Goal: Task Accomplishment & Management: Manage account settings

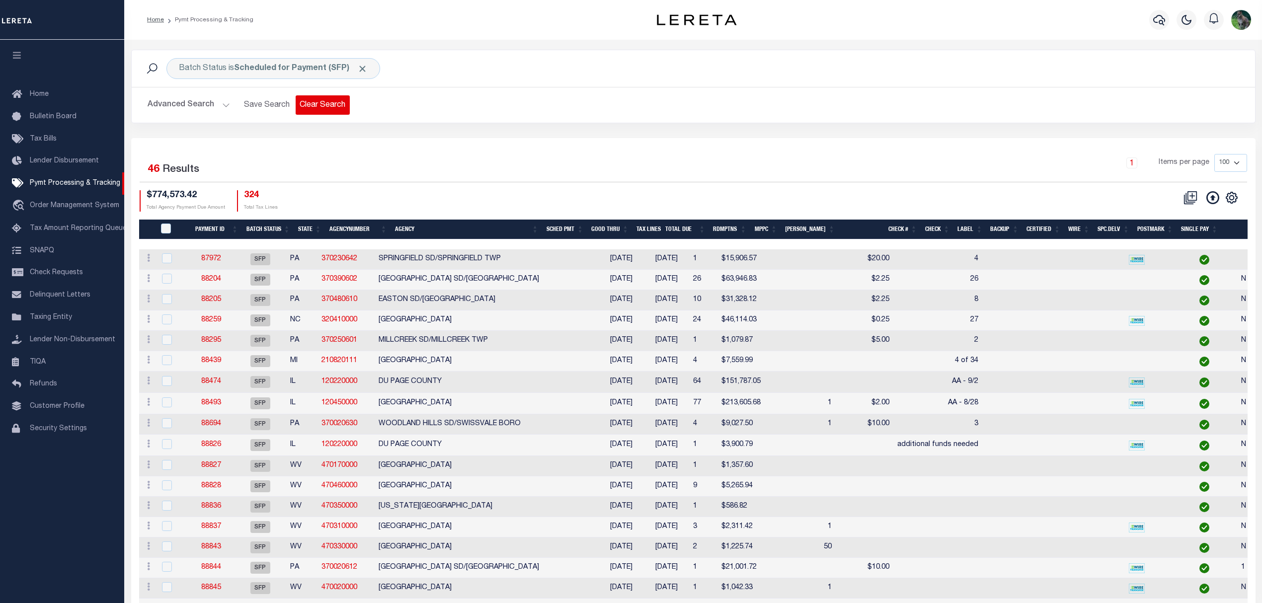
click at [329, 104] on button "Clear Search" at bounding box center [323, 104] width 54 height 19
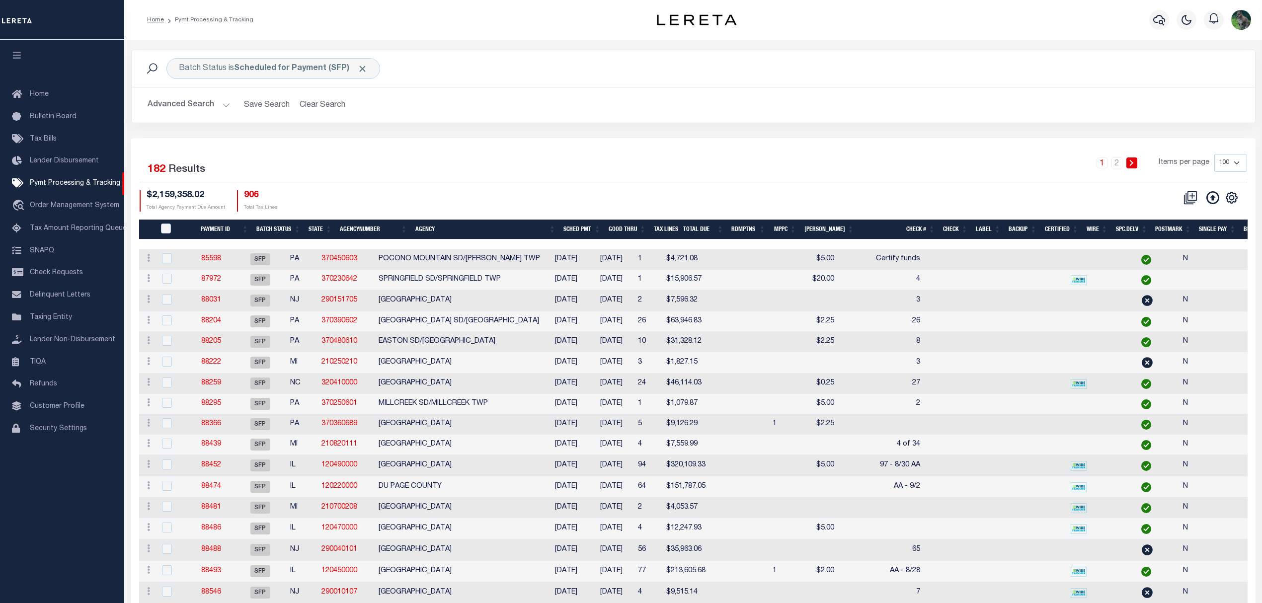
click at [1232, 201] on icon "" at bounding box center [1231, 197] width 13 height 13
click at [742, 193] on div "CSV Export Selected Print Show Filter Show Search Columns 0: 1: PayeePmtBatchSt…" at bounding box center [970, 200] width 554 height 21
click at [205, 112] on button "Advanced Search" at bounding box center [189, 104] width 82 height 19
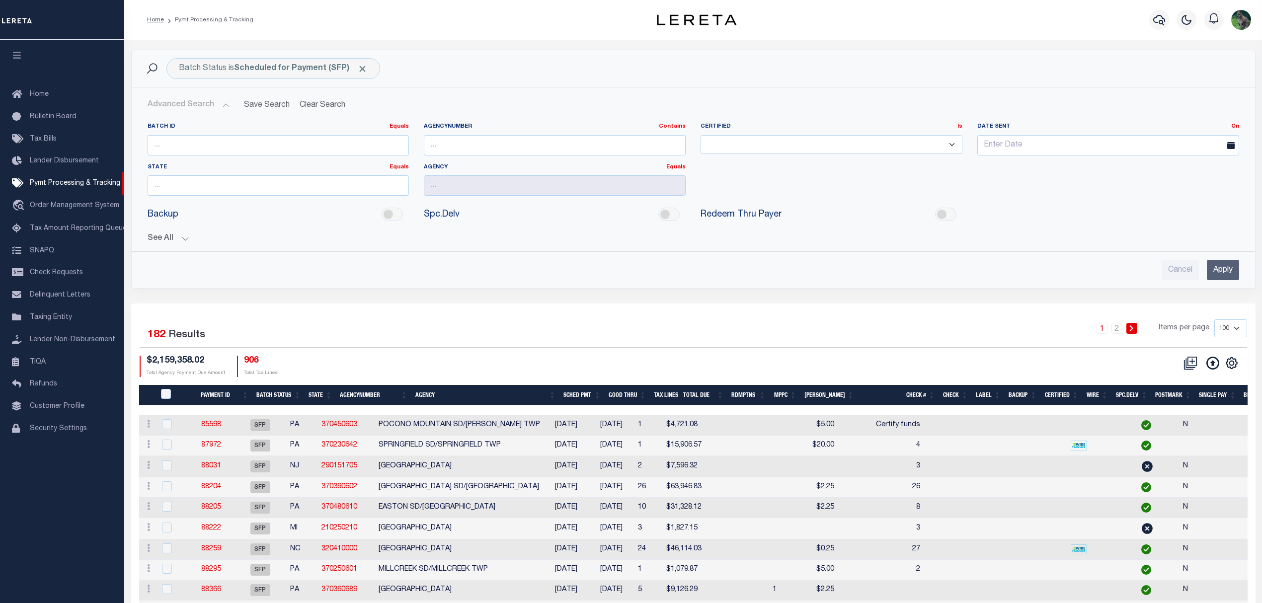
click at [162, 243] on button "See All" at bounding box center [694, 238] width 1092 height 9
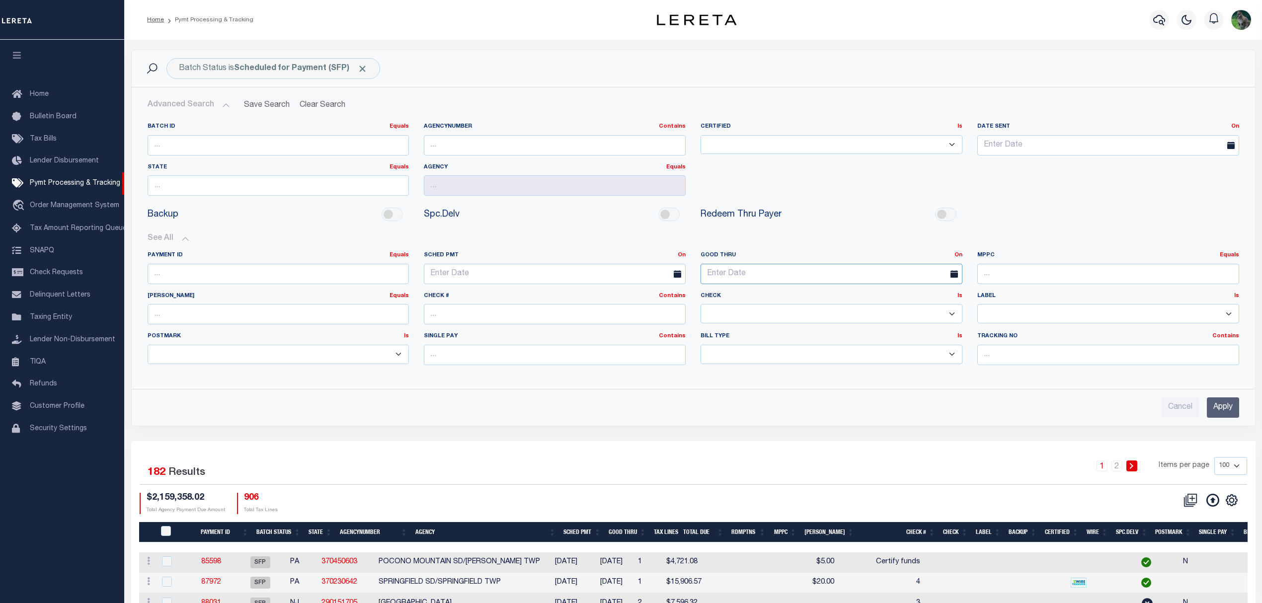
click at [763, 277] on input "text" at bounding box center [832, 274] width 262 height 20
click at [961, 255] on link "On" at bounding box center [959, 254] width 8 height 5
click at [904, 305] on link "Between" at bounding box center [923, 310] width 79 height 14
click at [776, 277] on input "text" at bounding box center [762, 274] width 123 height 20
click at [803, 408] on span "28" at bounding box center [798, 408] width 19 height 19
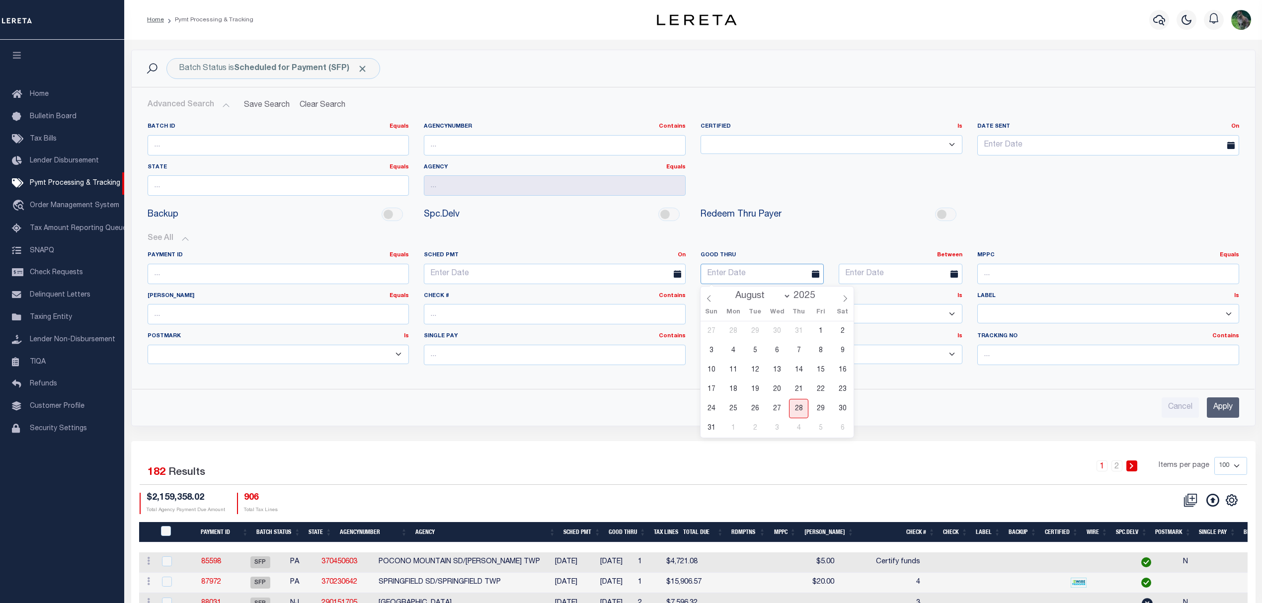
type input "[DATE]"
click at [913, 281] on input "text" at bounding box center [900, 274] width 123 height 20
click at [891, 422] on span "2" at bounding box center [893, 427] width 19 height 19
type input "09-02-2025"
click at [1217, 411] on input "Apply" at bounding box center [1223, 408] width 32 height 20
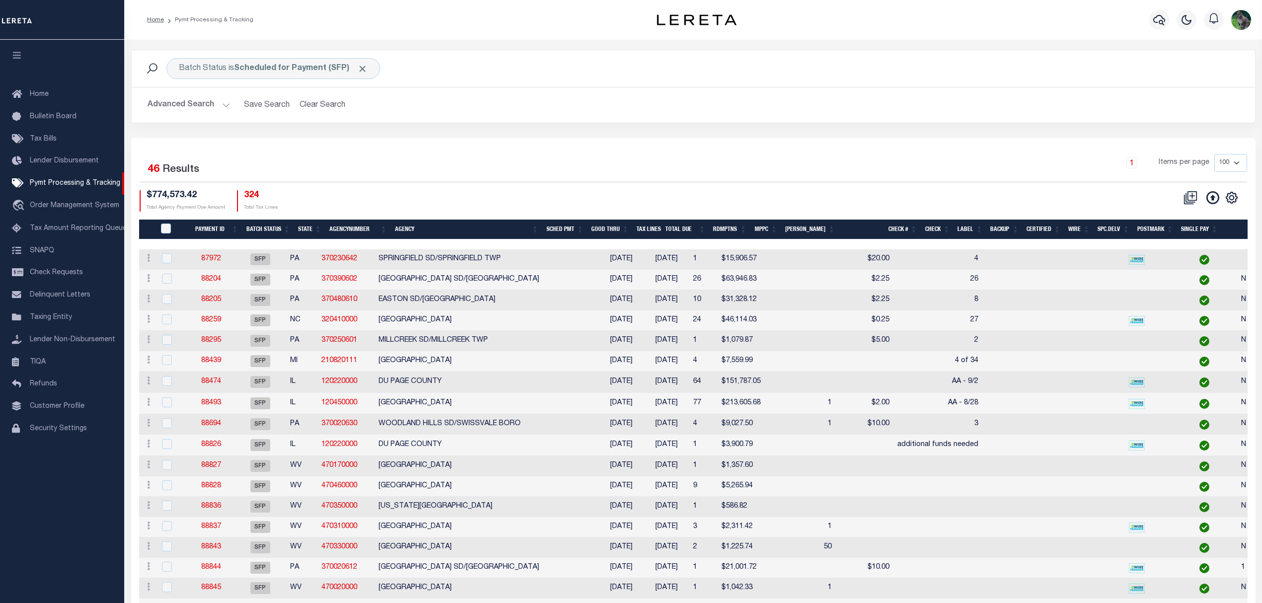
click at [12, 56] on icon "button" at bounding box center [16, 55] width 11 height 9
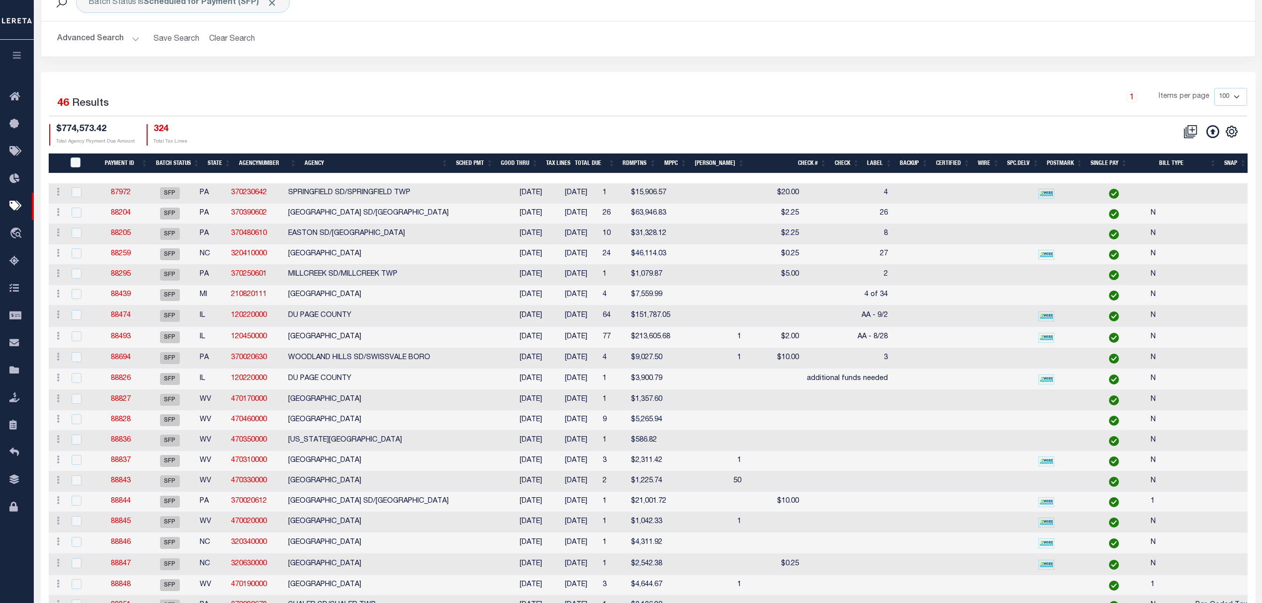
click at [740, 82] on div "Selected 46 Results 1 Items per page 100 200 500 1000 $774,573.42" at bounding box center [648, 604] width 1215 height 1064
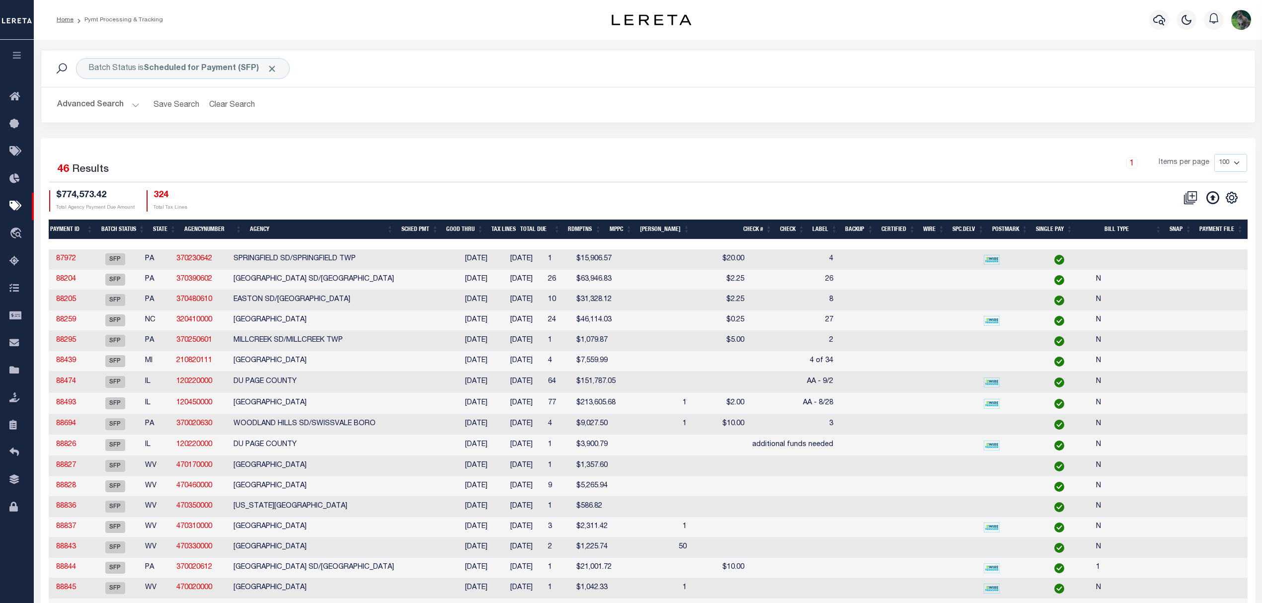
scroll to position [0, 12]
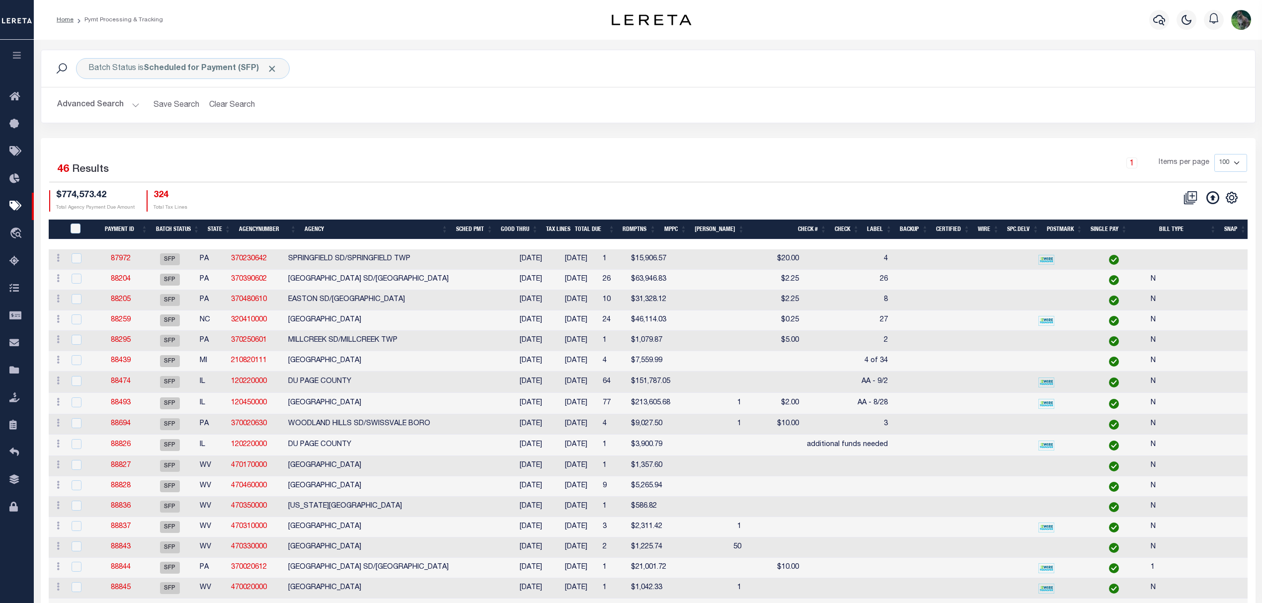
click at [674, 363] on td at bounding box center [694, 361] width 41 height 20
checkbox input "true"
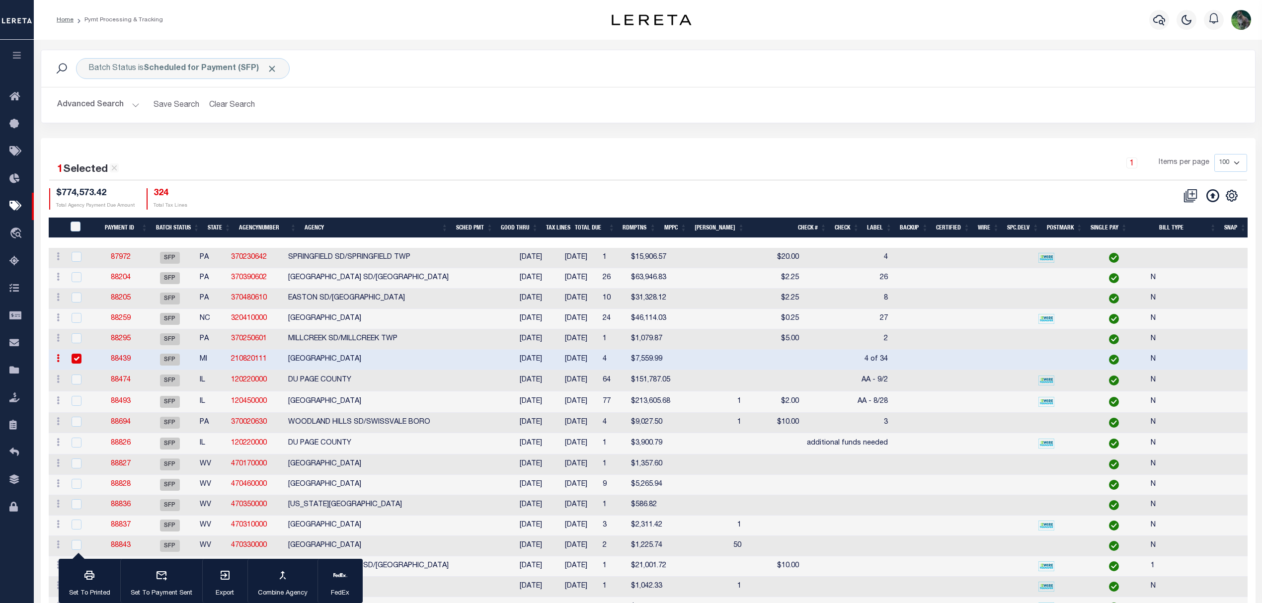
click at [957, 424] on td at bounding box center [975, 423] width 36 height 20
checkbox input "true"
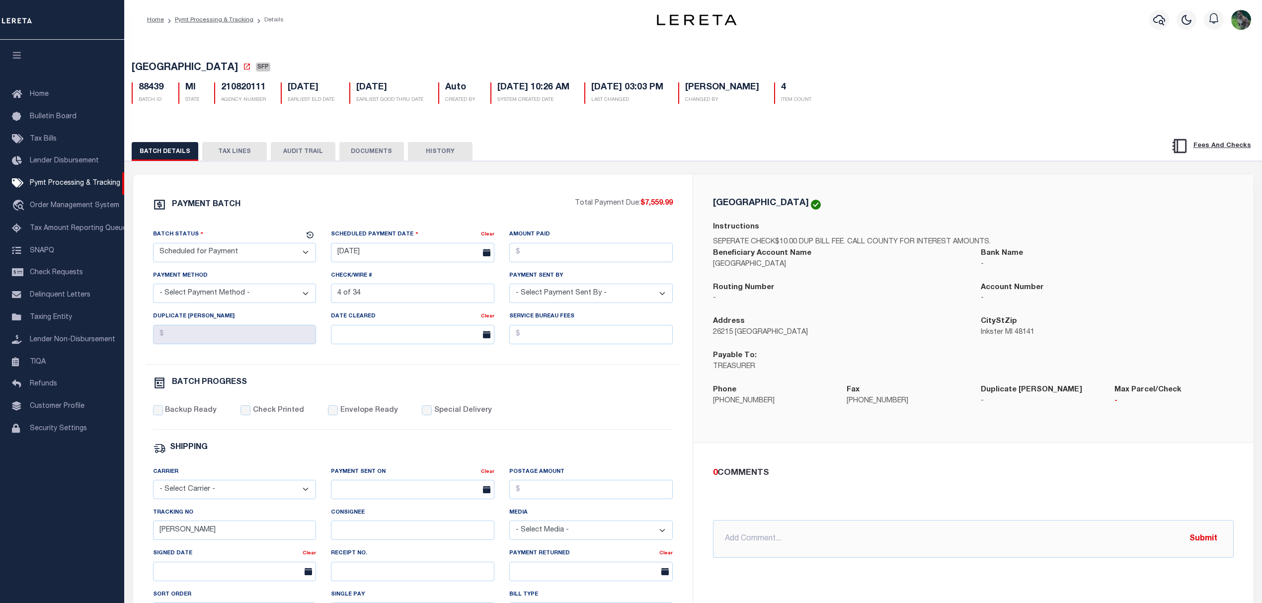
click at [229, 255] on select "- Select Status - Scheduled for Payment Ready For Payment Payment Sent Cleared …" at bounding box center [234, 252] width 163 height 19
select select "RFP"
click at [153, 246] on select "- Select Status - Scheduled for Payment Ready For Payment Payment Sent Cleared …" at bounding box center [234, 252] width 163 height 19
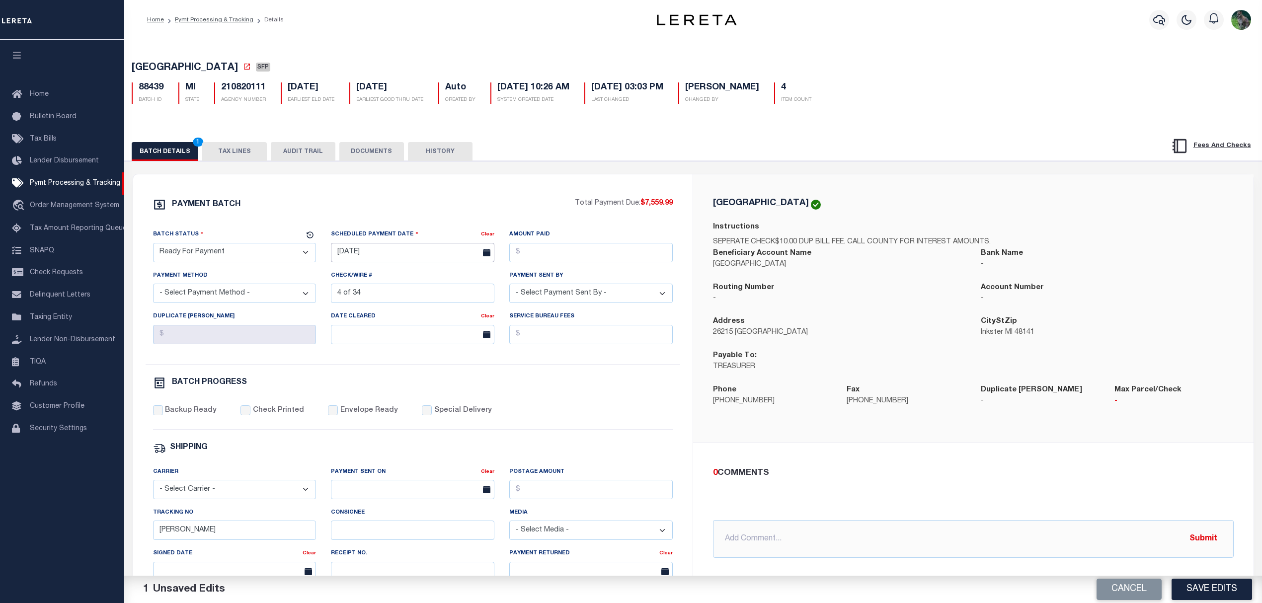
click at [398, 262] on input "[DATE]" at bounding box center [412, 252] width 163 height 19
click at [432, 386] on span "28" at bounding box center [429, 389] width 19 height 19
type input "08/28/2025"
click at [571, 245] on input "Amount Paid" at bounding box center [590, 252] width 163 height 19
type input "$7,559.99"
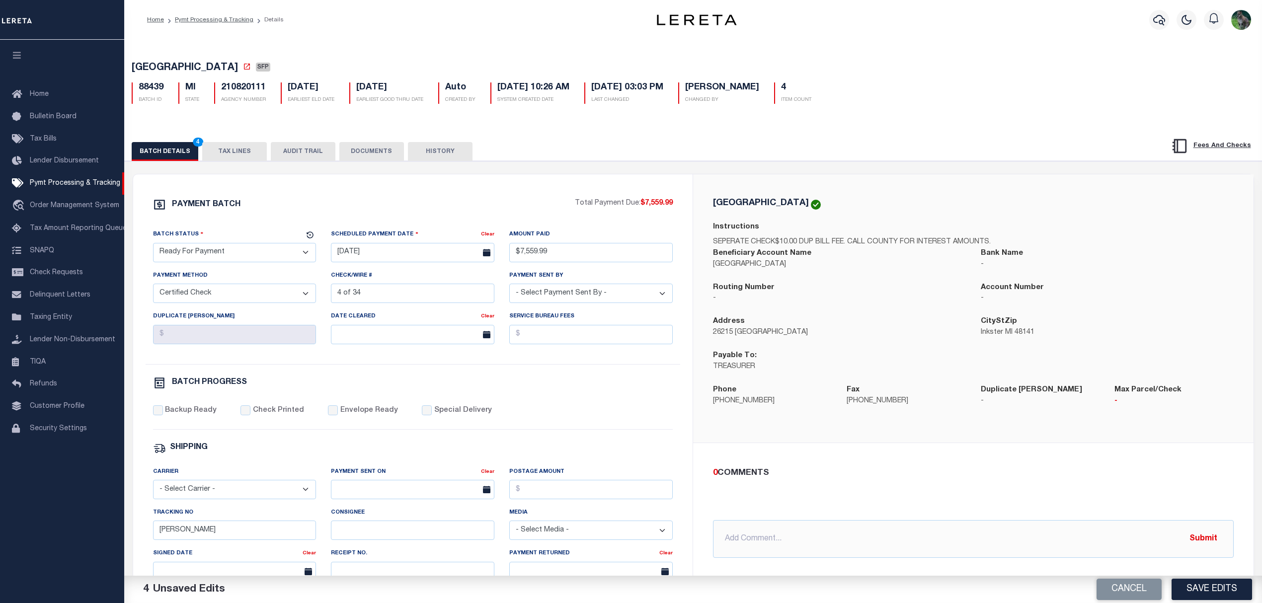
select select "CHK"
select select "Urbina, Matthew"
click at [185, 416] on label "Backup Ready" at bounding box center [191, 411] width 52 height 11
click at [163, 415] on input "Backup Ready" at bounding box center [158, 411] width 10 height 10
checkbox input "true"
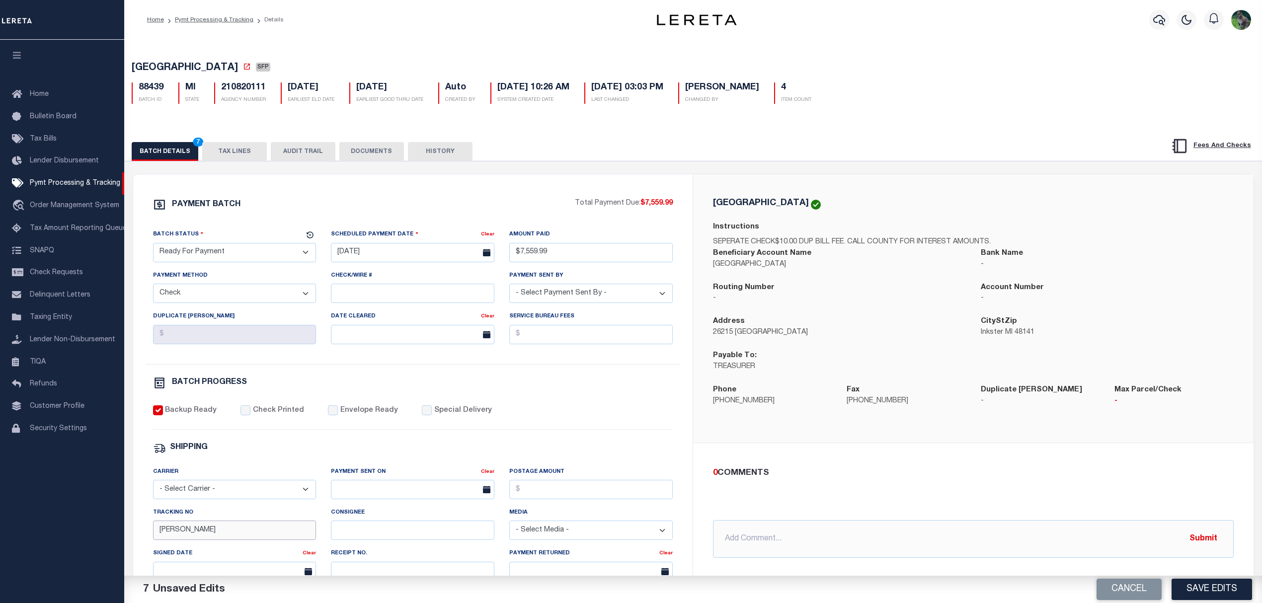
drag, startPoint x: 185, startPoint y: 535, endPoint x: 136, endPoint y: 545, distance: 50.7
click at [145, 543] on div "PAYMENT BATCH Total Payment Due: $7,559.99 Batch Status - Select Status -" at bounding box center [413, 465] width 536 height 534
click at [149, 63] on span "INKSTER CITY" at bounding box center [185, 68] width 106 height 10
drag, startPoint x: 149, startPoint y: 63, endPoint x: 182, endPoint y: 65, distance: 32.9
click at [182, 65] on span "INKSTER CITY" at bounding box center [185, 68] width 106 height 10
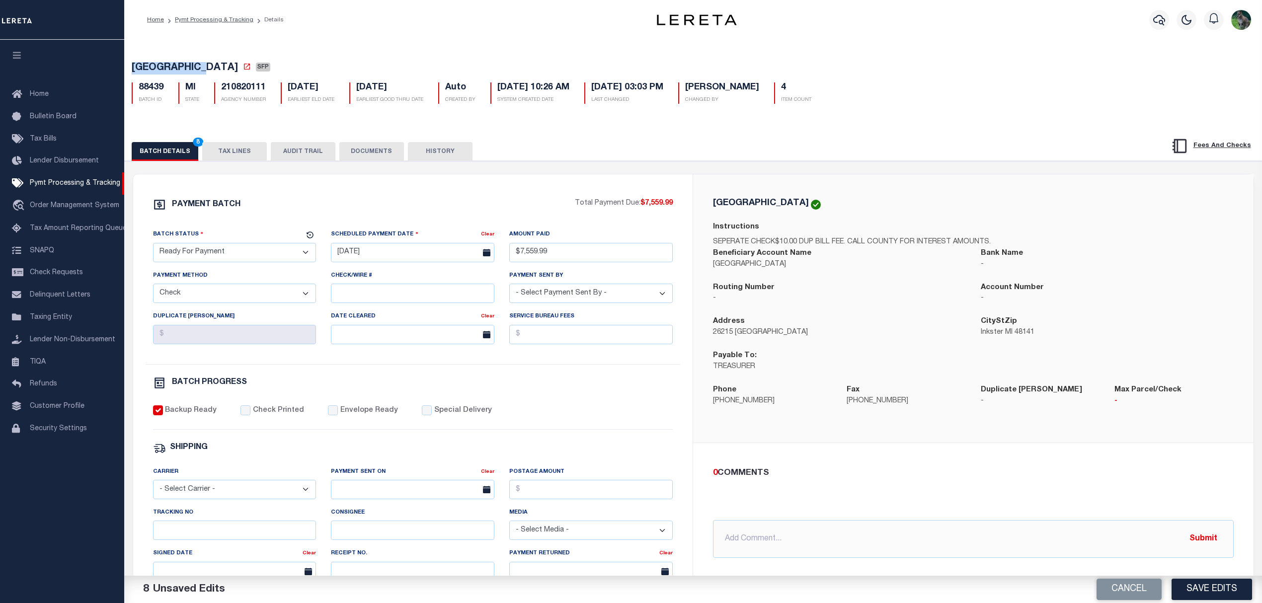
copy span "INKSTER CITY"
click at [1196, 589] on button "Save Edits" at bounding box center [1212, 589] width 81 height 21
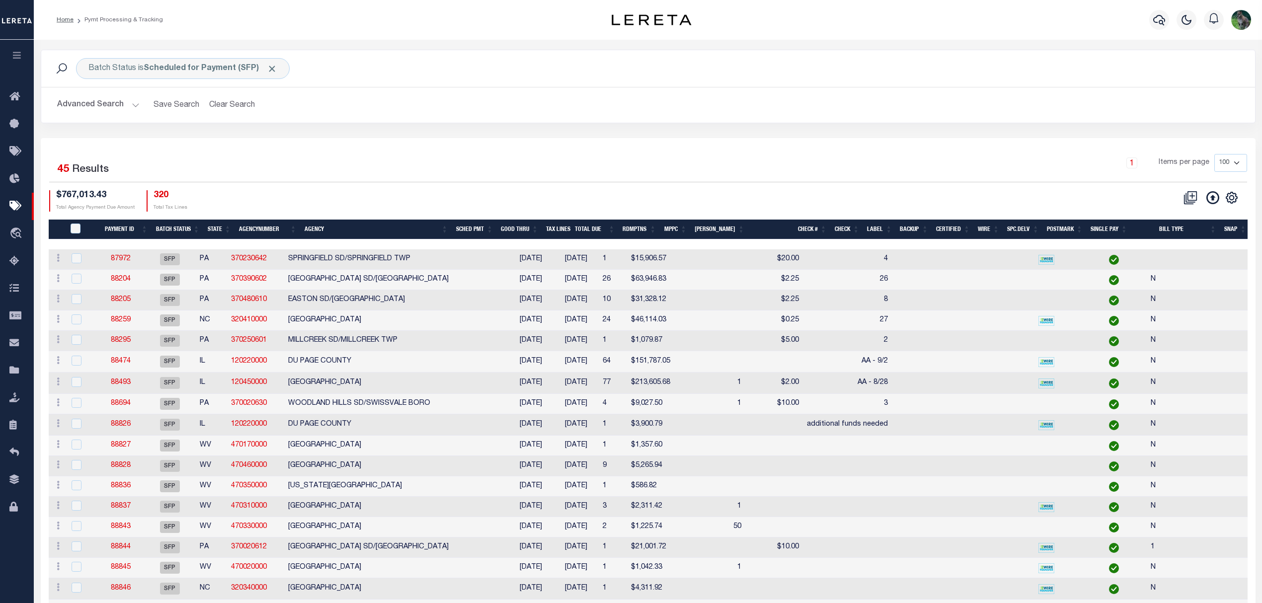
drag, startPoint x: 581, startPoint y: 395, endPoint x: 571, endPoint y: 382, distance: 16.0
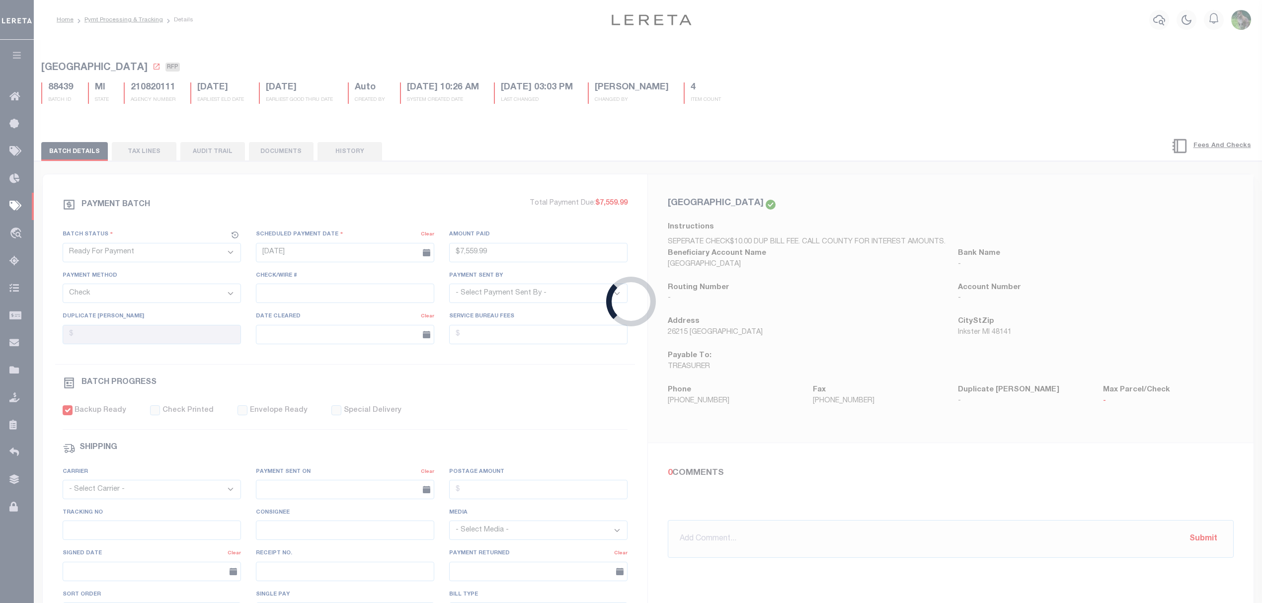
type input "$7,559.99"
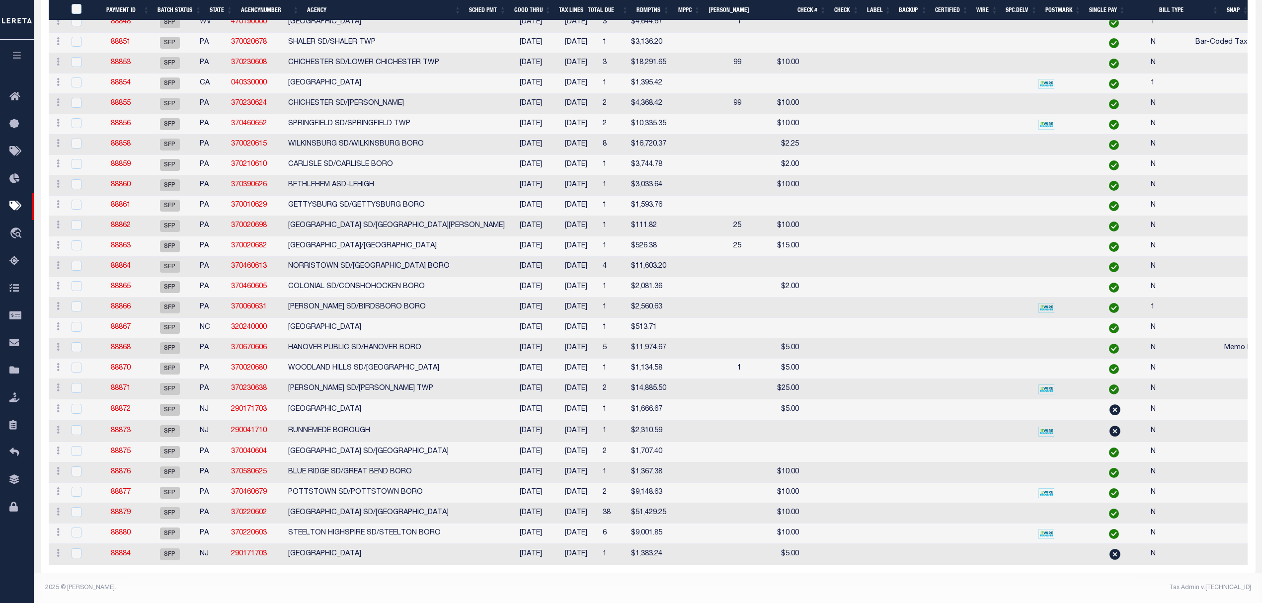
scroll to position [621, 0]
click at [129, 406] on link "88872" at bounding box center [121, 409] width 20 height 7
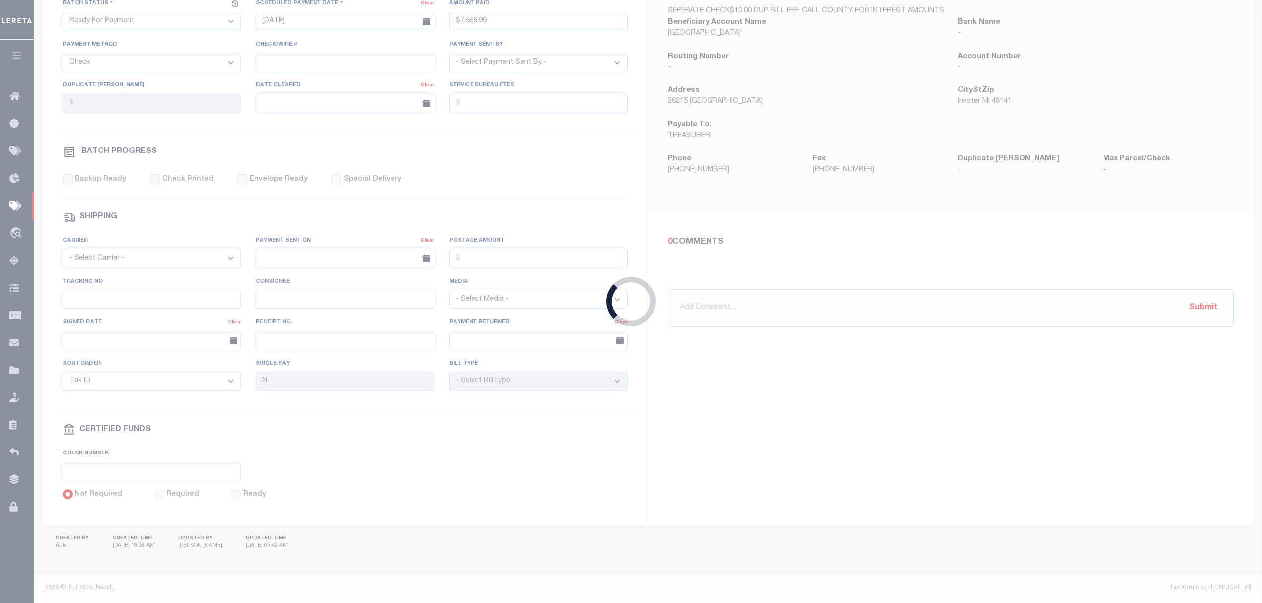
select select "SFP"
type input "07/31/2025"
select select
checkbox input "false"
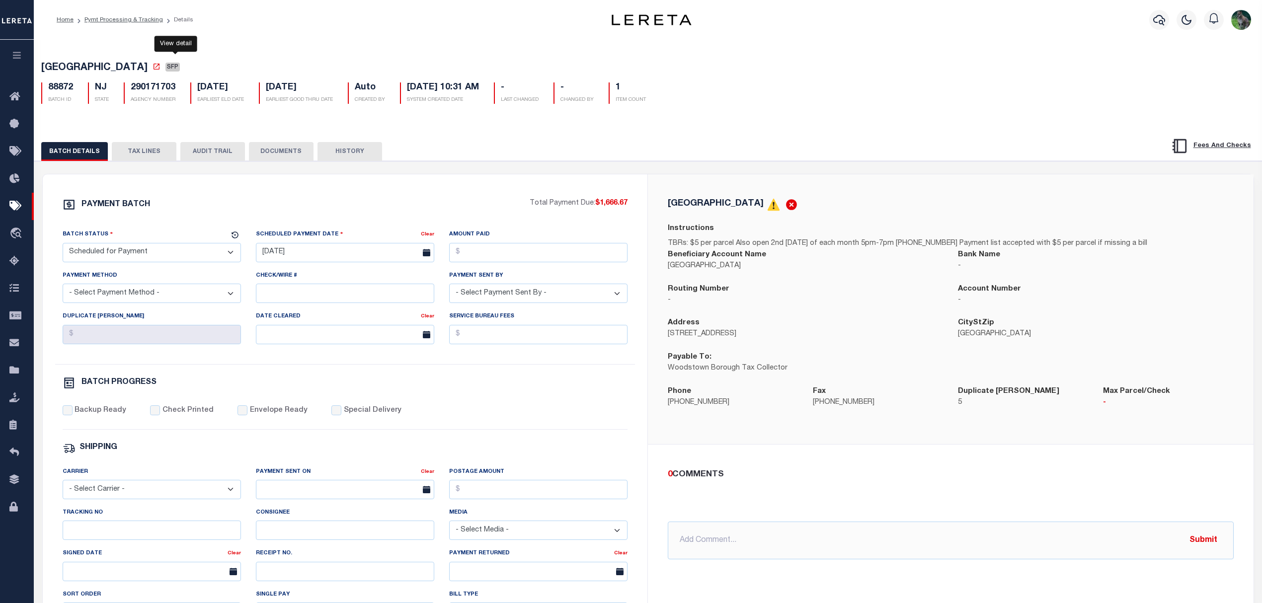
click at [163, 74] on link at bounding box center [158, 69] width 11 height 10
drag, startPoint x: 132, startPoint y: 156, endPoint x: 139, endPoint y: 163, distance: 9.8
click at [132, 156] on button "TAX LINES" at bounding box center [144, 151] width 65 height 19
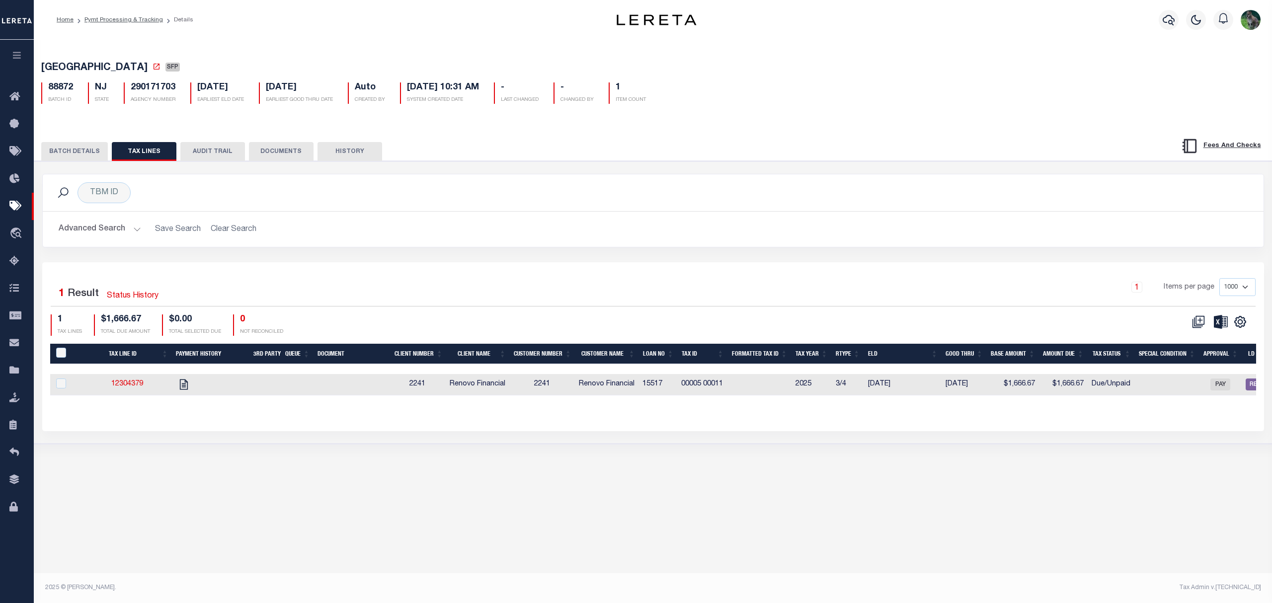
click at [76, 150] on button "BATCH DETAILS" at bounding box center [74, 151] width 67 height 19
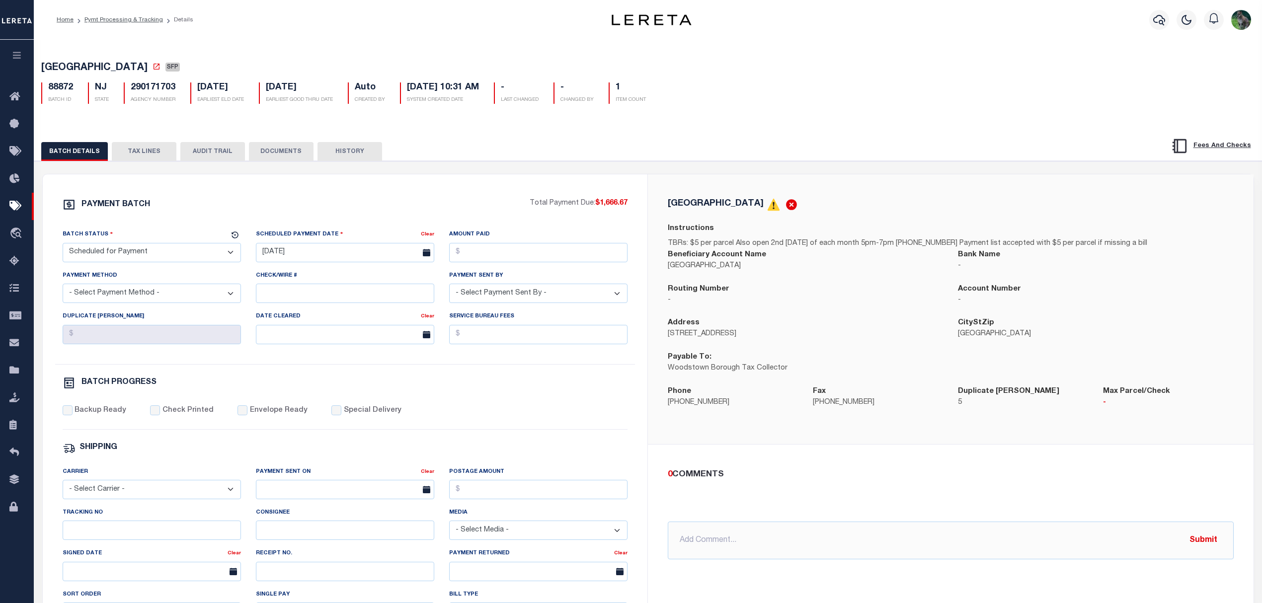
click at [76, 67] on span "[GEOGRAPHIC_DATA]" at bounding box center [94, 68] width 106 height 10
drag, startPoint x: 76, startPoint y: 67, endPoint x: 124, endPoint y: 64, distance: 48.3
click at [124, 64] on span "[GEOGRAPHIC_DATA]" at bounding box center [94, 68] width 106 height 10
copy span "[GEOGRAPHIC_DATA]"
drag, startPoint x: 210, startPoint y: 252, endPoint x: 197, endPoint y: 260, distance: 15.2
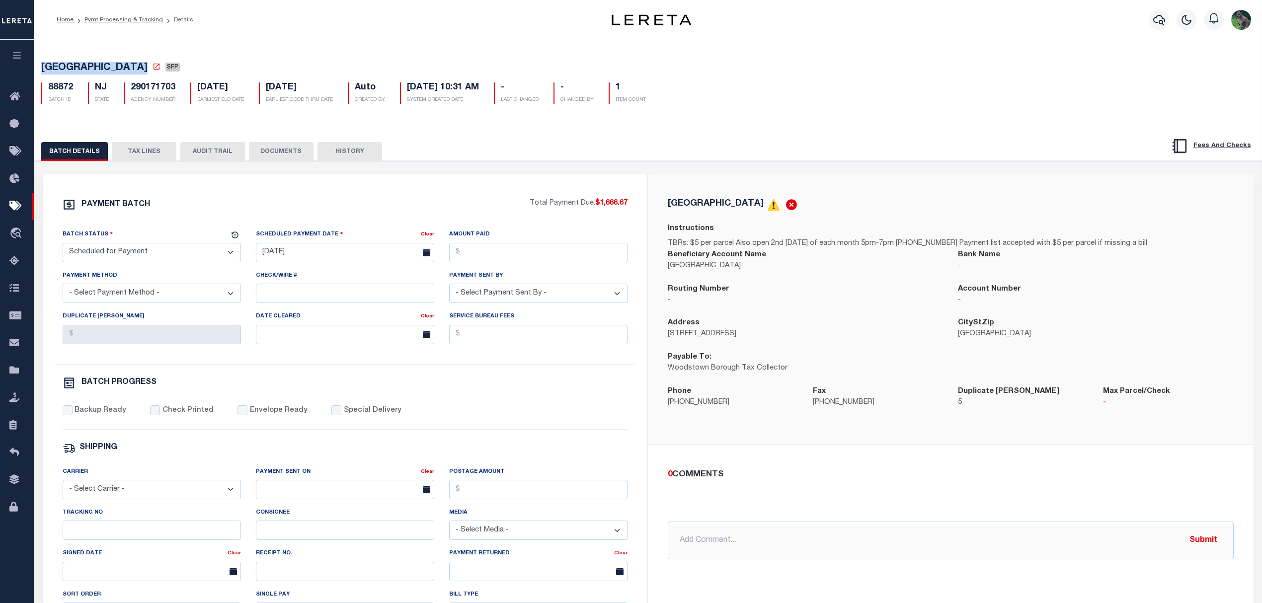
click at [210, 252] on select "- Select Status - Scheduled for Payment Ready For Payment Payment Sent Cleared …" at bounding box center [152, 252] width 178 height 19
select select "RFP"
click at [63, 246] on select "- Select Status - Scheduled for Payment Ready For Payment Payment Sent Cleared …" at bounding box center [152, 252] width 178 height 19
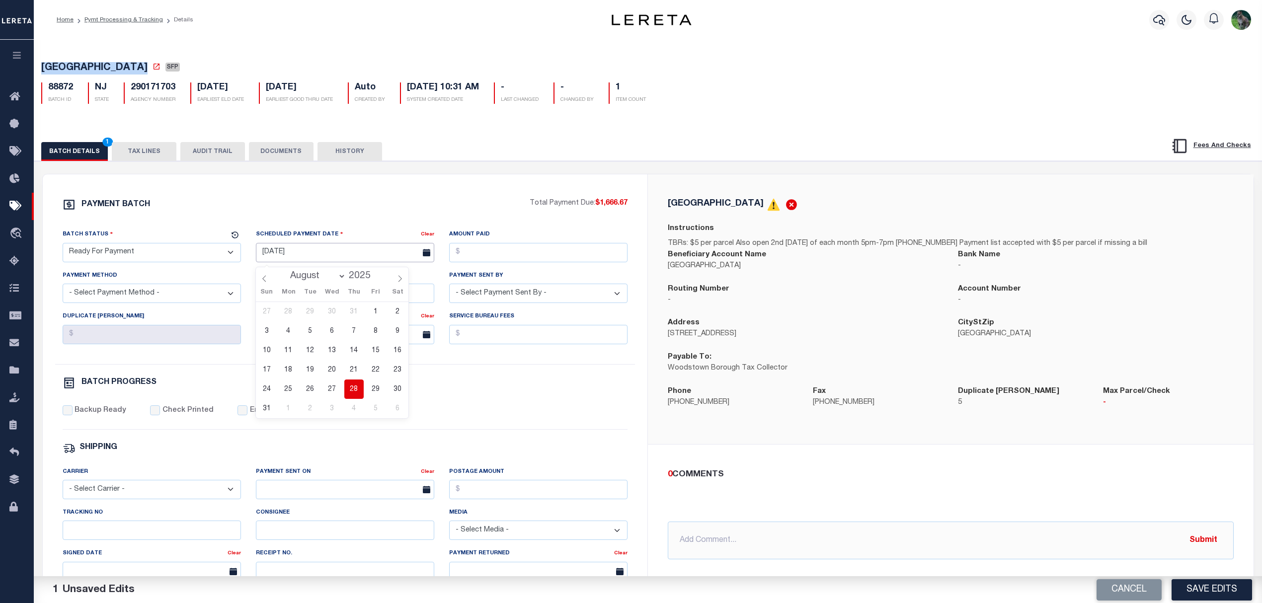
click at [314, 259] on input "07/31/2025" at bounding box center [345, 252] width 178 height 19
click at [352, 380] on span "28" at bounding box center [353, 389] width 19 height 19
type input "08/28/2025"
click at [508, 257] on input "Amount Paid" at bounding box center [538, 252] width 178 height 19
type input "$1,666.67"
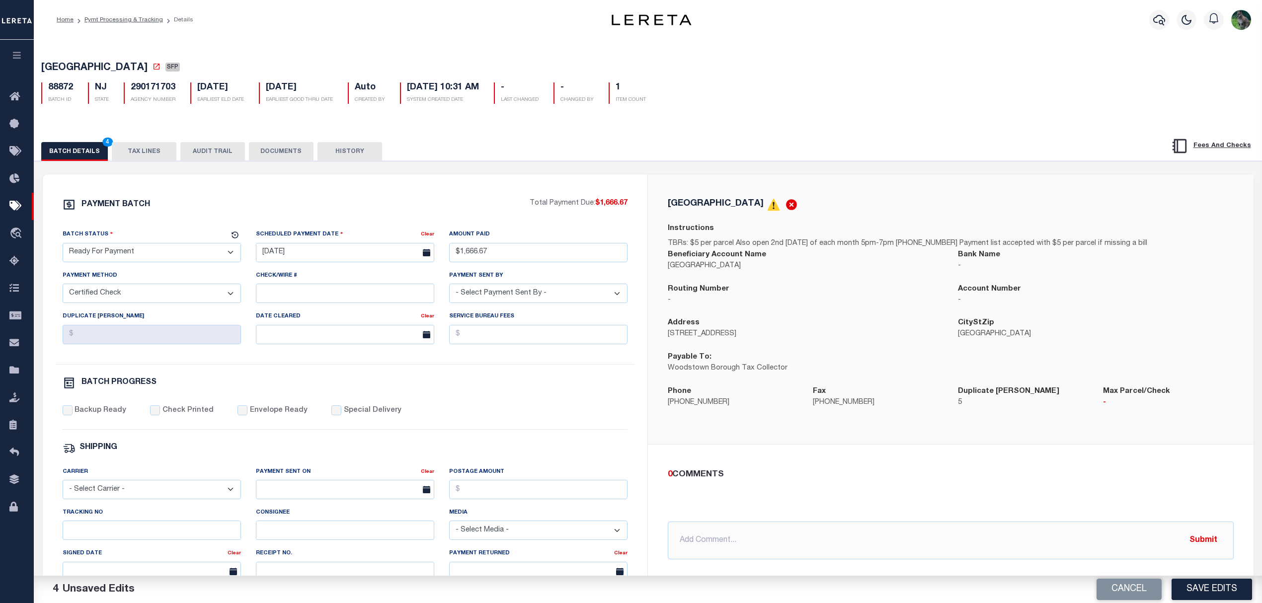
select select "CHK"
select select "Urbina, Matthew"
click at [92, 416] on label "Backup Ready" at bounding box center [101, 411] width 52 height 11
click at [73, 415] on input "Backup Ready" at bounding box center [68, 411] width 10 height 10
checkbox input "true"
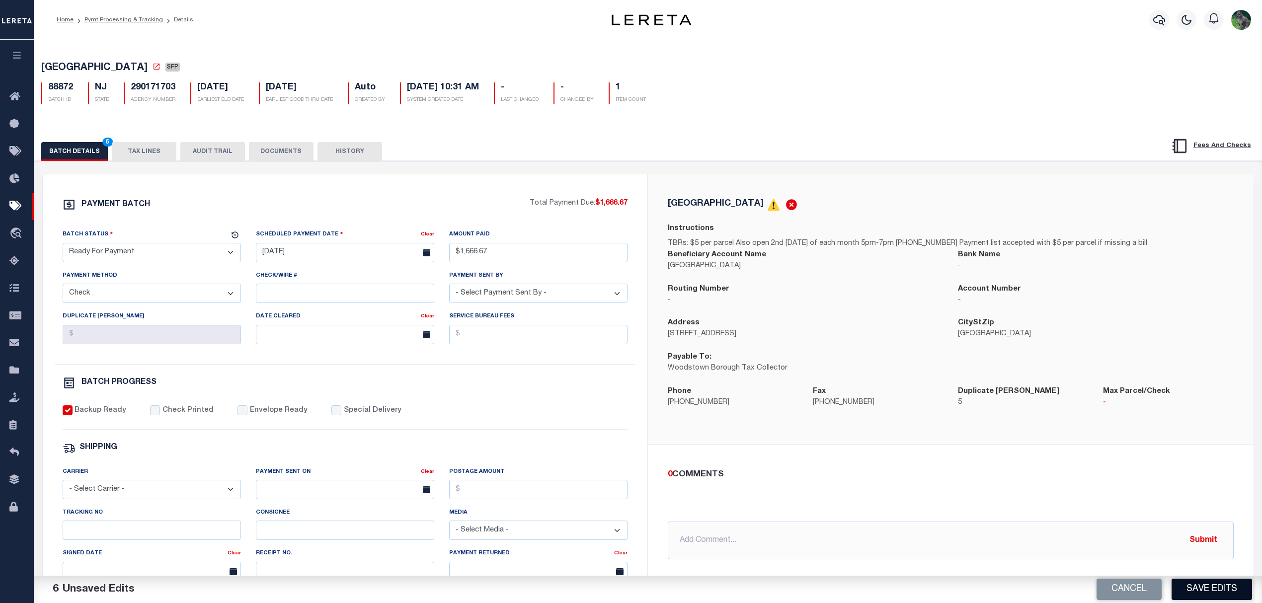
click at [1217, 595] on button "Save Edits" at bounding box center [1212, 589] width 81 height 21
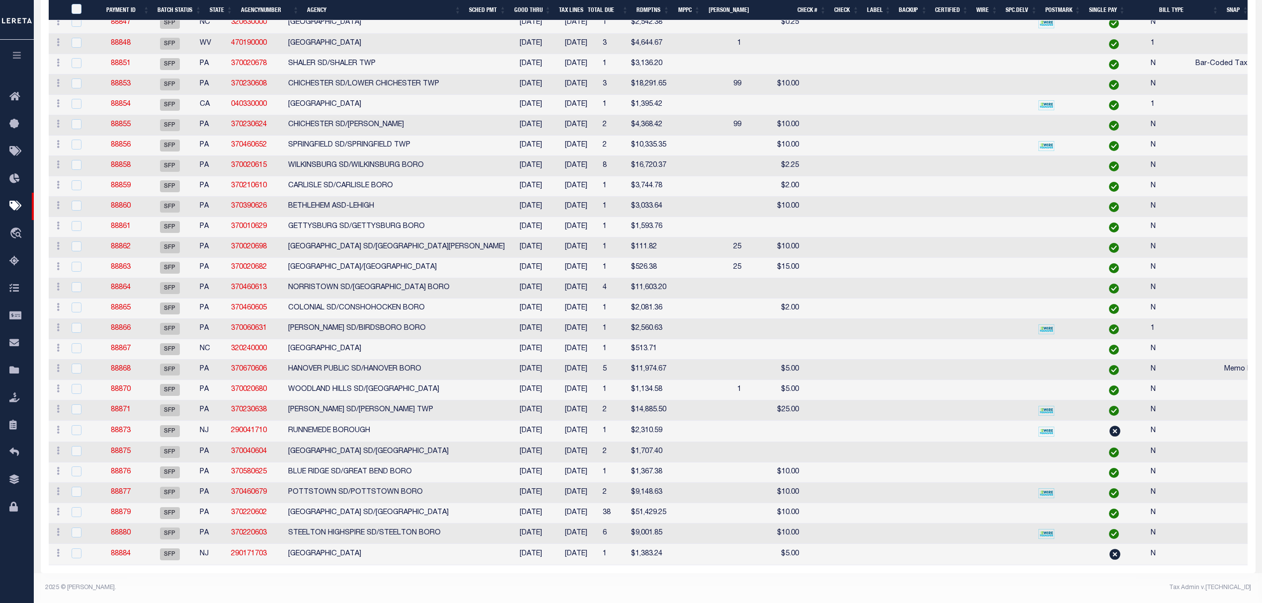
scroll to position [599, 0]
click at [120, 427] on link "88873" at bounding box center [121, 430] width 20 height 7
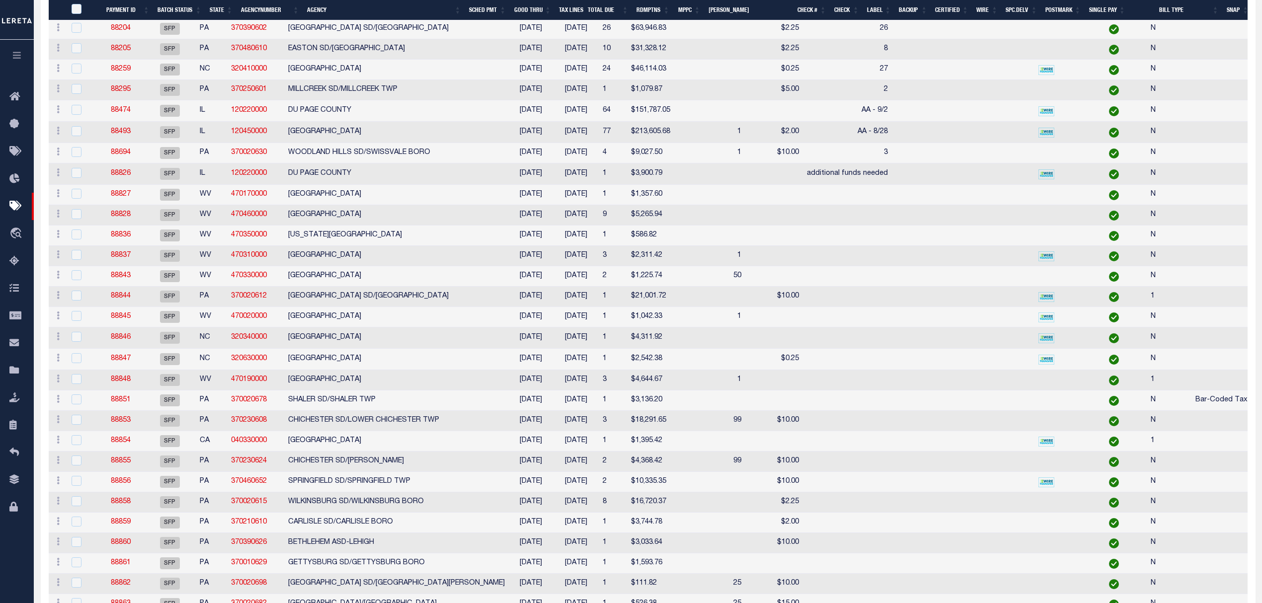
select select "SFP"
type input "08/20/2025"
select select
checkbox input "false"
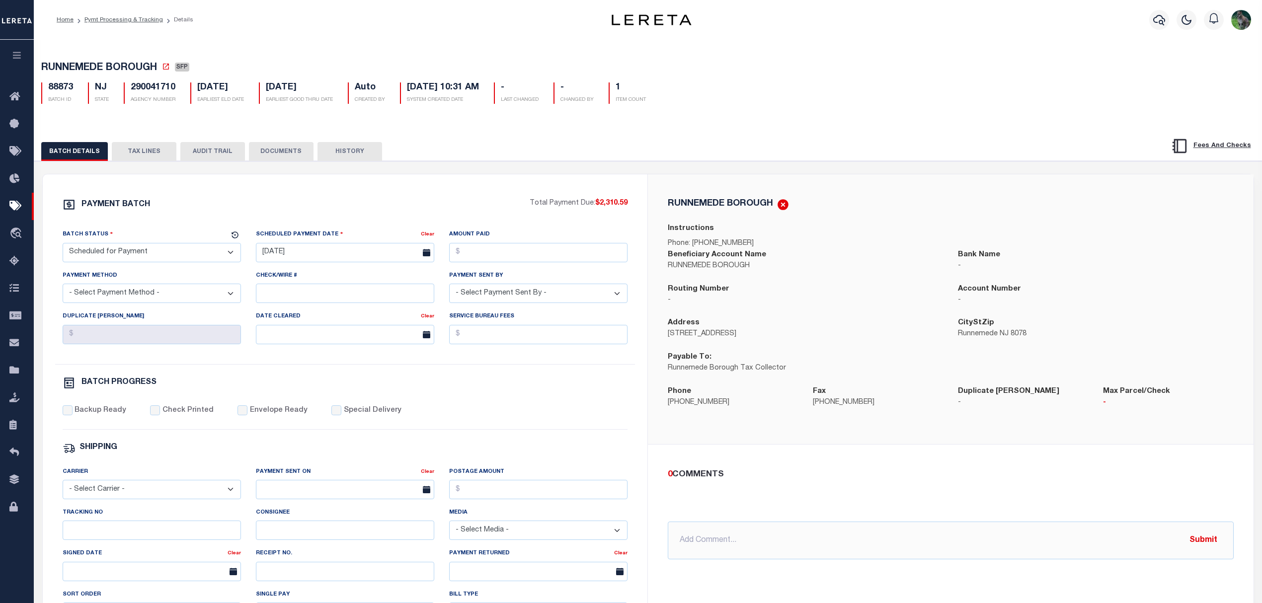
drag, startPoint x: 180, startPoint y: 255, endPoint x: 152, endPoint y: 263, distance: 28.9
click at [180, 255] on select "- Select Status - Scheduled for Payment Ready For Payment Payment Sent Cleared …" at bounding box center [152, 252] width 178 height 19
select select "RFP"
click at [63, 246] on select "- Select Status - Scheduled for Payment Ready For Payment Payment Sent Cleared …" at bounding box center [152, 252] width 178 height 19
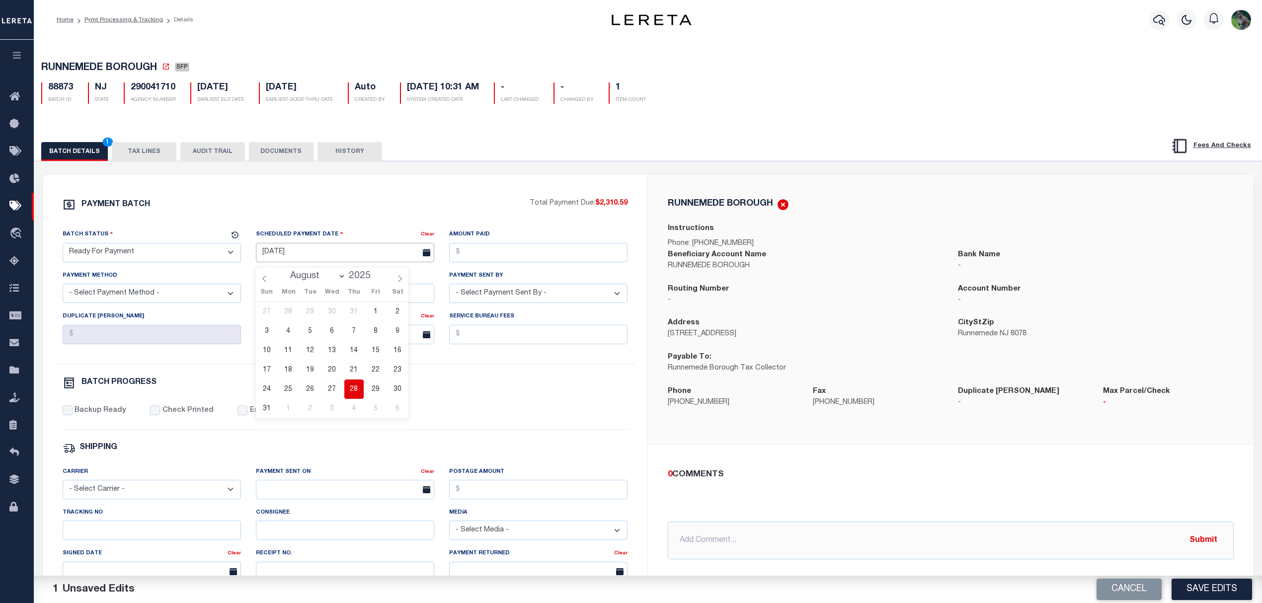
click at [283, 261] on input "08/20/2025" at bounding box center [345, 252] width 178 height 19
click at [356, 393] on span "28" at bounding box center [353, 389] width 19 height 19
type input "[DATE]"
click at [549, 254] on input "Amount Paid" at bounding box center [538, 252] width 178 height 19
type input "$2,310.59"
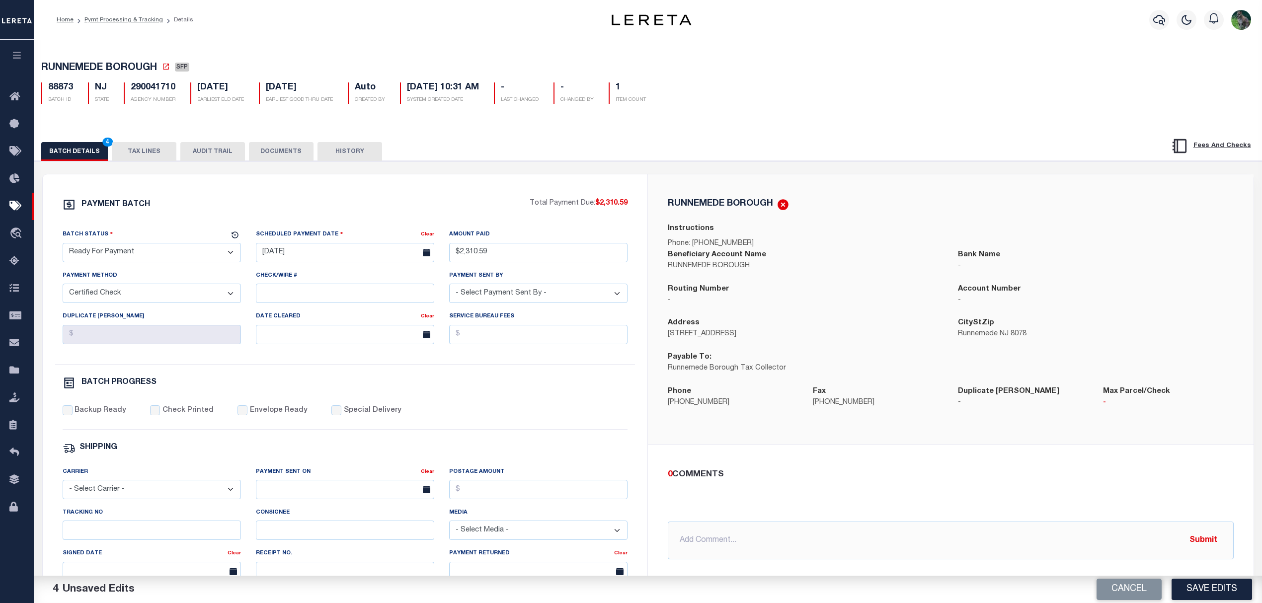
select select "CHK"
select select "Urbina, Matthew"
click at [78, 72] on span "RUNNEMEDE BOROUGH" at bounding box center [99, 68] width 116 height 10
drag, startPoint x: 78, startPoint y: 72, endPoint x: 118, endPoint y: 69, distance: 40.9
click at [118, 69] on span "RUNNEMEDE BOROUGH" at bounding box center [99, 68] width 116 height 10
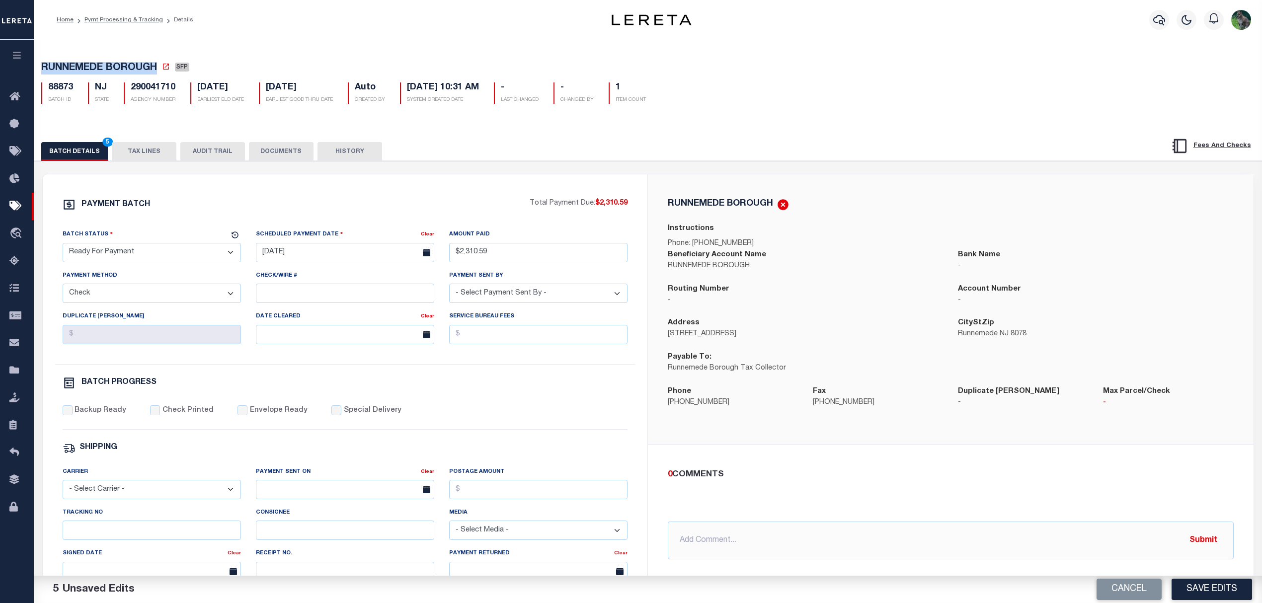
copy span "RUNNEMEDE BOROUGH"
click at [82, 416] on label "Backup Ready" at bounding box center [101, 411] width 52 height 11
click at [73, 415] on input "Backup Ready" at bounding box center [68, 411] width 10 height 10
checkbox input "true"
click at [895, 128] on div "BATCH DETAILS 6 TAX LINES AUDIT TRAIL DOCUMENTS HISTORY" at bounding box center [648, 464] width 1238 height 680
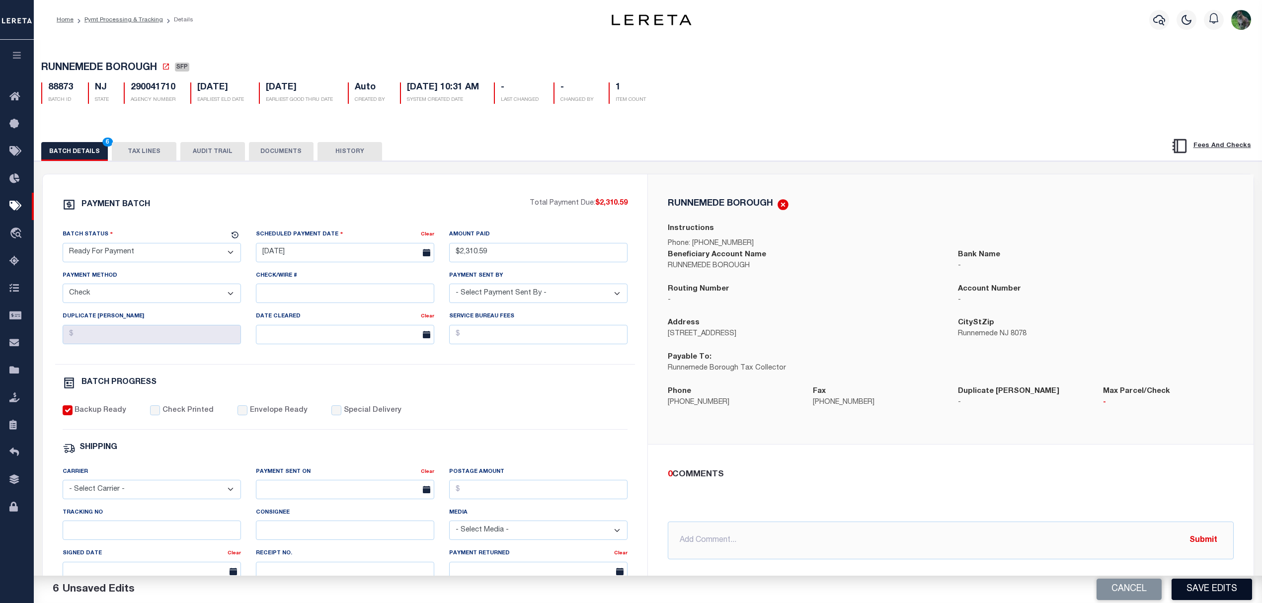
click at [1211, 600] on button "Save Edits" at bounding box center [1212, 589] width 81 height 21
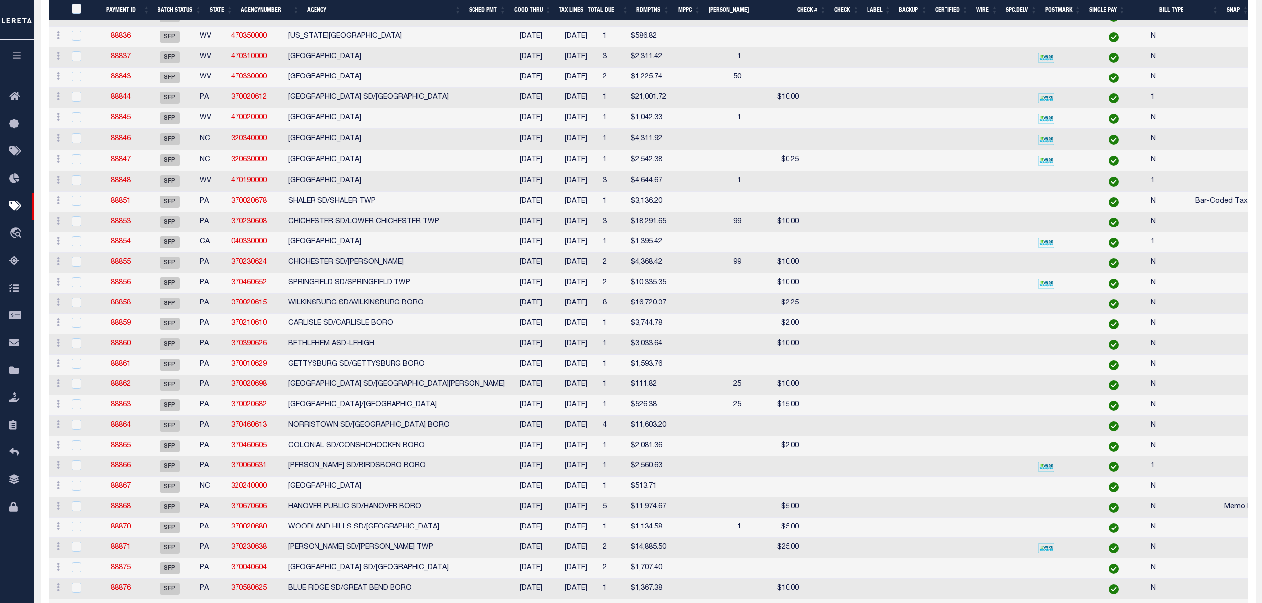
scroll to position [576, 0]
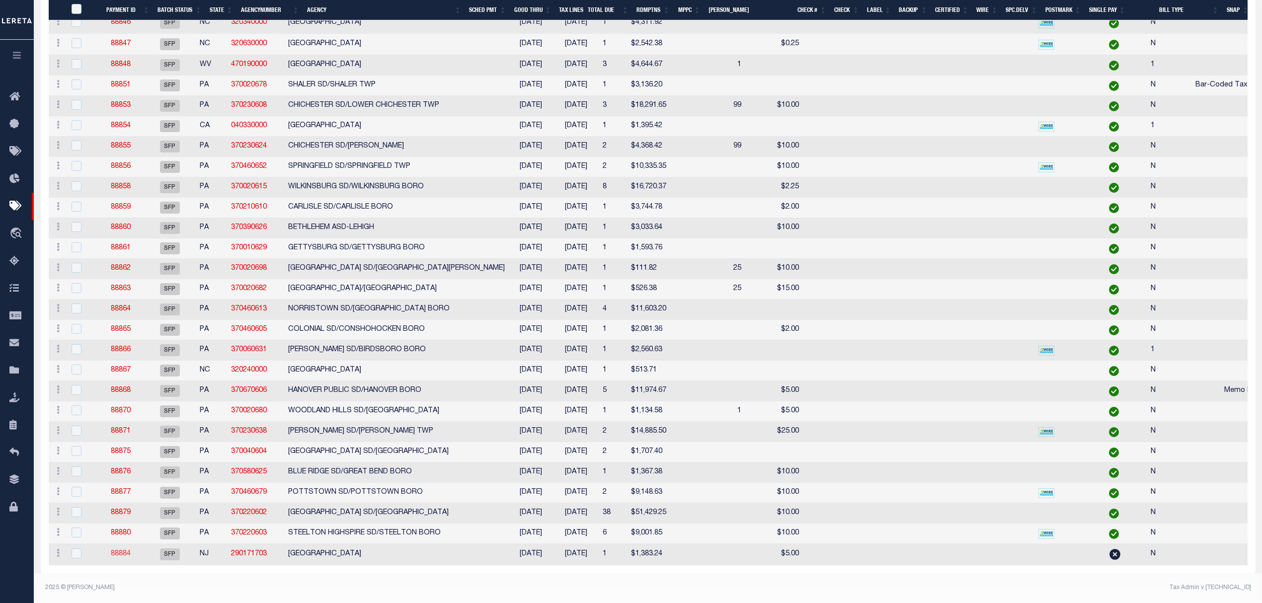
click at [124, 551] on link "88884" at bounding box center [121, 554] width 20 height 7
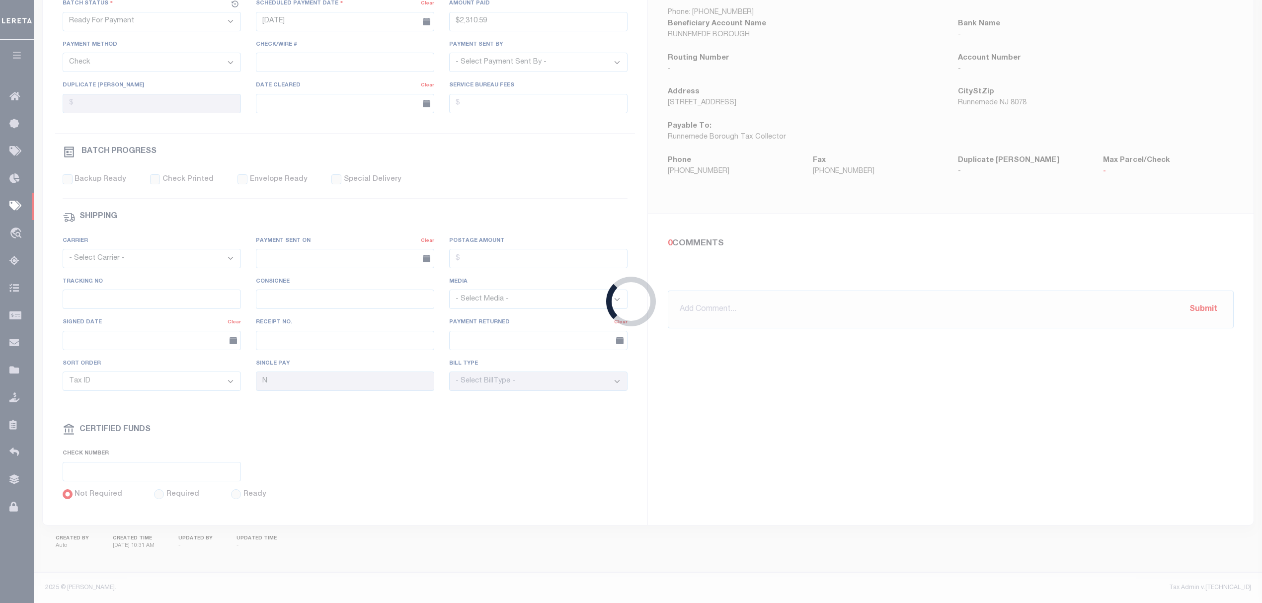
select select "SFP"
type input "10/23/2024"
select select
checkbox input "false"
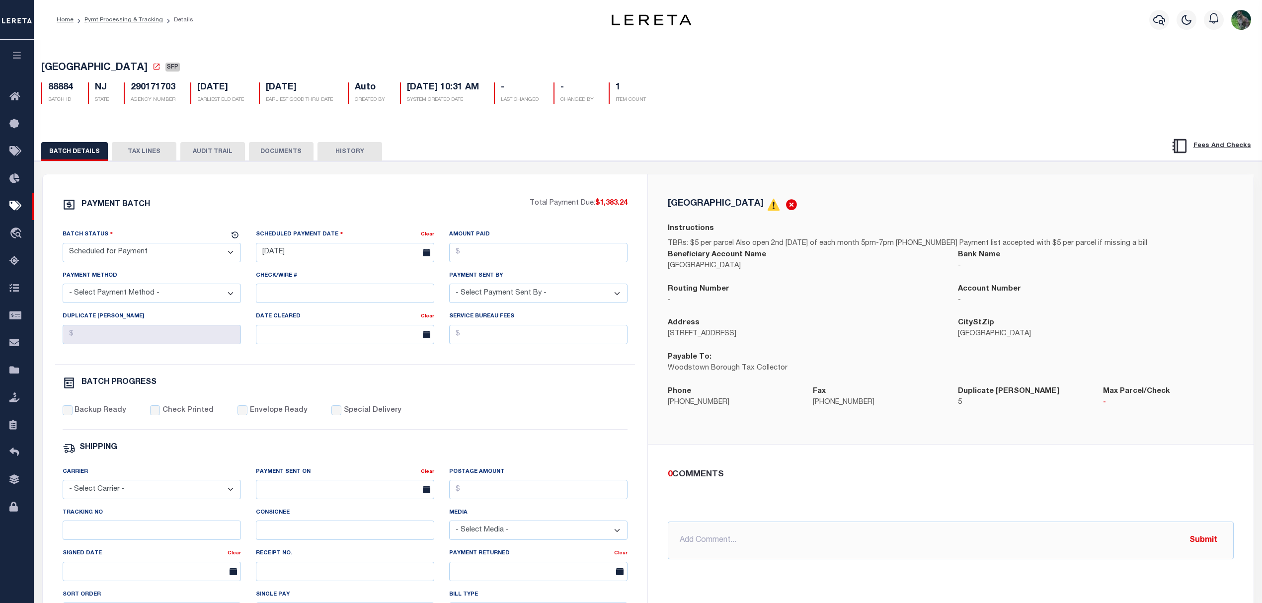
click at [74, 70] on span "WOODSTOWN BOROUGH" at bounding box center [94, 68] width 106 height 10
drag, startPoint x: 74, startPoint y: 70, endPoint x: 132, endPoint y: 67, distance: 57.8
click at [132, 67] on span "[GEOGRAPHIC_DATA]" at bounding box center [94, 68] width 106 height 10
copy span "[GEOGRAPHIC_DATA]"
click at [251, 217] on div "PAYMENT BATCH" at bounding box center [297, 207] width 468 height 19
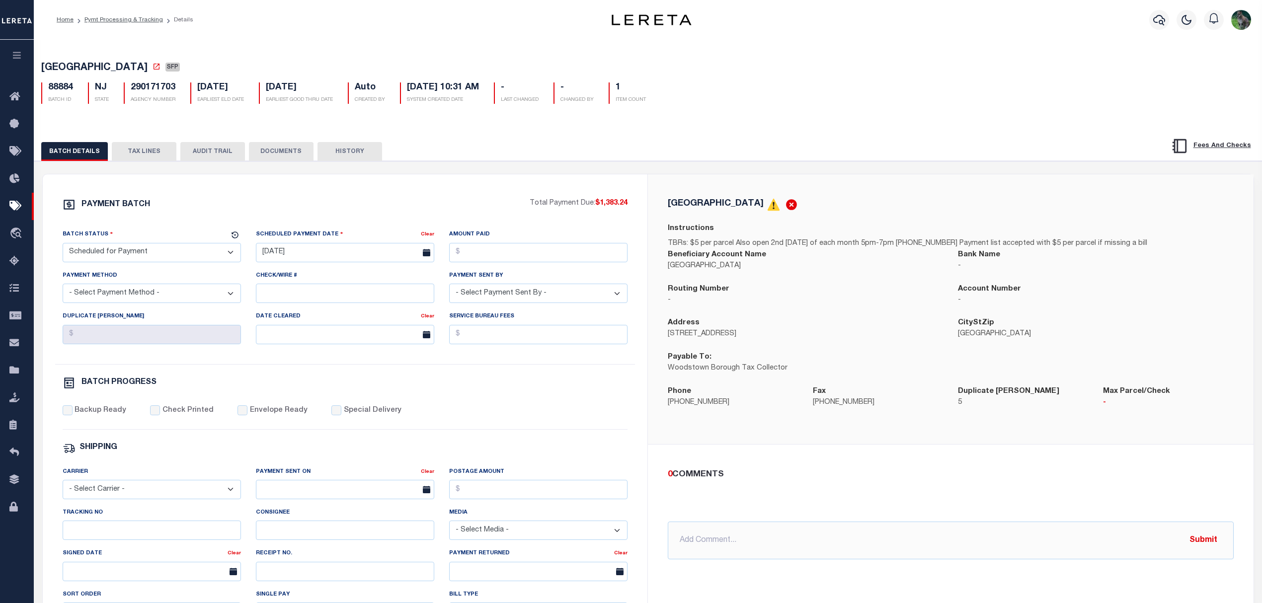
drag, startPoint x: 259, startPoint y: 209, endPoint x: 264, endPoint y: 205, distance: 6.7
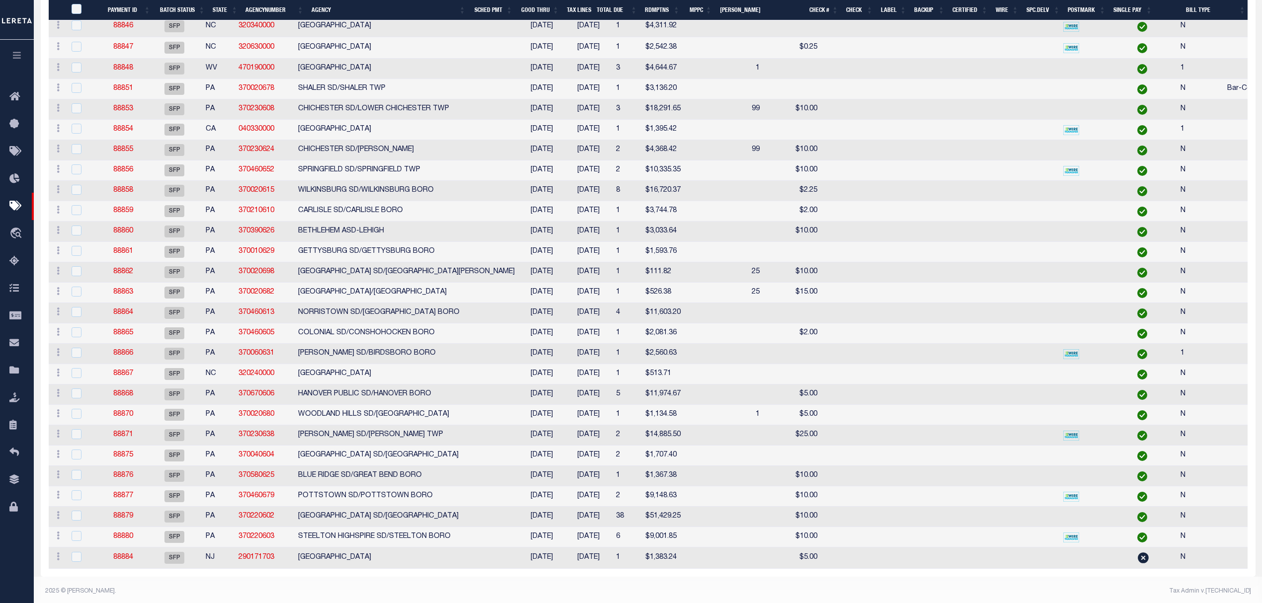
scroll to position [576, 0]
drag, startPoint x: 279, startPoint y: 514, endPoint x: 297, endPoint y: 504, distance: 20.5
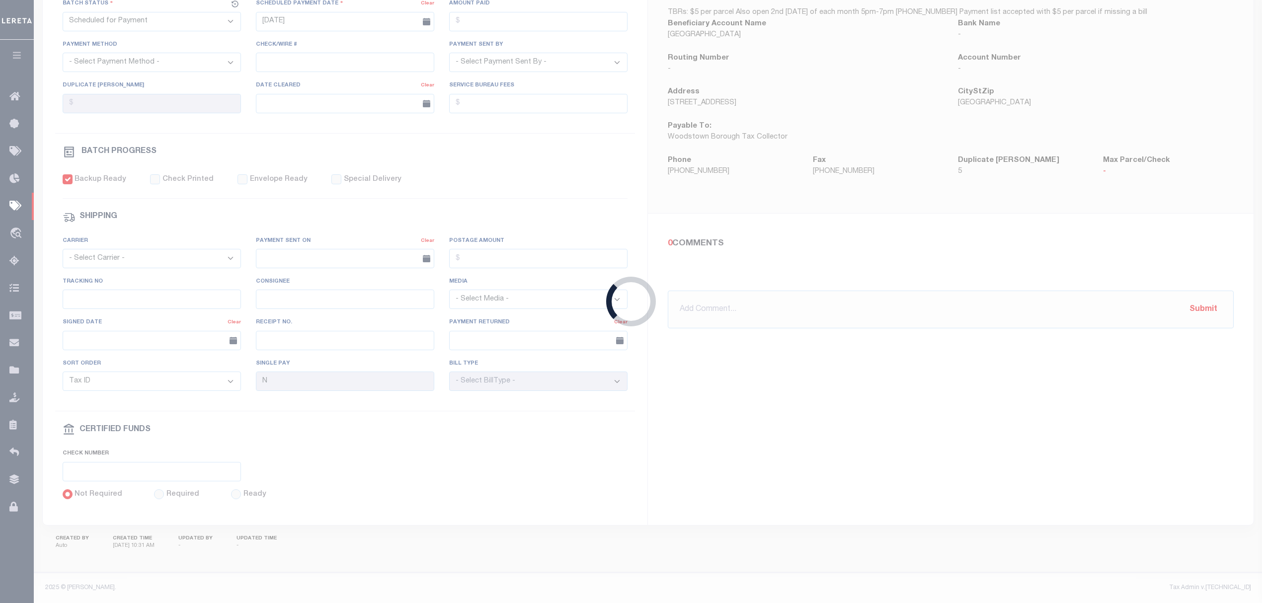
select select "RFP"
type input "[DATE]"
type input "$2,310.59"
select select "CHK"
select select "[PERSON_NAME]"
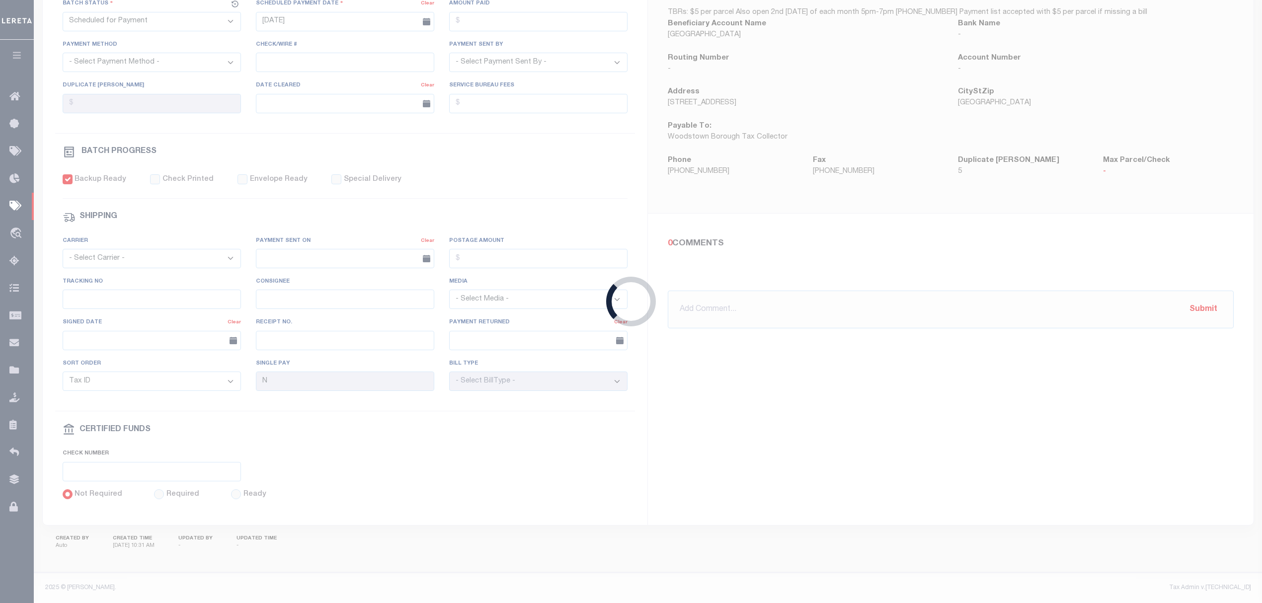
checkbox input "true"
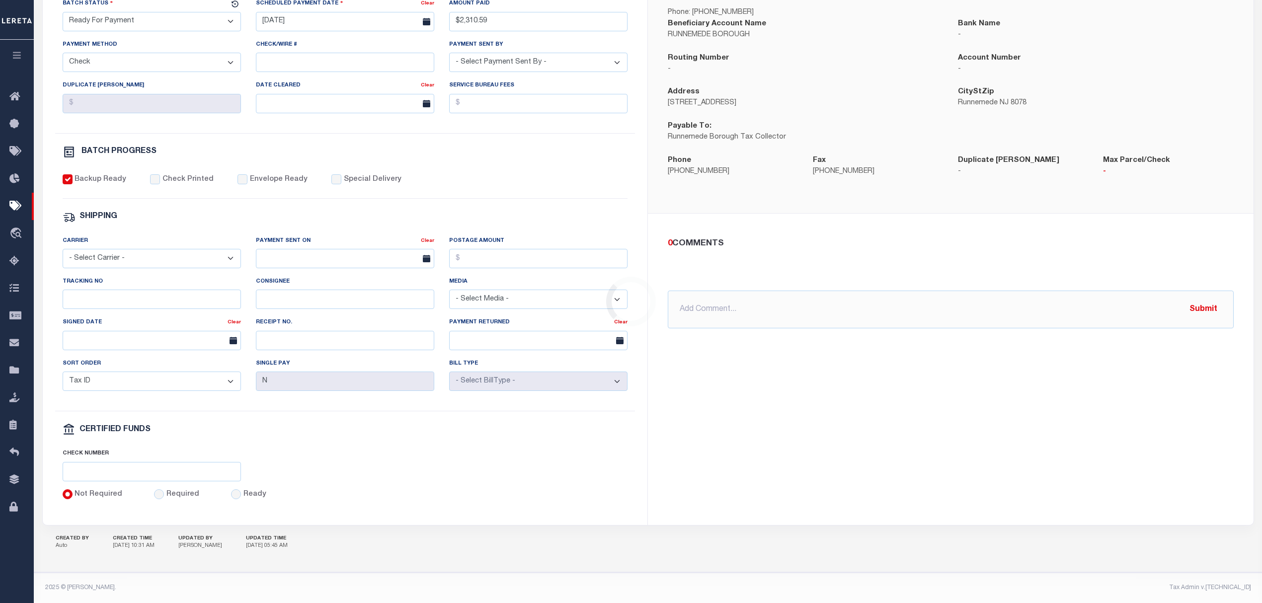
drag, startPoint x: 297, startPoint y: 504, endPoint x: 306, endPoint y: 503, distance: 9.0
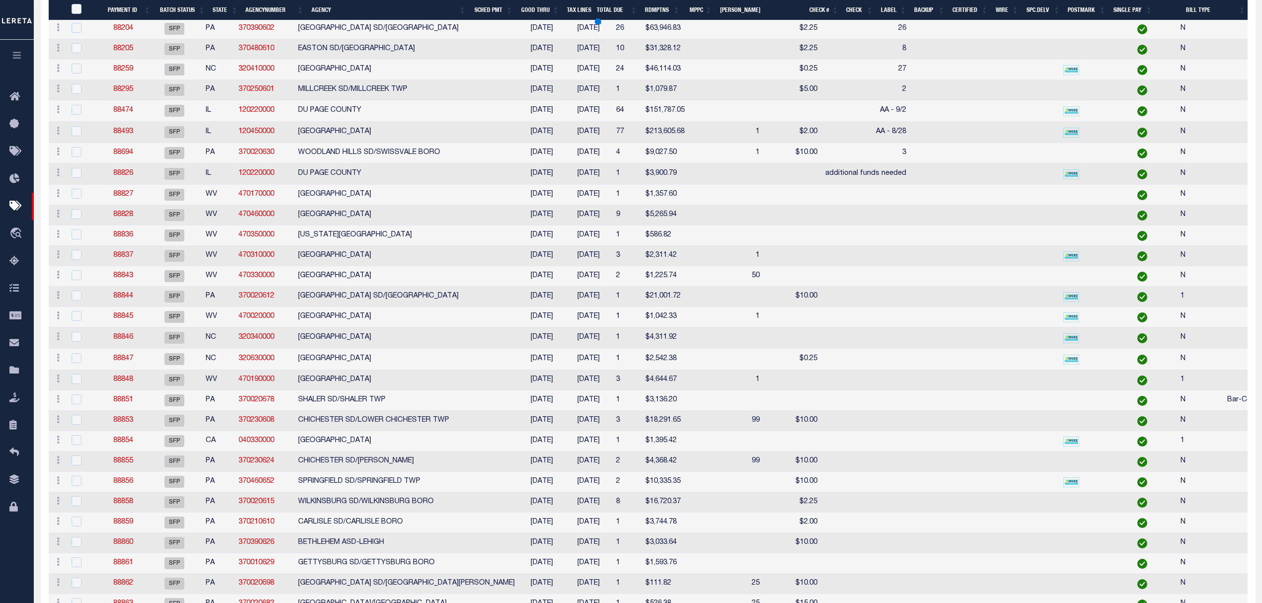
scroll to position [537, 0]
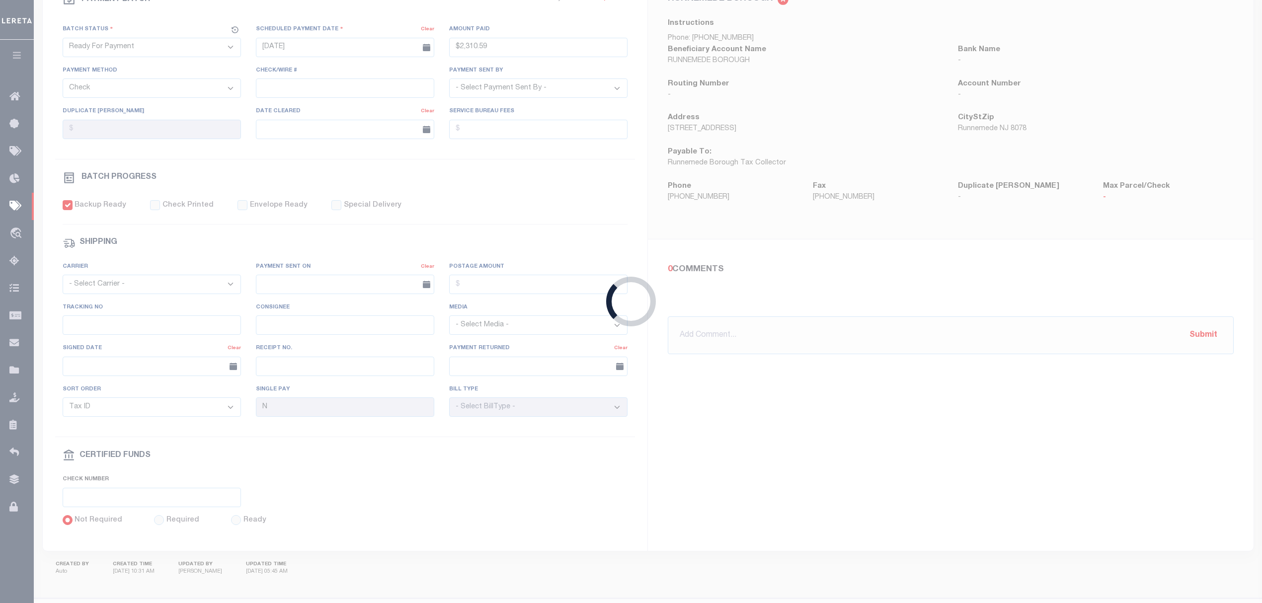
type input "$1,666.67"
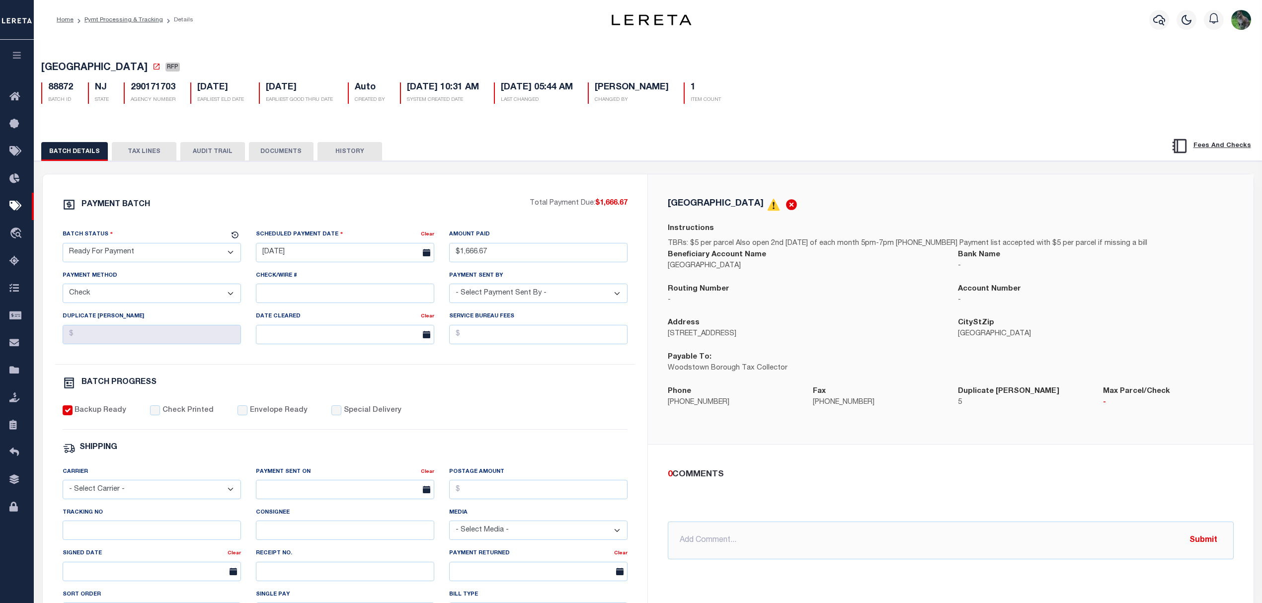
click at [147, 161] on button "TAX LINES" at bounding box center [144, 151] width 65 height 19
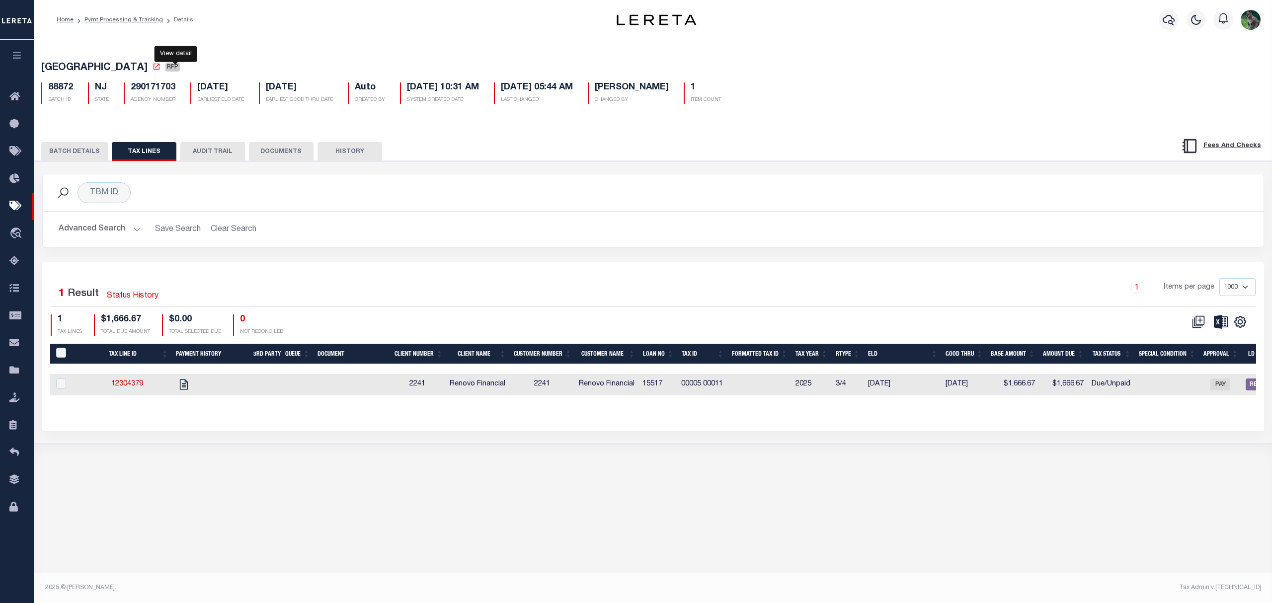
click at [161, 71] on icon at bounding box center [157, 67] width 8 height 8
click at [81, 156] on button "BATCH DETAILS" at bounding box center [74, 151] width 67 height 19
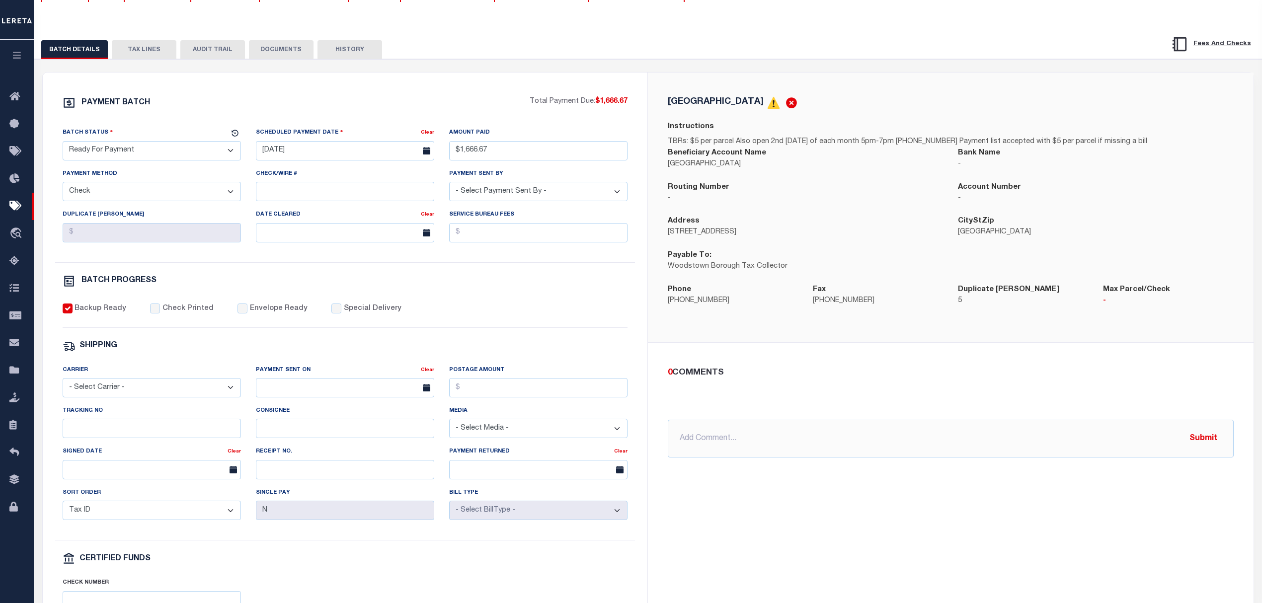
scroll to position [199, 0]
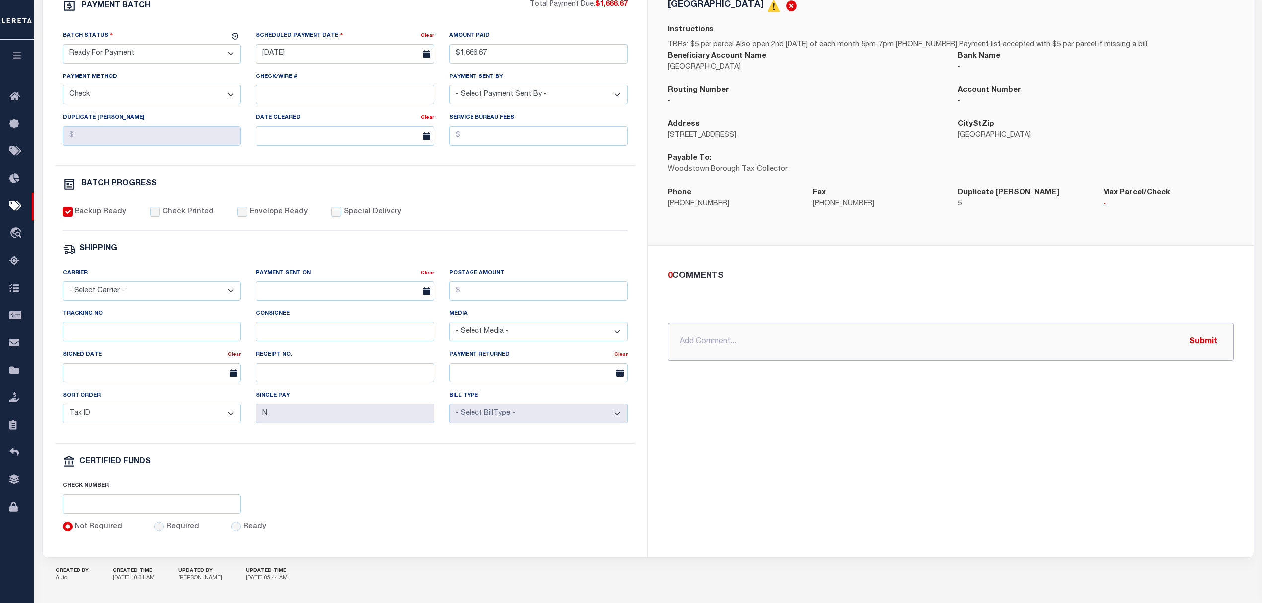
click at [810, 346] on input "text" at bounding box center [951, 342] width 566 height 38
paste input "11.66 GTD 8/29"
type input "8.28.25 - P&I $11.66 GTD 8/29"
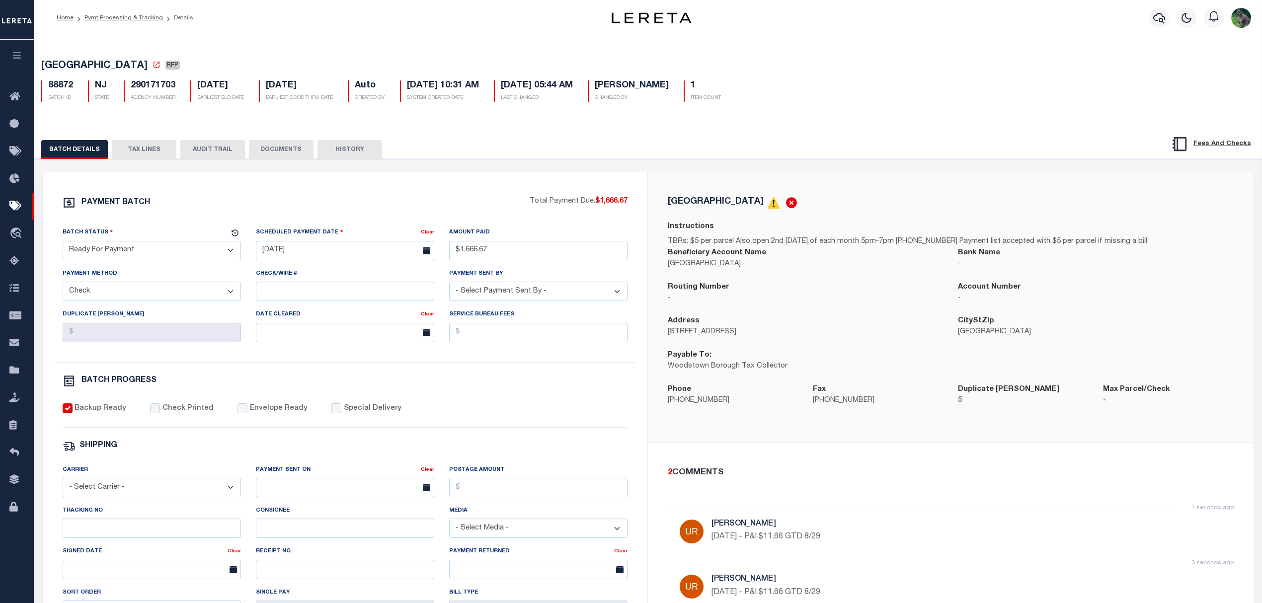
scroll to position [0, 0]
click at [147, 154] on button "TAX LINES" at bounding box center [144, 151] width 65 height 19
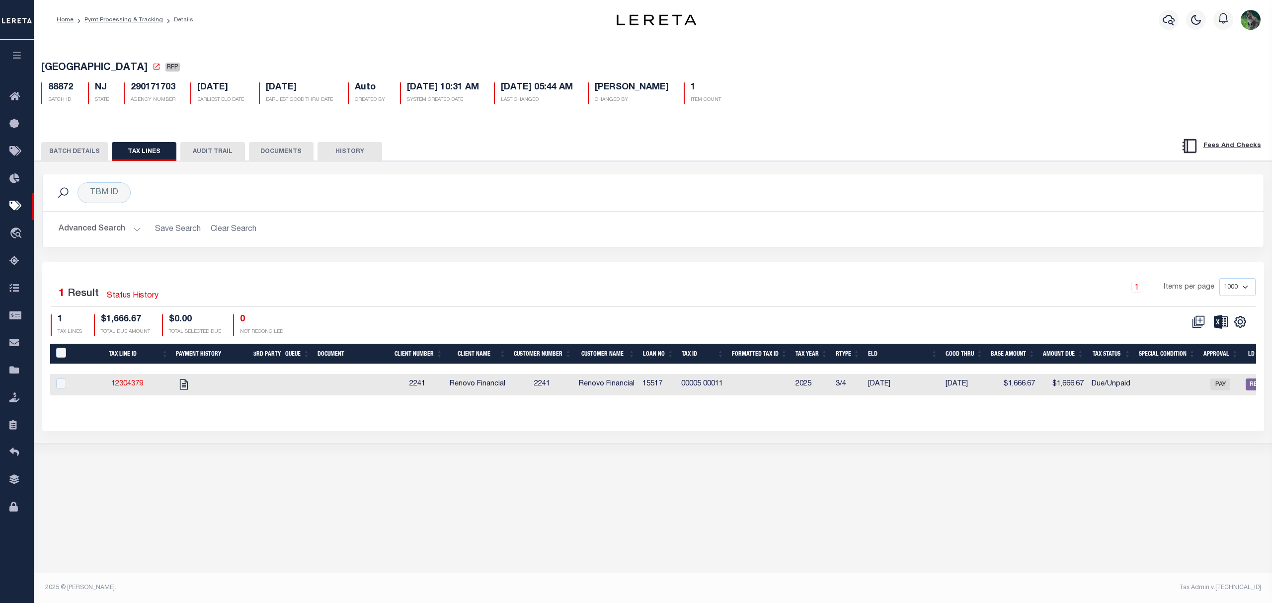
click at [468, 388] on span "Renovo Financial" at bounding box center [478, 384] width 56 height 7
checkbox input "true"
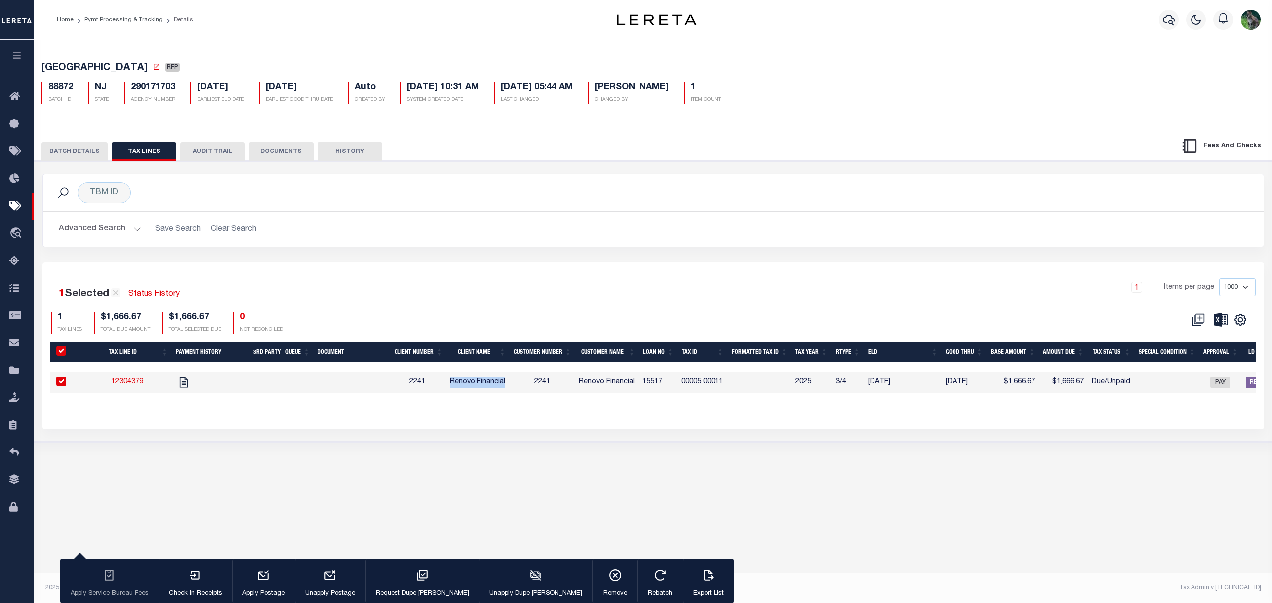
drag, startPoint x: 468, startPoint y: 388, endPoint x: 493, endPoint y: 385, distance: 25.1
click at [493, 385] on span "Renovo Financial" at bounding box center [478, 382] width 56 height 7
checkbox input "false"
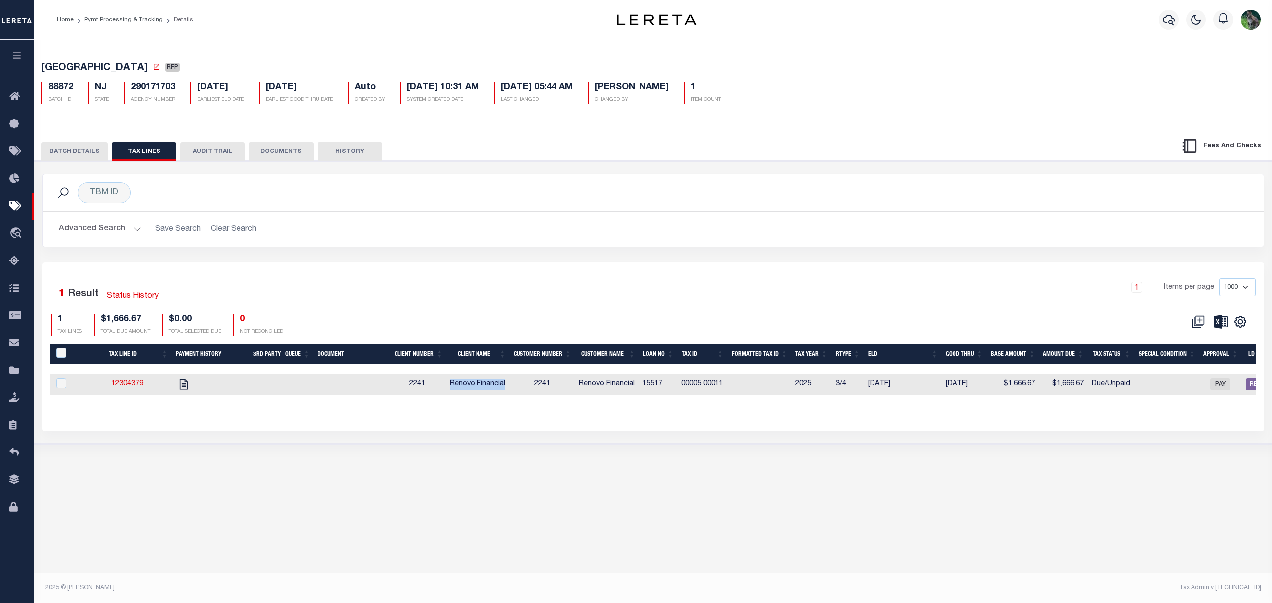
copy span "Renovo Financial"
click at [84, 145] on button "BATCH DETAILS" at bounding box center [74, 151] width 67 height 19
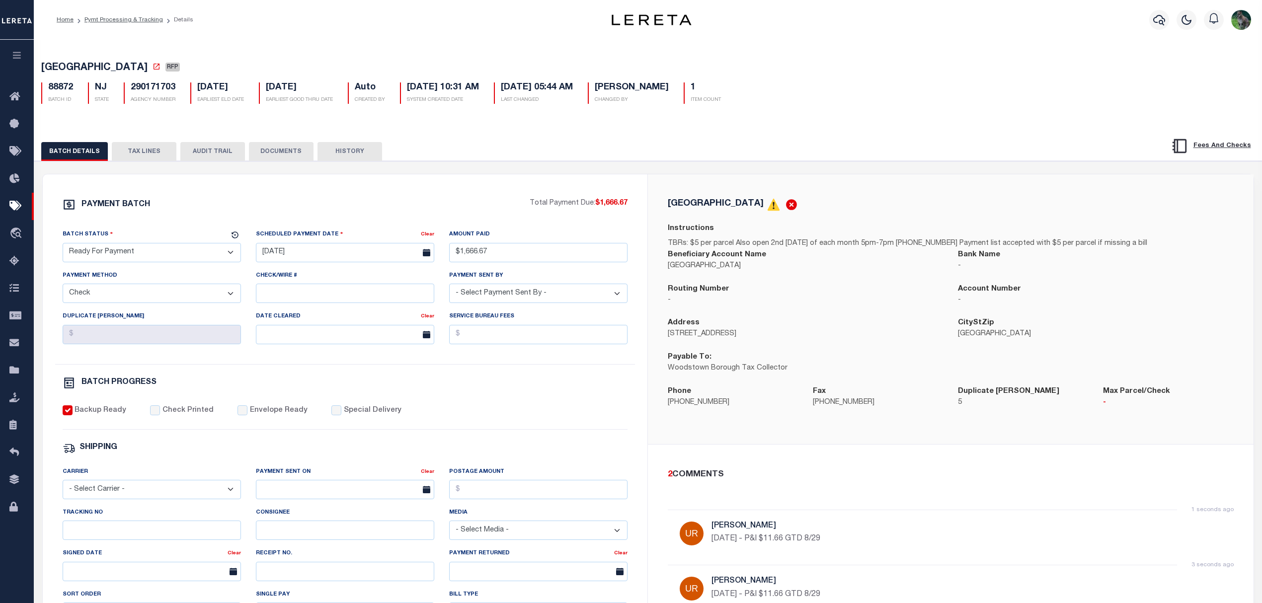
click at [695, 370] on p "Woodstown Borough Tax Collector" at bounding box center [805, 368] width 275 height 11
drag, startPoint x: 695, startPoint y: 370, endPoint x: 760, endPoint y: 367, distance: 65.2
click at [760, 367] on p "Woodstown Borough Tax Collector" at bounding box center [805, 368] width 275 height 11
copy p "Woodstown Borough Tax Collector"
click at [692, 207] on h5 "[GEOGRAPHIC_DATA]" at bounding box center [716, 203] width 96 height 9
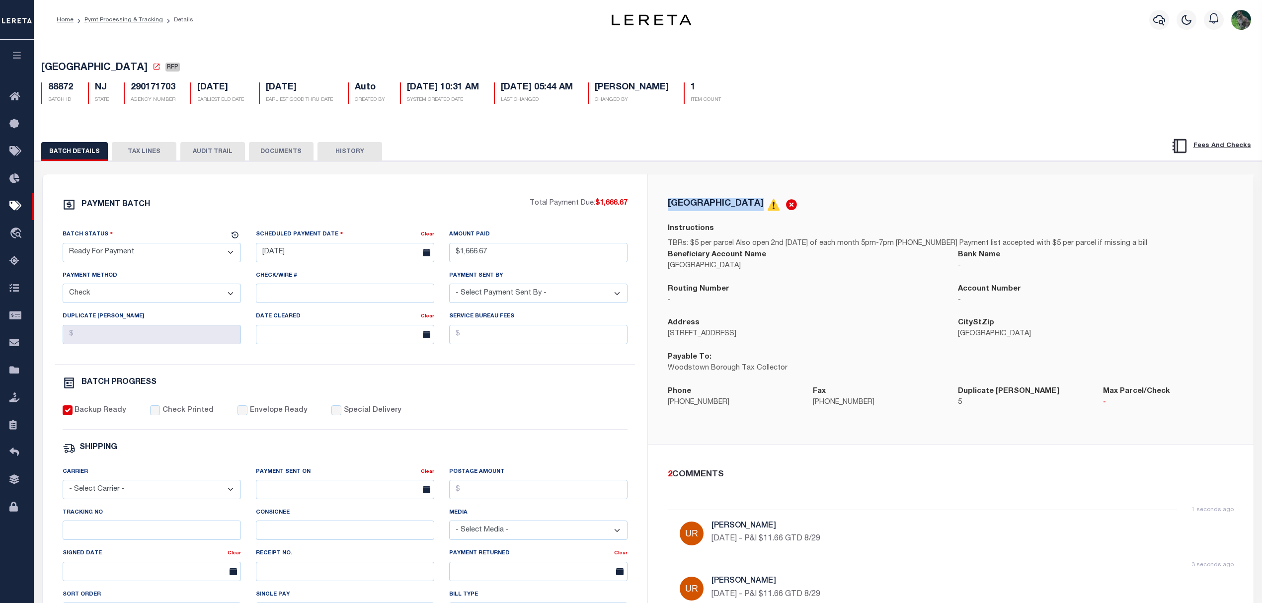
drag, startPoint x: 692, startPoint y: 207, endPoint x: 750, endPoint y: 201, distance: 58.5
click at [750, 201] on h5 "[GEOGRAPHIC_DATA]" at bounding box center [716, 203] width 96 height 9
copy h5 "[GEOGRAPHIC_DATA]"
click at [159, 153] on button "TAX LINES" at bounding box center [144, 151] width 65 height 19
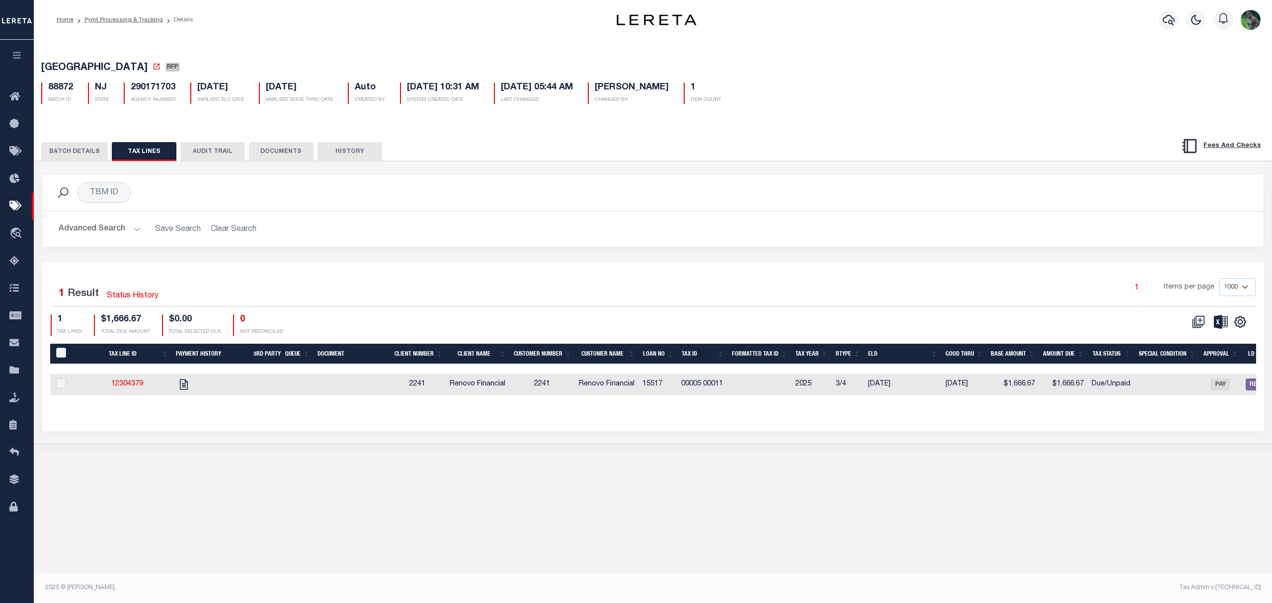
drag, startPoint x: 76, startPoint y: 153, endPoint x: 114, endPoint y: 153, distance: 37.8
click at [76, 153] on button "BATCH DETAILS" at bounding box center [74, 151] width 67 height 19
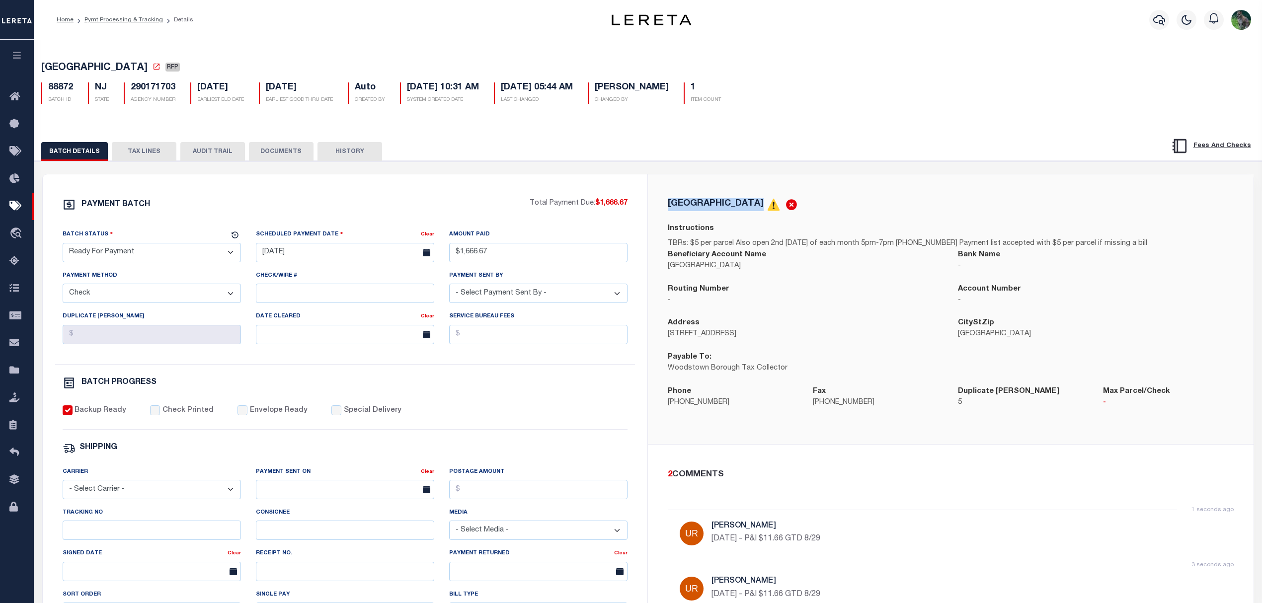
click at [146, 154] on button "TAX LINES" at bounding box center [144, 151] width 65 height 19
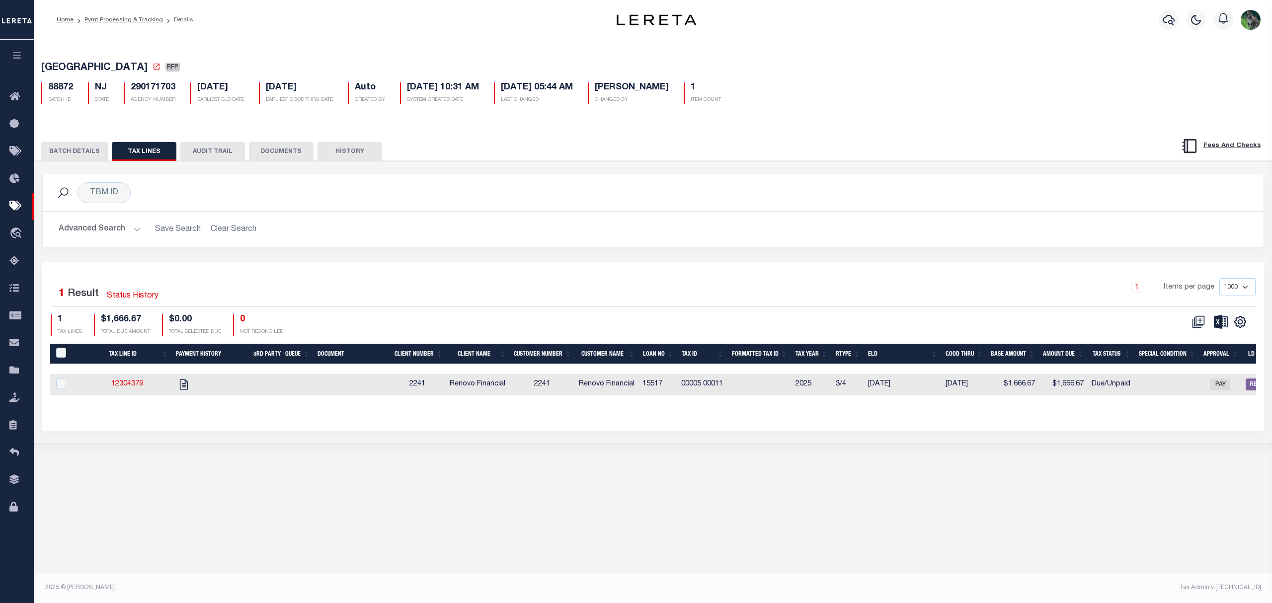
click at [79, 158] on button "BATCH DETAILS" at bounding box center [74, 151] width 67 height 19
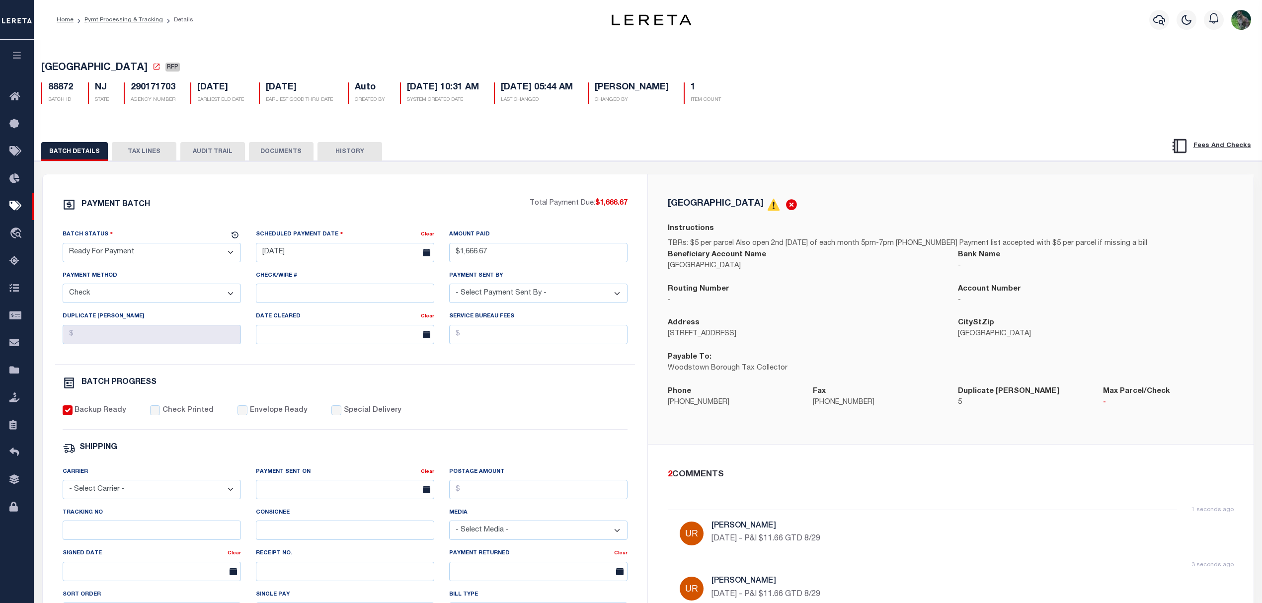
click at [127, 255] on select "- Select Status - Scheduled for Payment Ready For Payment Payment Sent Cleared …" at bounding box center [152, 252] width 178 height 19
select select "SFP"
click at [63, 246] on select "- Select Status - Scheduled for Payment Ready For Payment Payment Sent Cleared …" at bounding box center [152, 252] width 178 height 19
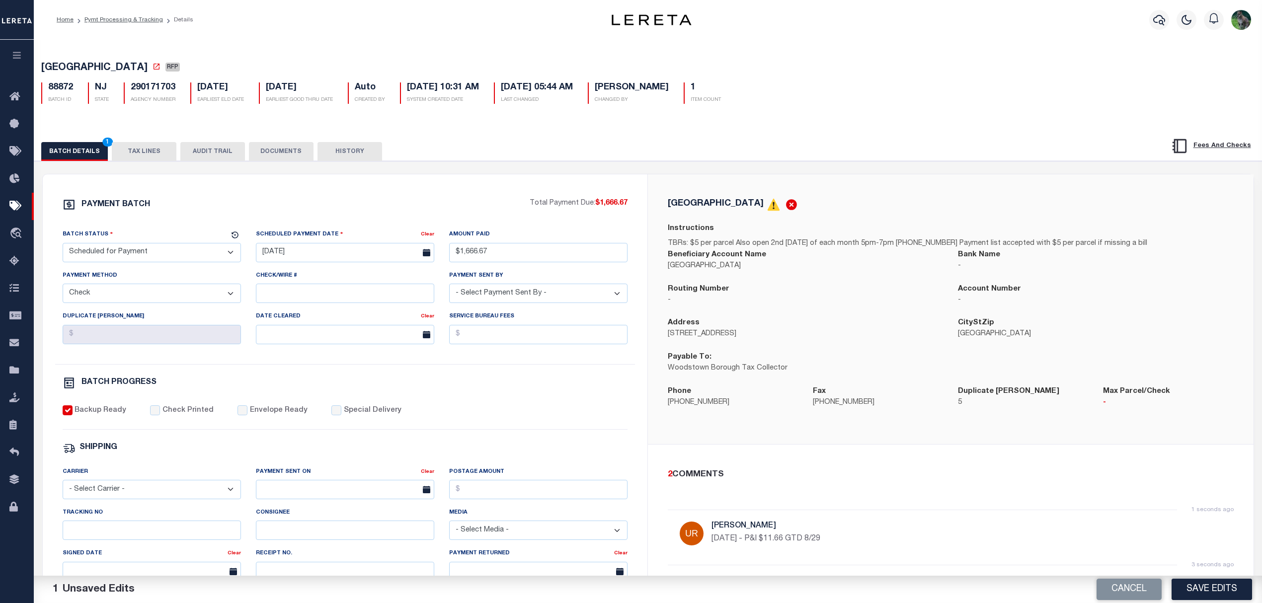
click at [773, 423] on div "WOODSTOWN BOROUGH Instructions TBRs: $5 per parcel Also open 2nd Wednesday of e…" at bounding box center [951, 309] width 606 height 270
click at [1191, 583] on button "Save Edits" at bounding box center [1212, 589] width 81 height 21
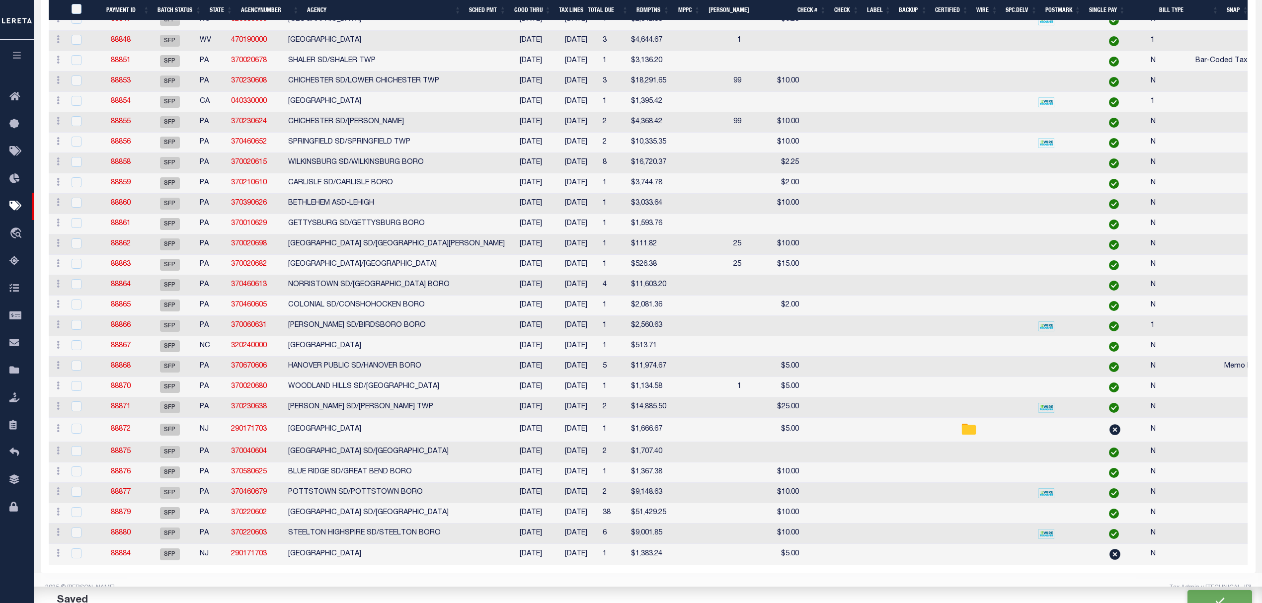
scroll to position [601, 0]
click at [126, 551] on link "88884" at bounding box center [121, 554] width 20 height 7
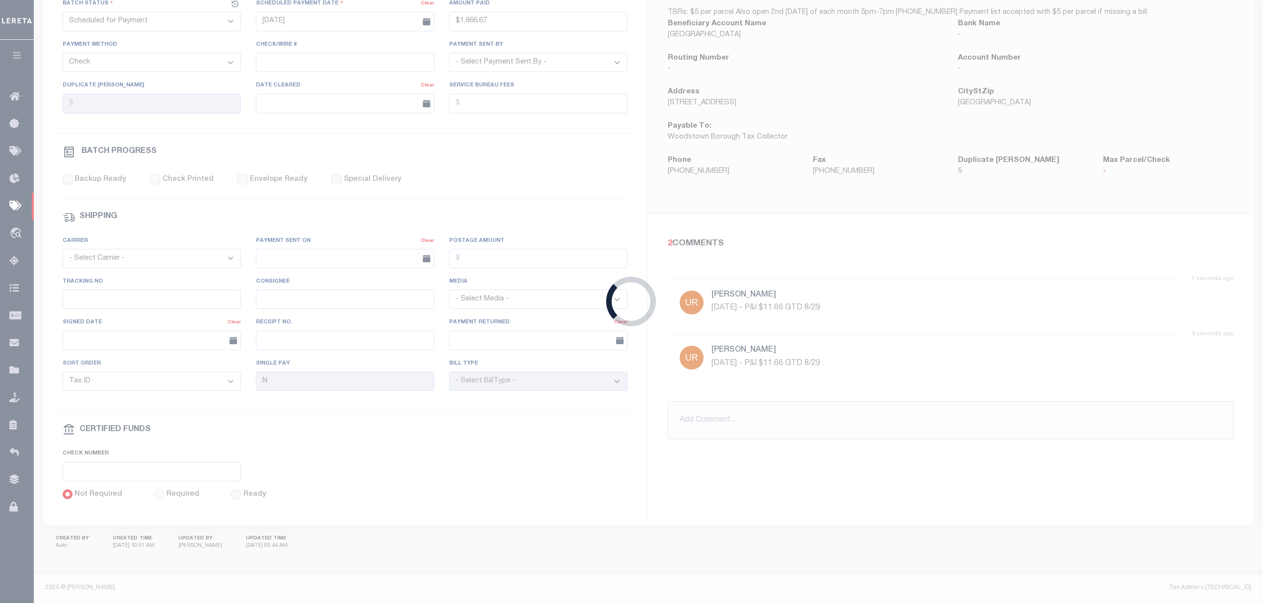
type input "10/23/2024"
select select
checkbox input "false"
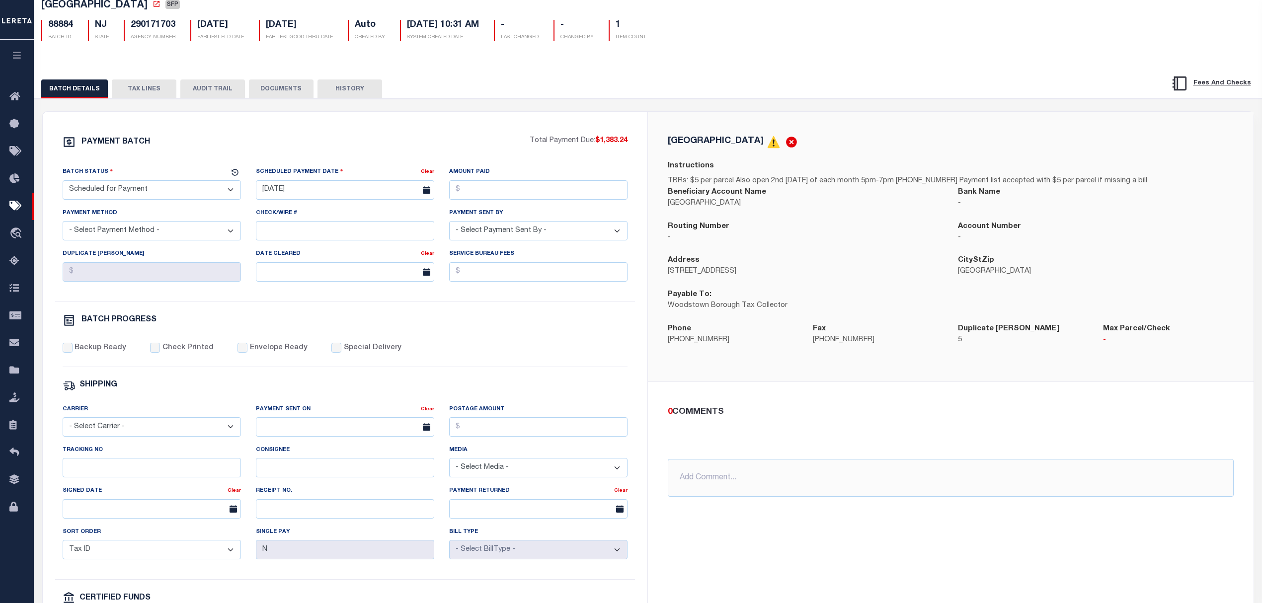
scroll to position [132, 0]
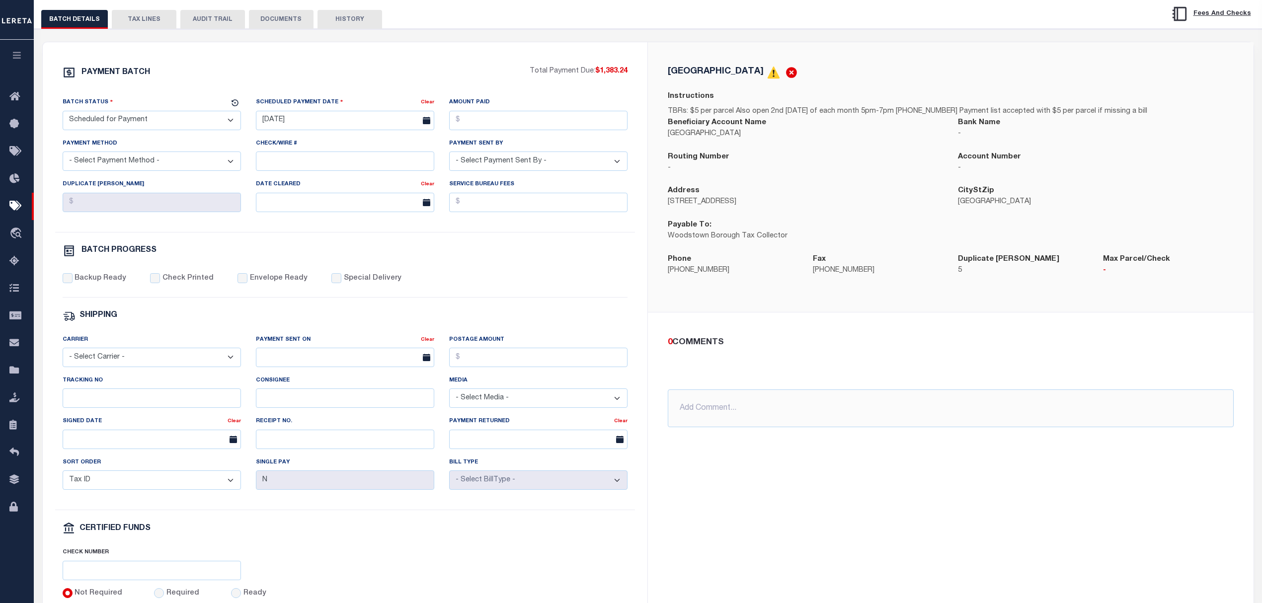
click at [147, 18] on button "TAX LINES" at bounding box center [144, 19] width 65 height 19
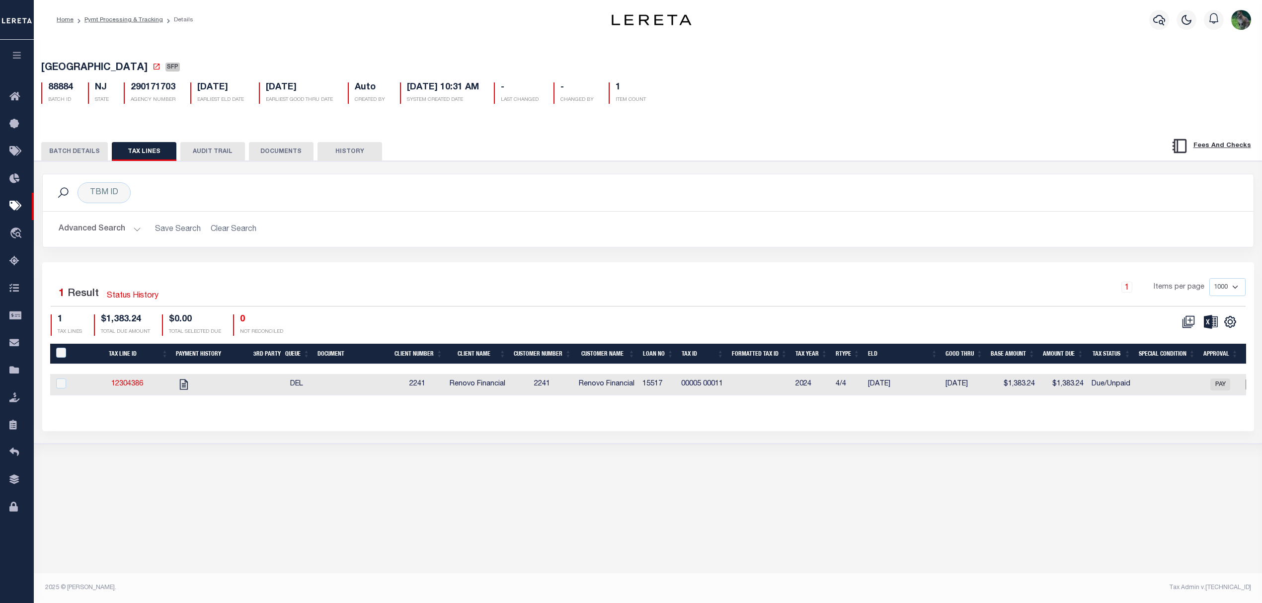
scroll to position [0, 0]
click at [125, 388] on link "12304386" at bounding box center [127, 384] width 32 height 7
checkbox input "true"
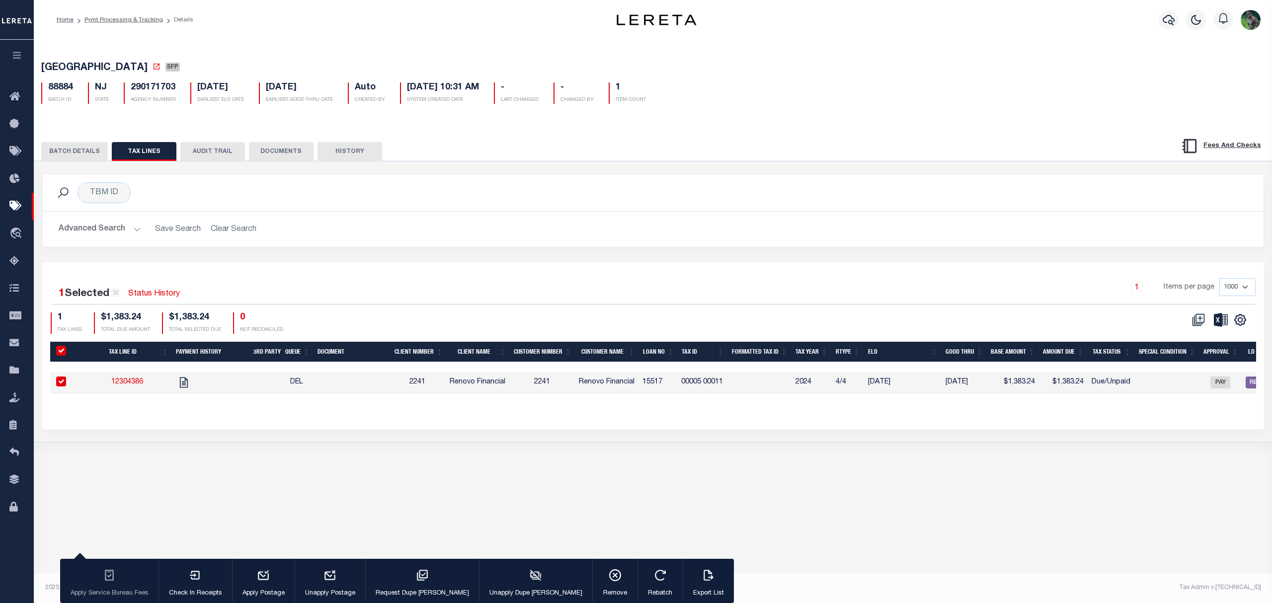
click at [88, 152] on button "BATCH DETAILS" at bounding box center [74, 151] width 67 height 19
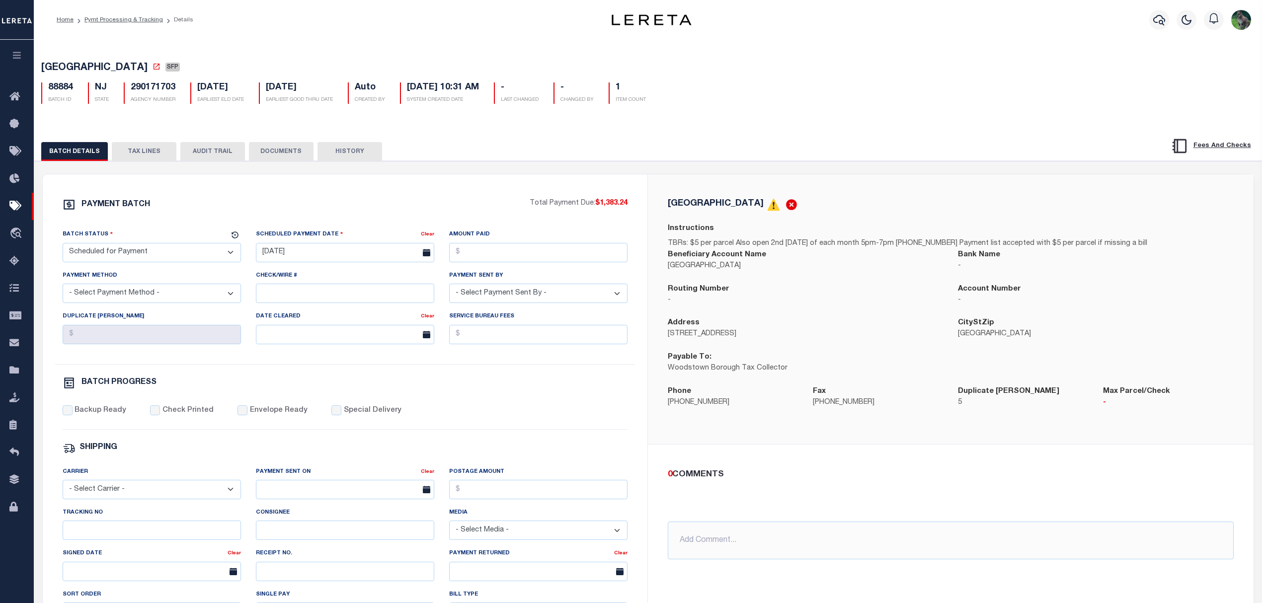
scroll to position [132, 0]
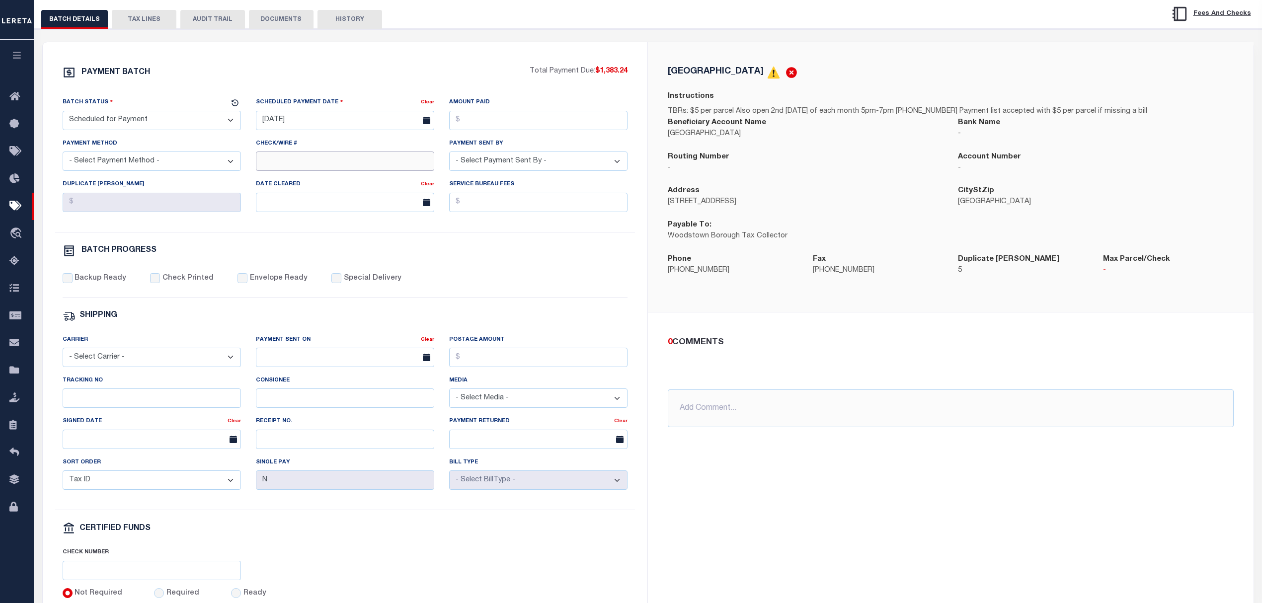
click at [332, 167] on input "Check/Wire #" at bounding box center [345, 161] width 178 height 19
type input "cert funds"
click at [567, 257] on div "BATCH PROGRESS" at bounding box center [346, 251] width 566 height 13
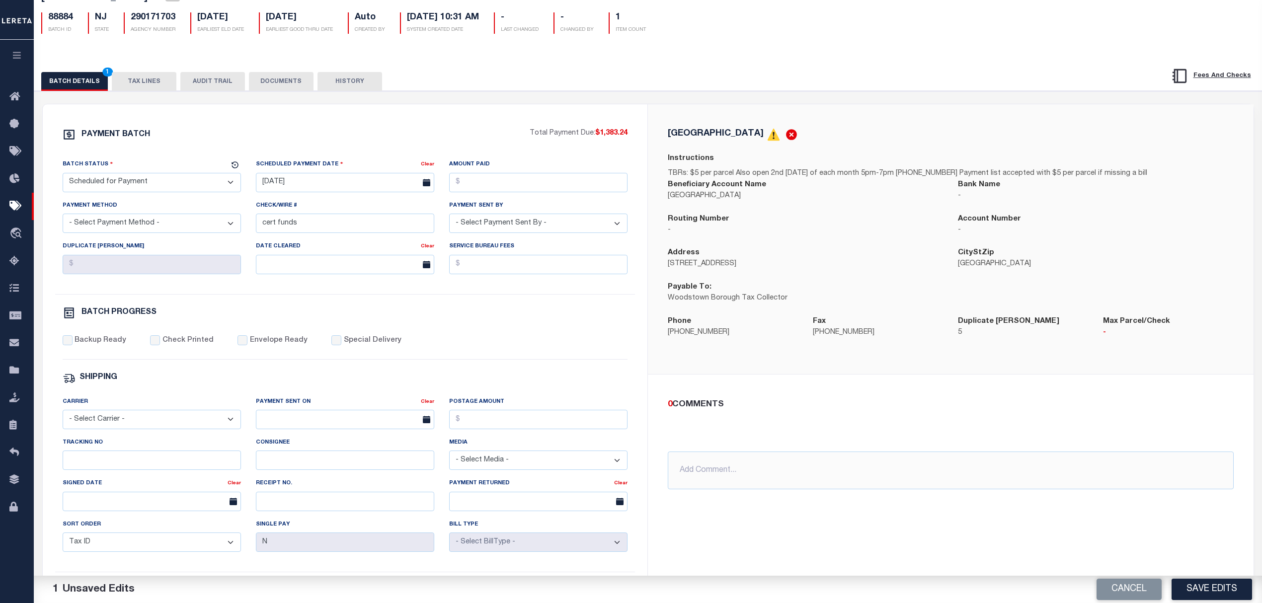
scroll to position [66, 0]
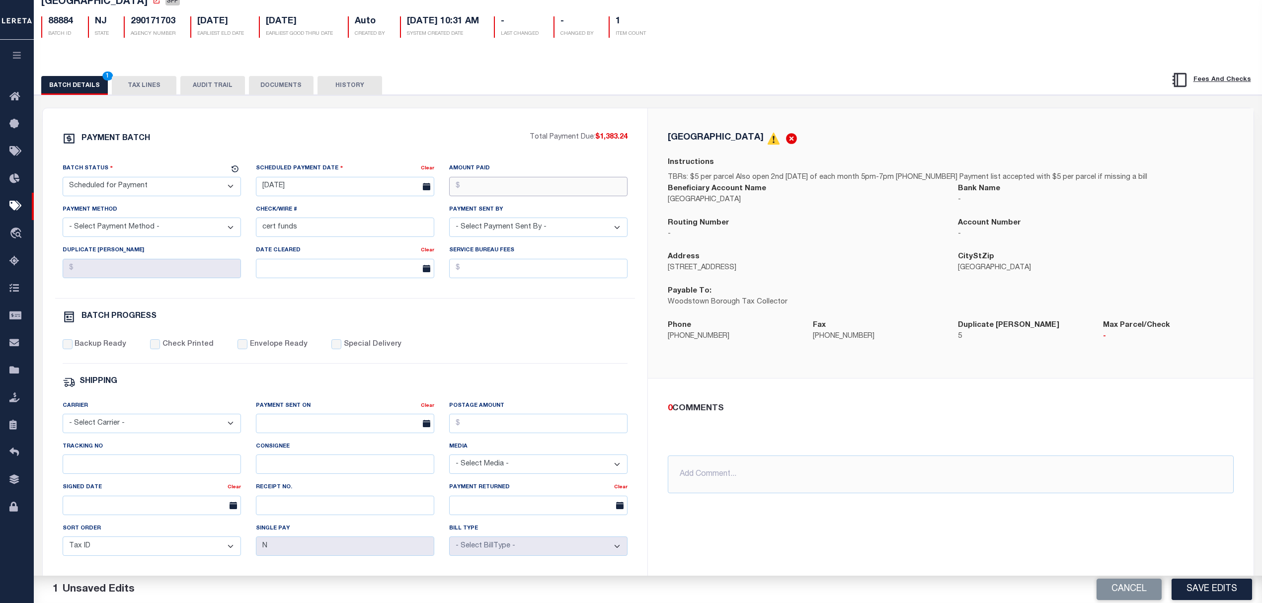
click at [572, 185] on input "Amount Paid" at bounding box center [538, 186] width 178 height 19
type input "$1,383.24"
click at [112, 236] on select "- Select Payment Method - ACH Certified Check Check Direct Deposit Wire Transfer" at bounding box center [152, 227] width 178 height 19
select select "CCK"
click at [63, 222] on select "- Select Payment Method - ACH Certified Check Check Direct Deposit Wire Transfer" at bounding box center [152, 227] width 178 height 19
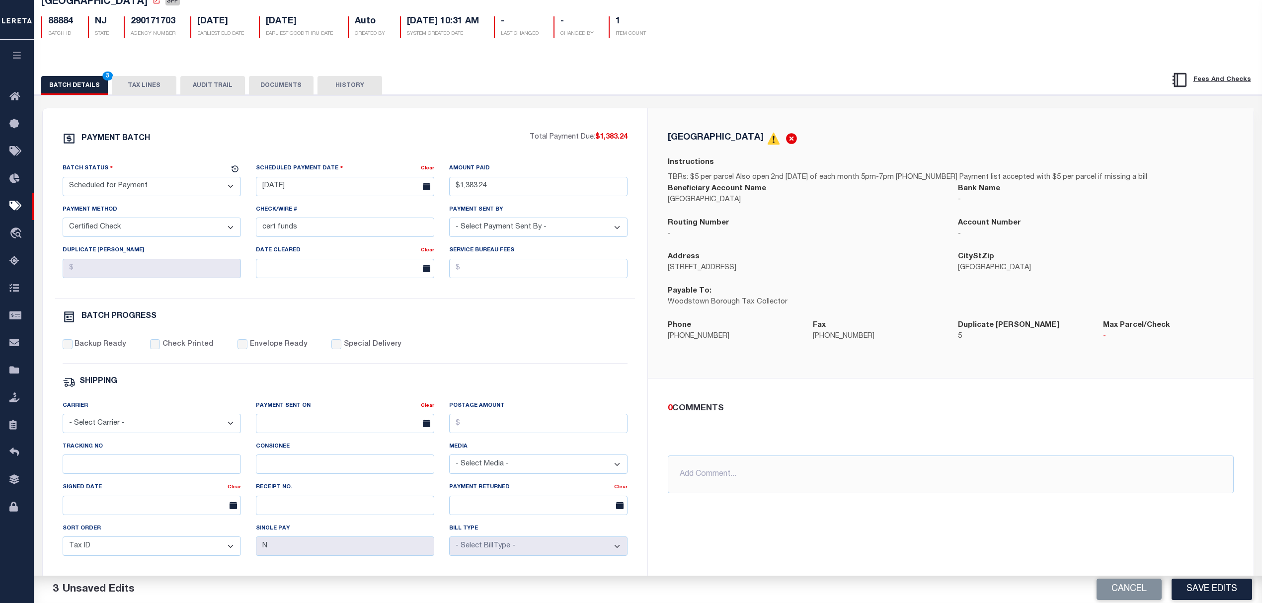
click at [297, 321] on div "BATCH PROGRESS" at bounding box center [346, 317] width 566 height 13
click at [279, 187] on input "10/23/2024" at bounding box center [345, 186] width 178 height 19
click at [354, 321] on span "28" at bounding box center [353, 323] width 19 height 19
type input "[DATE]"
click at [547, 324] on div "BATCH PROGRESS" at bounding box center [346, 317] width 566 height 13
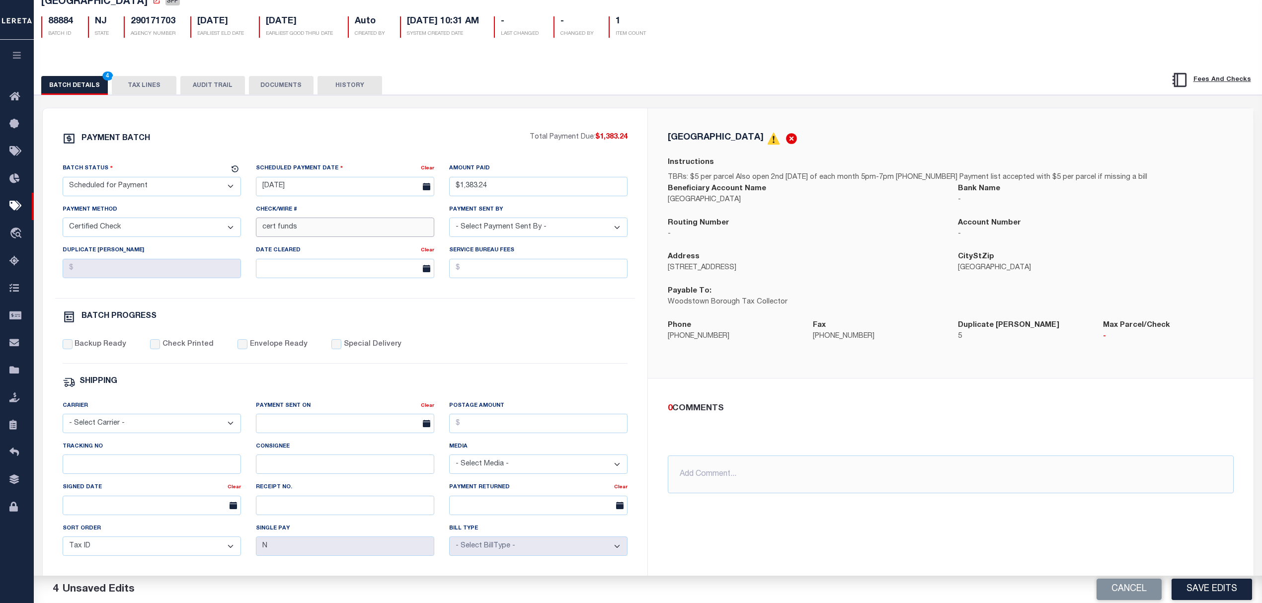
click at [328, 231] on input "cert funds" at bounding box center [345, 227] width 178 height 19
type input "cert funds requested 8.28"
click at [503, 317] on div "BATCH PROGRESS" at bounding box center [346, 317] width 566 height 13
click at [185, 433] on select "- Select Carrier - E-mail Fax Fedex FTP Other UPS USPS" at bounding box center [152, 423] width 178 height 19
select select "FDX"
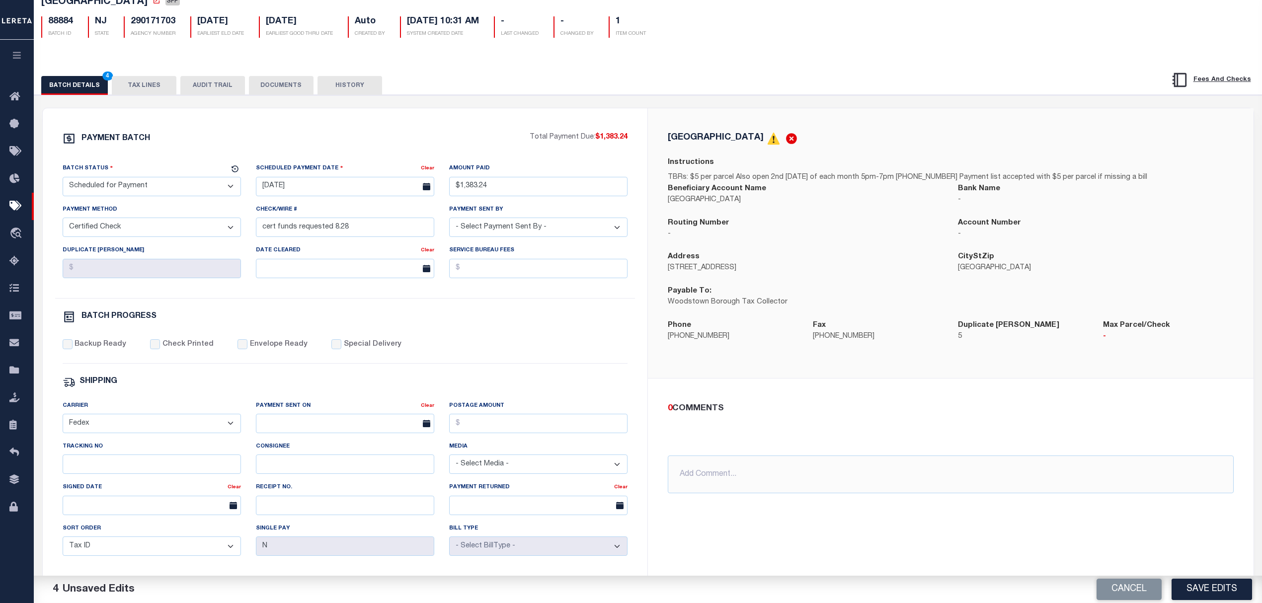
click at [63, 420] on select "- Select Carrier - E-mail Fax Fedex FTP Other UPS USPS" at bounding box center [152, 423] width 178 height 19
click at [590, 364] on div "Backup Ready Check Printed Envelope Ready Special Delivery" at bounding box center [346, 351] width 566 height 24
click at [1215, 583] on button "Save Edits" at bounding box center [1212, 589] width 81 height 21
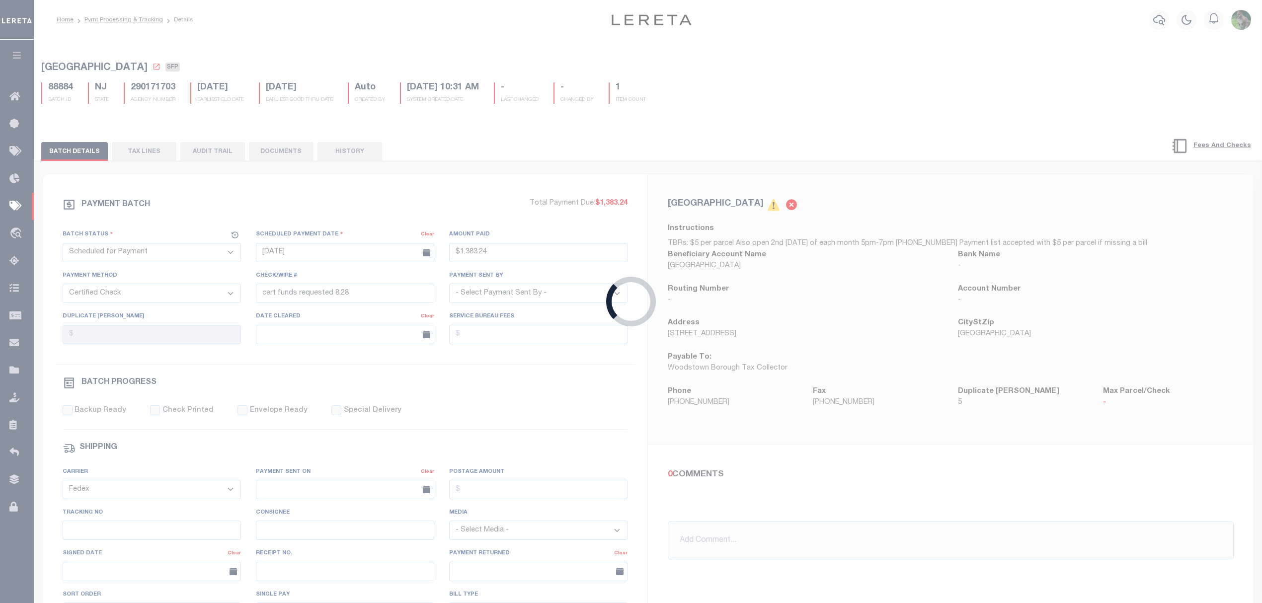
type input "$1,383.24"
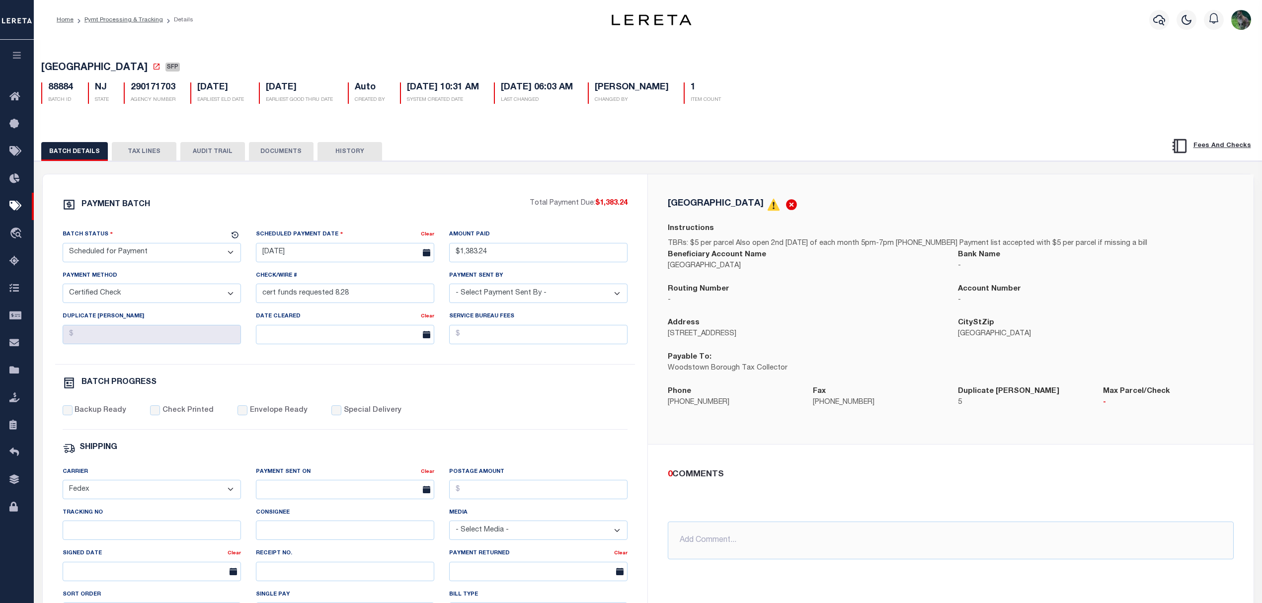
click at [149, 156] on button "TAX LINES" at bounding box center [144, 151] width 65 height 19
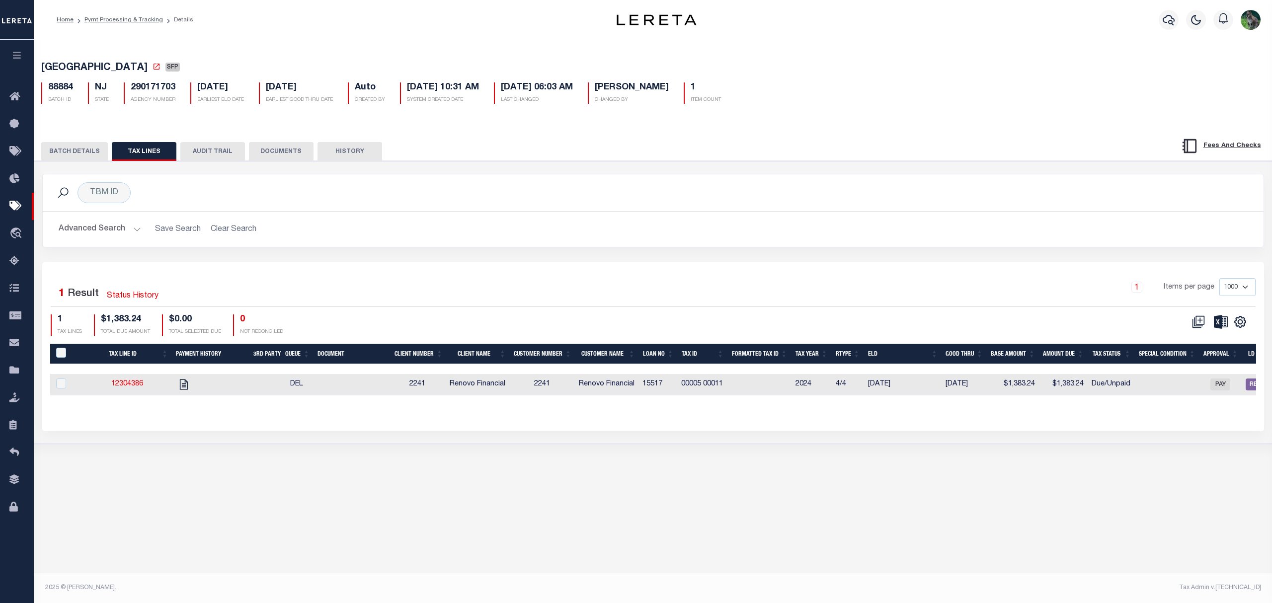
click at [694, 388] on td "00005 00011" at bounding box center [702, 384] width 51 height 21
checkbox input "true"
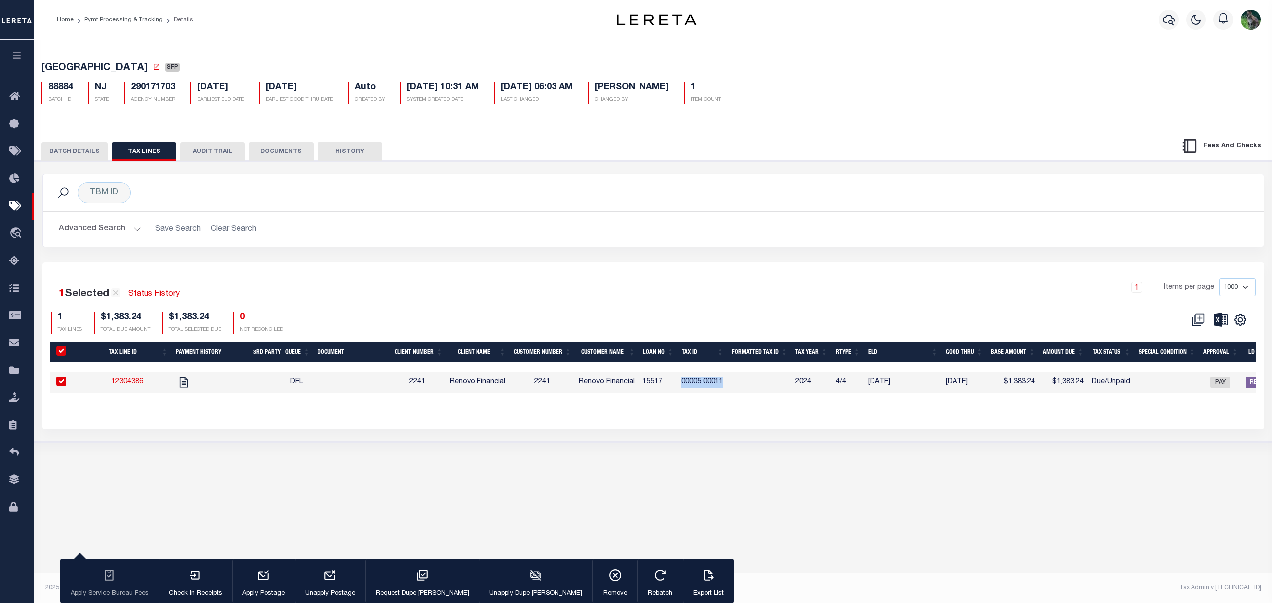
drag, startPoint x: 694, startPoint y: 388, endPoint x: 716, endPoint y: 385, distance: 21.7
click at [716, 385] on td "00005 00011" at bounding box center [702, 382] width 51 height 21
checkbox input "false"
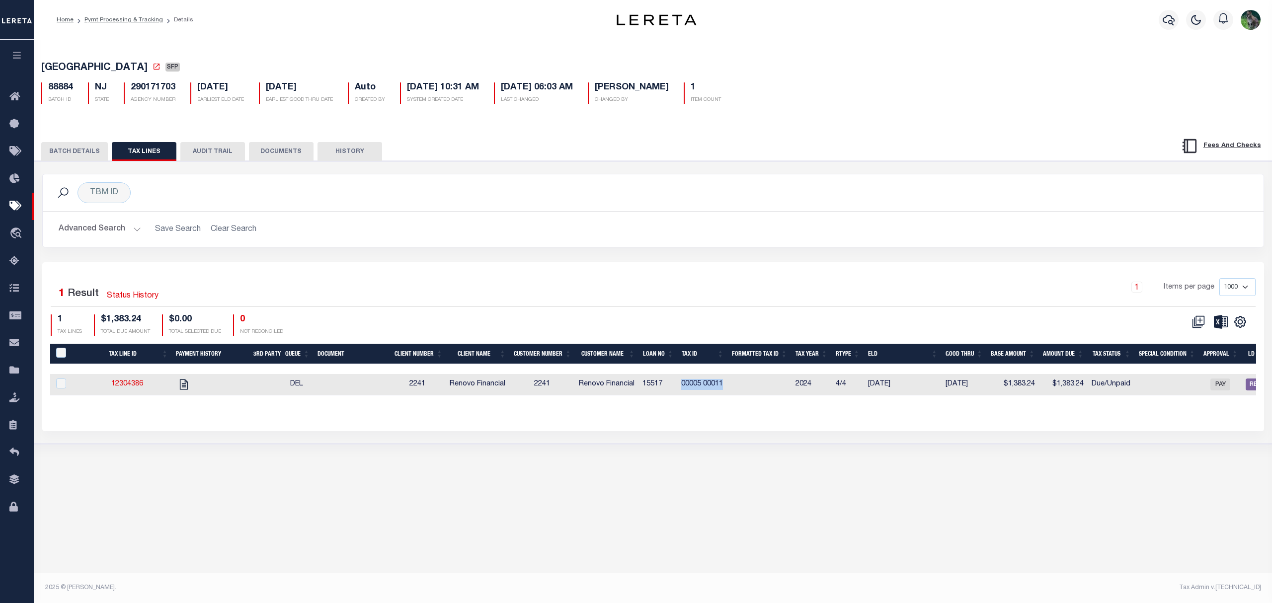
copy td "00005 00011"
click at [68, 156] on button "BATCH DETAILS" at bounding box center [74, 151] width 67 height 19
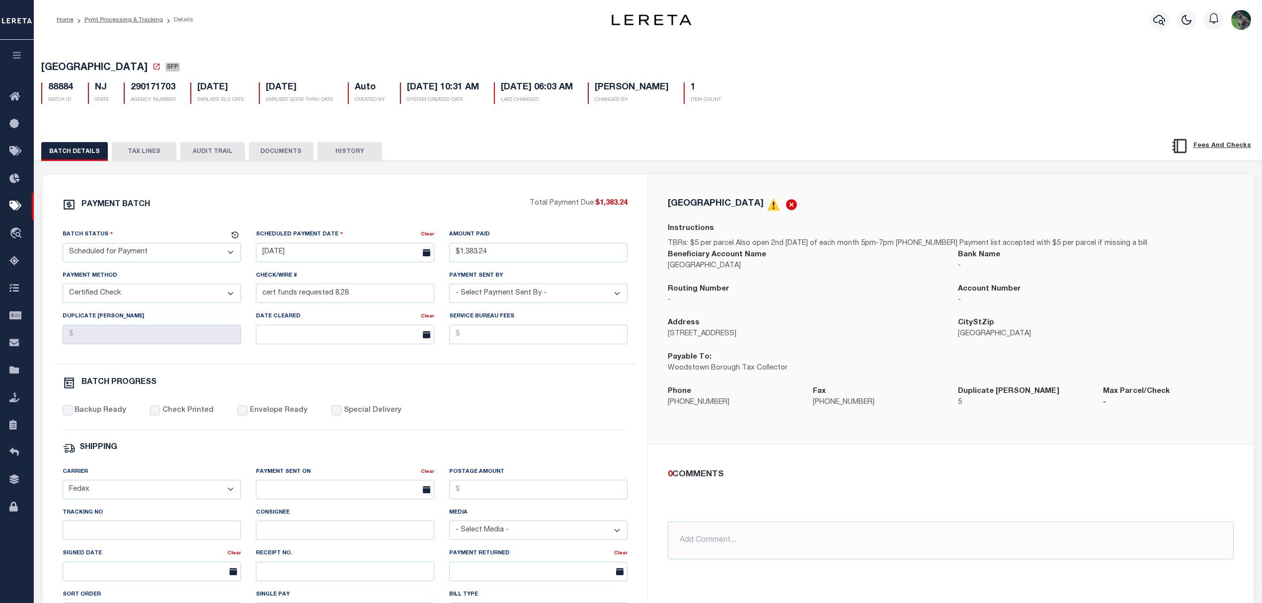
click at [680, 374] on p "Woodstown Borough Tax Collector" at bounding box center [805, 368] width 275 height 11
drag, startPoint x: 680, startPoint y: 374, endPoint x: 761, endPoint y: 368, distance: 81.2
click at [761, 368] on p "Woodstown Borough Tax Collector" at bounding box center [805, 368] width 275 height 11
copy p "Woodstown Borough Tax Collector"
click at [161, 68] on icon at bounding box center [157, 67] width 8 height 8
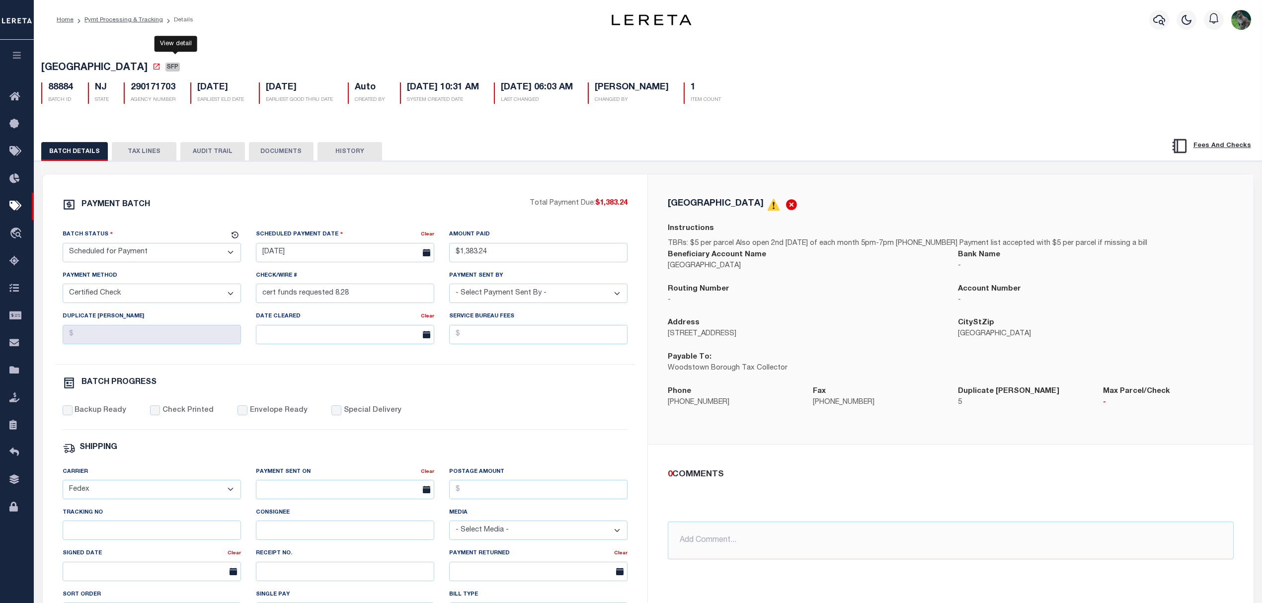
click at [718, 183] on div "WOODSTOWN BOROUGH Instructions TBRs: $5 per parcel Also open 2nd Wednesday of e…" at bounding box center [951, 309] width 606 height 270
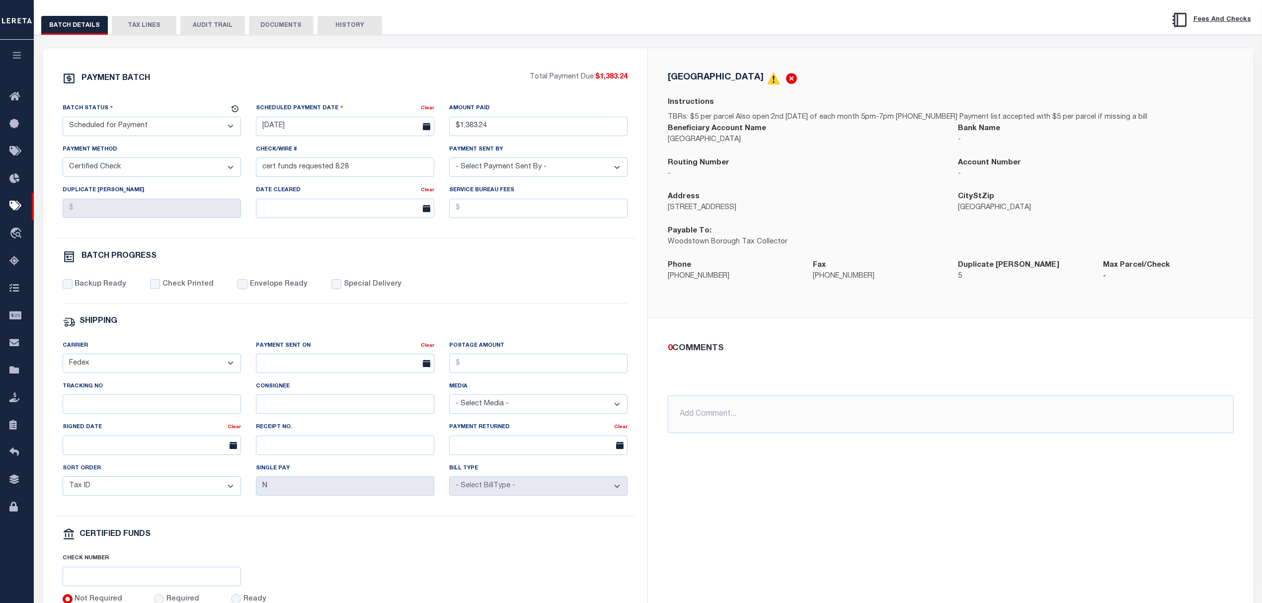
scroll to position [132, 0]
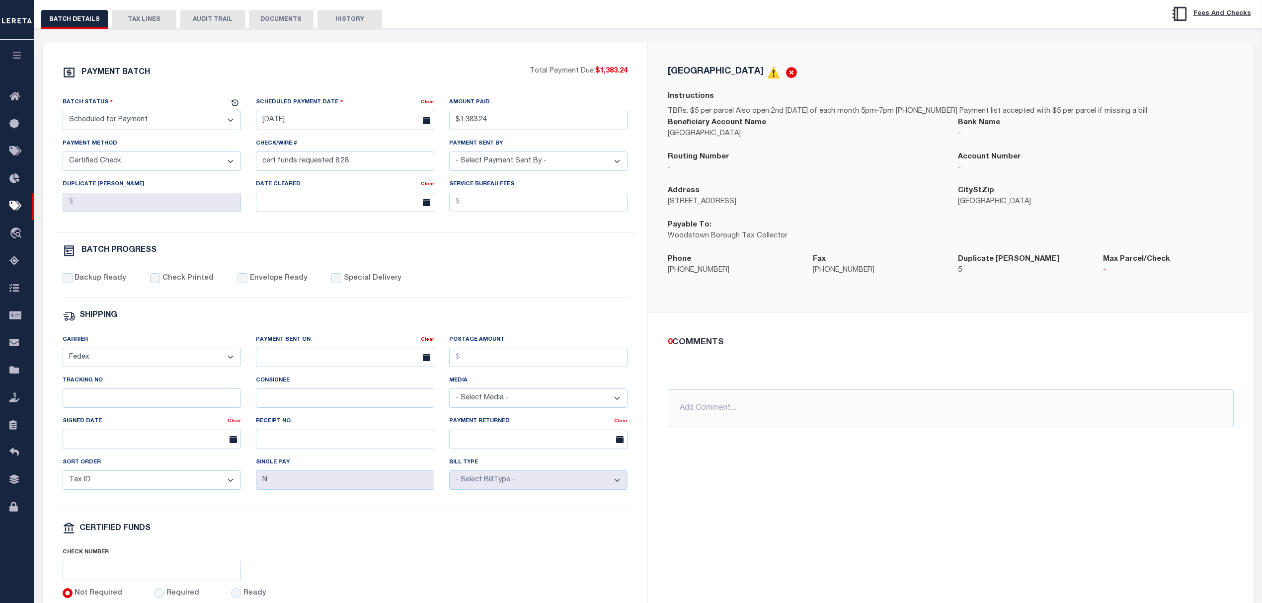
click at [462, 298] on div "Backup Ready Check Printed Envelope Ready Special Delivery" at bounding box center [346, 285] width 566 height 24
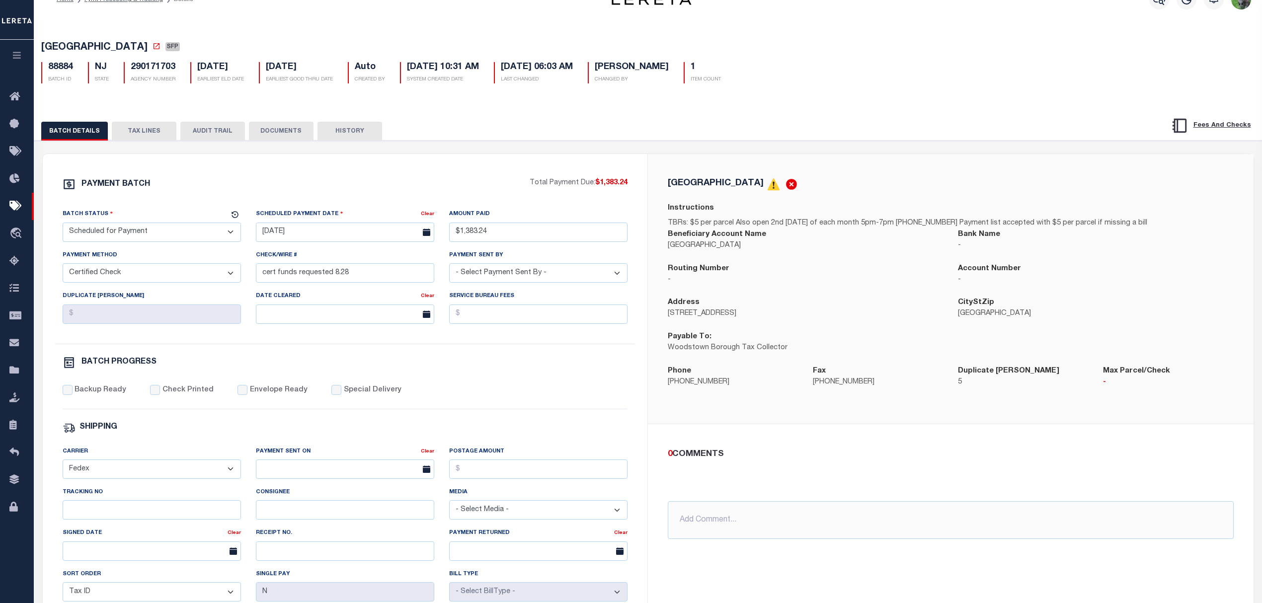
scroll to position [0, 0]
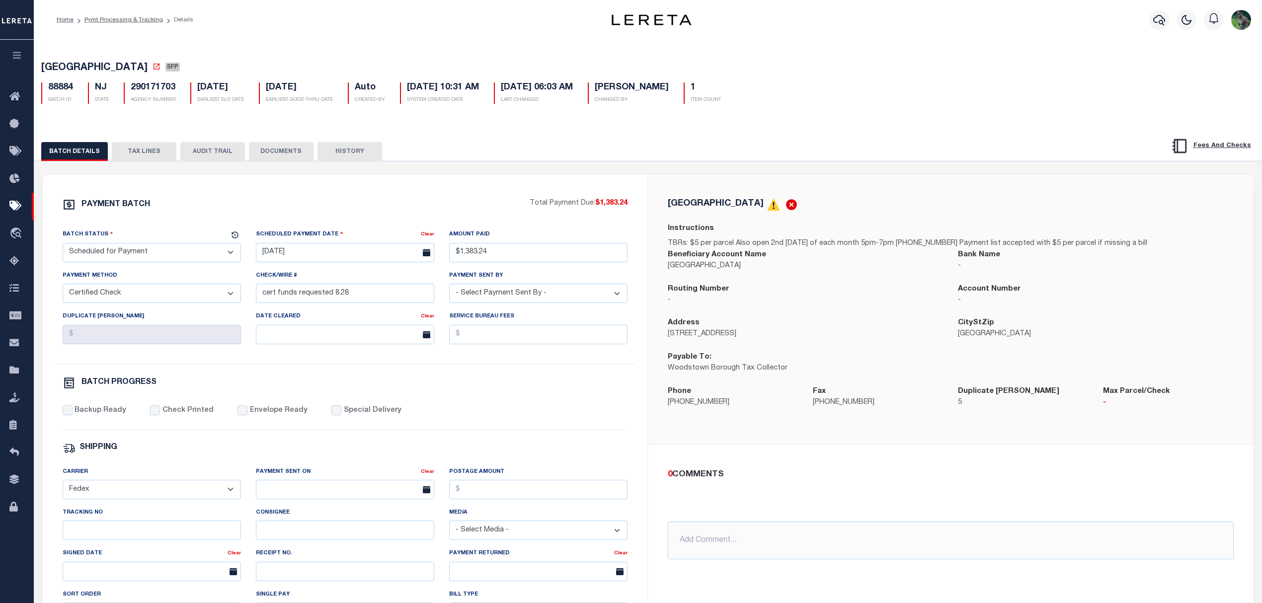
click at [104, 7] on div "Home Pymt Processing & Tracking Details Profile" at bounding box center [648, 20] width 1228 height 40
click at [125, 18] on link "Pymt Processing & Tracking" at bounding box center [123, 20] width 79 height 6
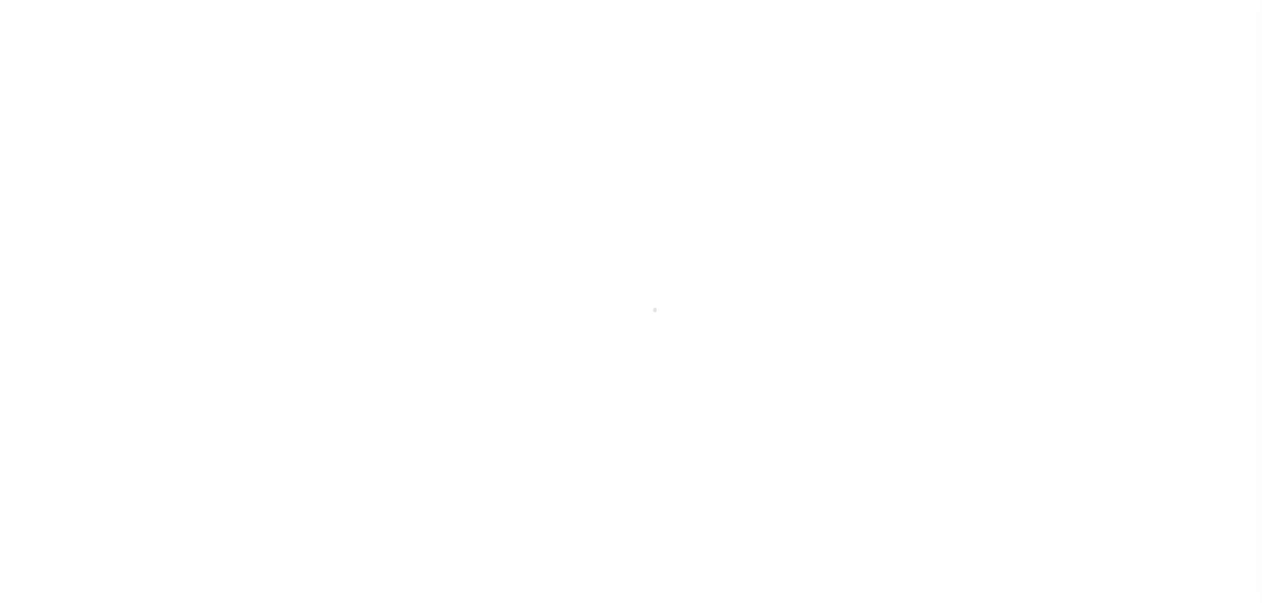
select select "SFP"
select select
checkbox input "false"
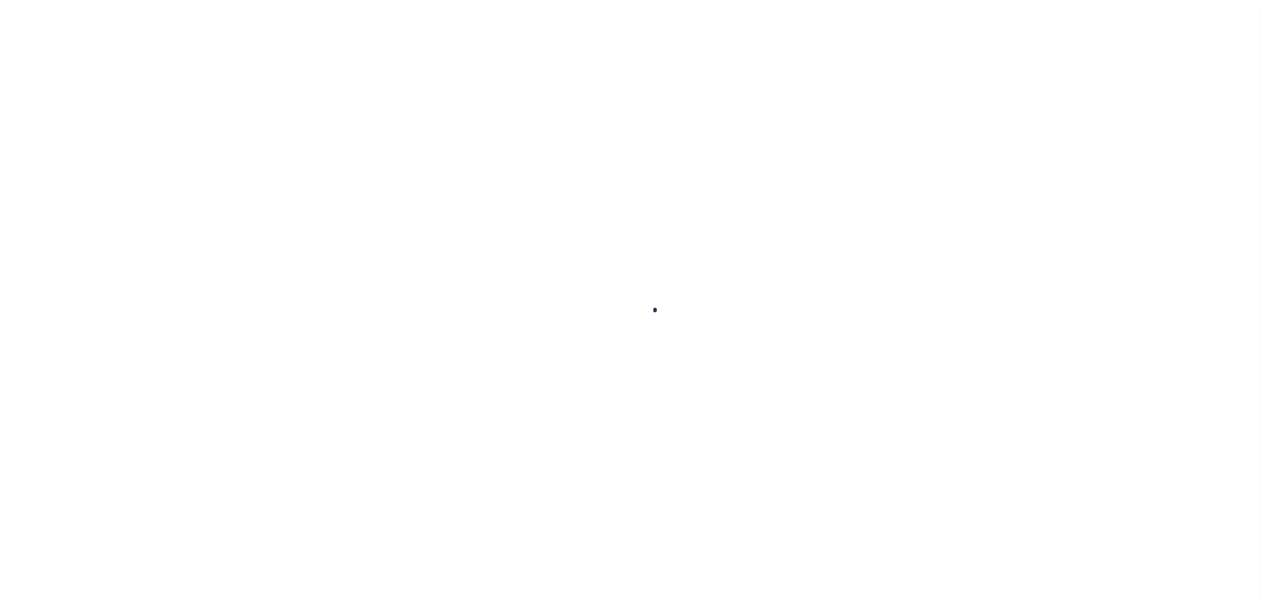
checkbox input "false"
type textarea "AL - CAS 47816 Tax line was not created missed ELD Date Lereta responsible for …"
type input "08/29/2025"
type input "[DATE]"
type input "09/05/2025"
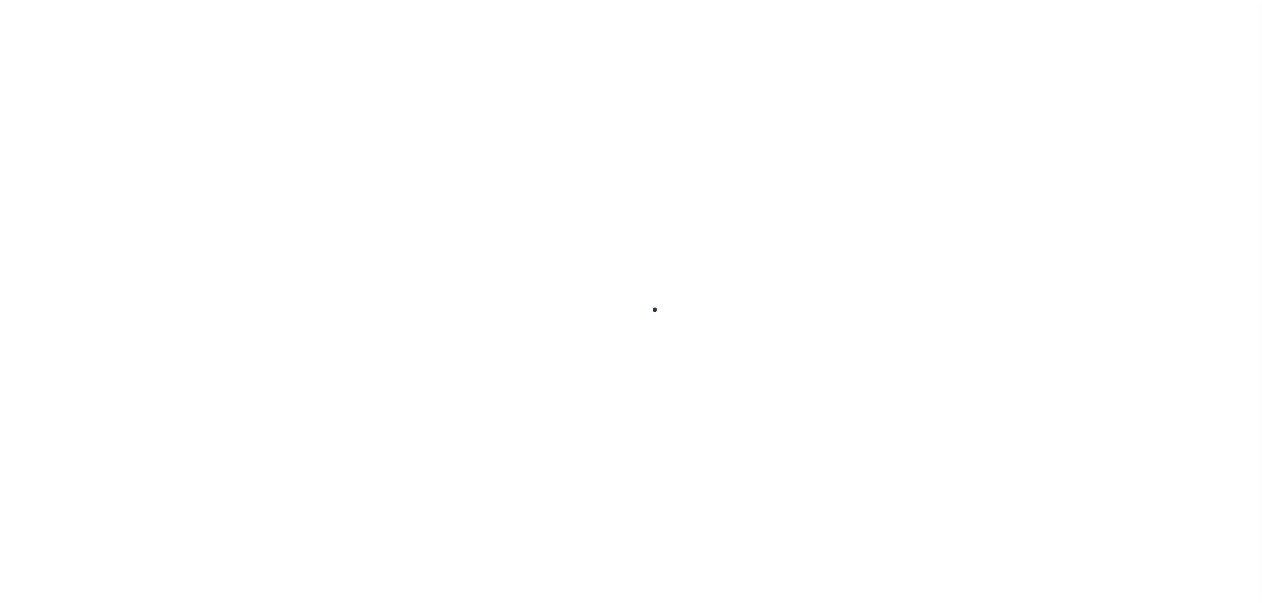
select select "DUE"
type input "$1,666.67"
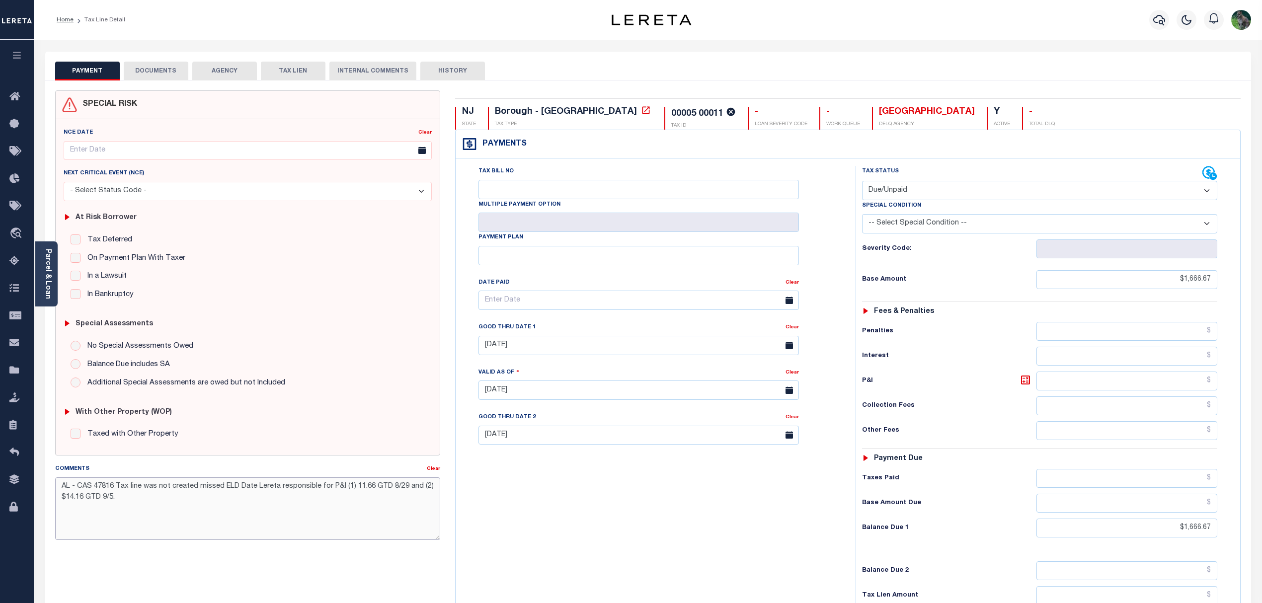
drag, startPoint x: 402, startPoint y: 488, endPoint x: 352, endPoint y: 488, distance: 49.7
click at [352, 488] on textarea "AL - CAS 47816 Tax line was not created missed ELD Date Lereta responsible for …" at bounding box center [248, 509] width 386 height 63
drag, startPoint x: 331, startPoint y: 144, endPoint x: 321, endPoint y: 138, distance: 11.3
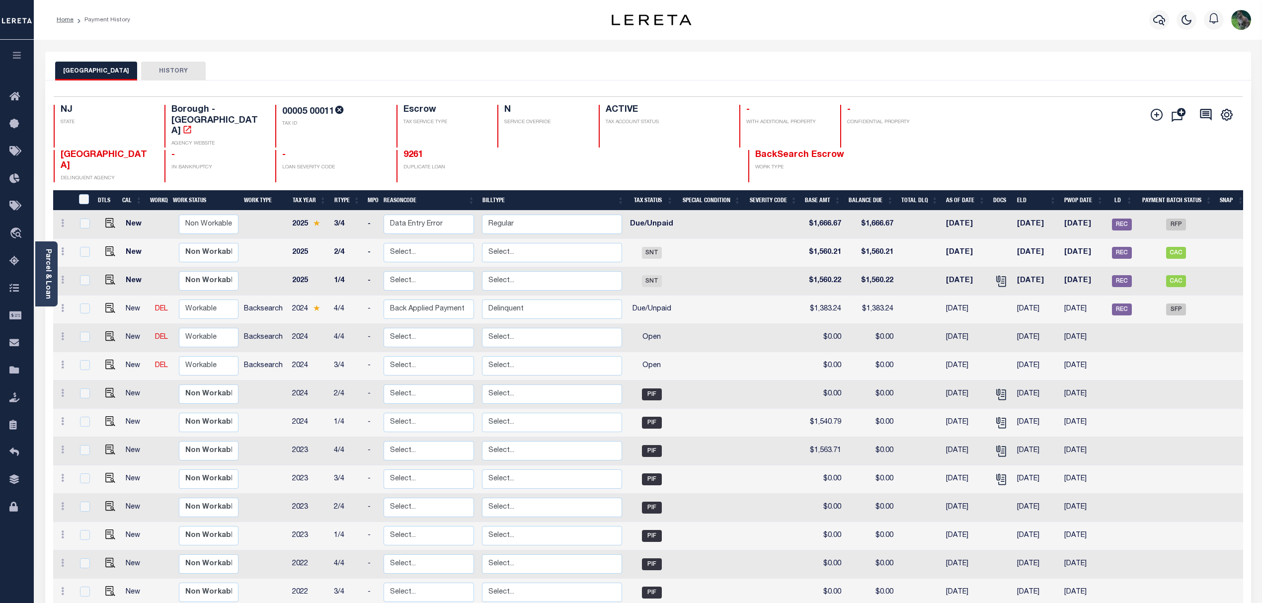
click at [1005, 79] on div "WOODSTOWN BOROUGH HISTORY" at bounding box center [648, 71] width 1186 height 18
click at [48, 273] on link "Parcel & Loan" at bounding box center [47, 274] width 7 height 50
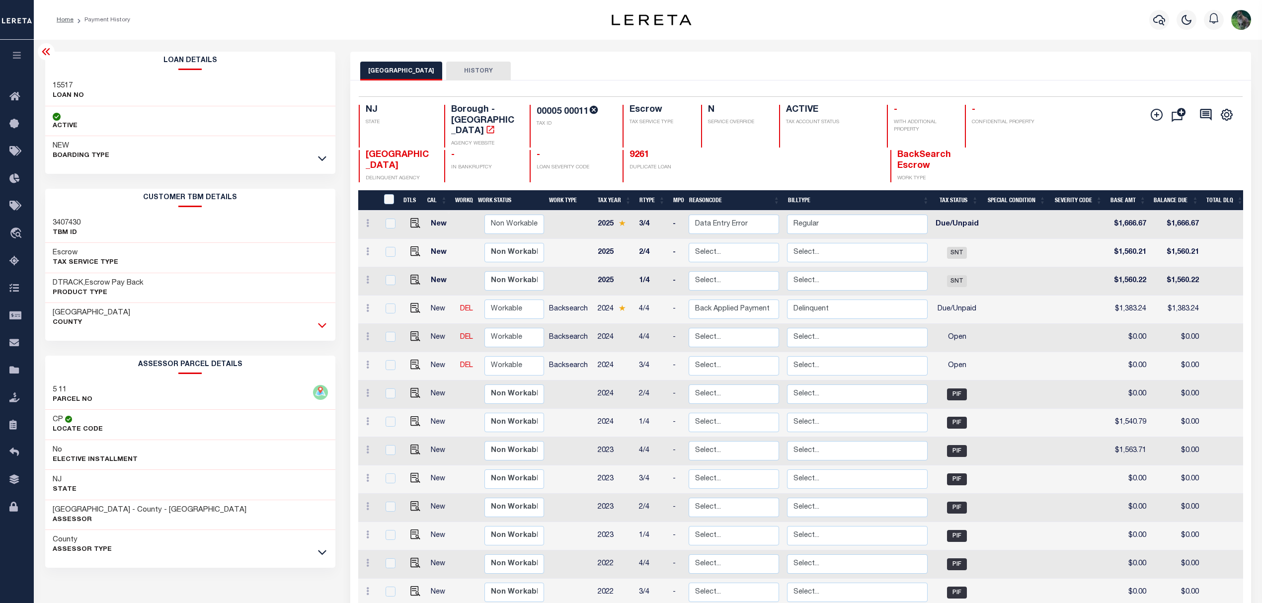
click at [325, 325] on icon at bounding box center [322, 325] width 8 height 10
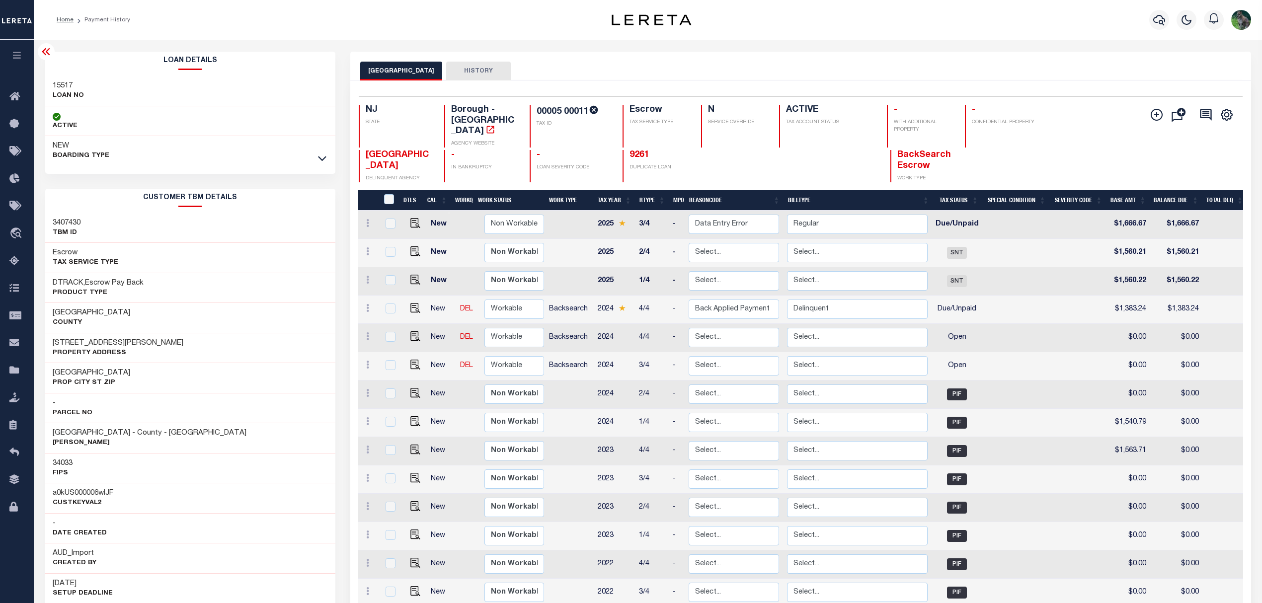
click at [43, 54] on icon at bounding box center [46, 52] width 12 height 12
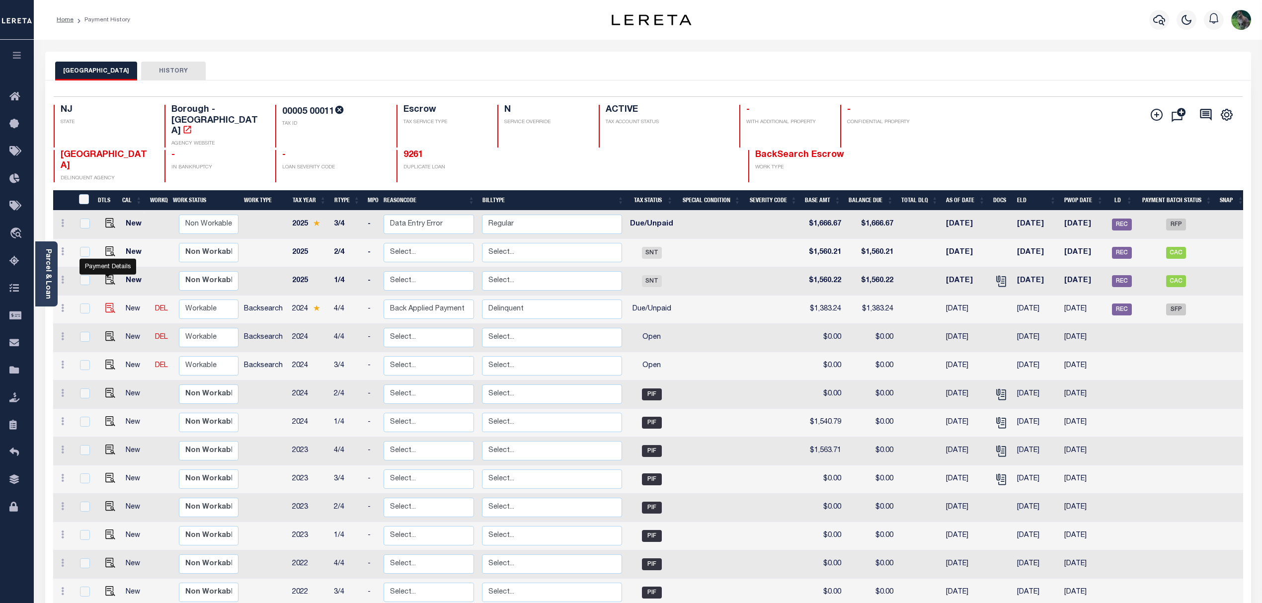
click at [110, 303] on img "" at bounding box center [110, 308] width 10 height 10
checkbox input "true"
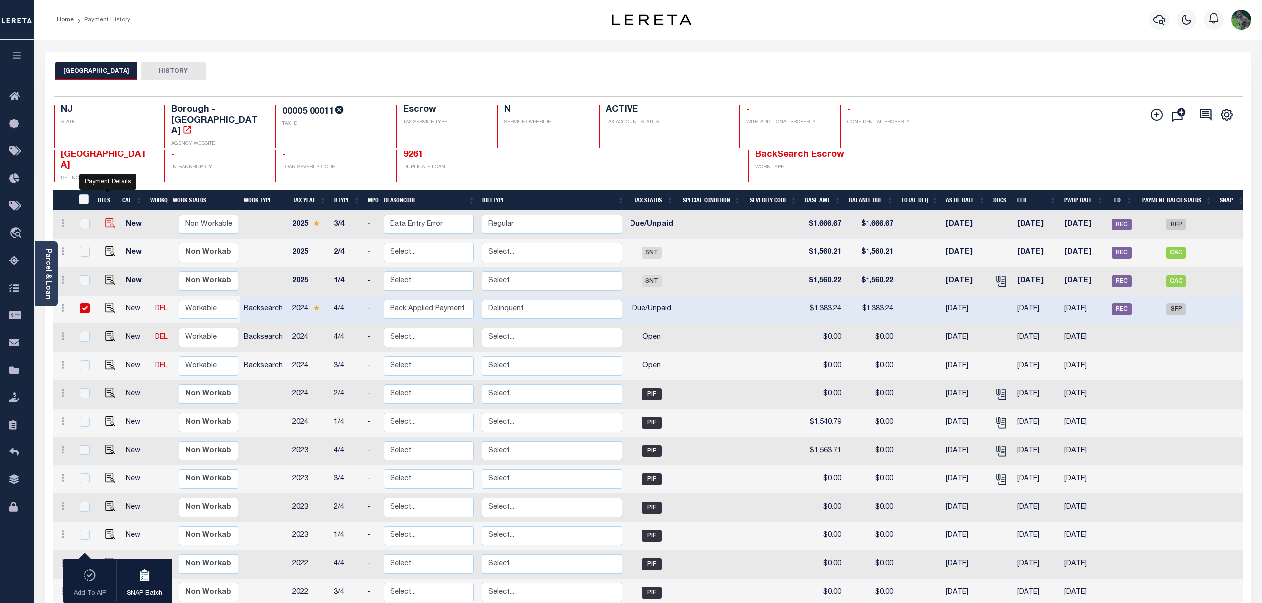
click at [109, 218] on img "" at bounding box center [110, 223] width 10 height 10
checkbox input "true"
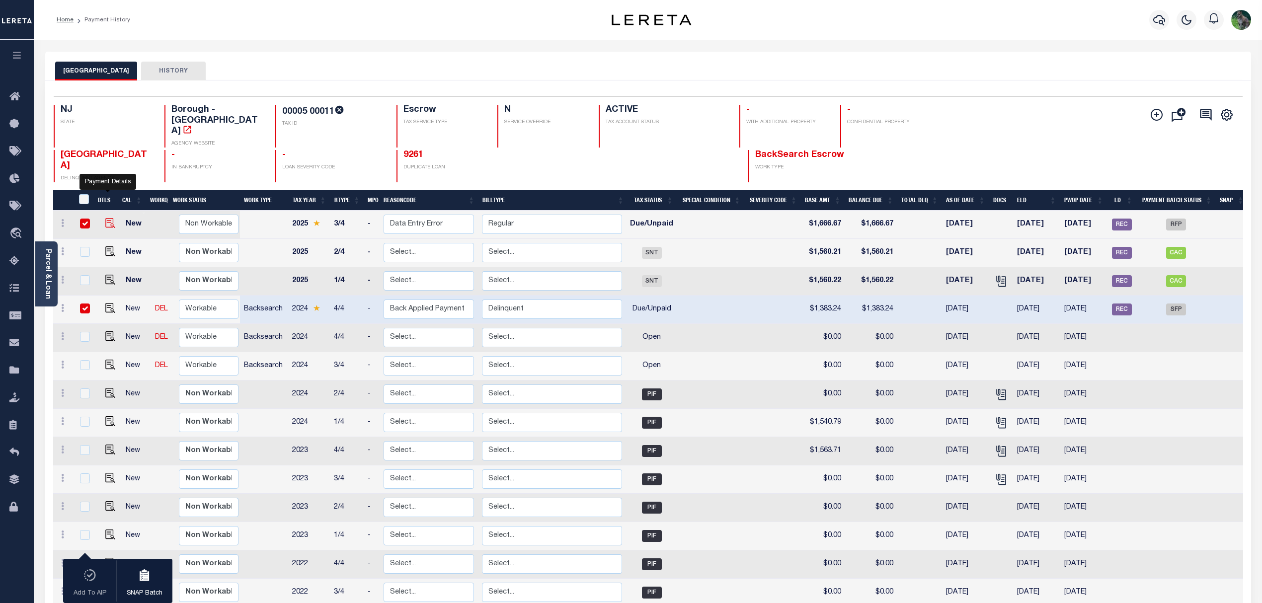
click at [105, 218] on img "" at bounding box center [110, 223] width 10 height 10
checkbox input "false"
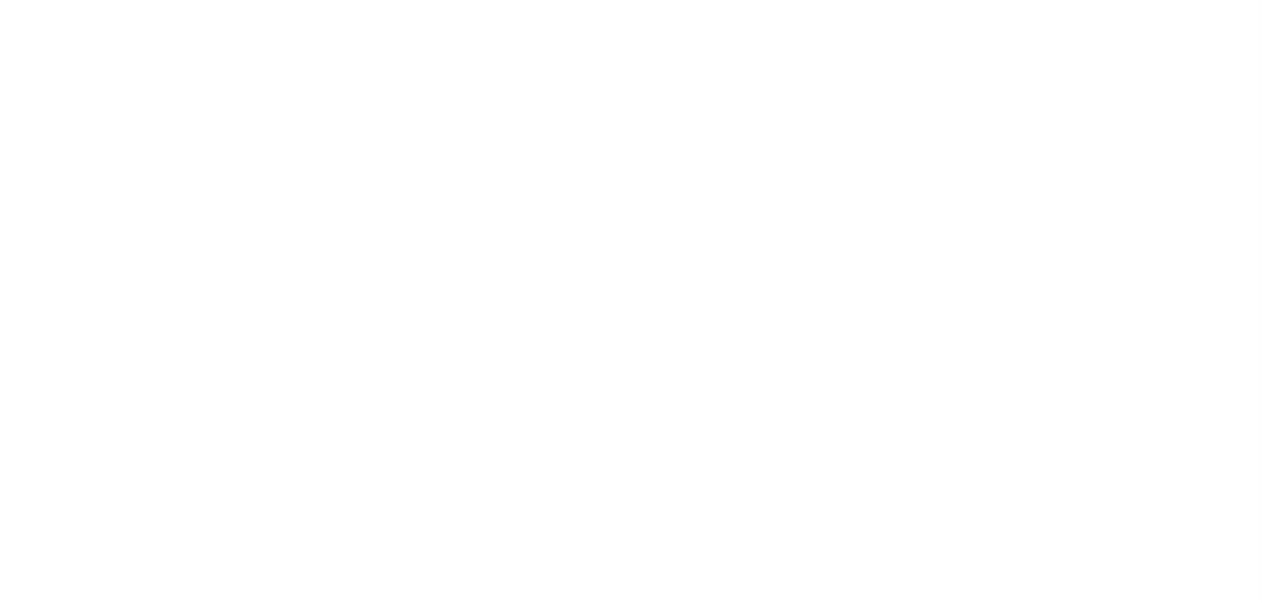
select select "SFP"
select select "CHK"
select select "[PERSON_NAME]"
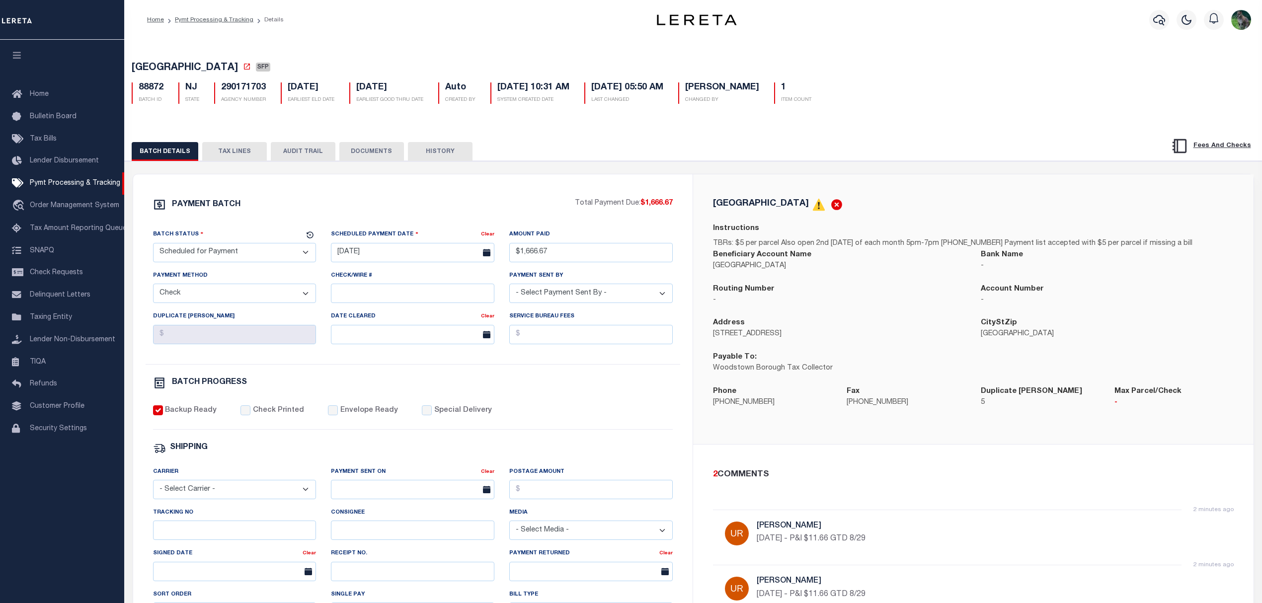
click at [242, 148] on button "TAX LINES" at bounding box center [234, 151] width 65 height 19
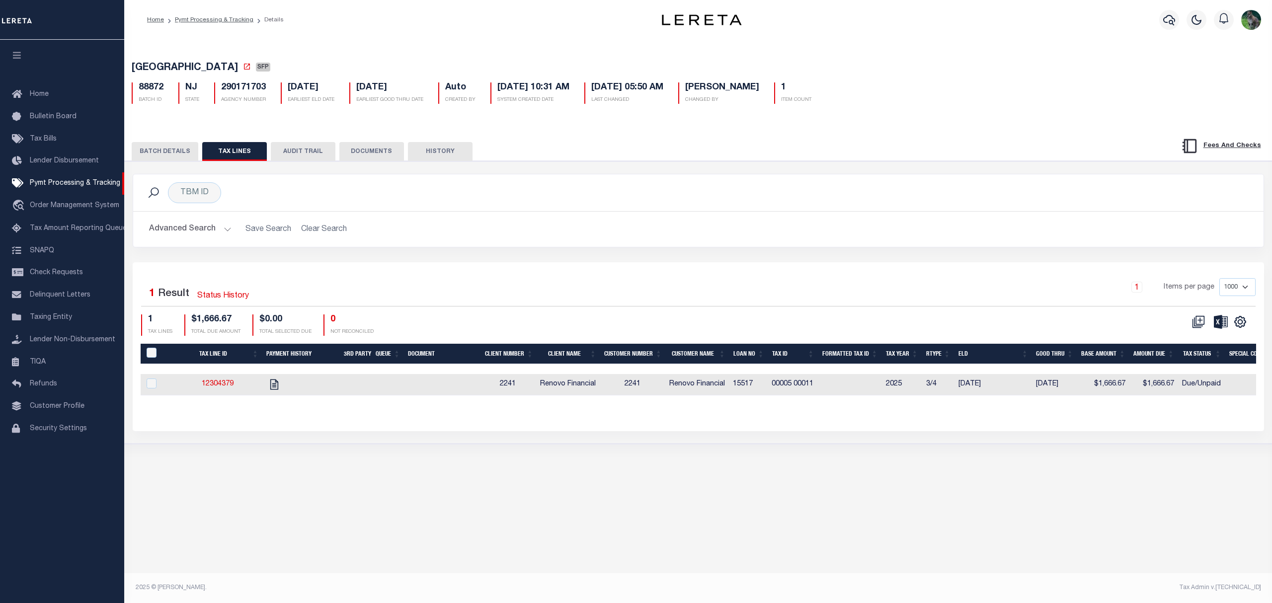
click at [165, 151] on button "BATCH DETAILS" at bounding box center [165, 151] width 67 height 19
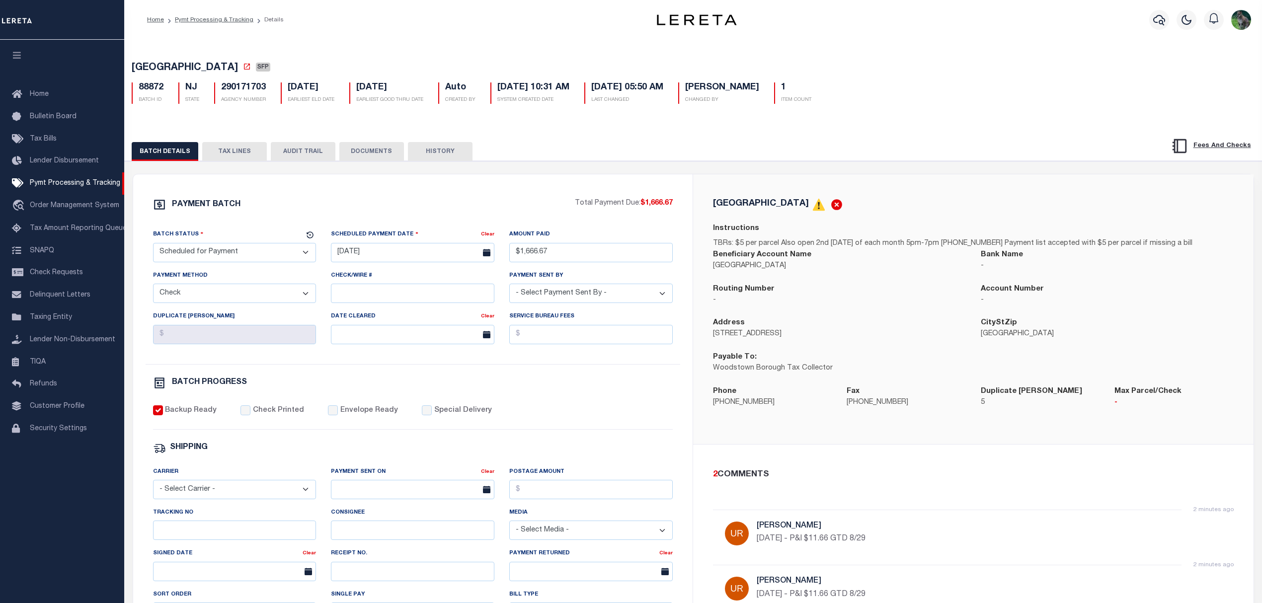
click at [232, 158] on button "TAX LINES" at bounding box center [234, 151] width 65 height 19
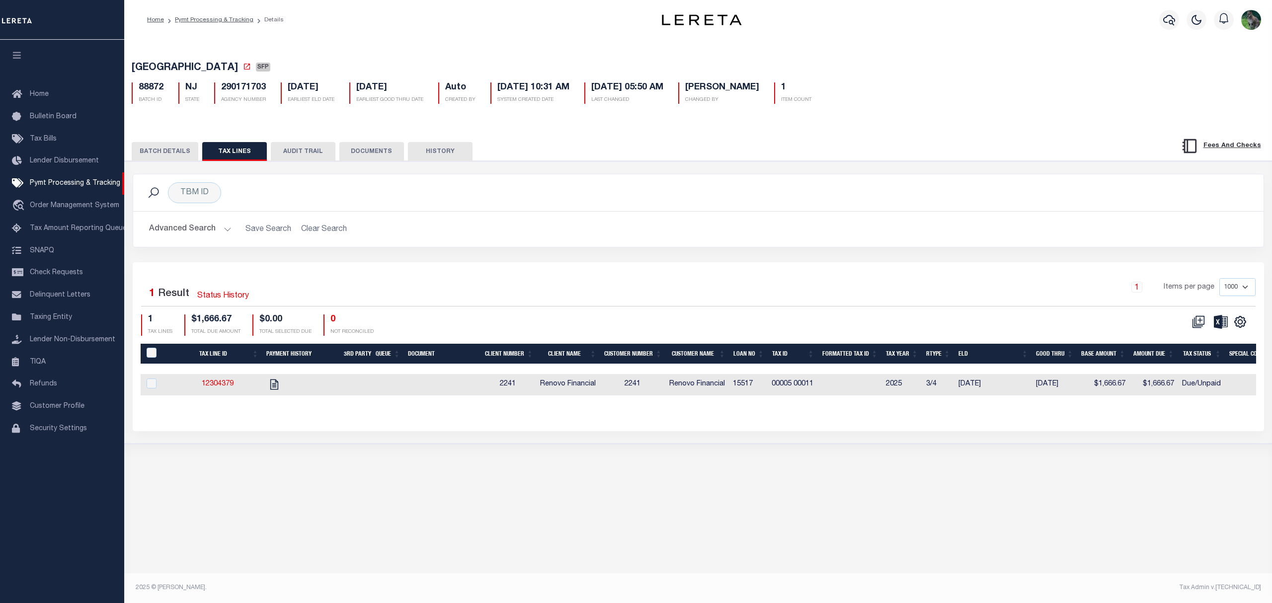
drag, startPoint x: 172, startPoint y: 154, endPoint x: 652, endPoint y: 154, distance: 480.1
click at [173, 154] on button "BATCH DETAILS" at bounding box center [165, 151] width 67 height 19
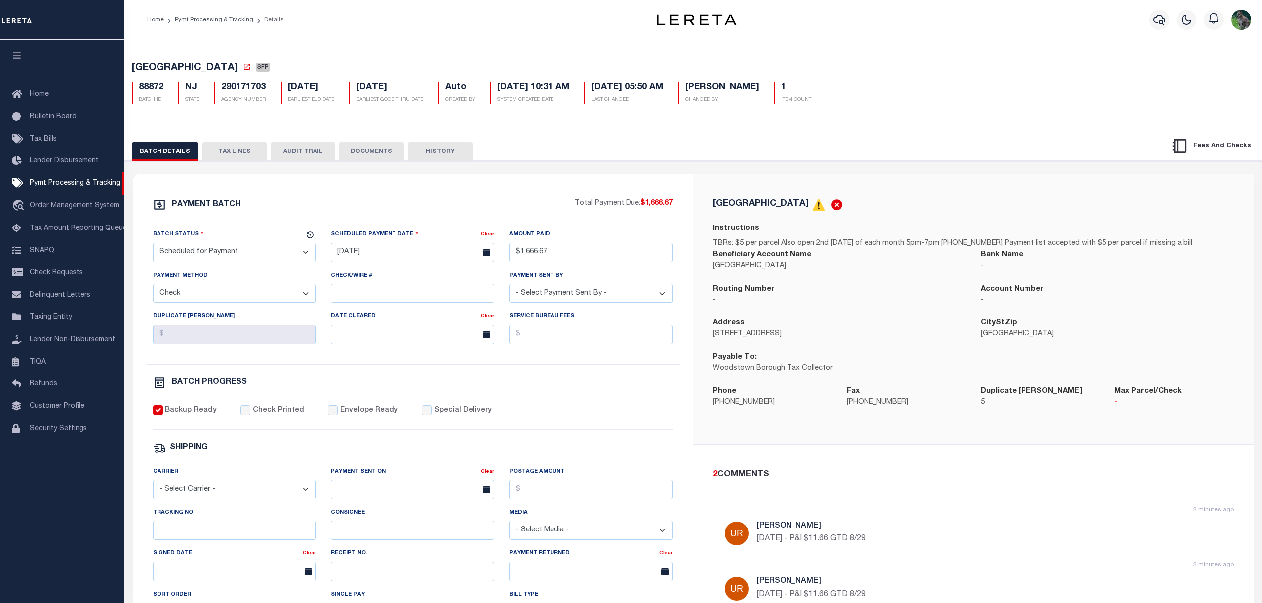
click at [240, 145] on button "TAX LINES" at bounding box center [234, 151] width 65 height 19
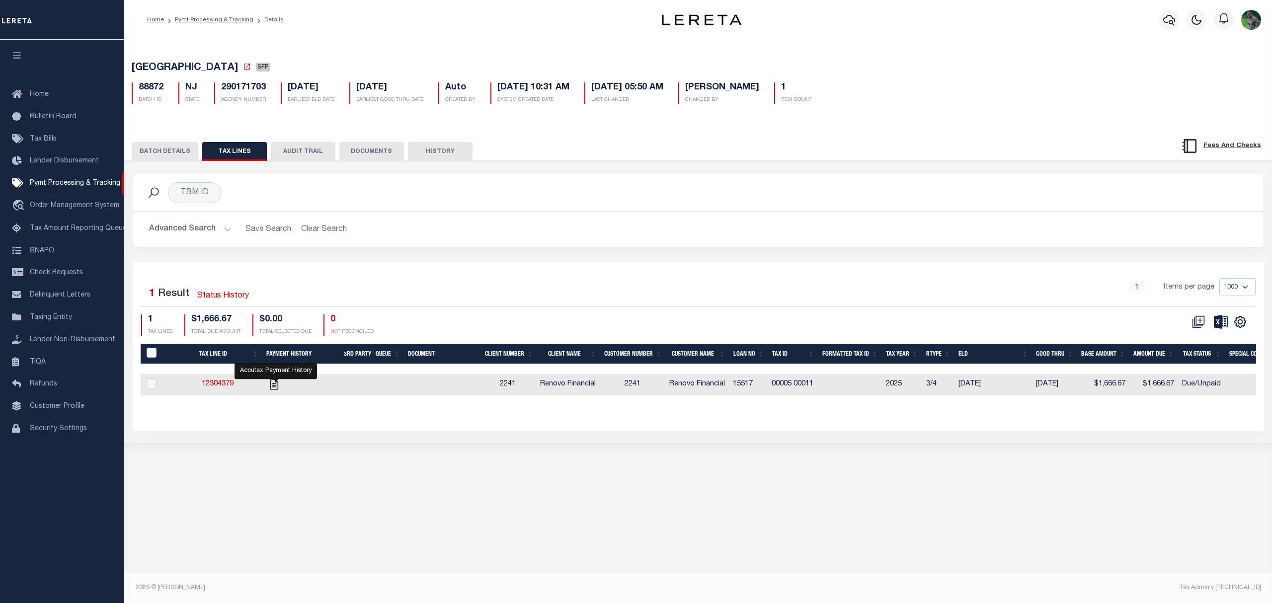
click at [780, 387] on td "00005 00011" at bounding box center [793, 384] width 51 height 21
checkbox input "true"
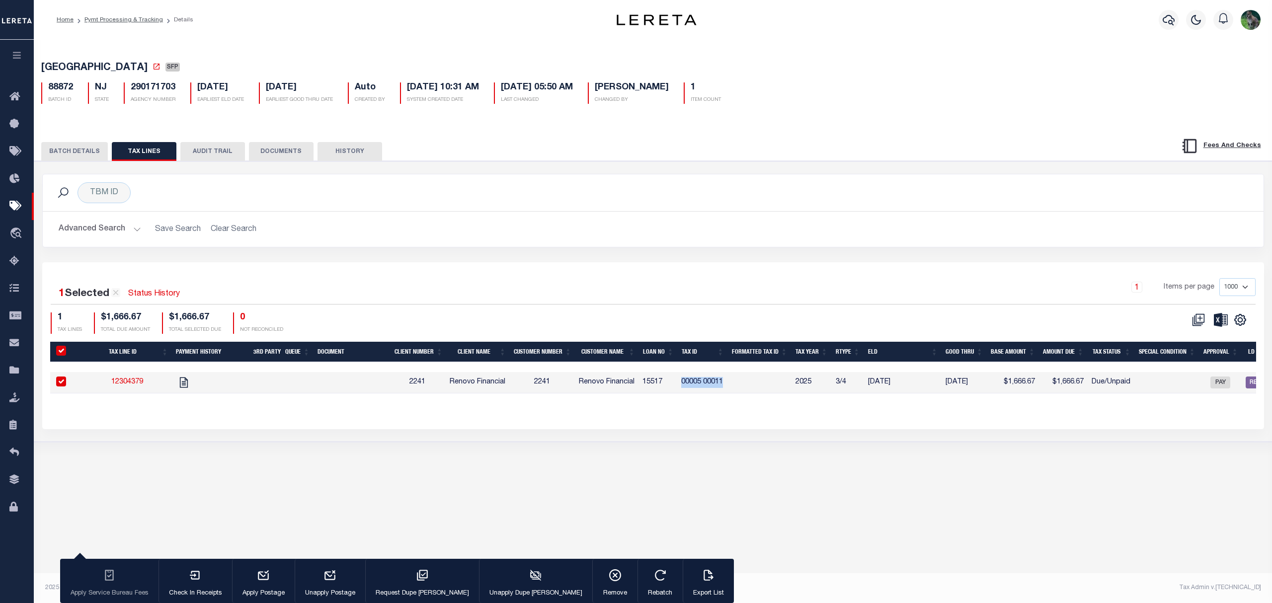
drag, startPoint x: 780, startPoint y: 387, endPoint x: 796, endPoint y: 387, distance: 16.4
click at [796, 387] on tr "12304379 2241 Renovo Financial 2241 Renovo Financial 15517 00005 00011 2025 3/4…" at bounding box center [871, 382] width 1642 height 21
click at [655, 387] on td "15517" at bounding box center [658, 382] width 39 height 21
checkbox input "false"
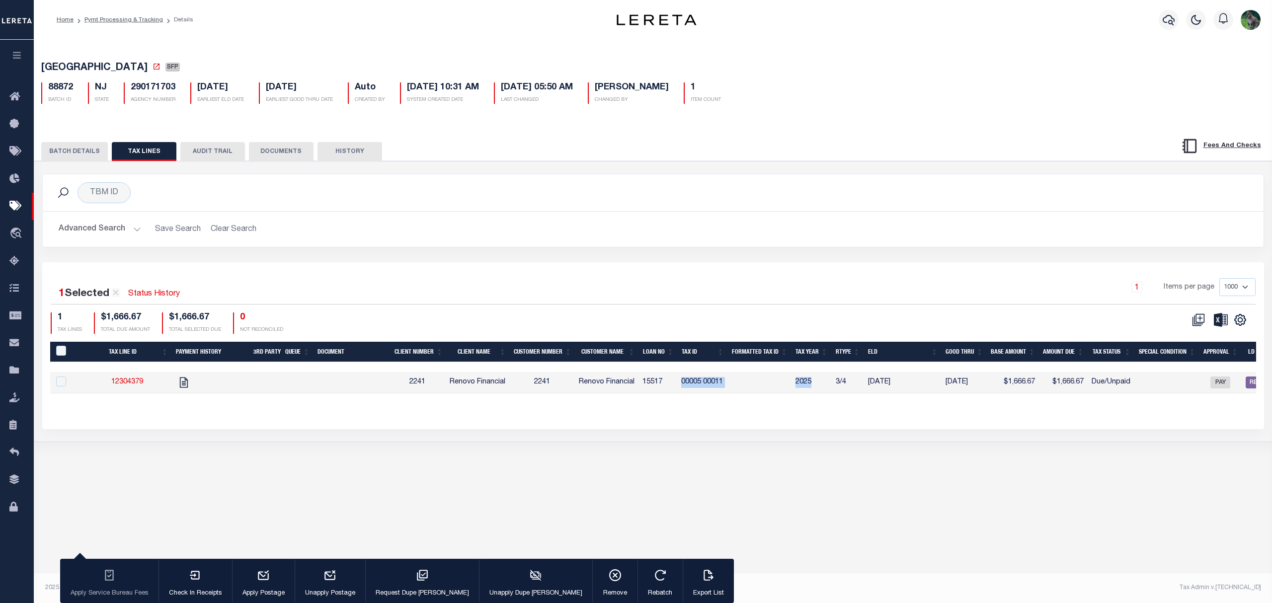
checkbox input "false"
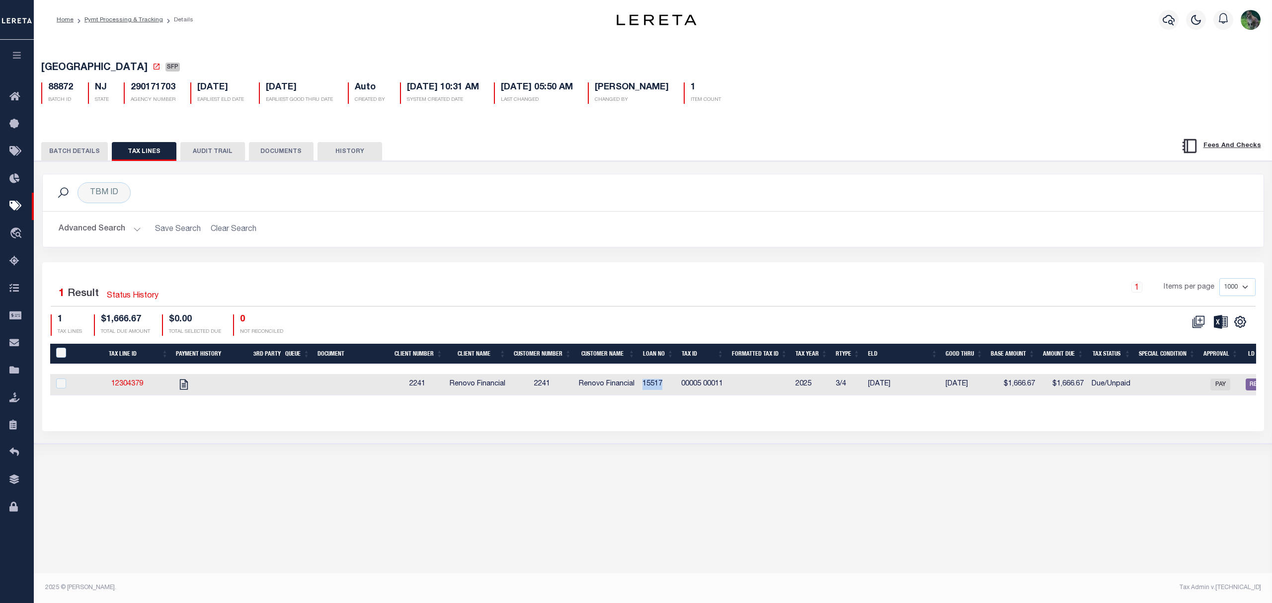
click at [655, 387] on td "15517" at bounding box center [658, 384] width 39 height 21
checkbox input "true"
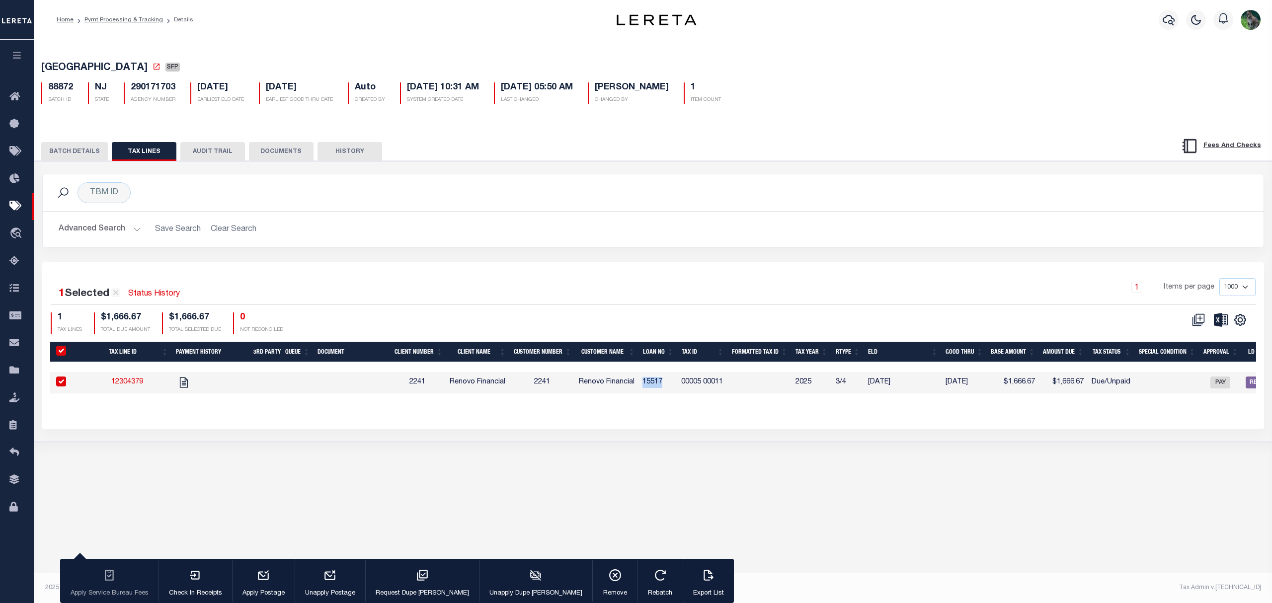
copy td "15517"
click at [697, 386] on td "00005 00011" at bounding box center [702, 382] width 51 height 21
checkbox input "false"
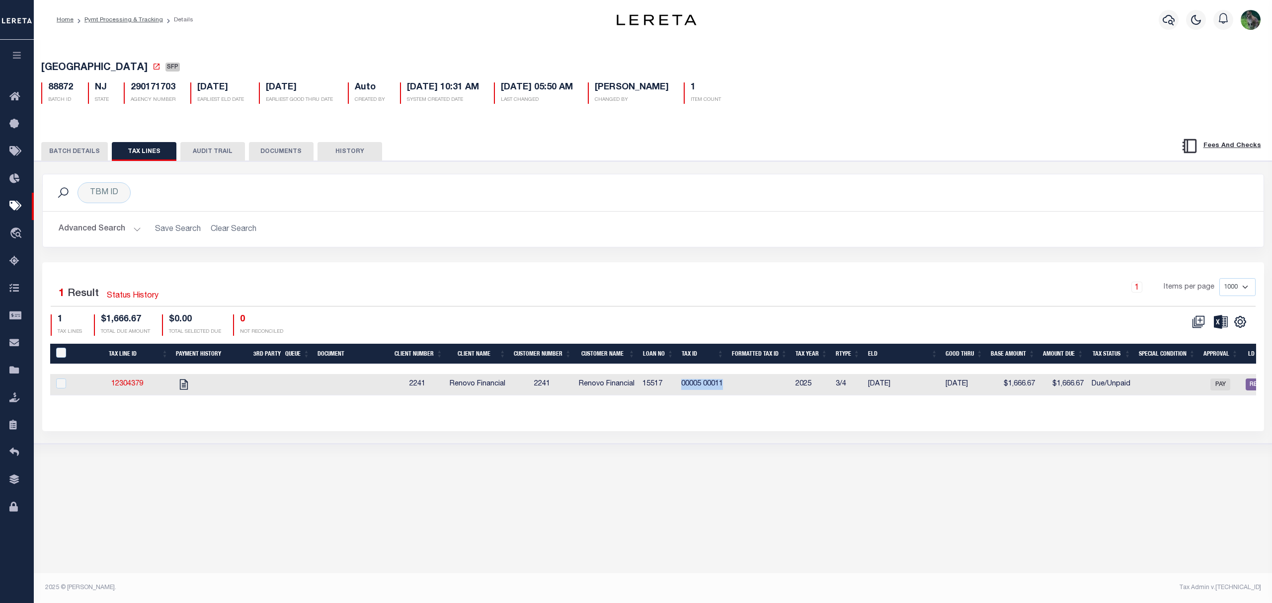
drag, startPoint x: 697, startPoint y: 386, endPoint x: 712, endPoint y: 385, distance: 15.0
click at [712, 385] on td "00005 00011" at bounding box center [702, 384] width 51 height 21
checkbox input "true"
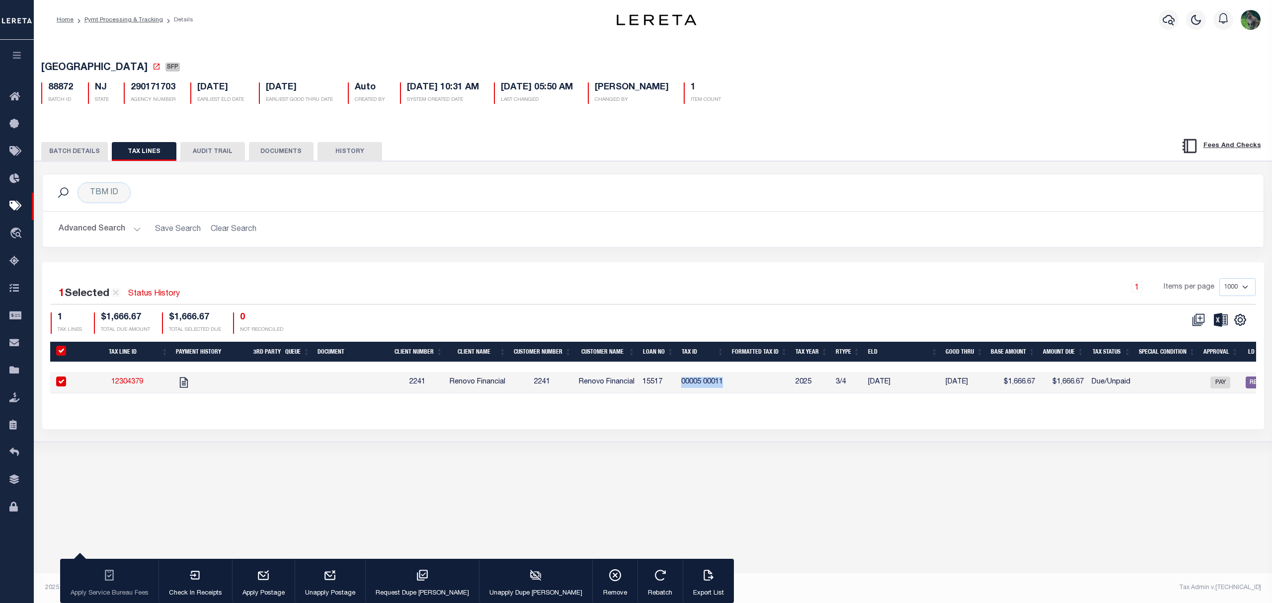
copy td "00005 00011"
click at [76, 166] on div "PAYMENT BATCH Total Payment Due: $1,666.67 Batch Status" at bounding box center [653, 301] width 1248 height 281
click at [79, 153] on button "BATCH DETAILS" at bounding box center [74, 151] width 67 height 19
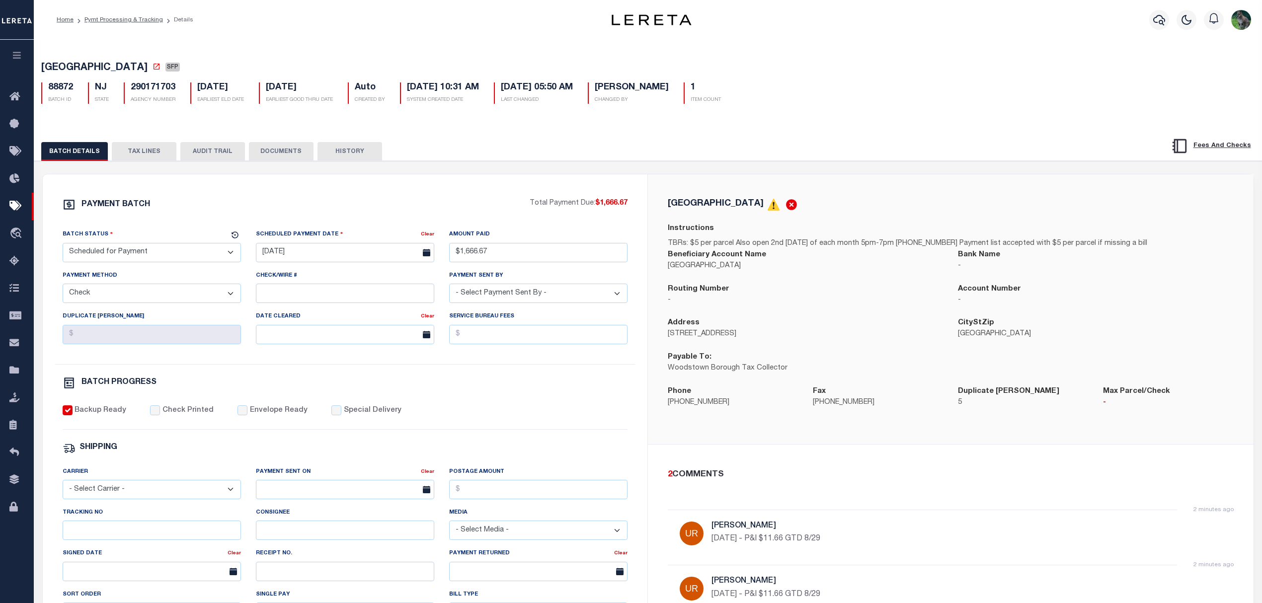
click at [571, 400] on div "PAYMENT BATCH Total Payment Due: $1,666.67 Batch Status - Select Status -" at bounding box center [345, 465] width 581 height 534
drag, startPoint x: 175, startPoint y: 253, endPoint x: 170, endPoint y: 263, distance: 11.3
click at [175, 253] on select "- Select Status - Scheduled for Payment Ready For Payment Payment Sent Cleared …" at bounding box center [152, 252] width 178 height 19
select select "RFP"
click at [63, 246] on select "- Select Status - Scheduled for Payment Ready For Payment Payment Sent Cleared …" at bounding box center [152, 252] width 178 height 19
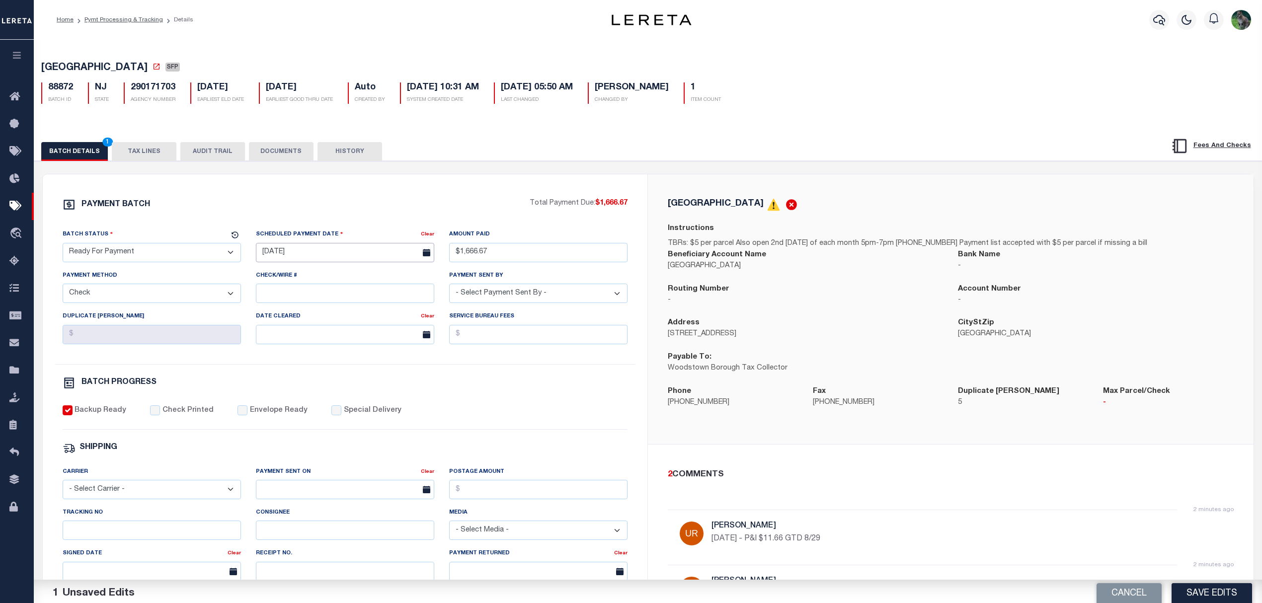
click at [387, 245] on input "08/28/2025" at bounding box center [345, 252] width 178 height 19
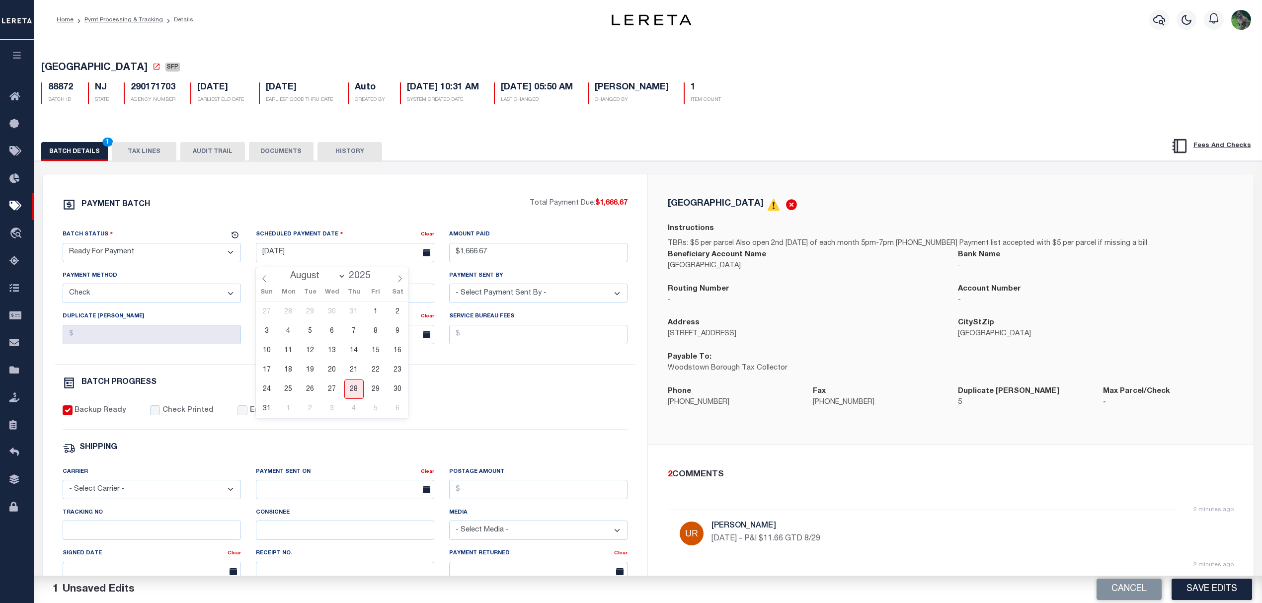
drag, startPoint x: 826, startPoint y: 350, endPoint x: 839, endPoint y: 353, distance: 13.6
click at [826, 352] on div "Address 25 West Ave" at bounding box center [805, 335] width 290 height 34
click at [1212, 589] on button "Save Edits" at bounding box center [1212, 589] width 81 height 21
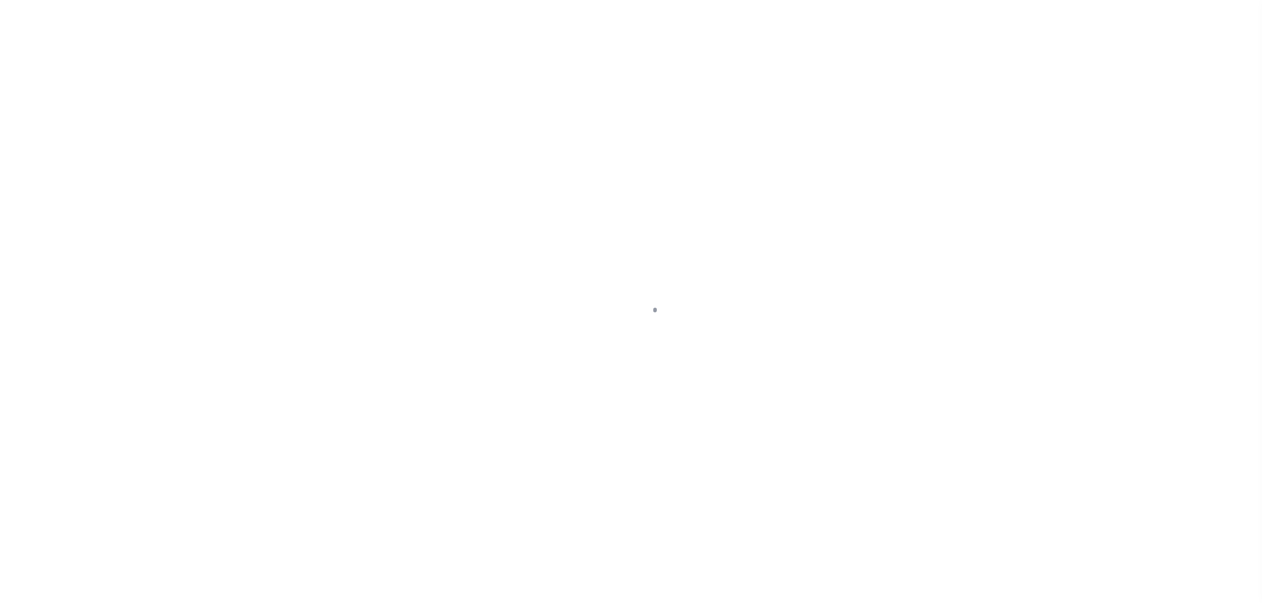
select select "SFP"
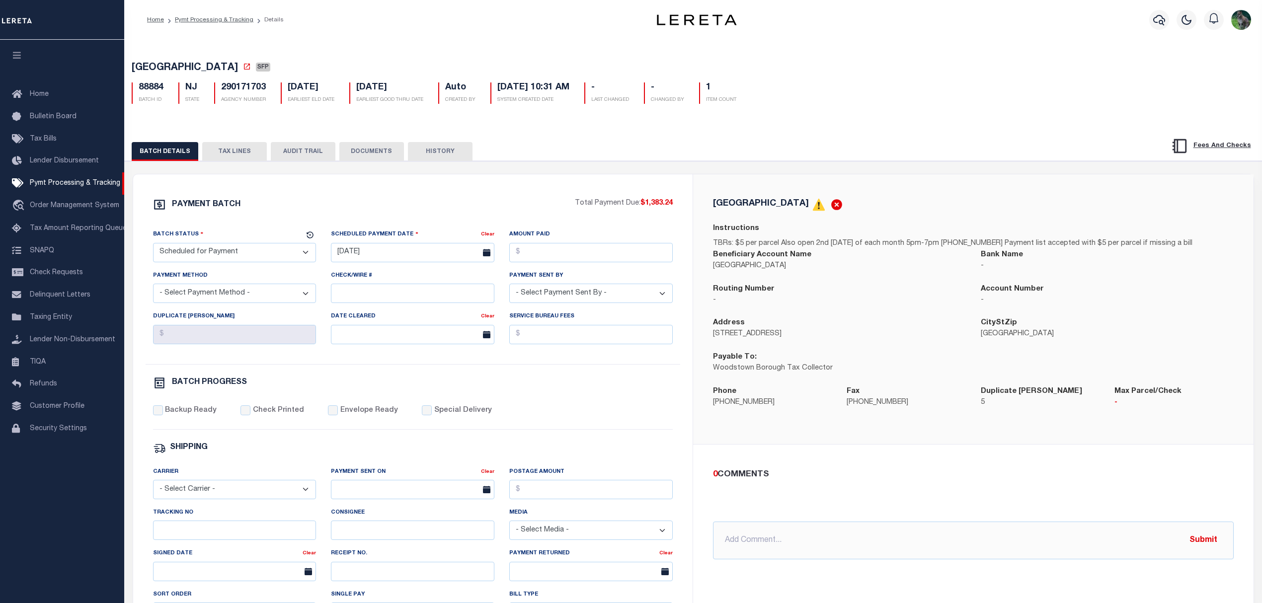
click at [248, 160] on button "TAX LINES" at bounding box center [234, 151] width 65 height 19
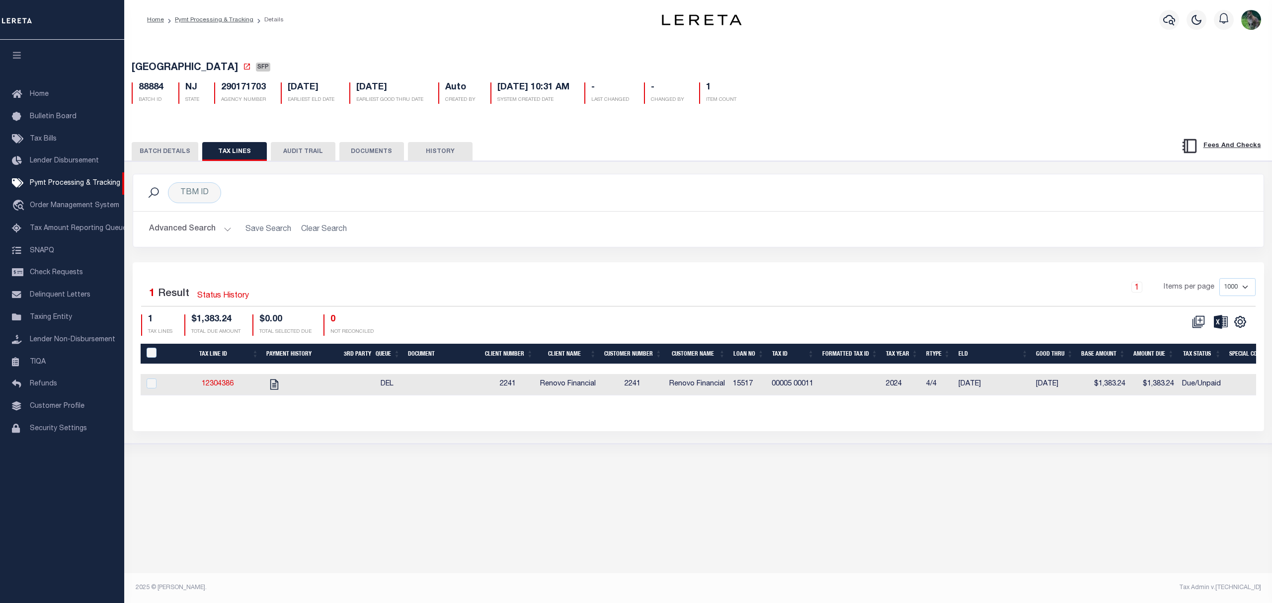
drag, startPoint x: 627, startPoint y: 251, endPoint x: 594, endPoint y: 245, distance: 33.4
click at [627, 252] on div "TBM ID Search Advanced Search Save Search Clear Search Equals Equals Is Not Equ…" at bounding box center [698, 218] width 1146 height 88
click at [187, 161] on button "BATCH DETAILS" at bounding box center [165, 151] width 67 height 19
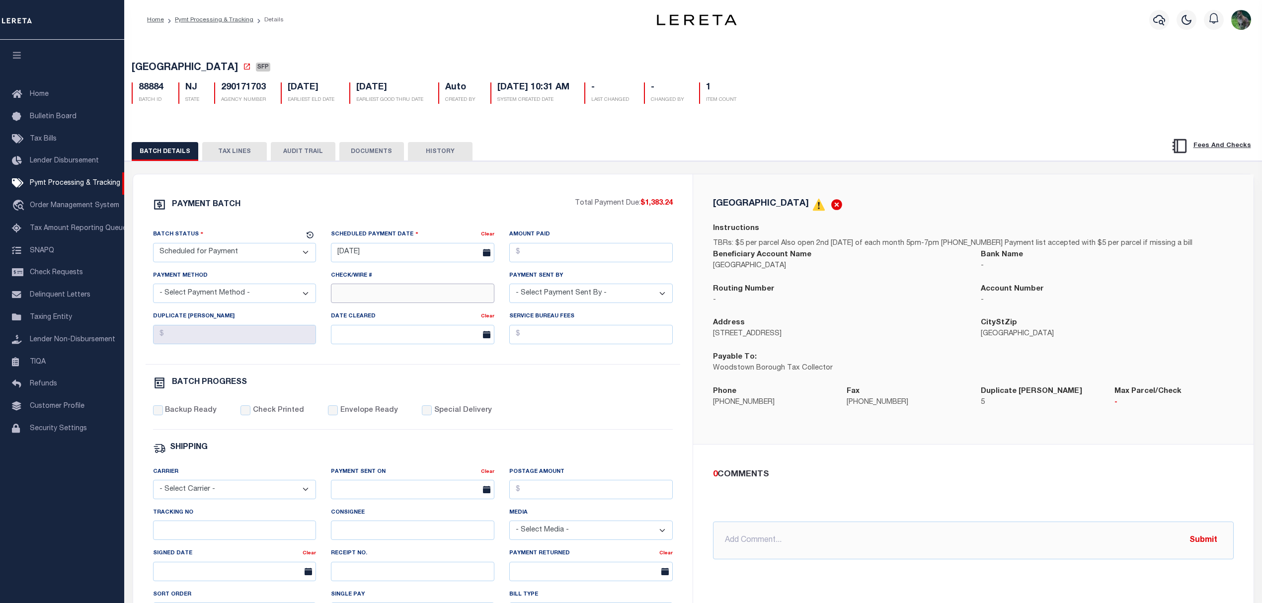
click at [372, 303] on input "Check/Wire #" at bounding box center [412, 293] width 163 height 19
type input "Cert funds needed"
click at [237, 157] on button "TAX LINES" at bounding box center [234, 151] width 65 height 19
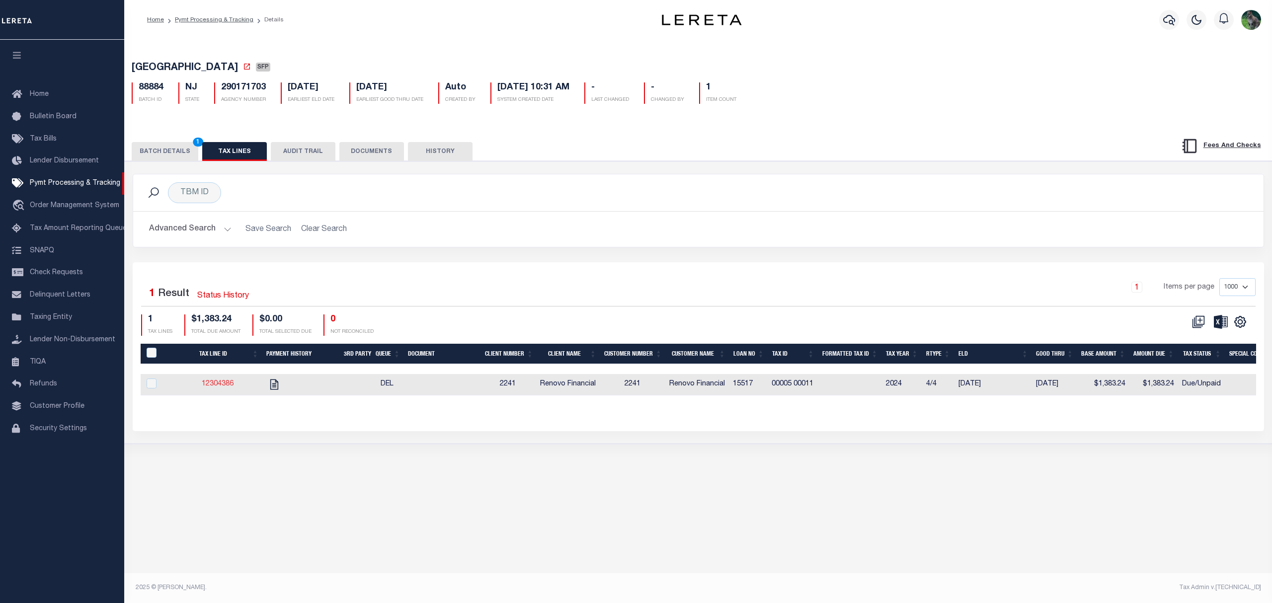
click at [223, 387] on link "12304386" at bounding box center [218, 384] width 32 height 7
checkbox input "true"
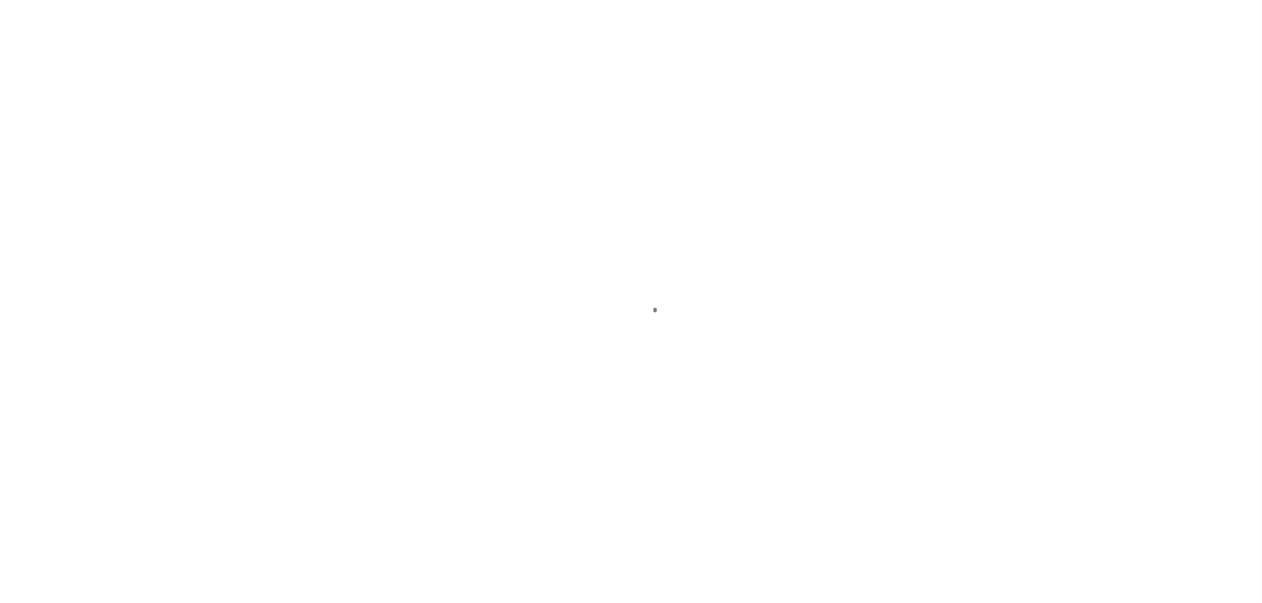
select select "DUE"
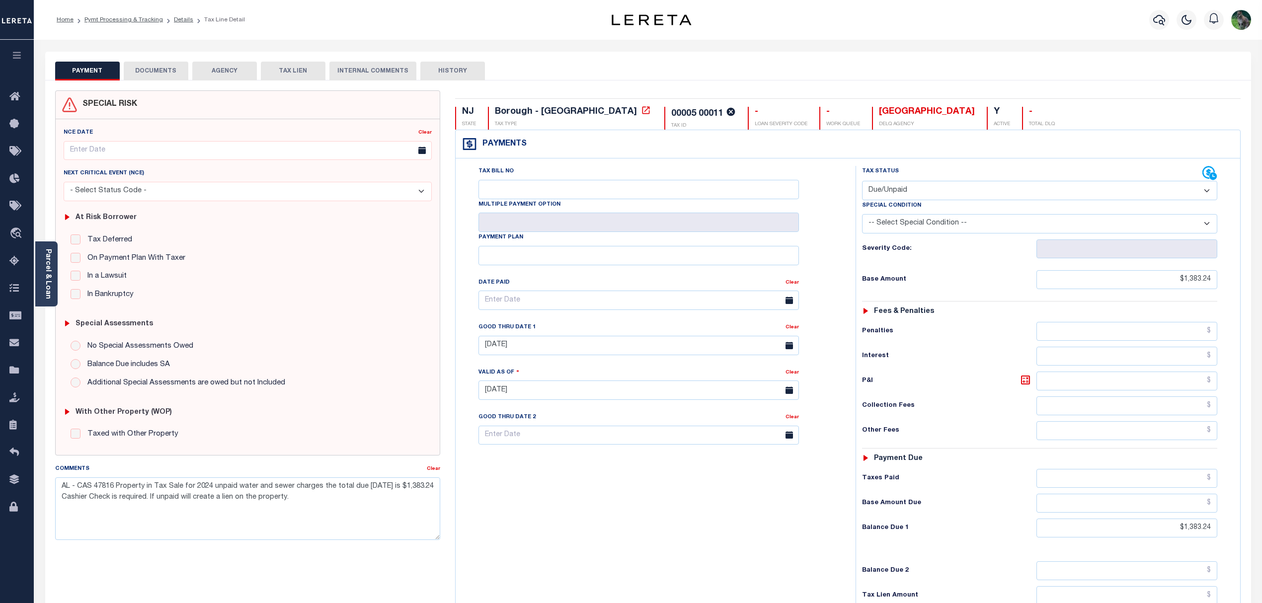
drag, startPoint x: 339, startPoint y: 316, endPoint x: 346, endPoint y: 311, distance: 8.8
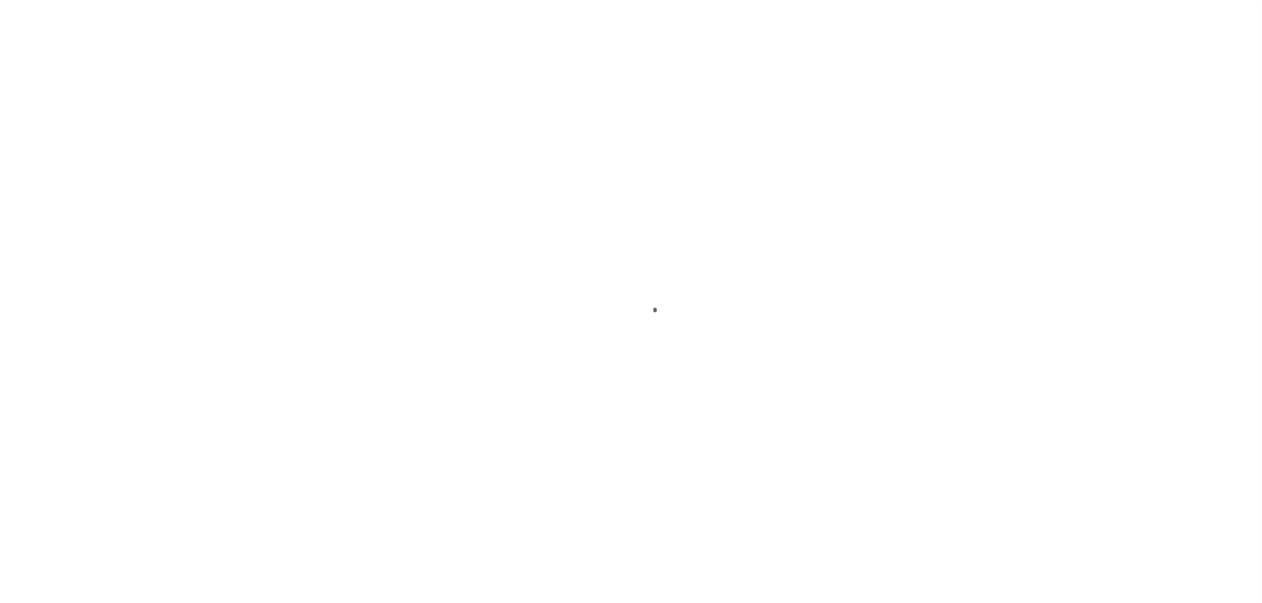
select select "DUE"
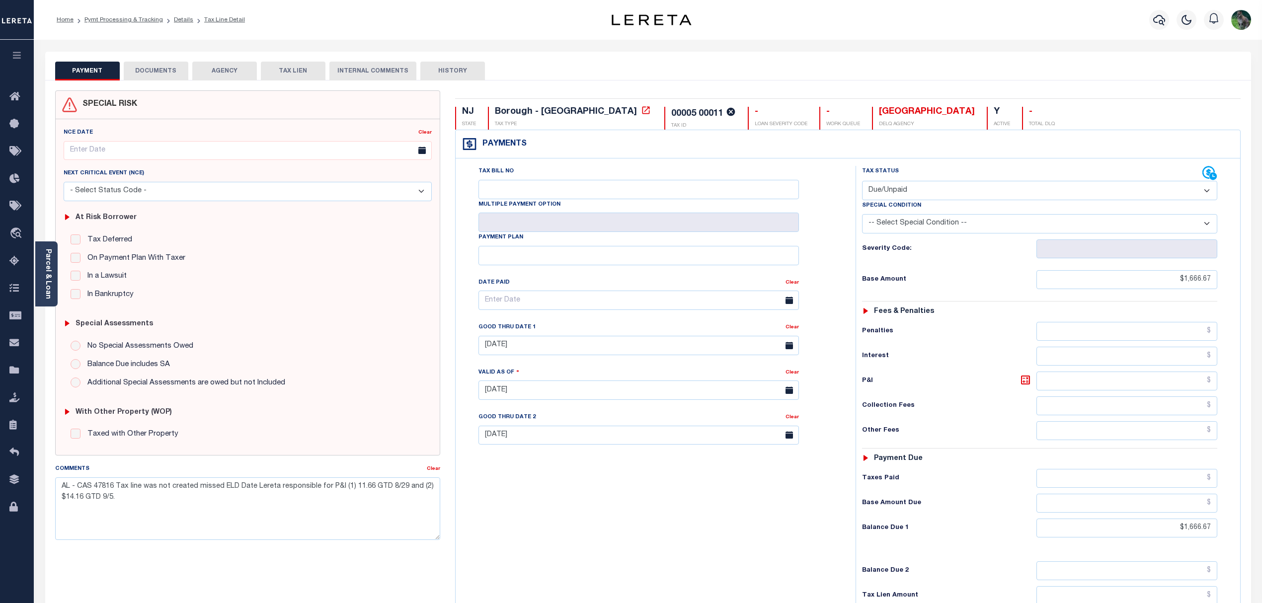
drag, startPoint x: 115, startPoint y: 200, endPoint x: 130, endPoint y: 198, distance: 15.0
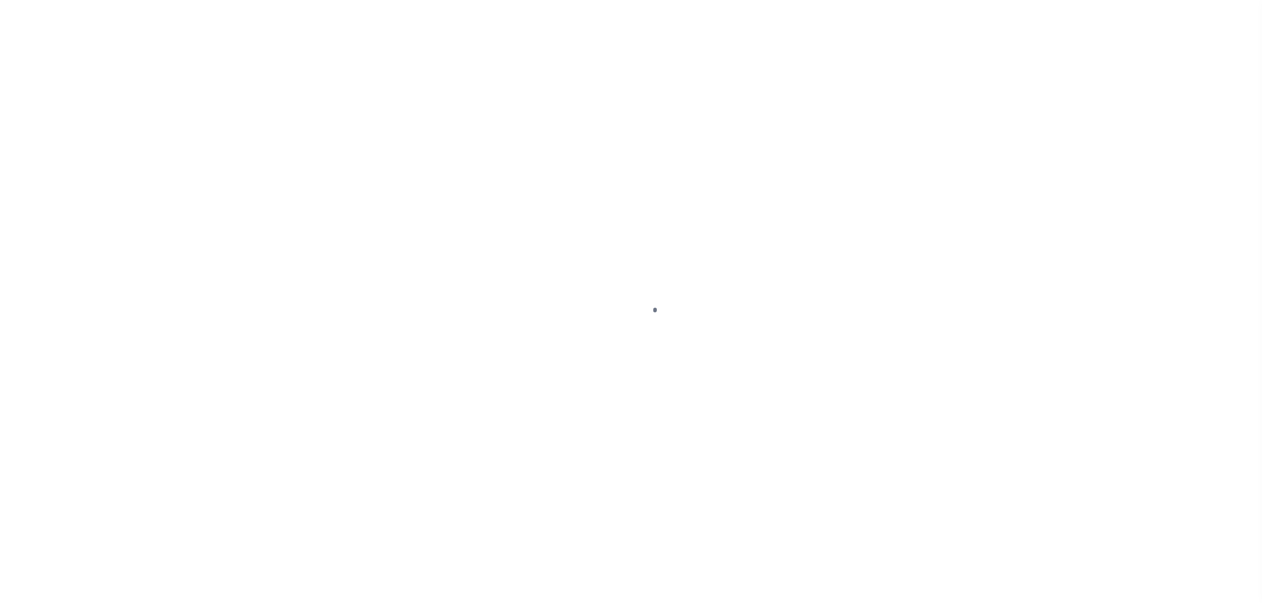
select select "DUE"
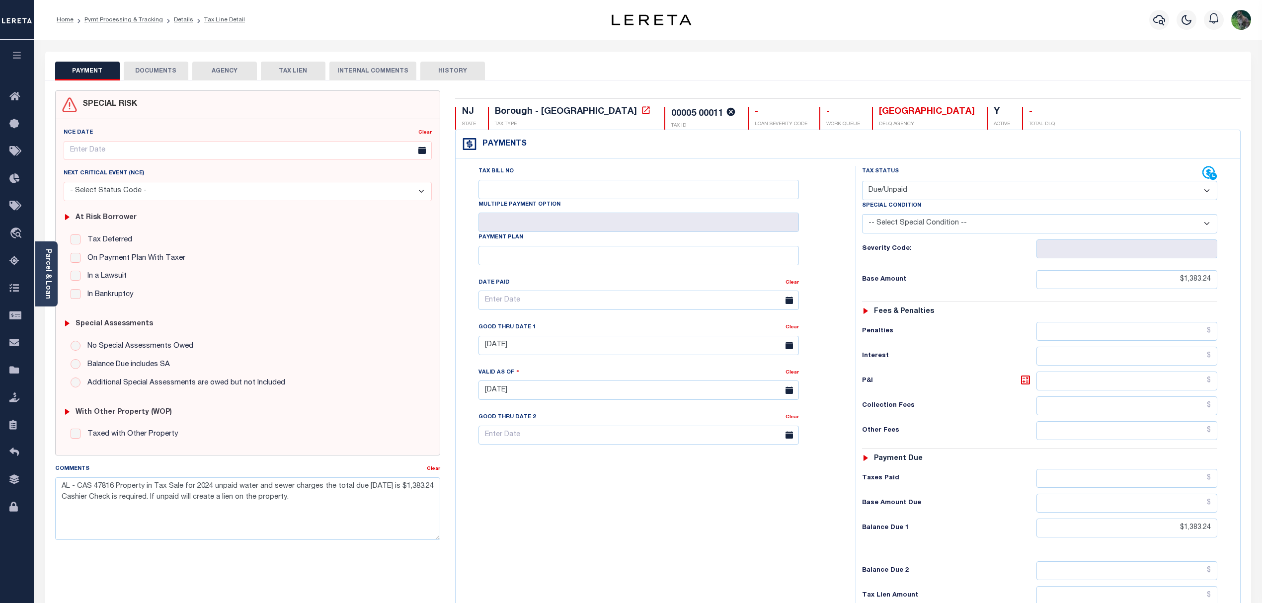
click at [140, 64] on button "DOCUMENTS" at bounding box center [156, 71] width 65 height 19
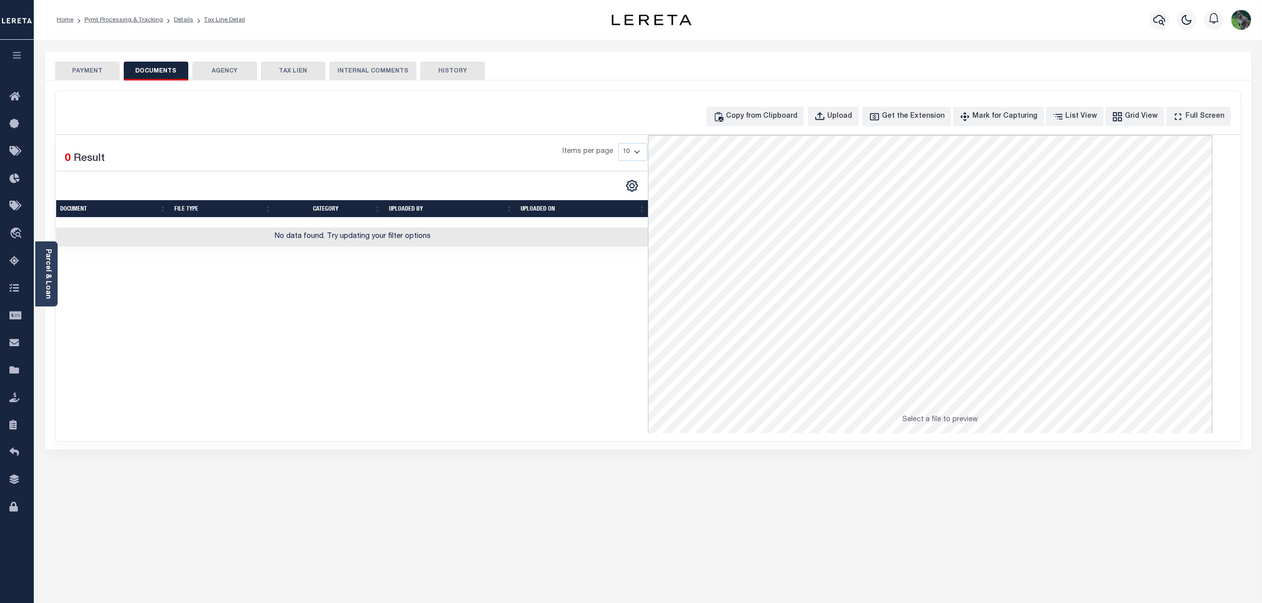
click at [436, 245] on td "No data found. Try updating your filter options" at bounding box center [352, 237] width 593 height 19
click at [348, 110] on div "Copy from Clipboard Upload Get the Extension Mark for Capturing Got it List Vie…" at bounding box center [648, 116] width 1184 height 19
click at [90, 71] on button "PAYMENT" at bounding box center [87, 71] width 65 height 19
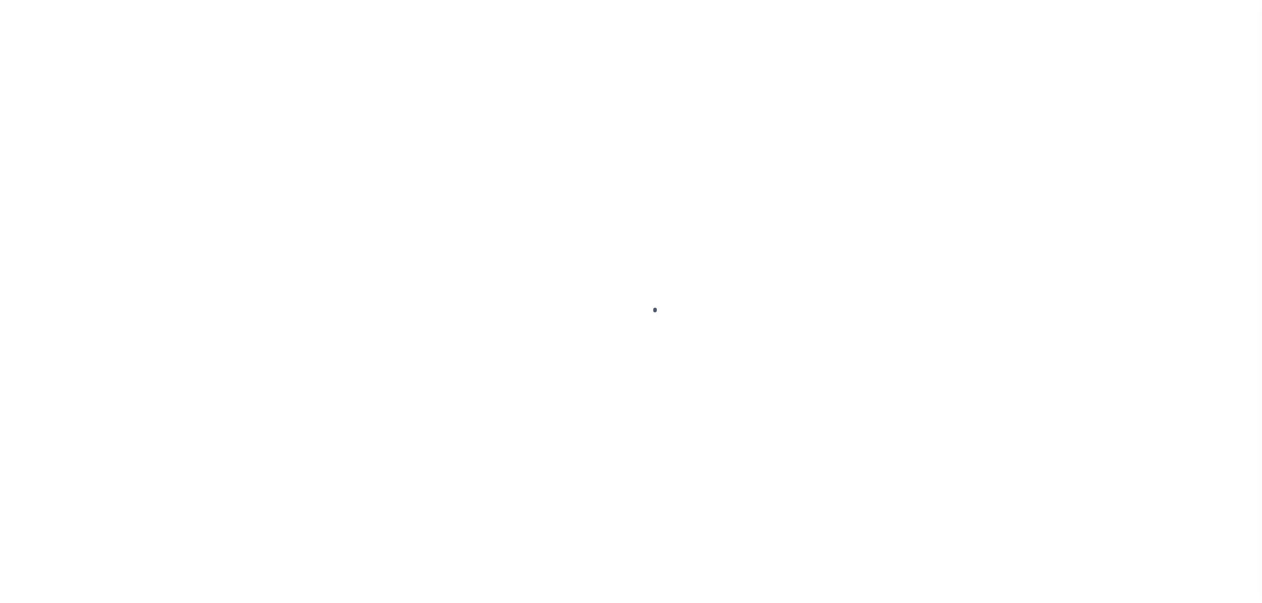
select select "DUE"
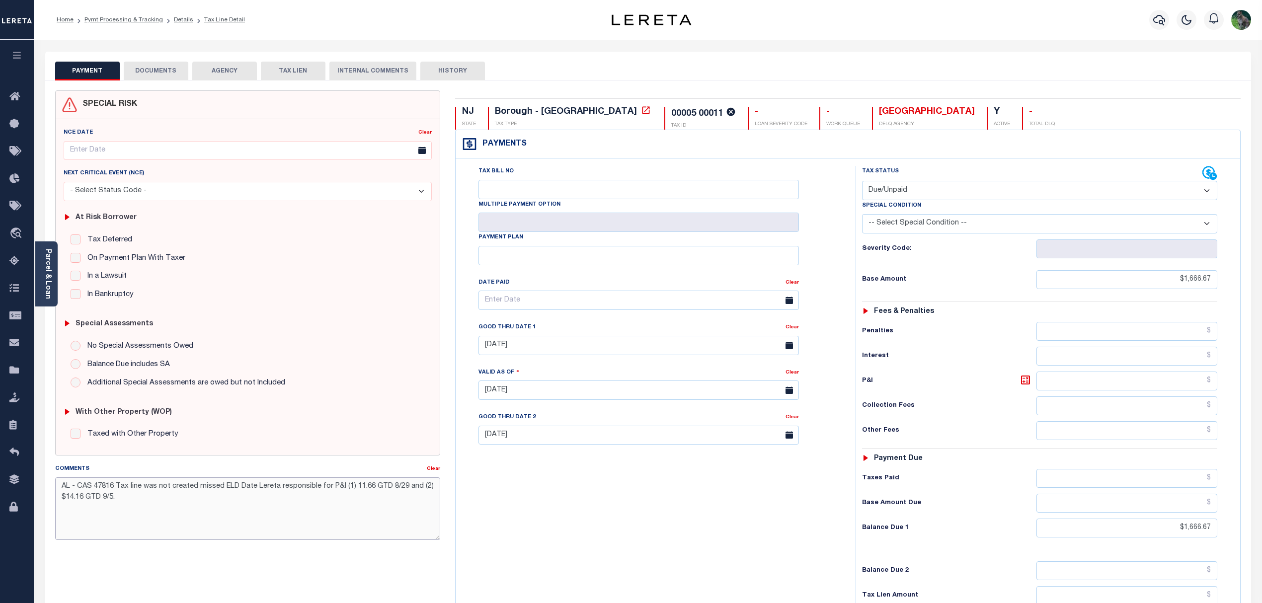
click at [235, 494] on textarea "AL - CAS 47816 Tax line was not created missed ELD Date Lereta responsible for …" at bounding box center [248, 509] width 386 height 63
click at [264, 490] on textarea "AL - CAS 47816 Tax line was not created missed ELD Date Lereta responsible for …" at bounding box center [248, 509] width 386 height 63
click at [307, 453] on div "NCE Date Clear Next Critical Event (NCE)" at bounding box center [248, 287] width 385 height 336
drag, startPoint x: 274, startPoint y: 231, endPoint x: 317, endPoint y: 252, distance: 48.0
click at [274, 231] on div "At Risk Borrower Tax Deferred Deferral Start Date Clear Date Filed Clear Case N…" at bounding box center [248, 254] width 377 height 106
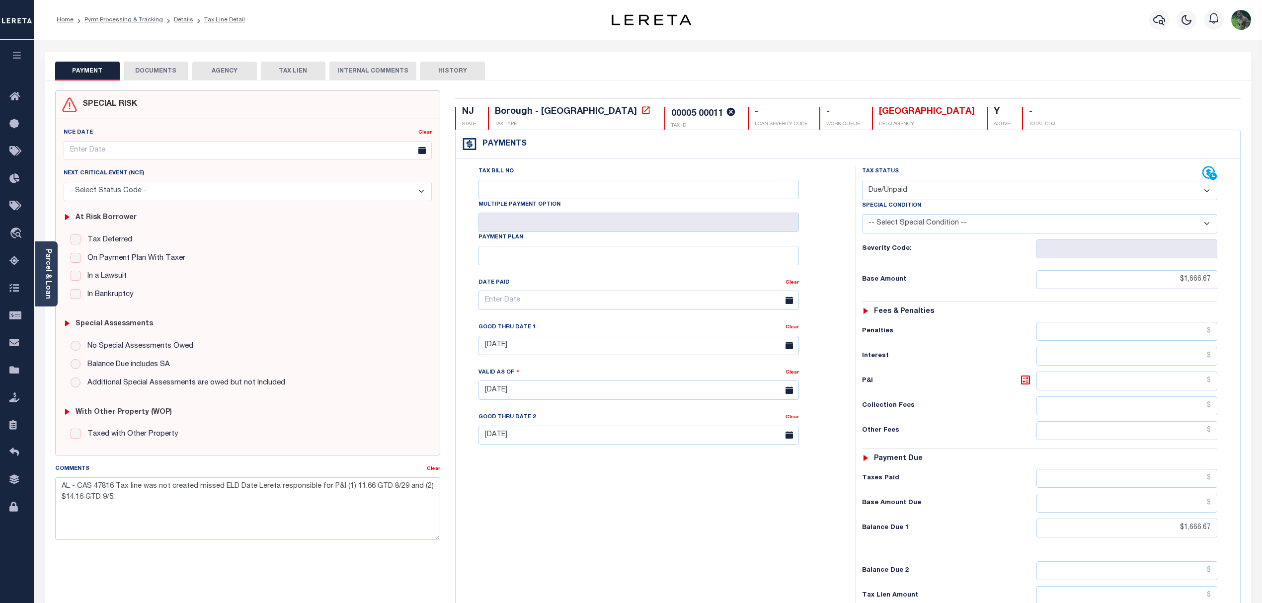
click at [468, 65] on button "HISTORY" at bounding box center [452, 71] width 65 height 19
select select "50"
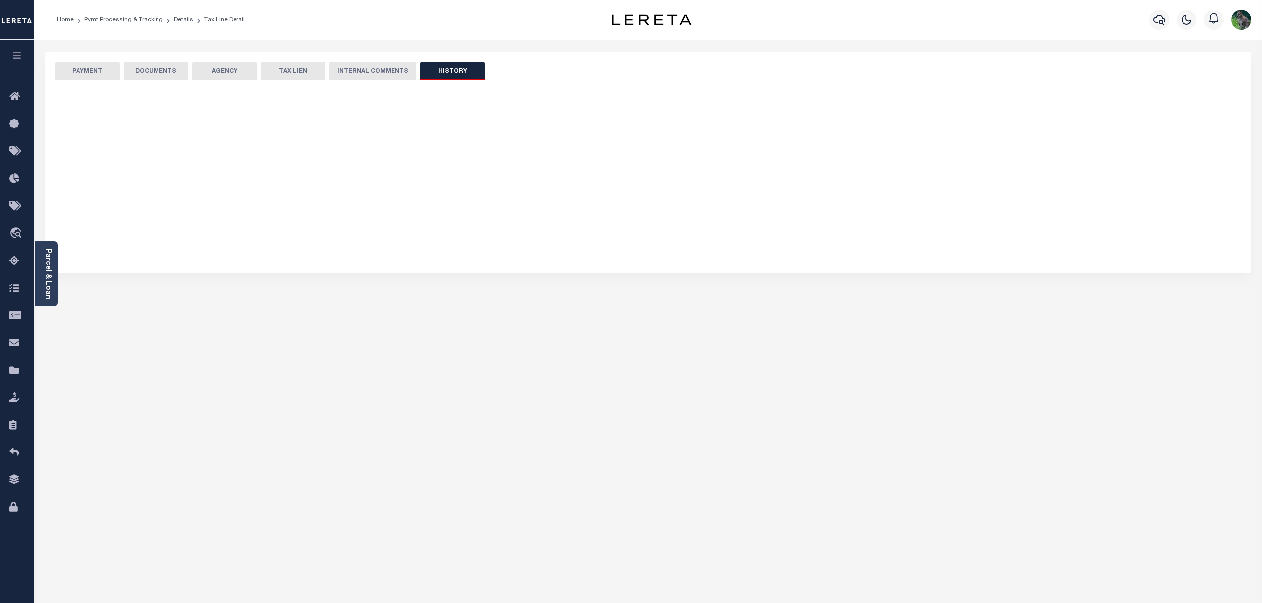
select select "50"
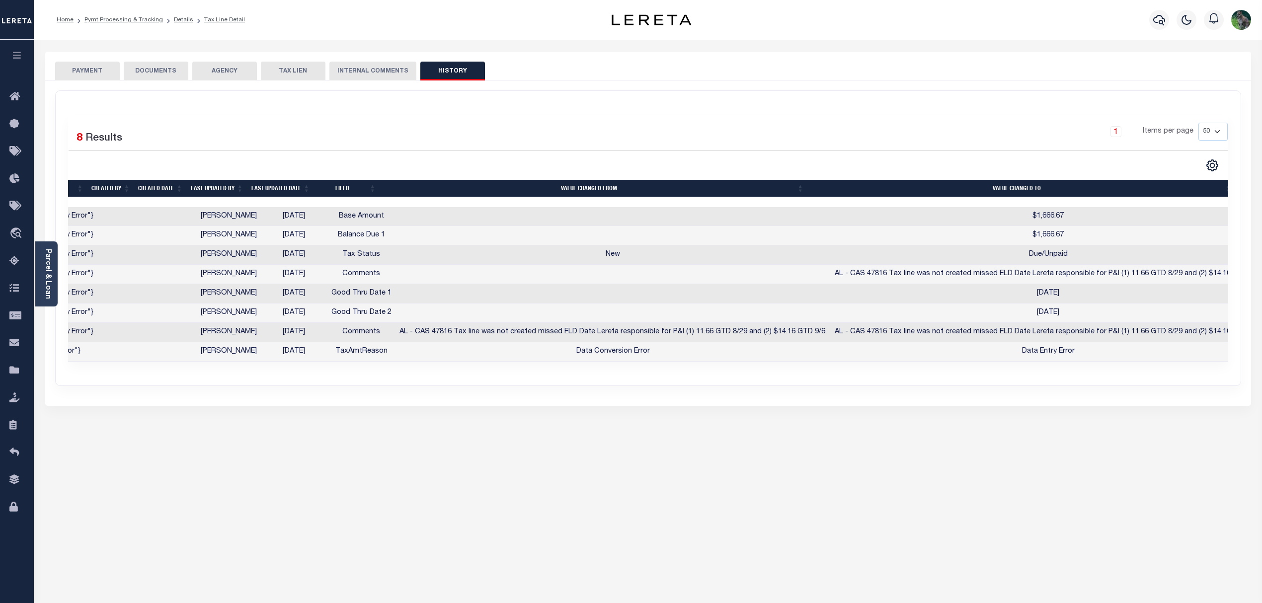
scroll to position [0, 362]
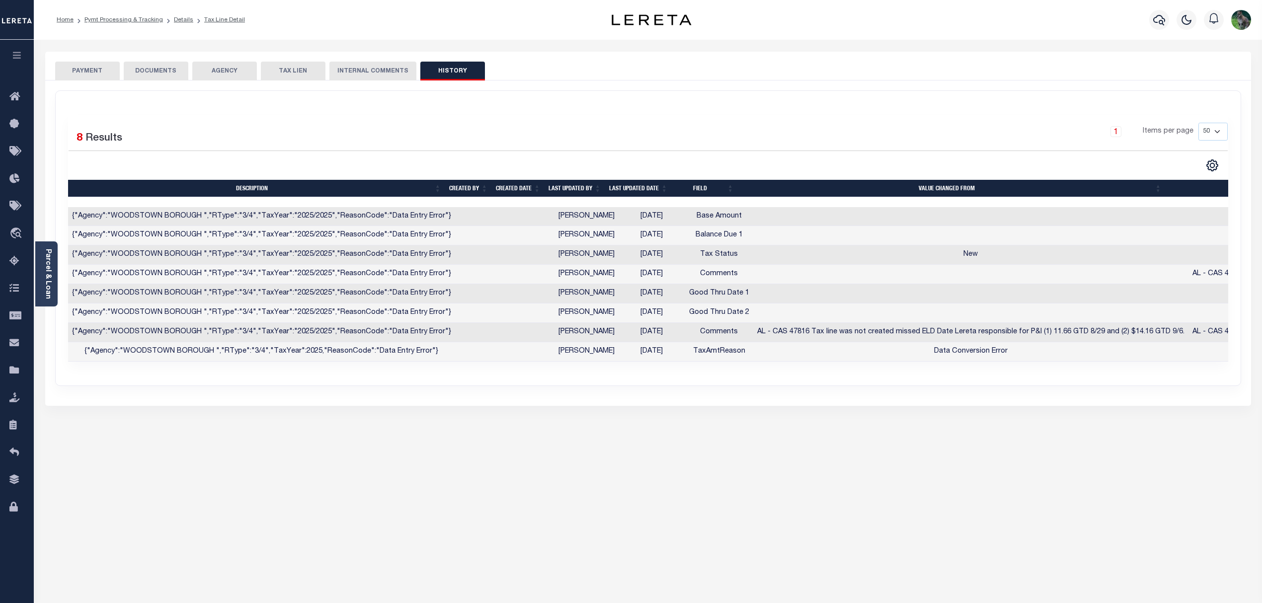
click at [96, 67] on button "PAYMENT" at bounding box center [87, 71] width 65 height 19
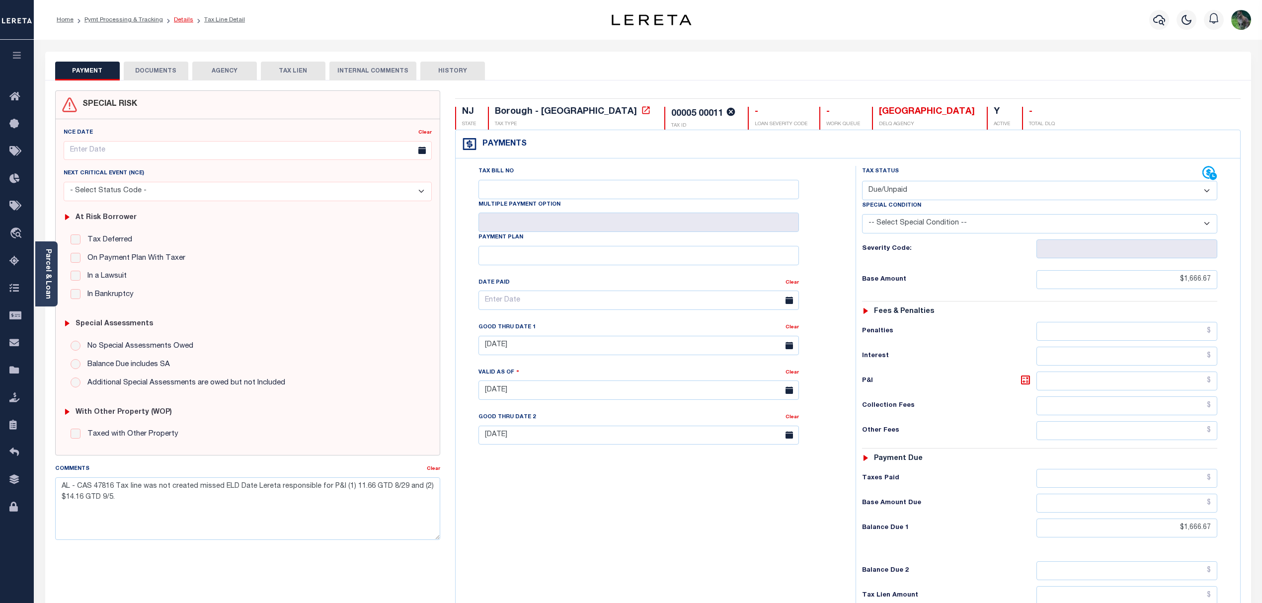
click at [182, 18] on link "Details" at bounding box center [183, 20] width 19 height 6
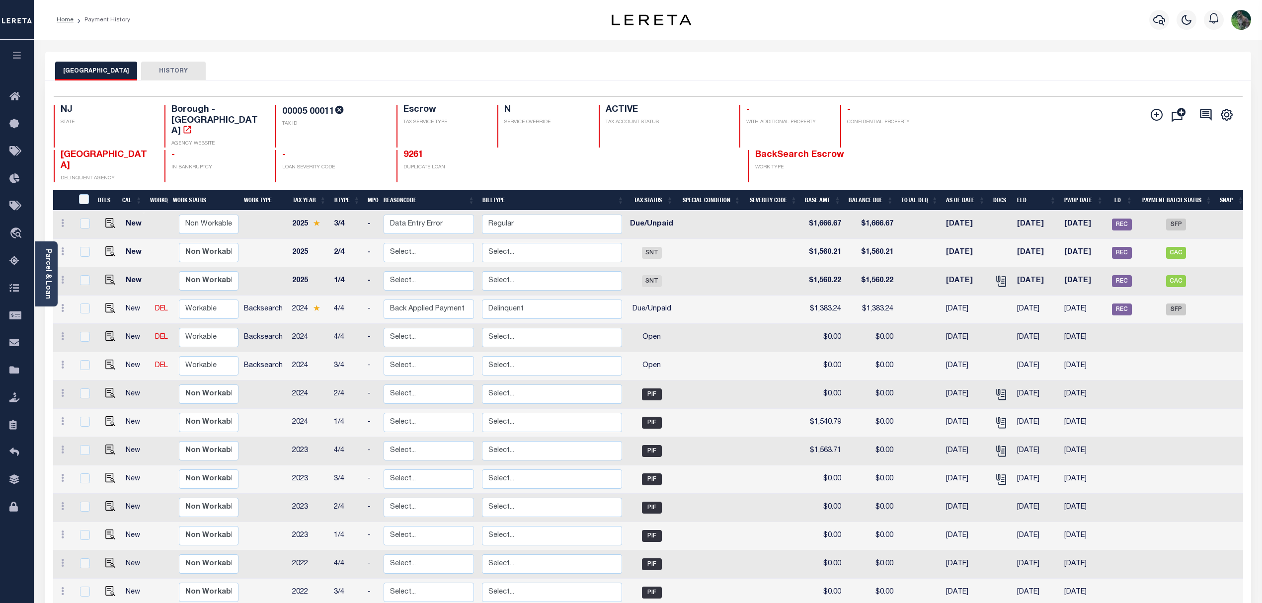
click at [168, 67] on button "HISTORY" at bounding box center [173, 71] width 65 height 19
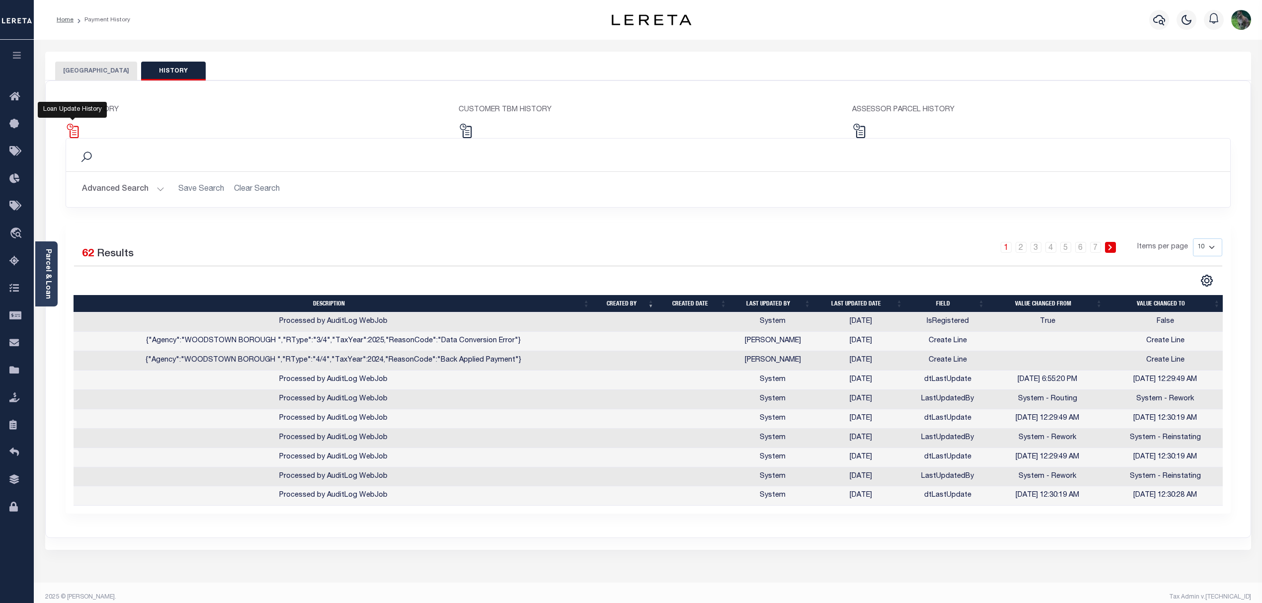
click at [74, 128] on img at bounding box center [73, 131] width 14 height 14
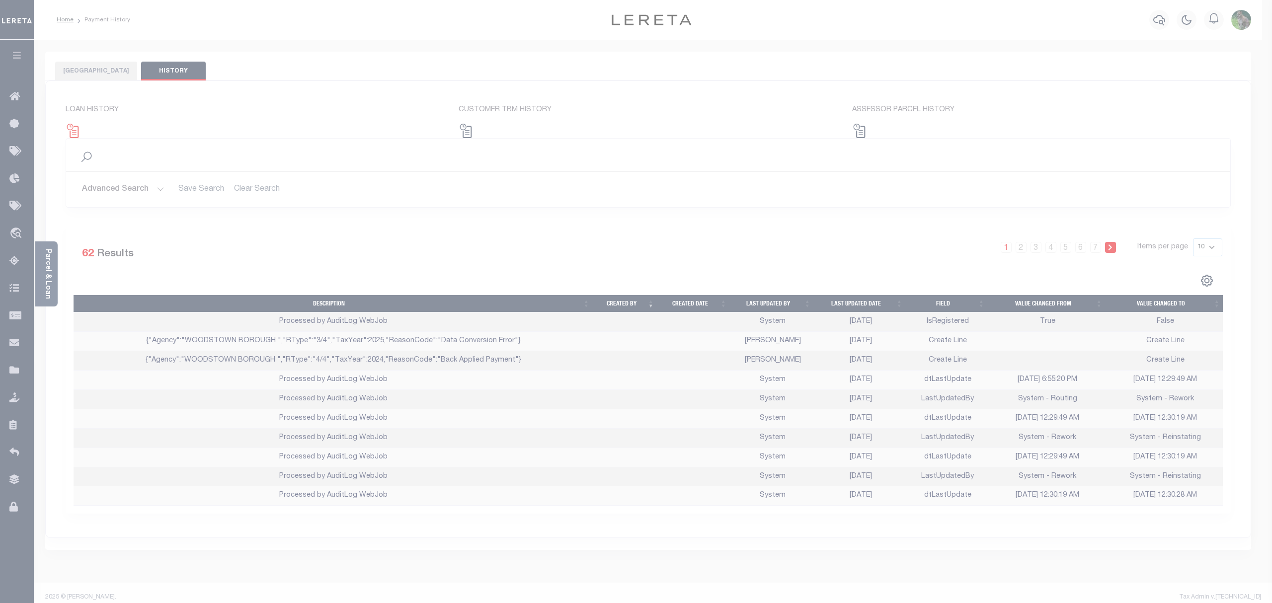
click at [0, 0] on div "Loan Update History Selected Results Items per page" at bounding box center [0, 0] width 0 height 0
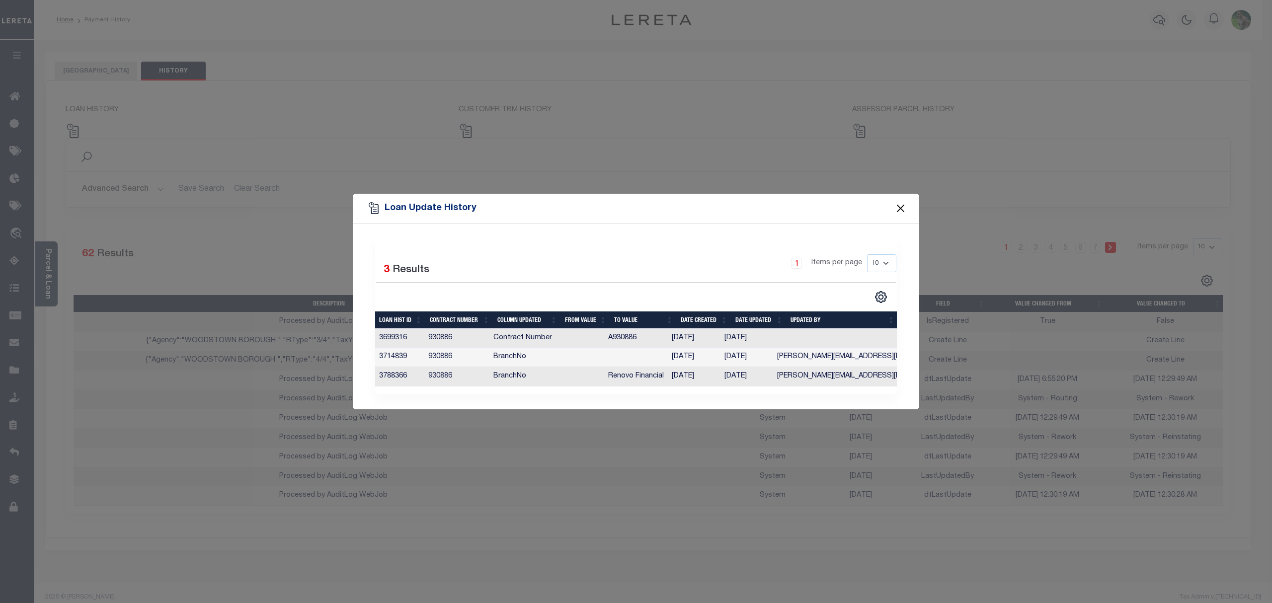
click at [900, 202] on button "Close" at bounding box center [901, 208] width 13 height 13
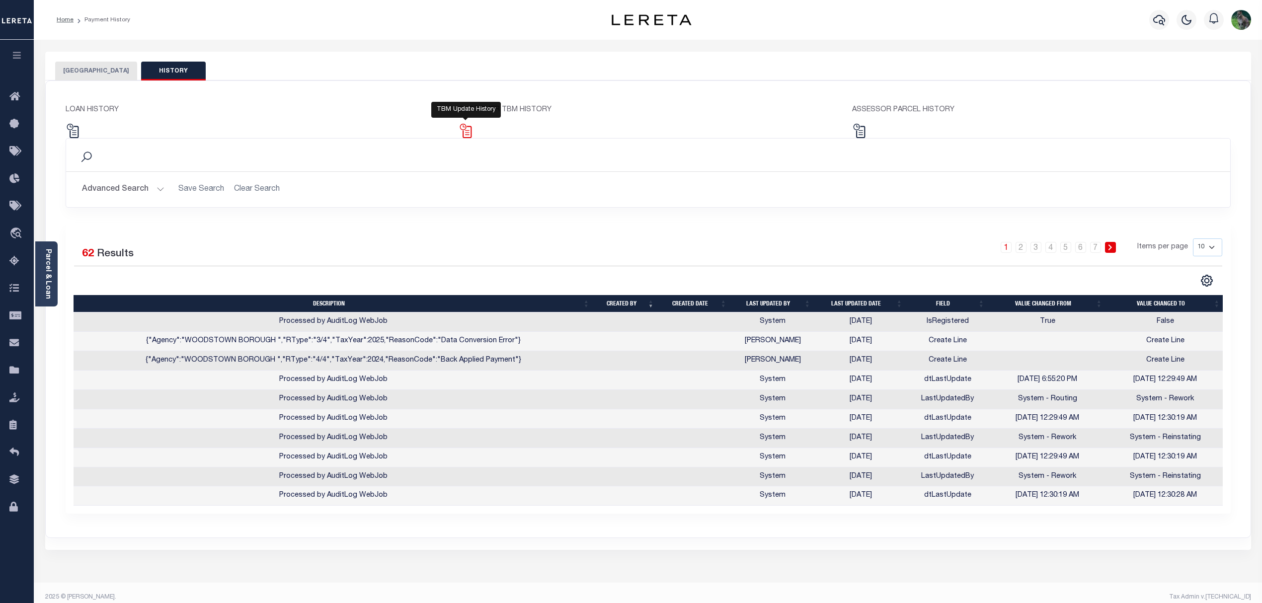
click at [459, 130] on img at bounding box center [466, 131] width 14 height 14
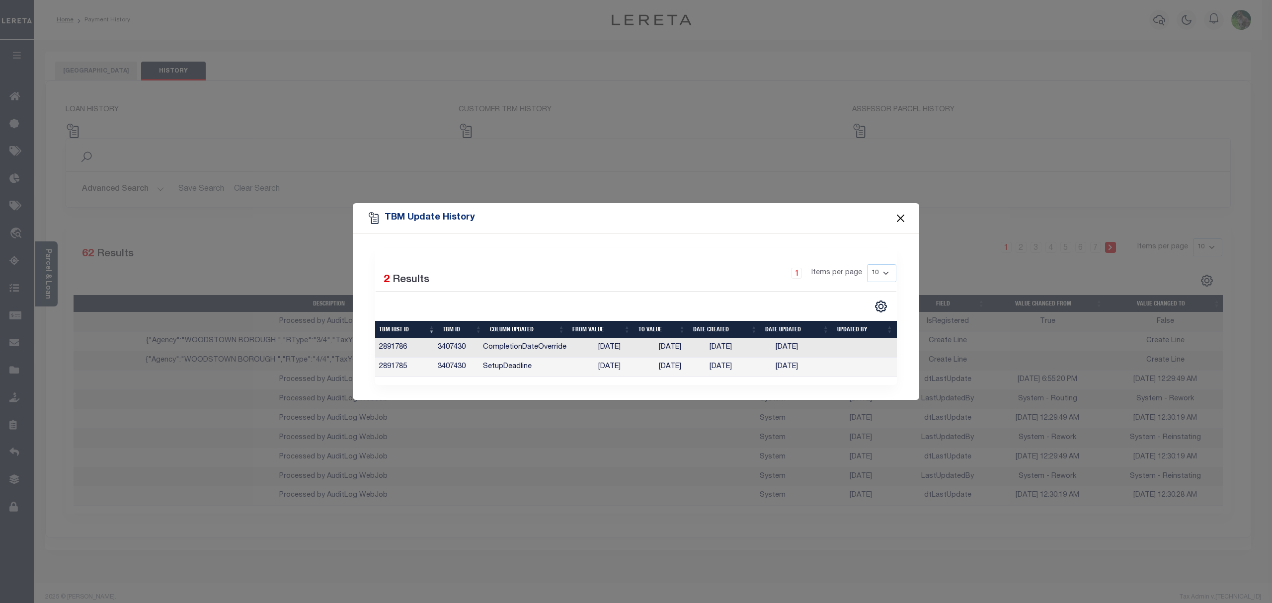
click at [900, 214] on button "Close" at bounding box center [901, 218] width 13 height 13
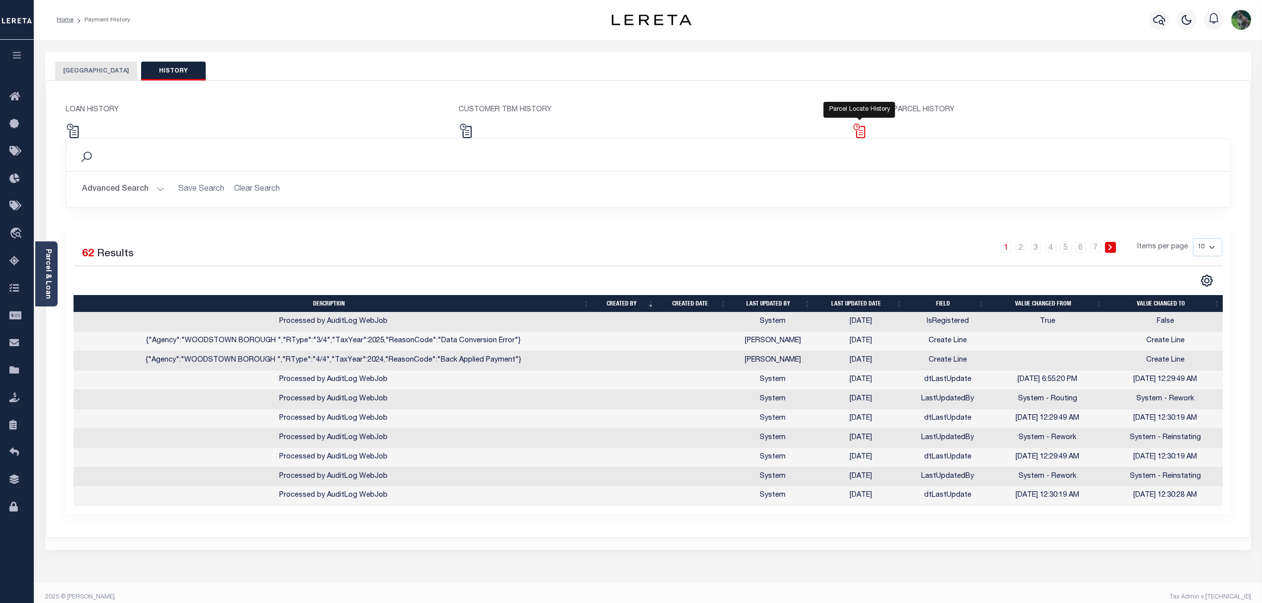
click at [855, 124] on img at bounding box center [859, 131] width 14 height 14
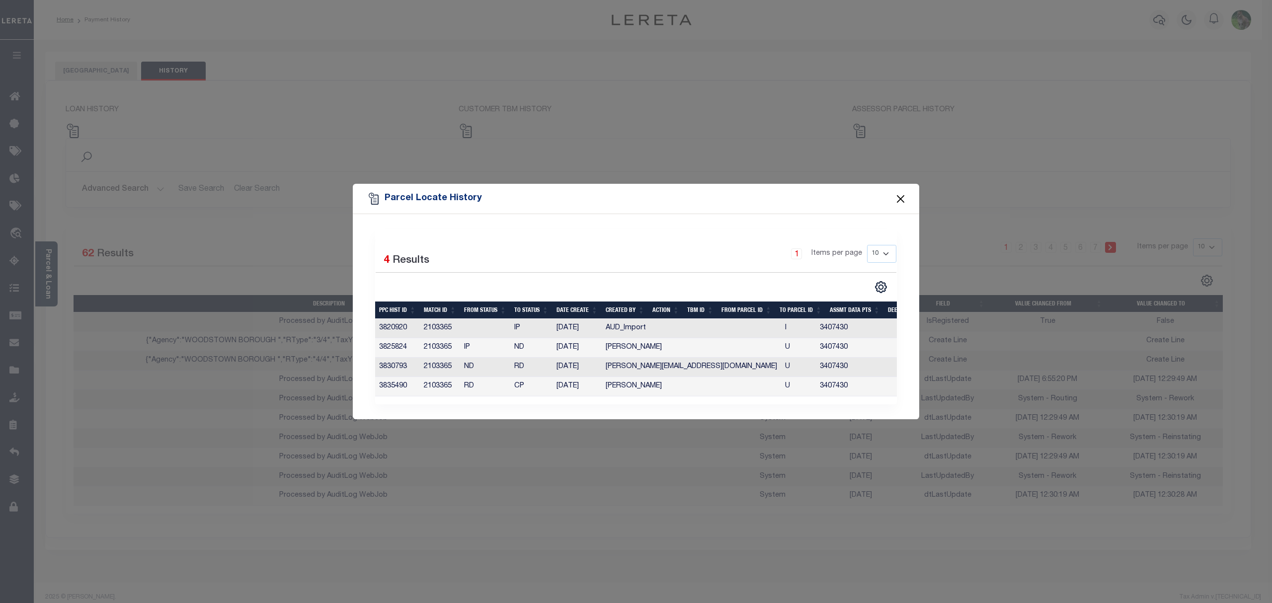
click at [903, 193] on button "Close" at bounding box center [901, 198] width 13 height 13
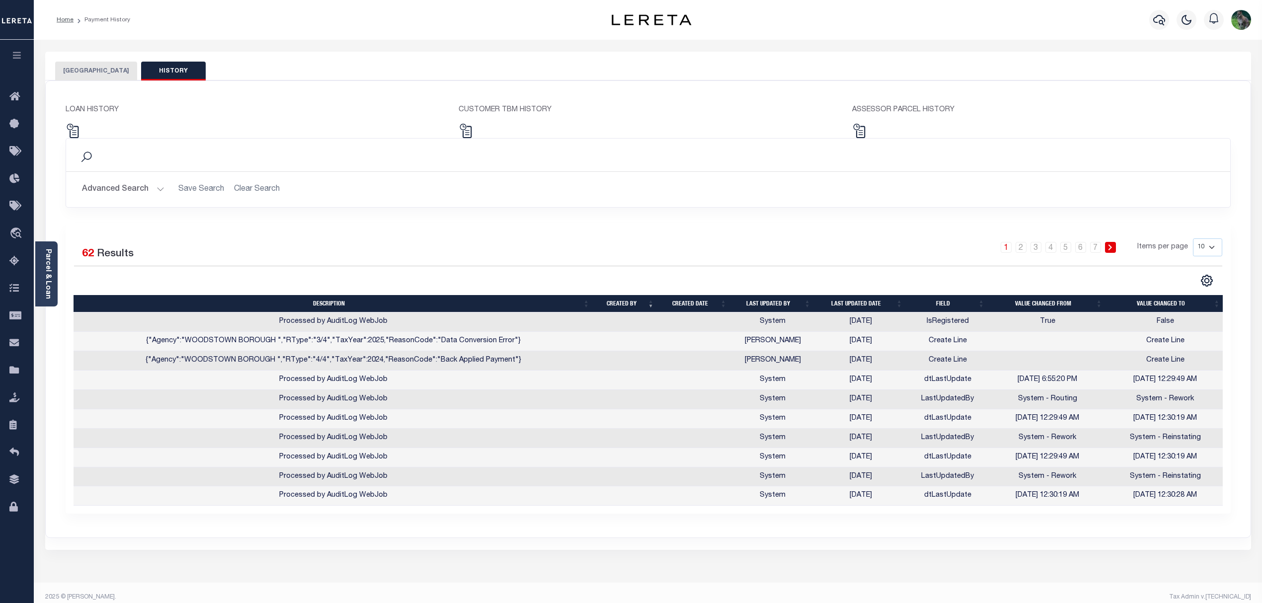
click at [116, 66] on button "[GEOGRAPHIC_DATA]" at bounding box center [96, 71] width 82 height 19
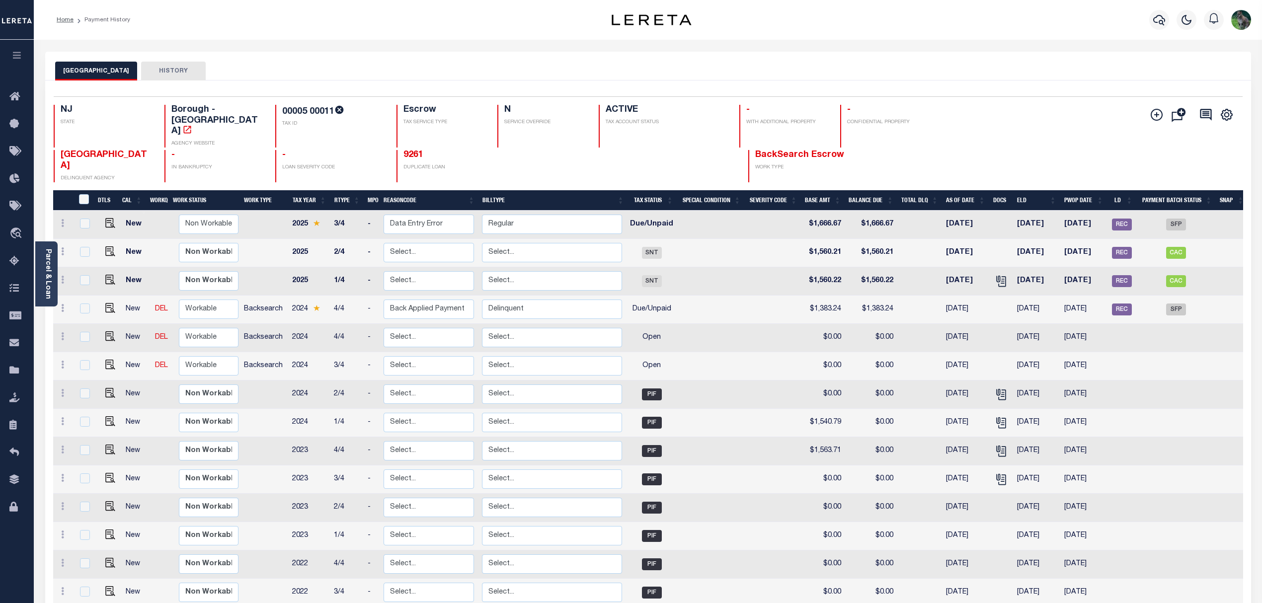
click at [342, 108] on icon at bounding box center [339, 110] width 8 height 8
click at [51, 273] on link "Parcel & Loan" at bounding box center [47, 274] width 7 height 50
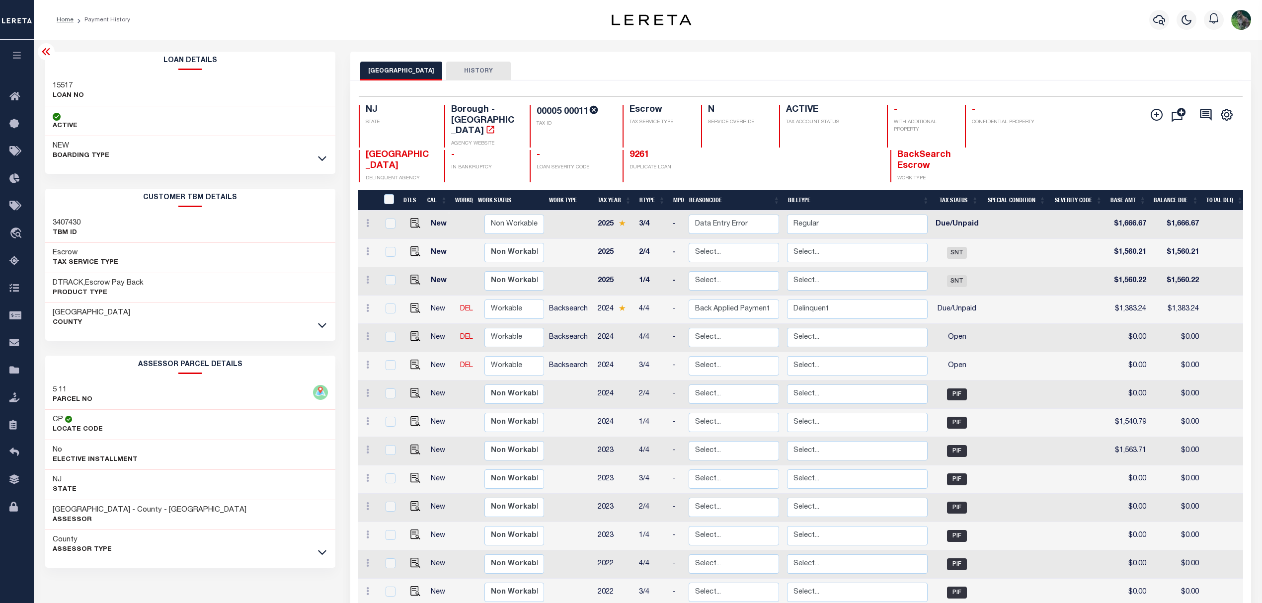
drag, startPoint x: 728, startPoint y: 49, endPoint x: 736, endPoint y: 42, distance: 10.6
drag, startPoint x: 736, startPoint y: 42, endPoint x: 664, endPoint y: 74, distance: 79.0
click at [664, 74] on div "WOODSTOWN BOROUGH HISTORY" at bounding box center [800, 71] width 881 height 18
click at [780, 67] on div "WOODSTOWN BOROUGH HISTORY" at bounding box center [800, 71] width 881 height 18
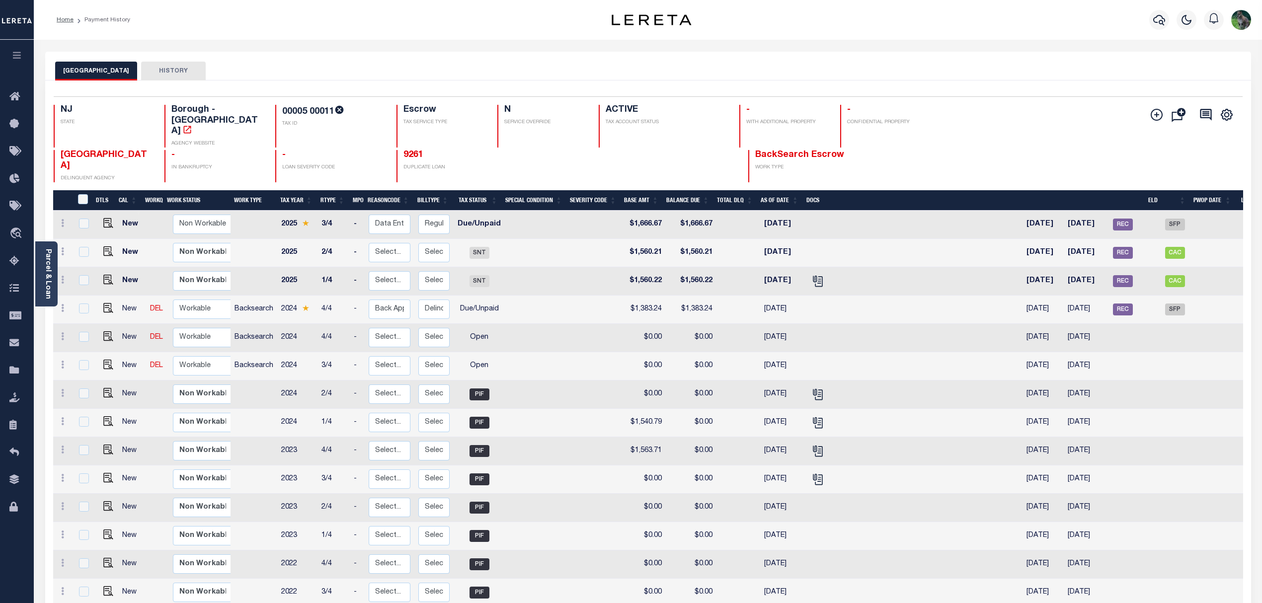
drag, startPoint x: 50, startPoint y: 275, endPoint x: 54, endPoint y: 261, distance: 15.1
click at [50, 275] on link "Parcel & Loan" at bounding box center [47, 274] width 7 height 50
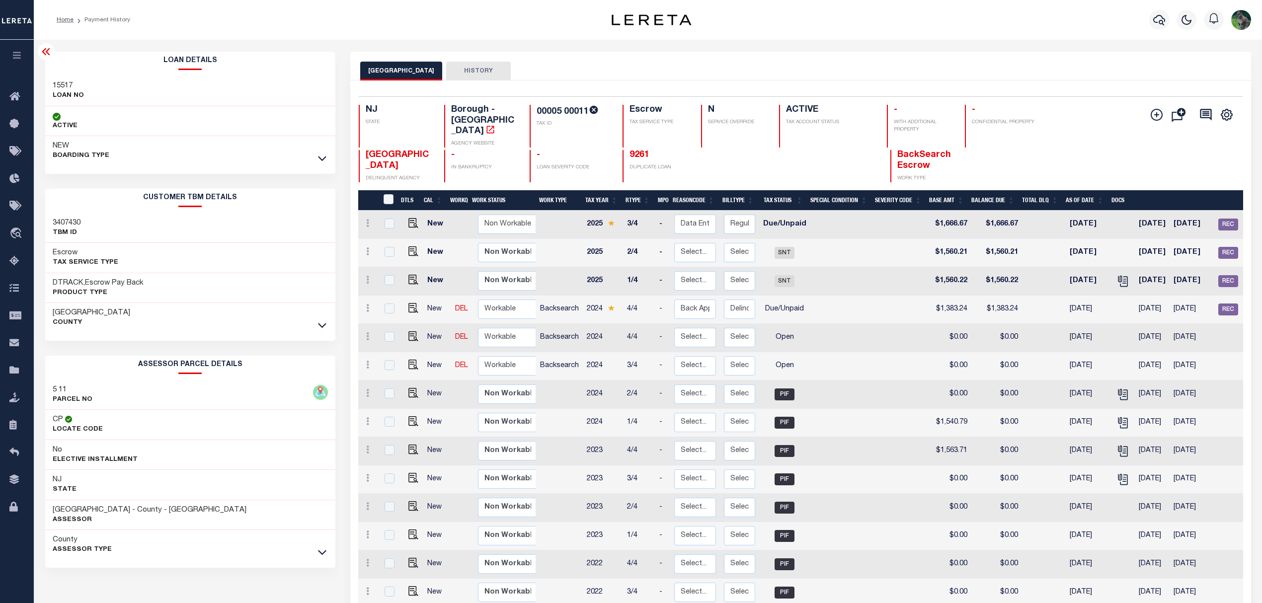
click at [314, 160] on div "NEW BOARDING TYPE" at bounding box center [190, 151] width 290 height 30
click at [324, 158] on icon at bounding box center [322, 158] width 8 height 10
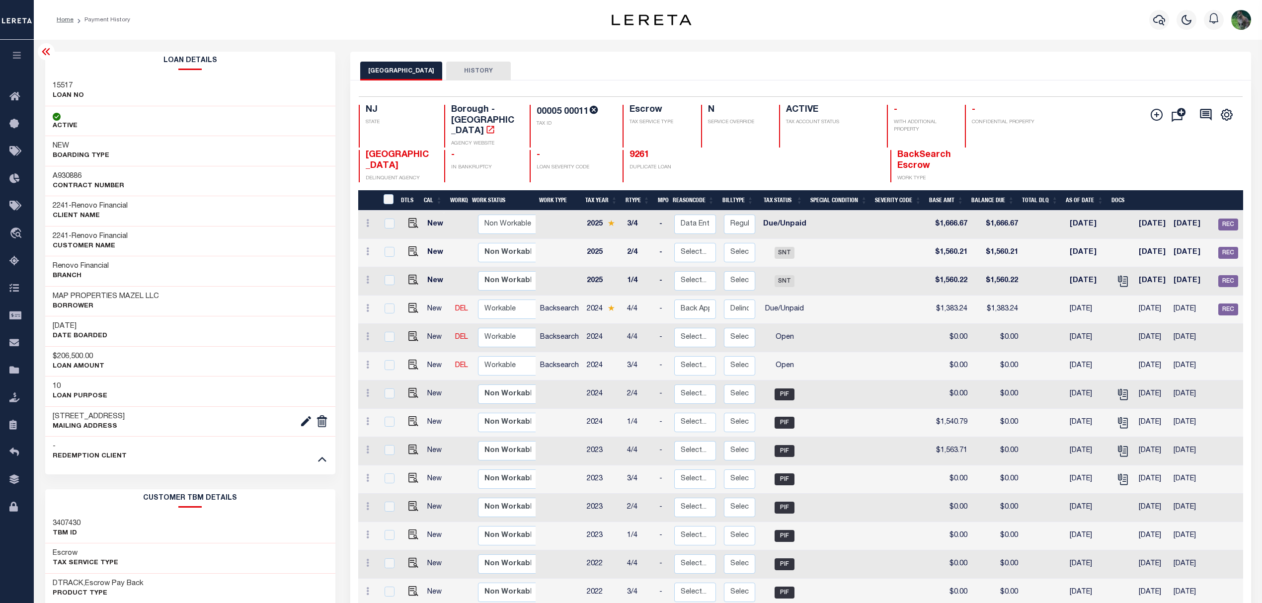
click at [73, 181] on h3 "A930886" at bounding box center [89, 176] width 72 height 10
click at [74, 175] on h3 "A930886" at bounding box center [89, 176] width 72 height 10
copy h3 "A930886"
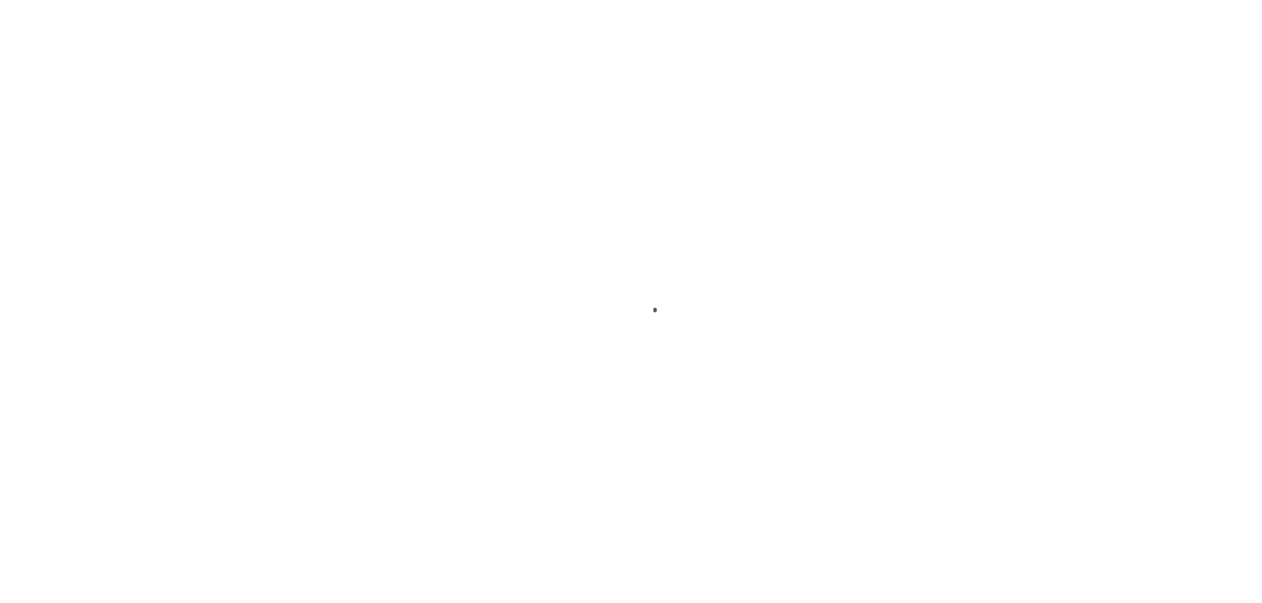
select select "DUE"
select select "SFP"
select select
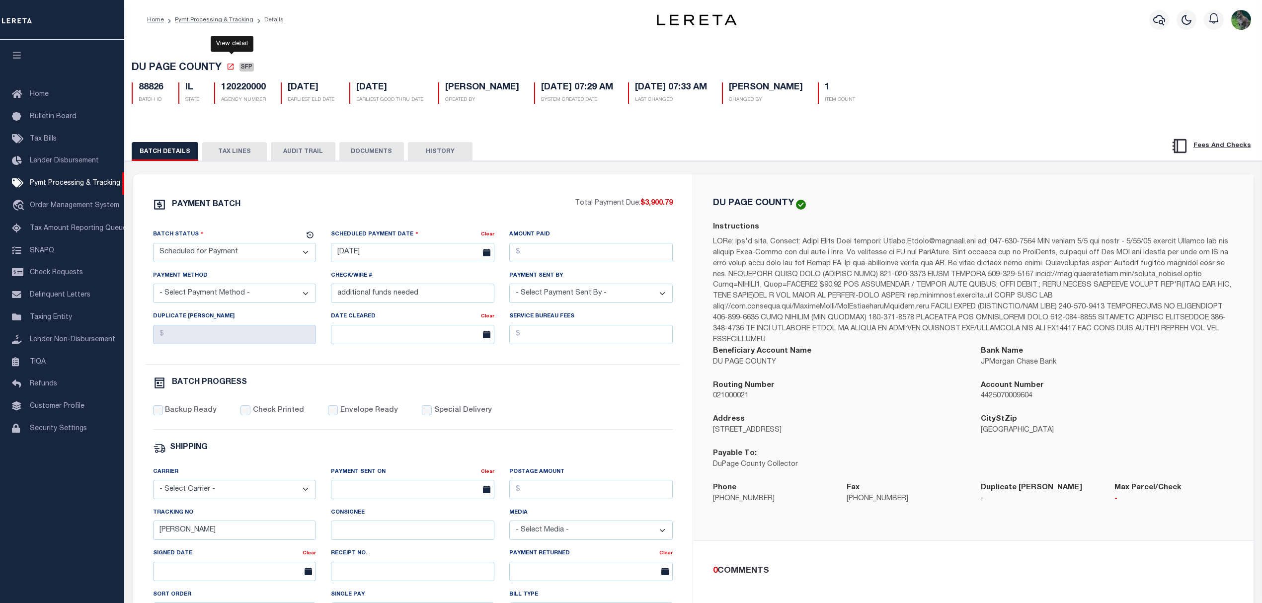
click at [228, 74] on link at bounding box center [232, 69] width 11 height 10
drag, startPoint x: 227, startPoint y: 162, endPoint x: 462, endPoint y: 156, distance: 235.1
click at [227, 161] on button "TAX LINES" at bounding box center [234, 151] width 65 height 19
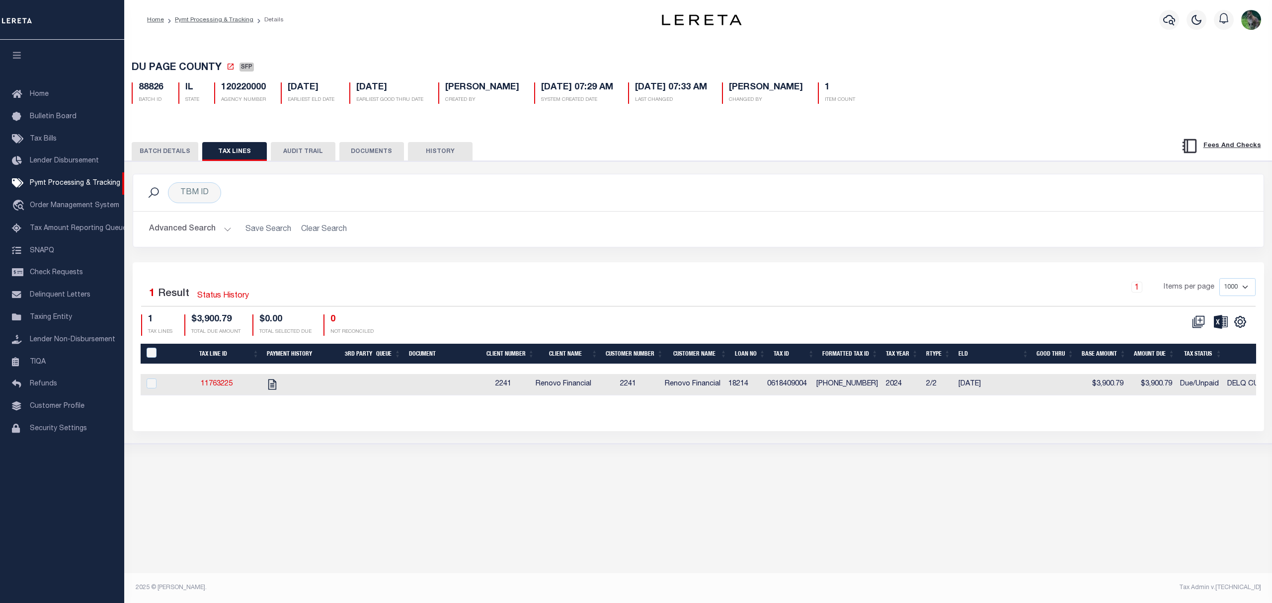
click at [170, 146] on button "BATCH DETAILS" at bounding box center [165, 151] width 67 height 19
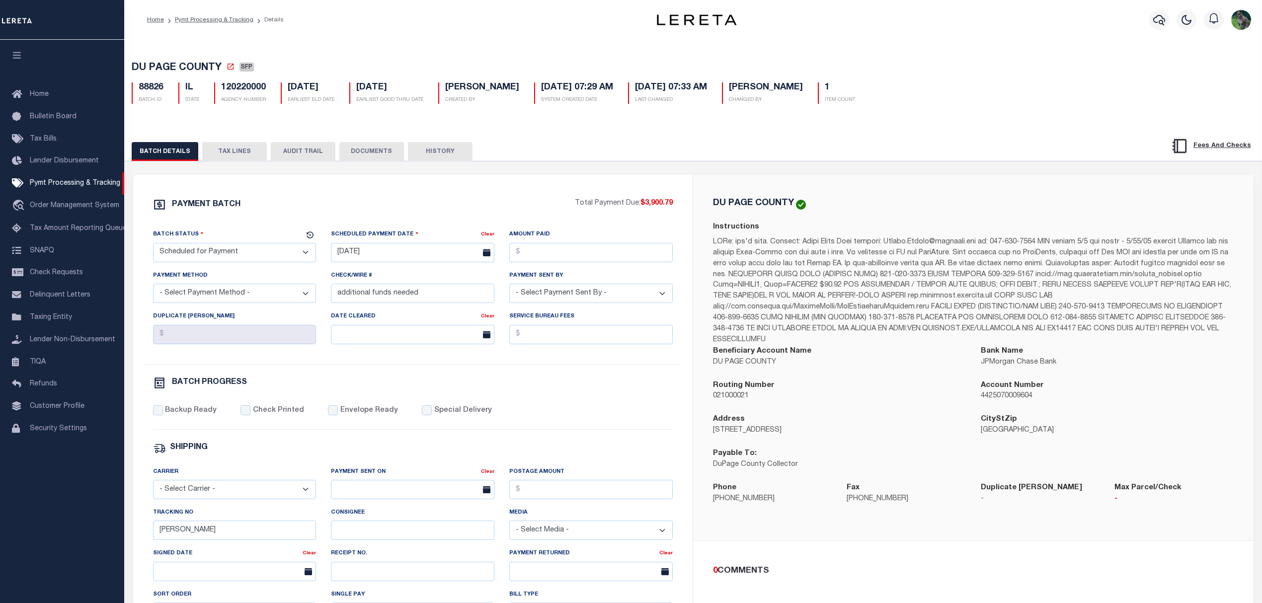
click at [253, 155] on button "TAX LINES" at bounding box center [234, 151] width 65 height 19
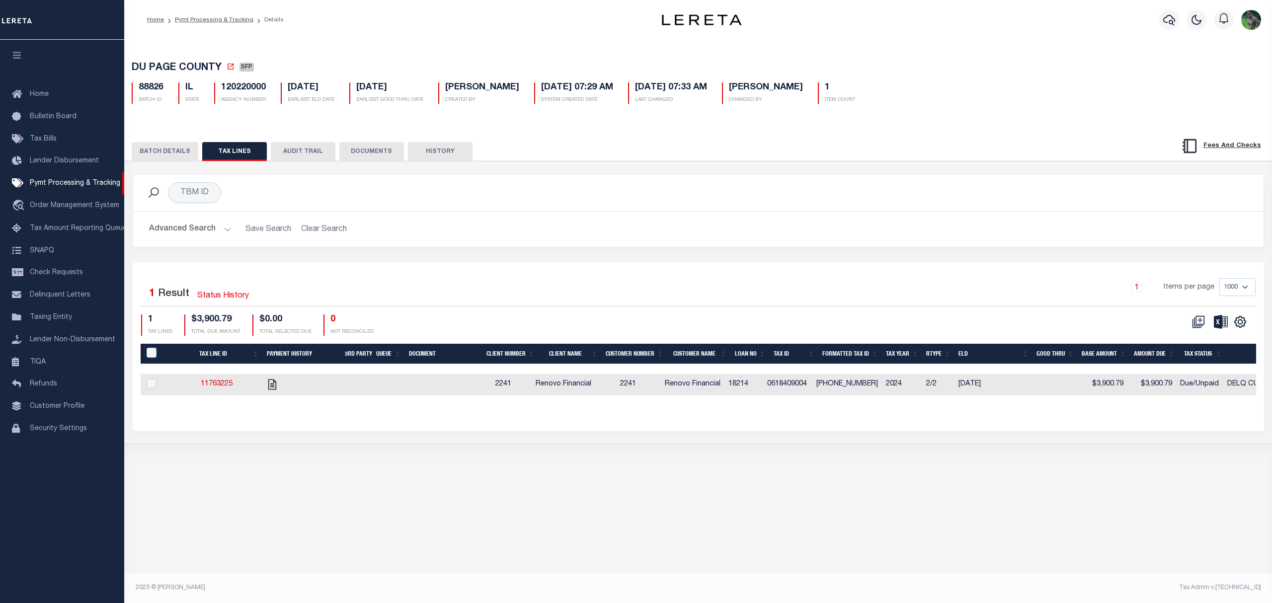
click at [785, 387] on td "0618409004" at bounding box center [787, 384] width 49 height 21
checkbox input "true"
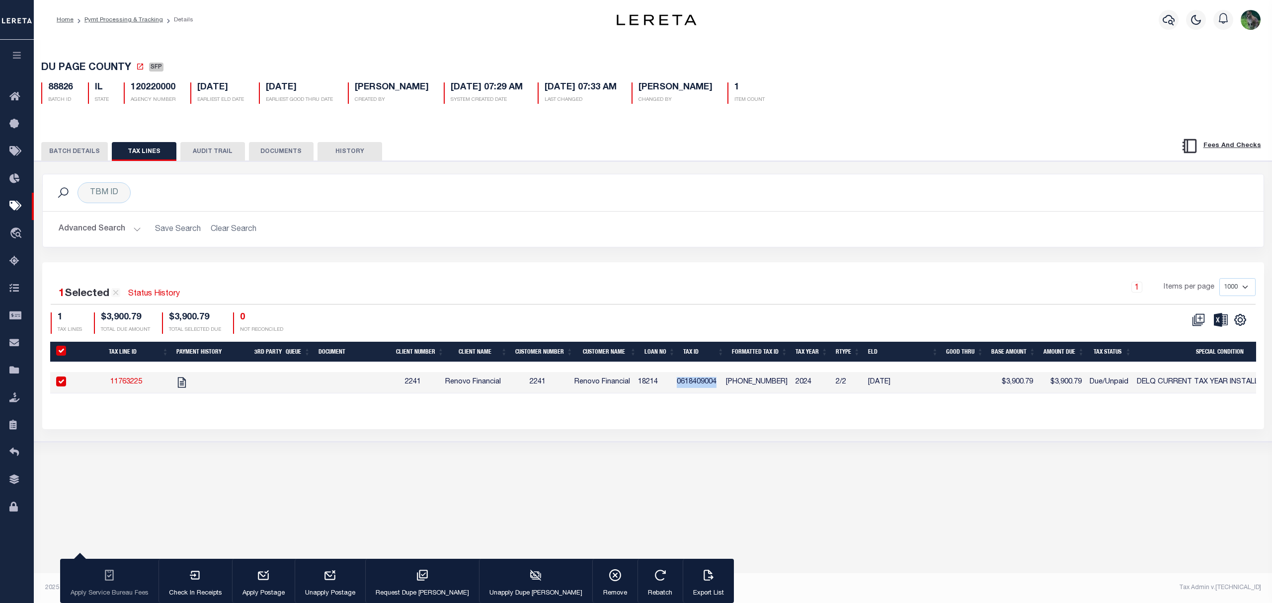
click at [785, 387] on tr "11763225 2241 Renovo Financial 2241 Renovo Financial 18214 0618409004 06-18-409…" at bounding box center [928, 382] width 1757 height 21
drag, startPoint x: 785, startPoint y: 387, endPoint x: 712, endPoint y: 389, distance: 73.1
click at [712, 389] on td "0618409004" at bounding box center [697, 382] width 49 height 21
checkbox input "false"
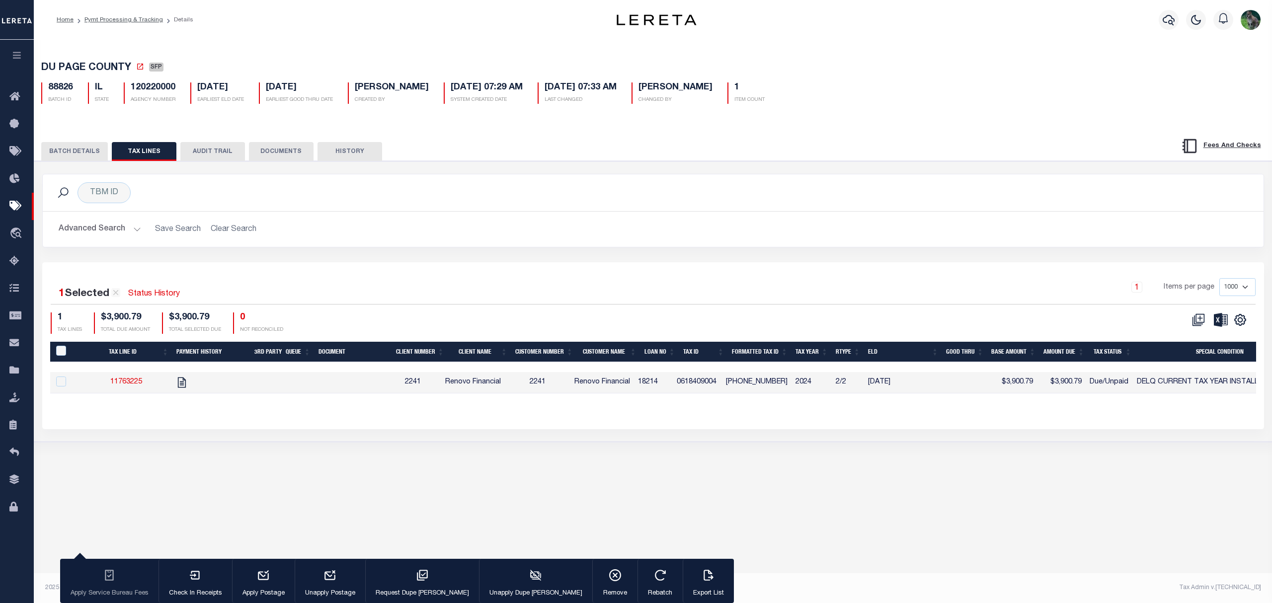
checkbox input "false"
click at [712, 389] on td "0618409004" at bounding box center [697, 382] width 49 height 21
checkbox input "true"
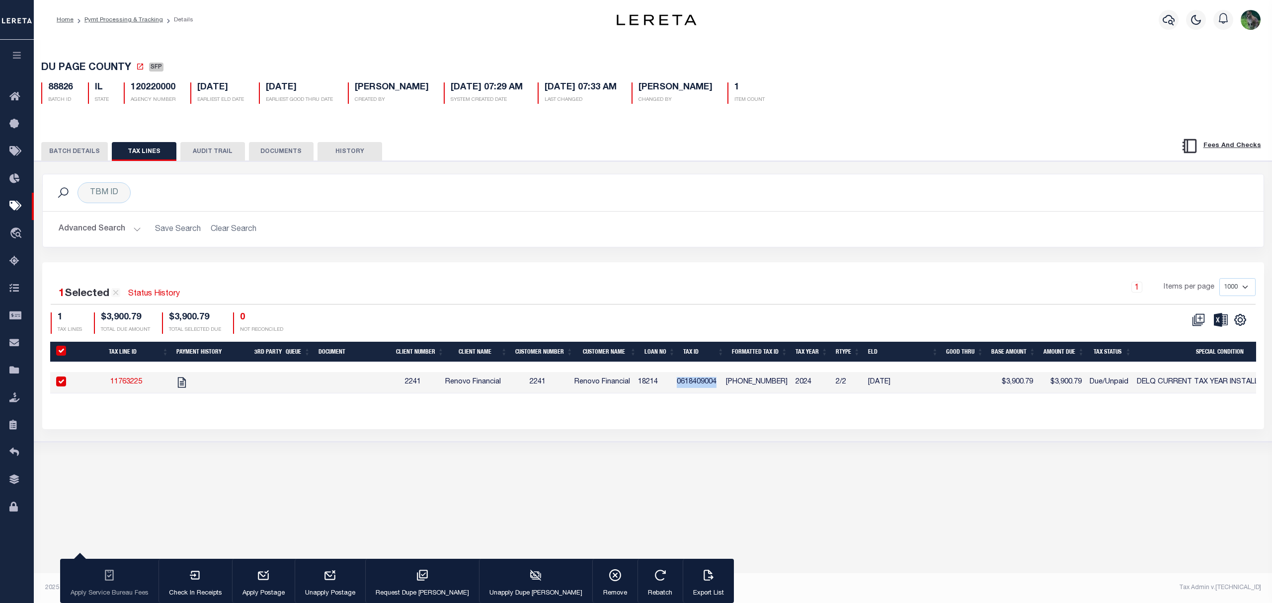
copy td "0618409004"
click at [923, 211] on div "TBM ID Search" at bounding box center [653, 192] width 1221 height 37
click at [438, 197] on div "TBM ID Search" at bounding box center [653, 192] width 1205 height 21
click at [50, 150] on button "BATCH DETAILS" at bounding box center [74, 151] width 67 height 19
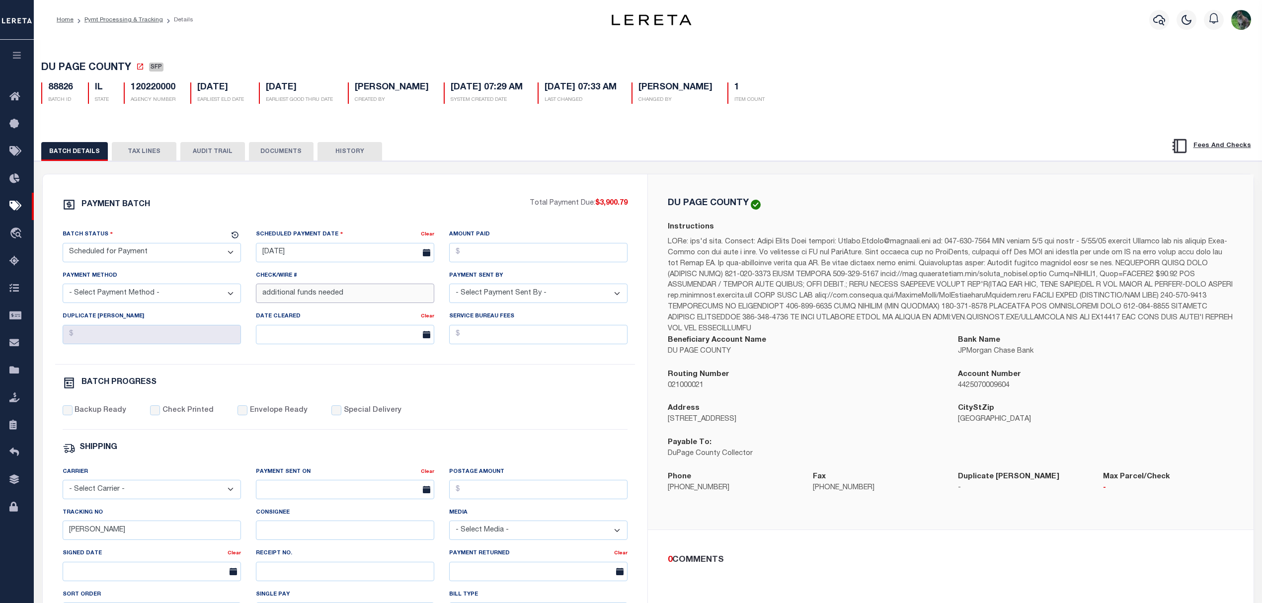
drag, startPoint x: 356, startPoint y: 299, endPoint x: 243, endPoint y: 304, distance: 112.9
click at [243, 304] on div "Batch Status - Select Status - Scheduled for Payment Ready For Payment Payment …" at bounding box center [345, 296] width 580 height 135
type input "Pnding Additional funds"
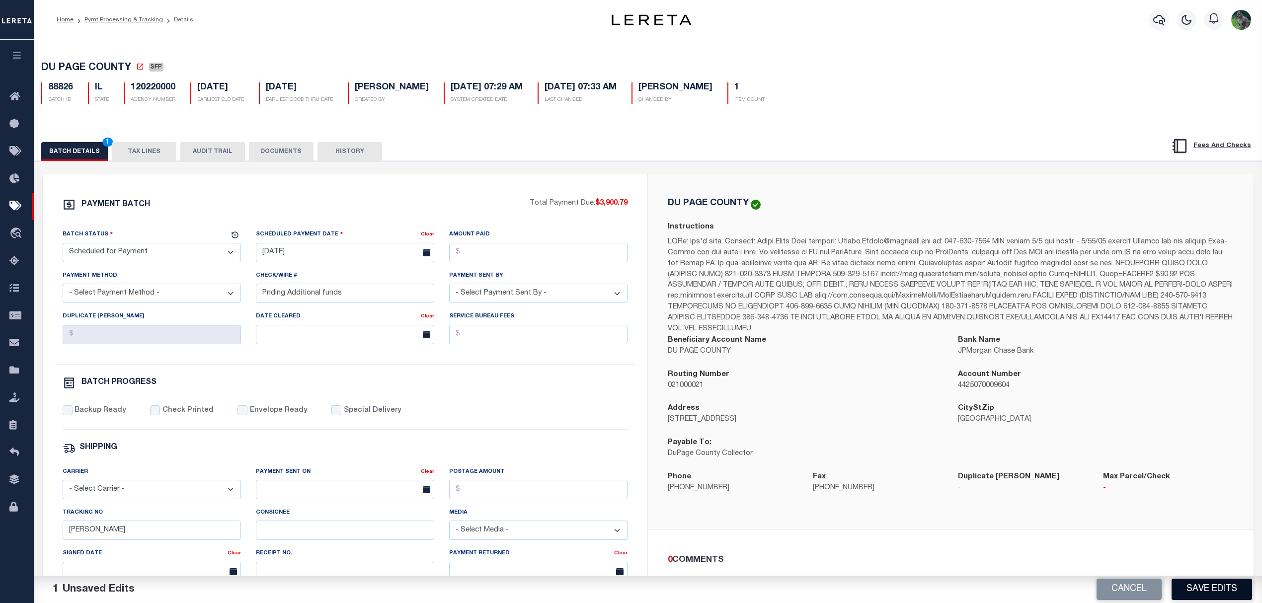
click at [1235, 590] on button "Save Edits" at bounding box center [1212, 589] width 81 height 21
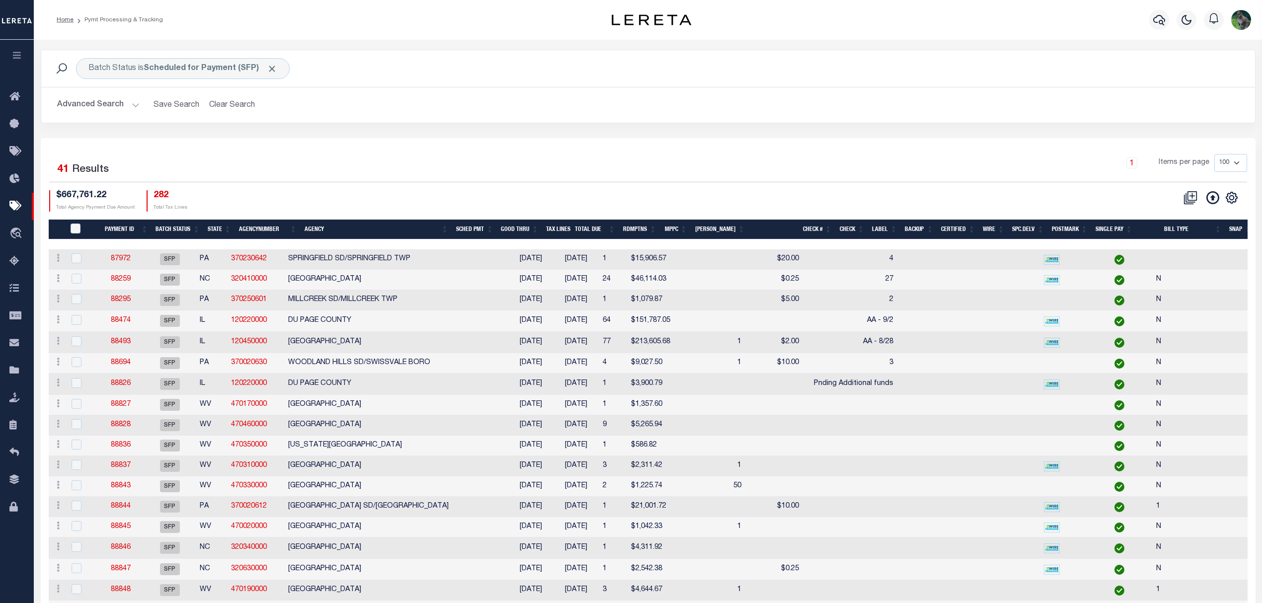
click at [503, 181] on div "1 Items per page 100 200 500 1000" at bounding box center [800, 168] width 910 height 28
drag, startPoint x: 279, startPoint y: 324, endPoint x: 242, endPoint y: 323, distance: 37.8
click at [242, 323] on td "120220000" at bounding box center [255, 321] width 57 height 21
checkbox input "true"
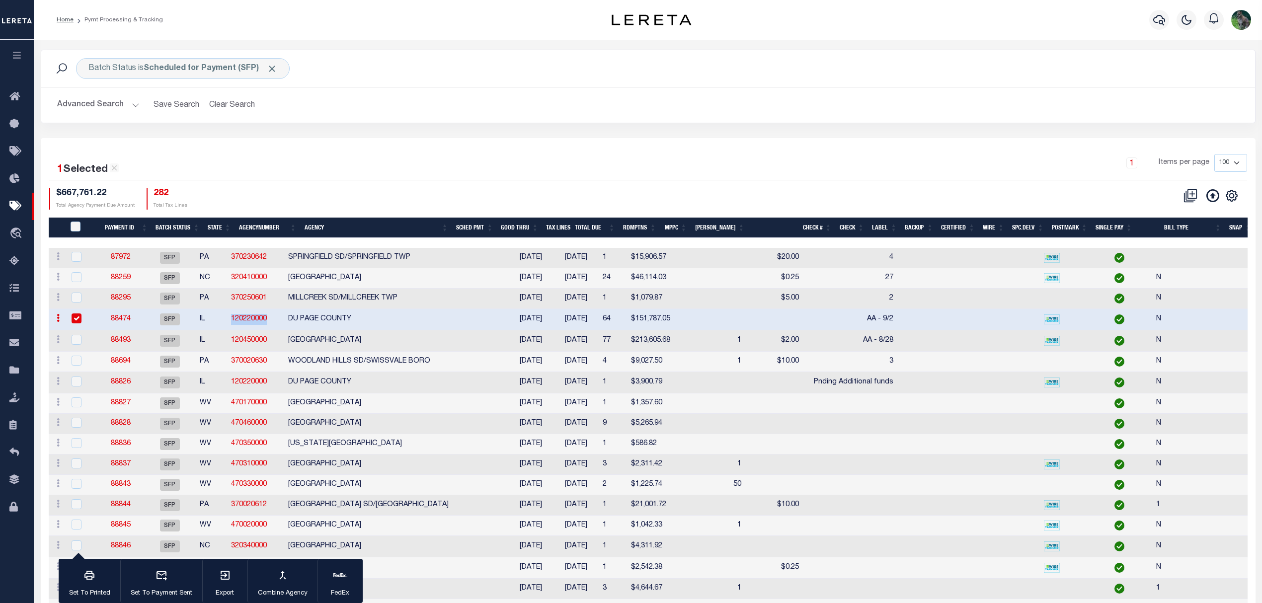
copy link "120220000"
drag, startPoint x: 278, startPoint y: 345, endPoint x: 240, endPoint y: 344, distance: 38.8
click at [240, 344] on td "120450000" at bounding box center [255, 340] width 57 height 21
checkbox input "true"
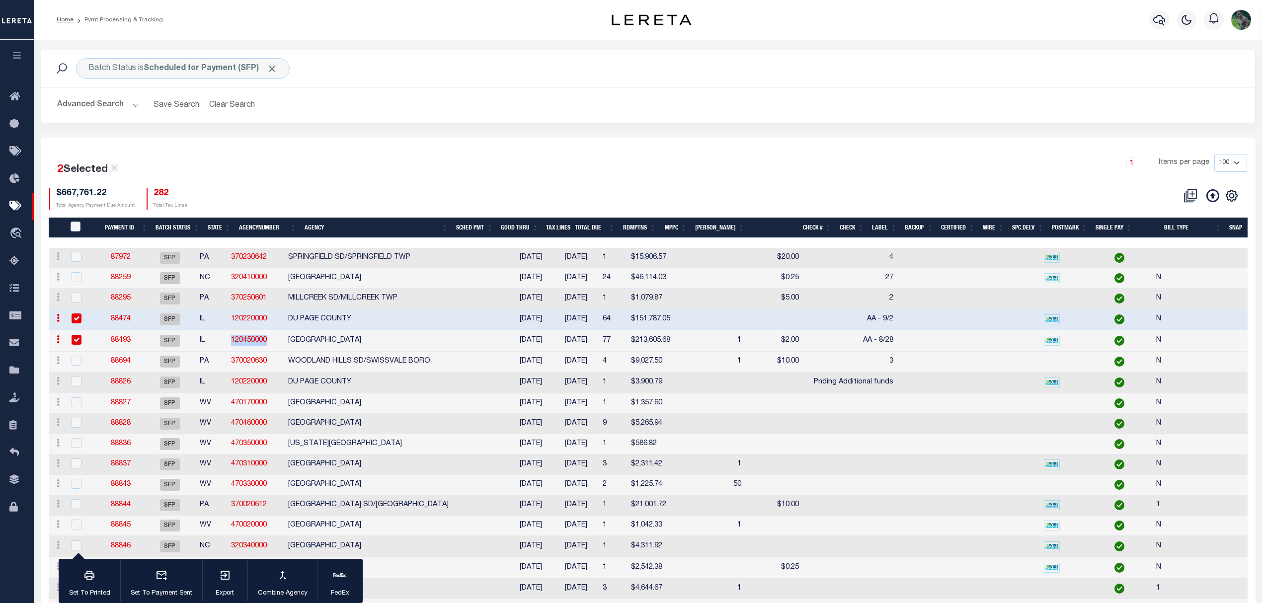
copy link "120450000"
click at [1159, 26] on icon "button" at bounding box center [1159, 20] width 12 height 12
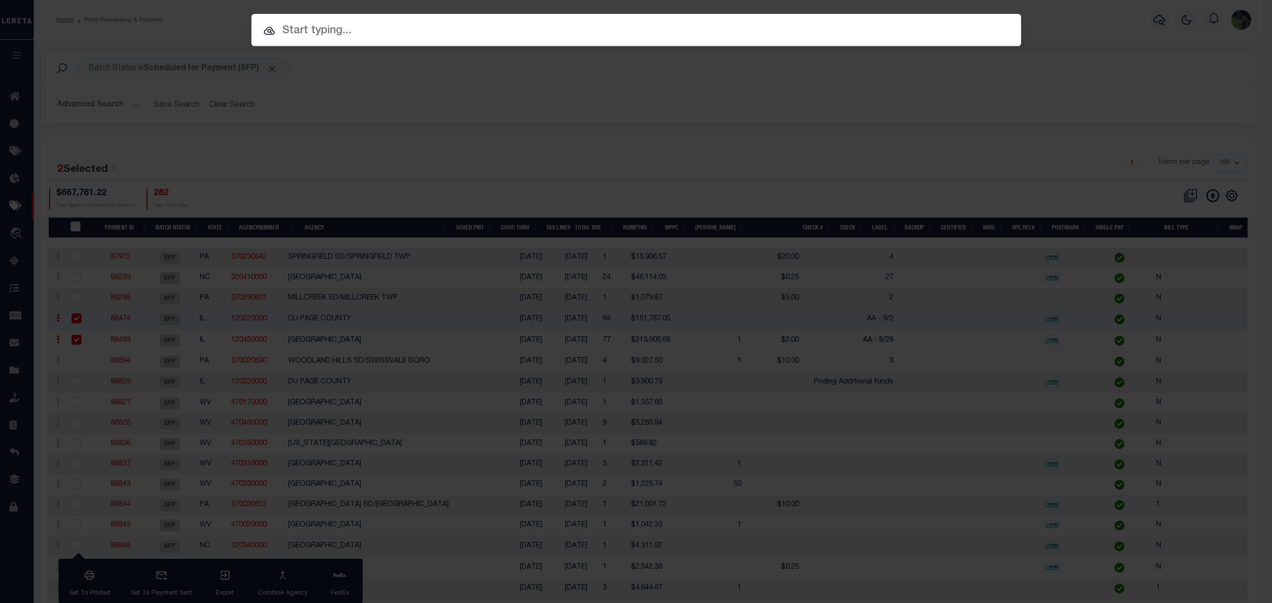
paste input "130077"
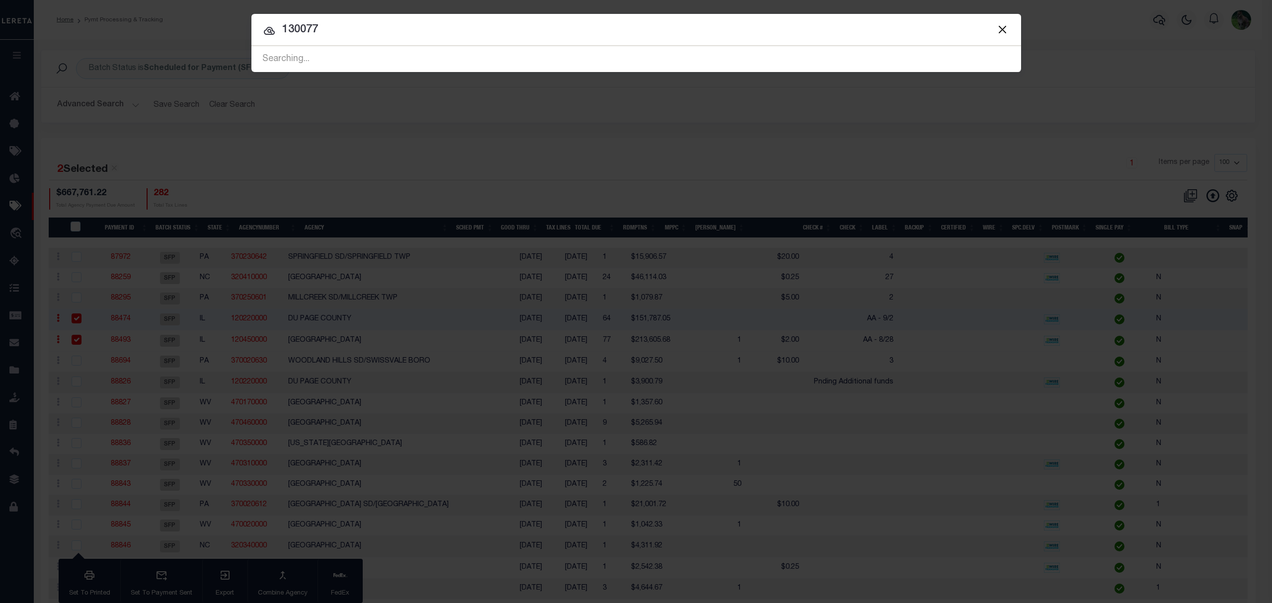
type input "130077"
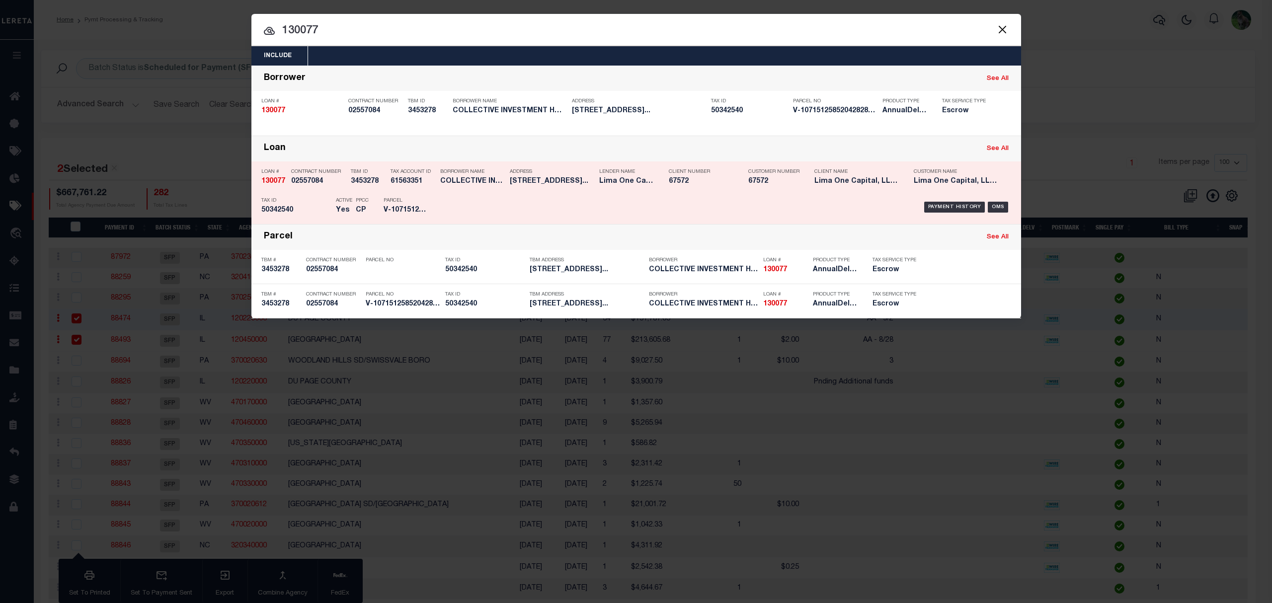
click at [630, 189] on div "Lender Name Lima One Capital, LLC - Bridge ..." at bounding box center [626, 178] width 55 height 29
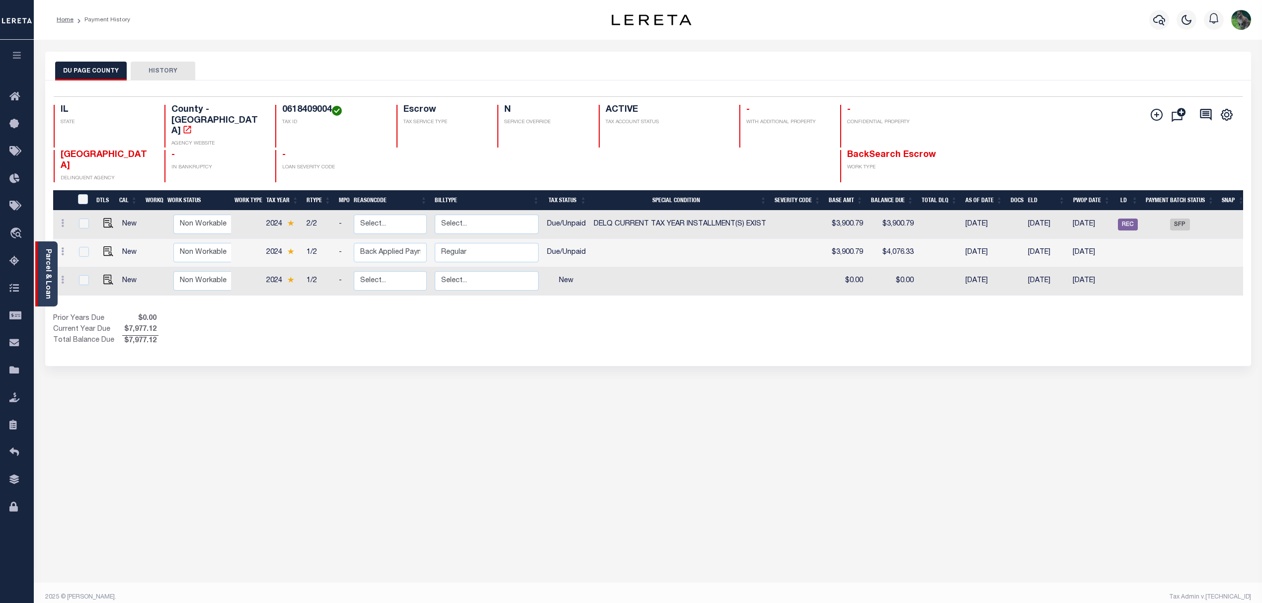
click at [50, 262] on link "Parcel & Loan" at bounding box center [47, 274] width 7 height 50
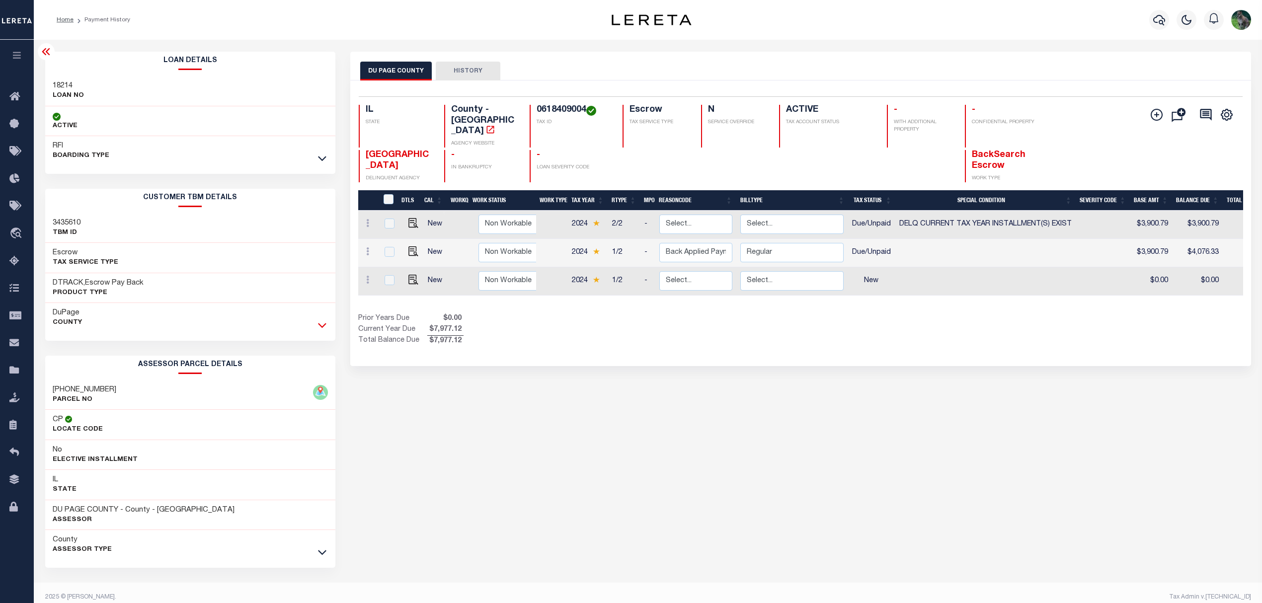
click at [323, 326] on icon at bounding box center [322, 325] width 8 height 10
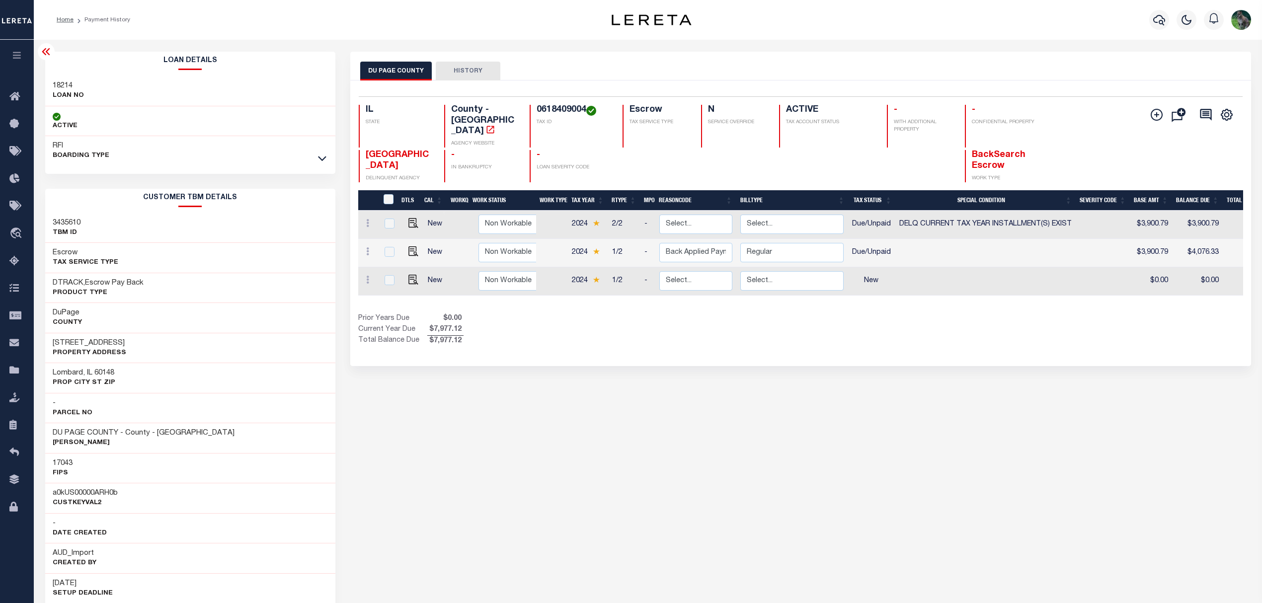
click at [46, 54] on icon at bounding box center [46, 51] width 8 height 7
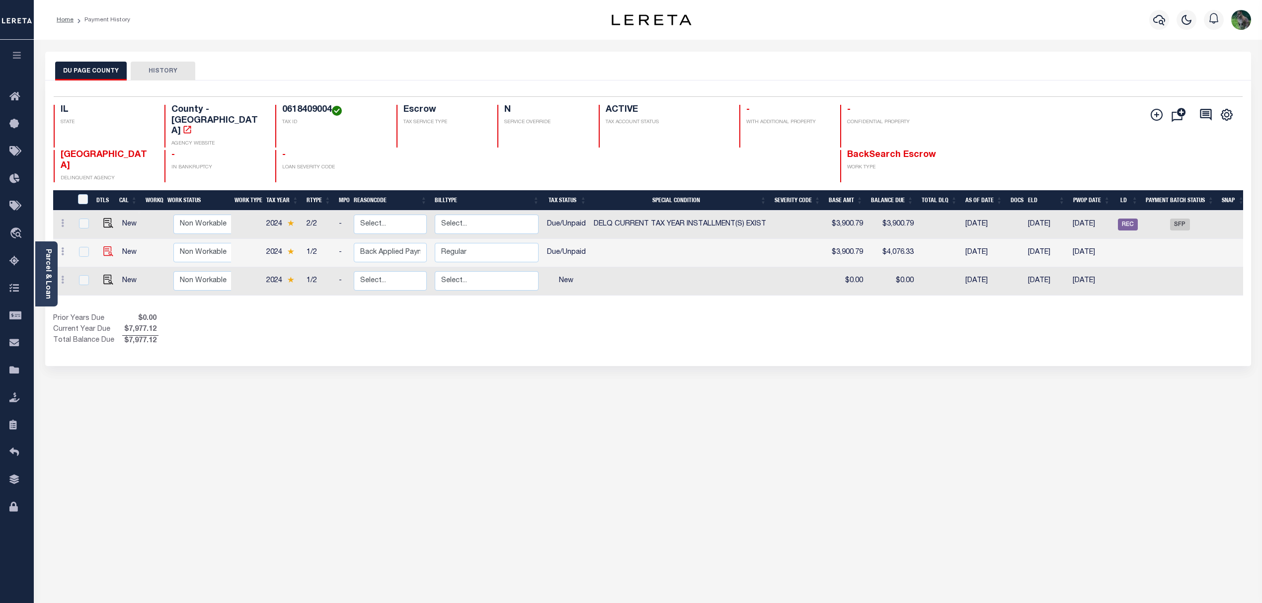
click at [103, 246] on img at bounding box center [108, 251] width 10 height 10
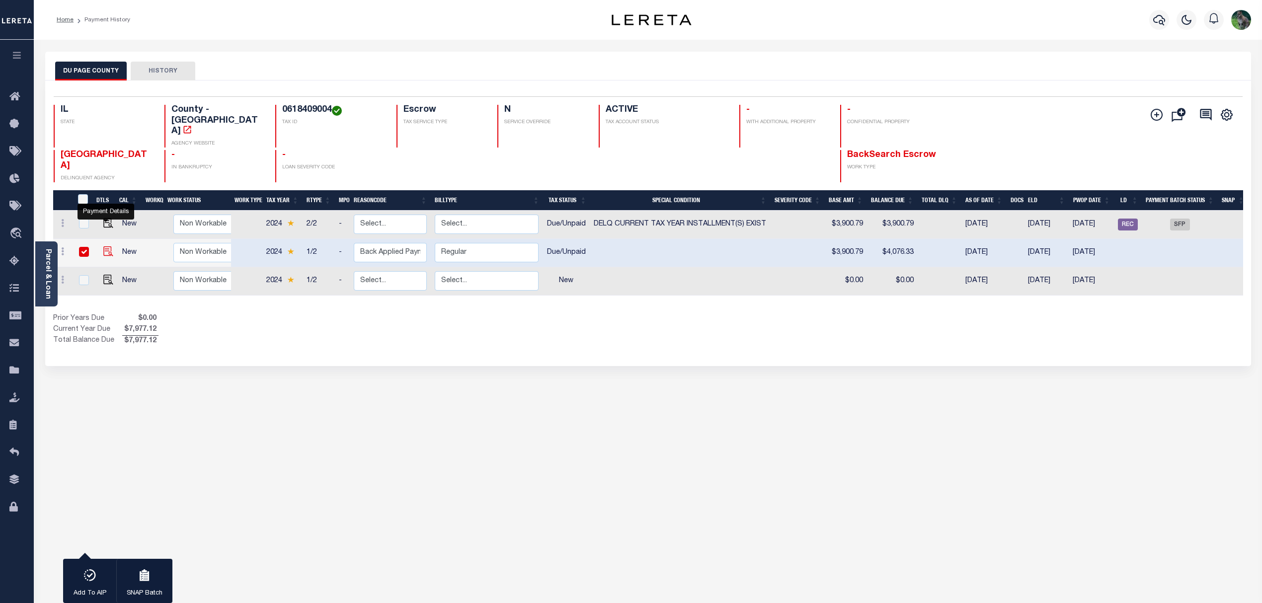
checkbox input "true"
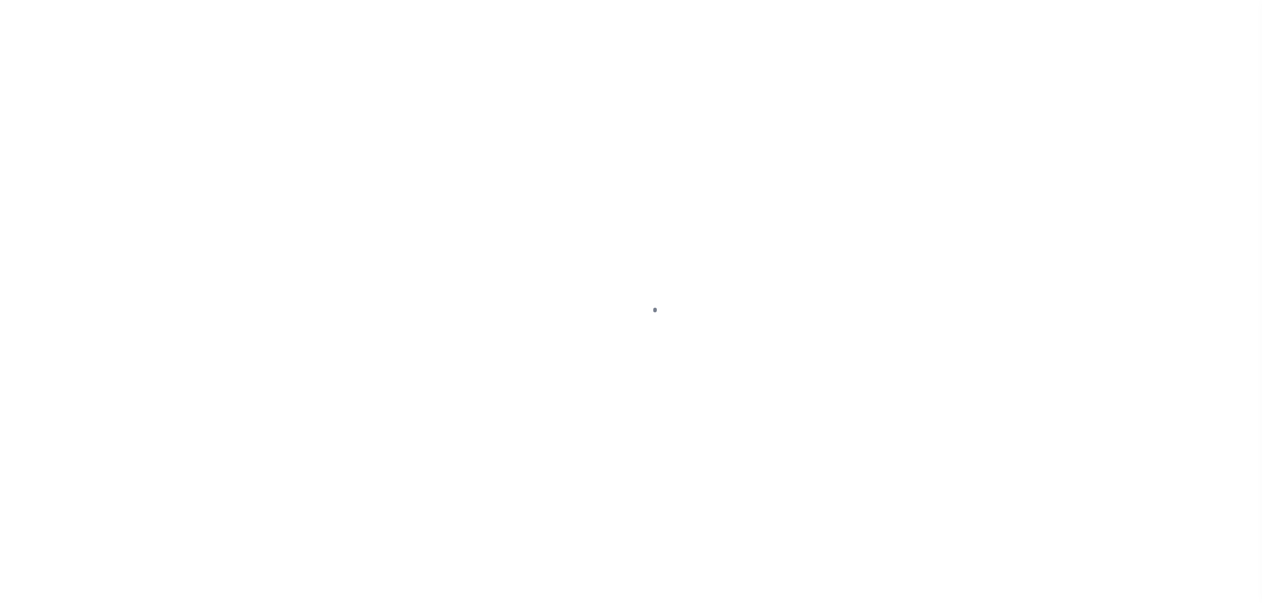
select select "DUE"
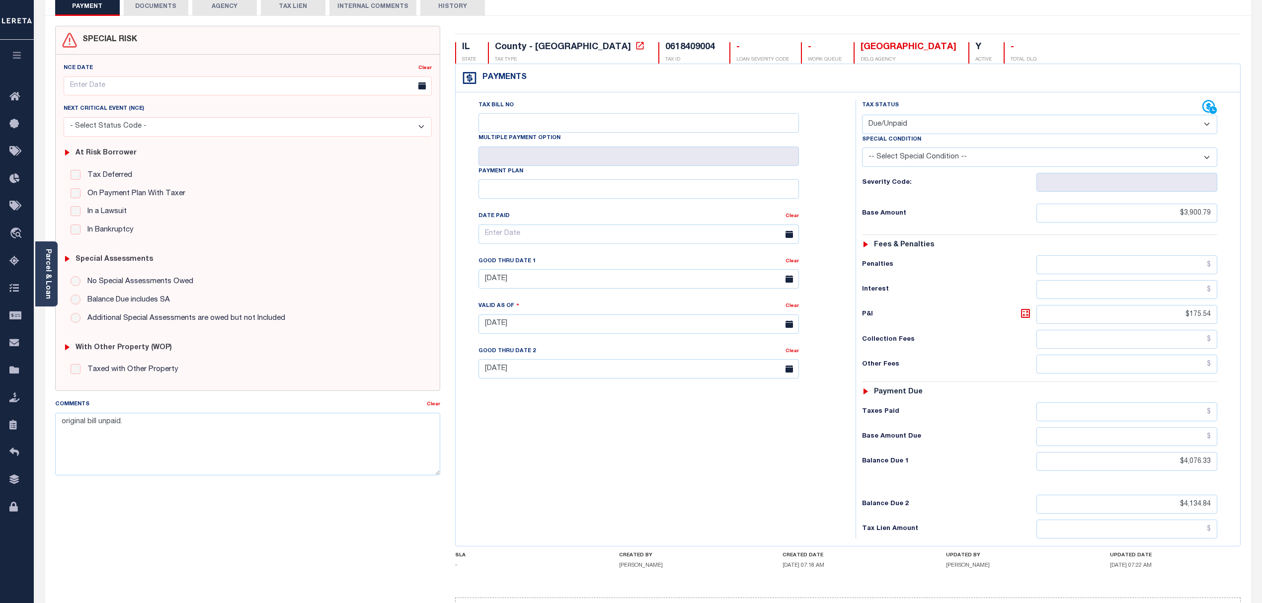
scroll to position [66, 0]
drag, startPoint x: 1171, startPoint y: 323, endPoint x: 1247, endPoint y: 311, distance: 77.0
click at [1247, 311] on div "IL STATE County - IL TAX TYPE 0618409004 TAX ID - LOAN SEVERITY CODE - WORK QUE…" at bounding box center [848, 332] width 801 height 617
type input "$234.05"
type input "[DATE]"
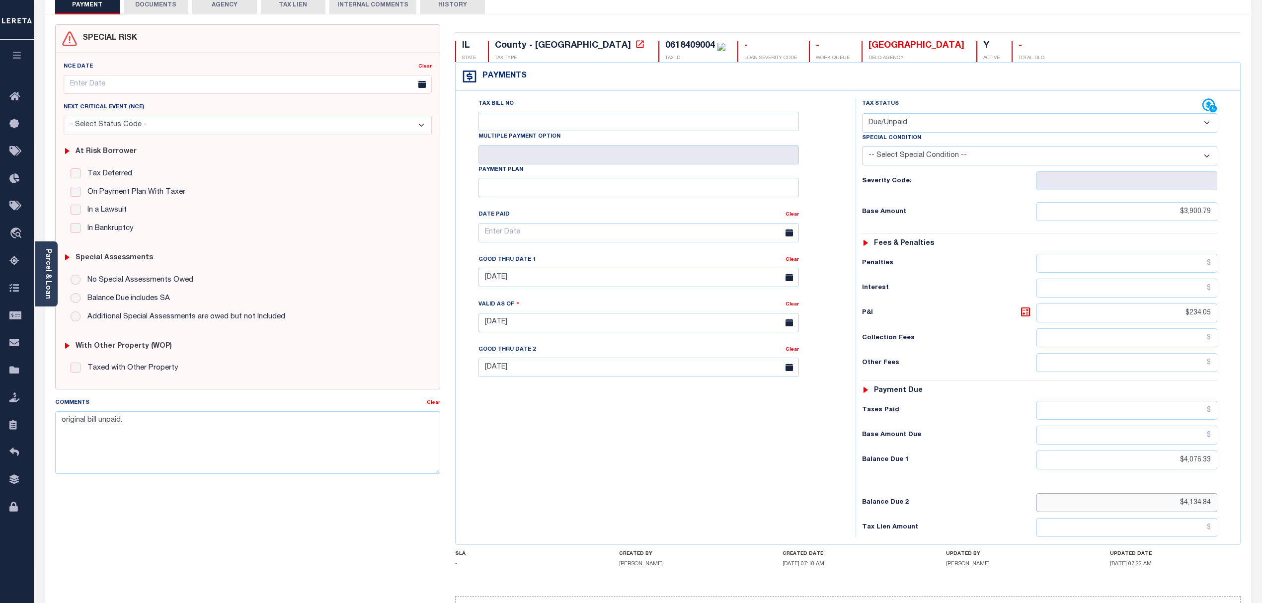
drag, startPoint x: 1177, startPoint y: 509, endPoint x: 1281, endPoint y: 507, distance: 103.9
click at [1262, 507] on html "Home Payment History Tax Line Detail" at bounding box center [631, 299] width 1262 height 730
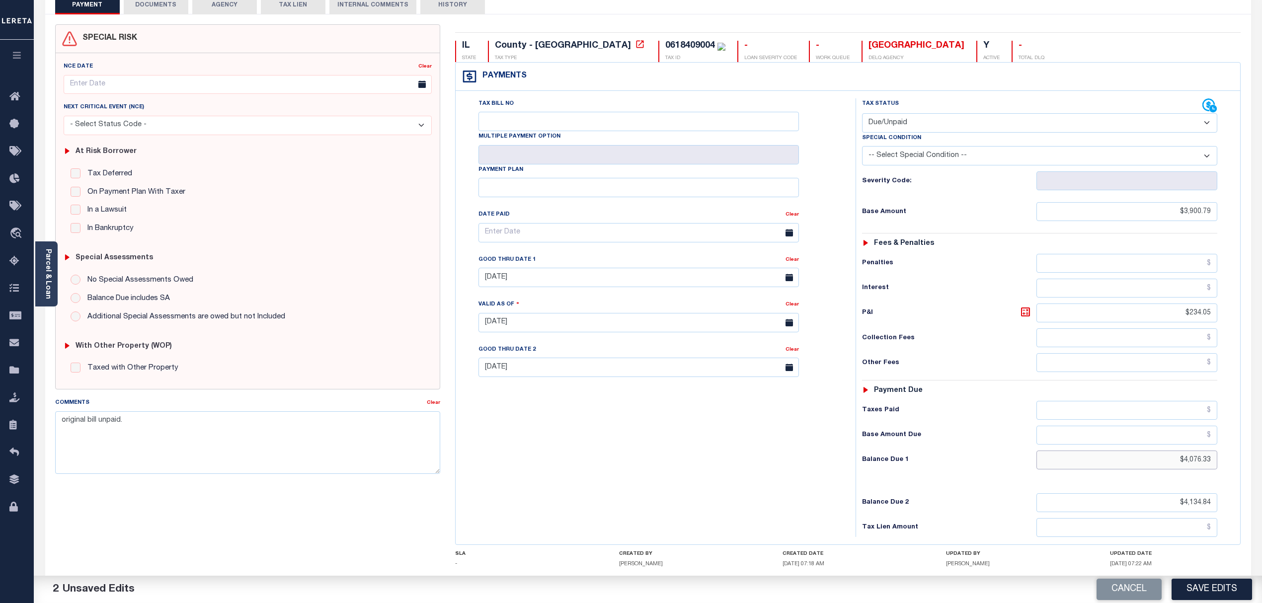
drag, startPoint x: 1151, startPoint y: 462, endPoint x: 1215, endPoint y: 454, distance: 64.6
click at [1215, 454] on div "Tax Status Status - Select Status Code -" at bounding box center [1043, 317] width 375 height 439
type input "$4,134.84"
drag, startPoint x: 1194, startPoint y: 507, endPoint x: 1232, endPoint y: 503, distance: 39.0
click at [1262, 504] on html "Home Payment History Tax Line Detail" at bounding box center [631, 299] width 1262 height 730
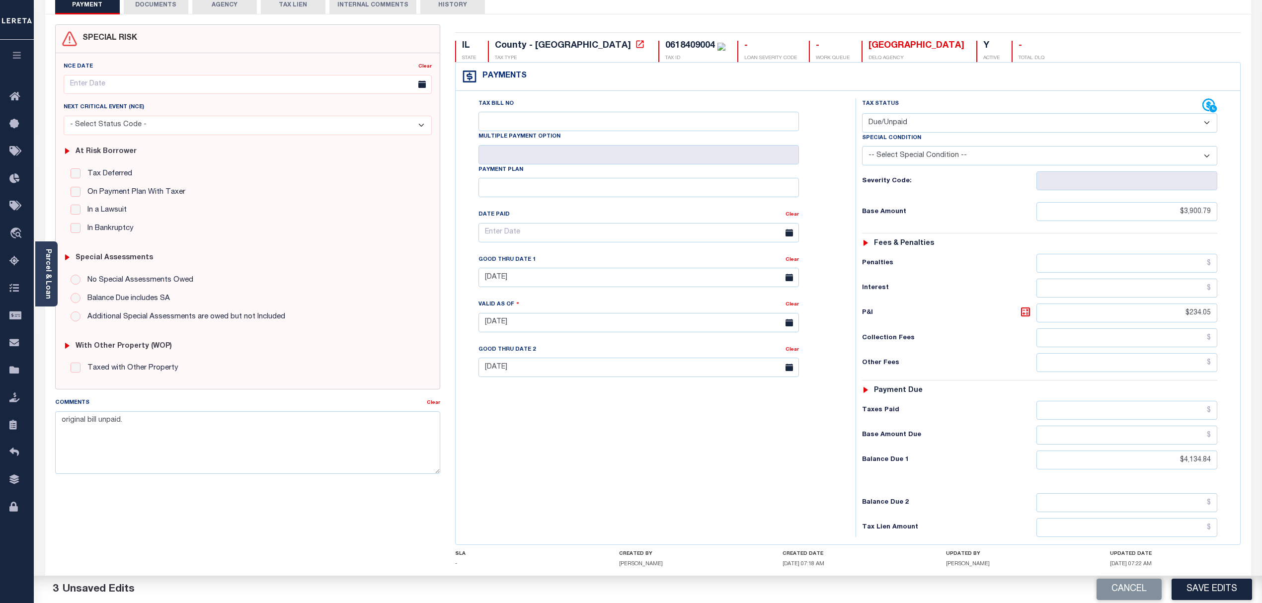
click at [972, 488] on div "Tax Status Status - Select Status Code -" at bounding box center [1043, 317] width 375 height 439
click at [1221, 587] on button "Save Edits" at bounding box center [1212, 589] width 81 height 21
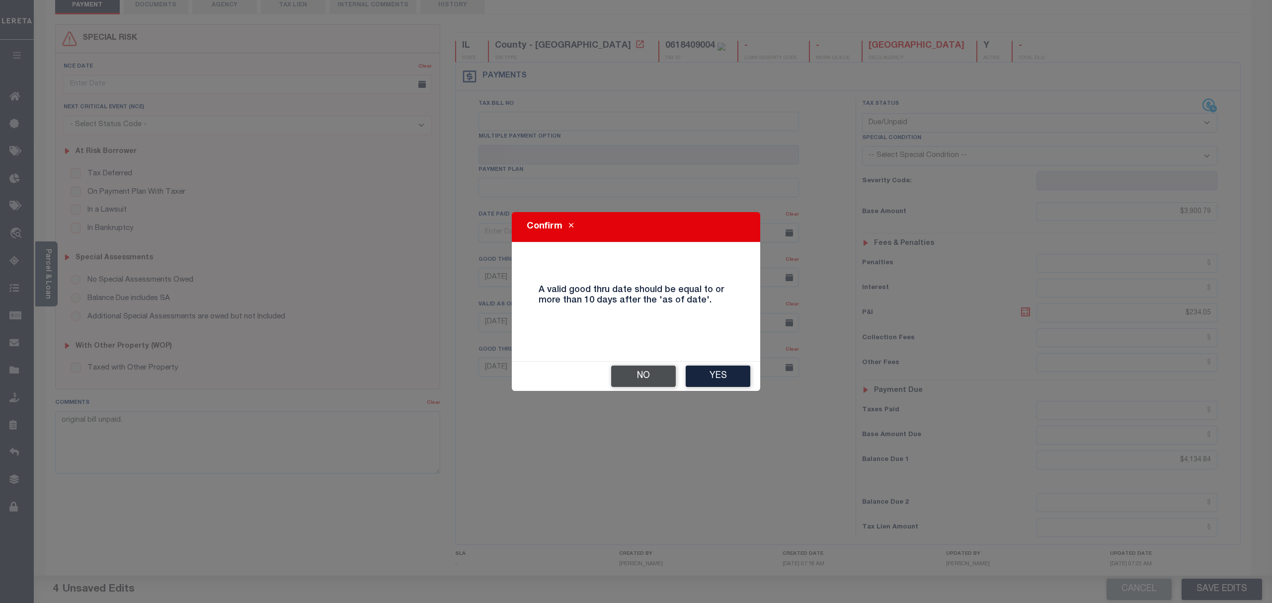
click at [631, 373] on button "No" at bounding box center [643, 376] width 65 height 21
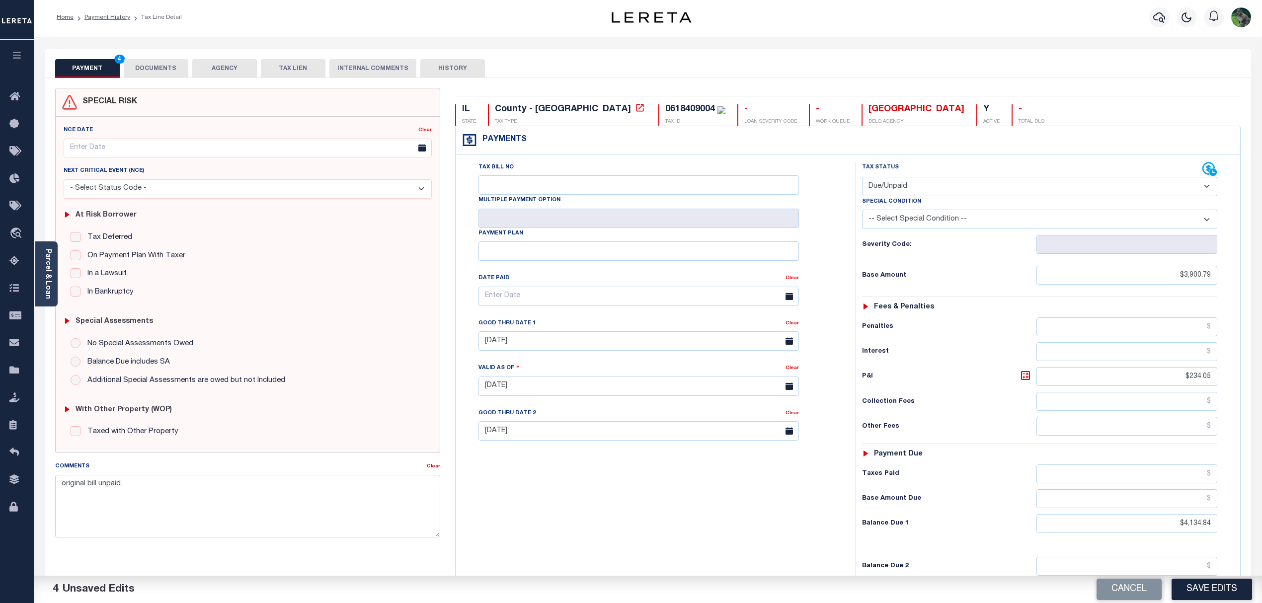
scroll to position [0, 0]
click at [152, 74] on button "DOCUMENTS" at bounding box center [156, 71] width 65 height 19
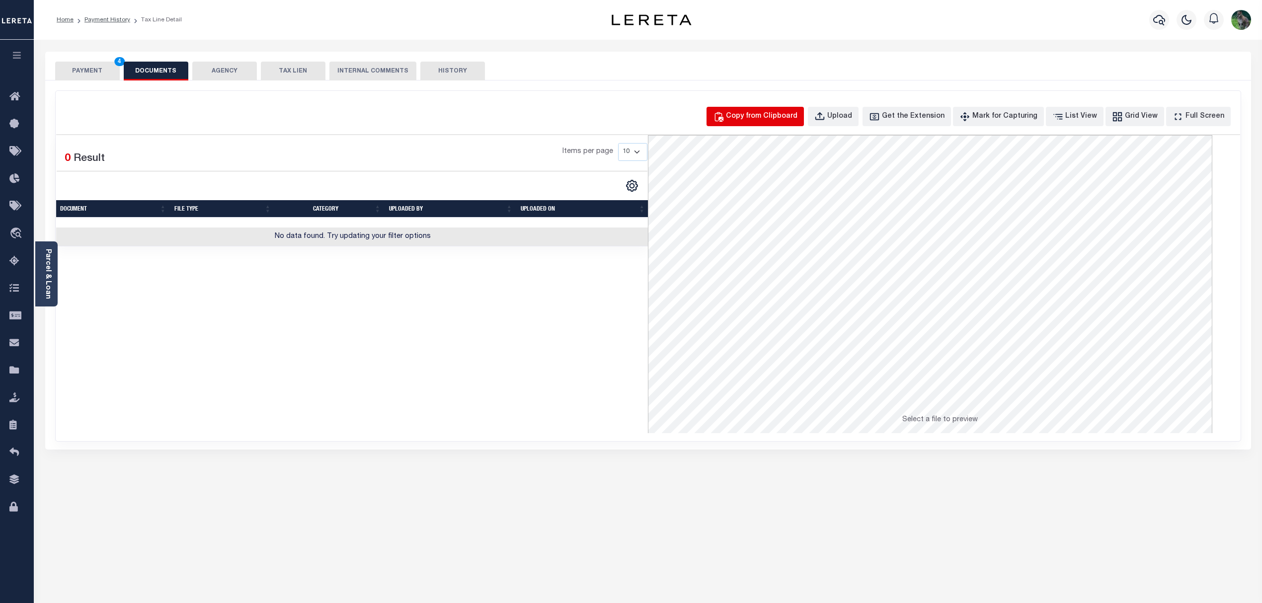
click at [788, 116] on div "Copy from Clipboard" at bounding box center [762, 116] width 72 height 11
select select "POP"
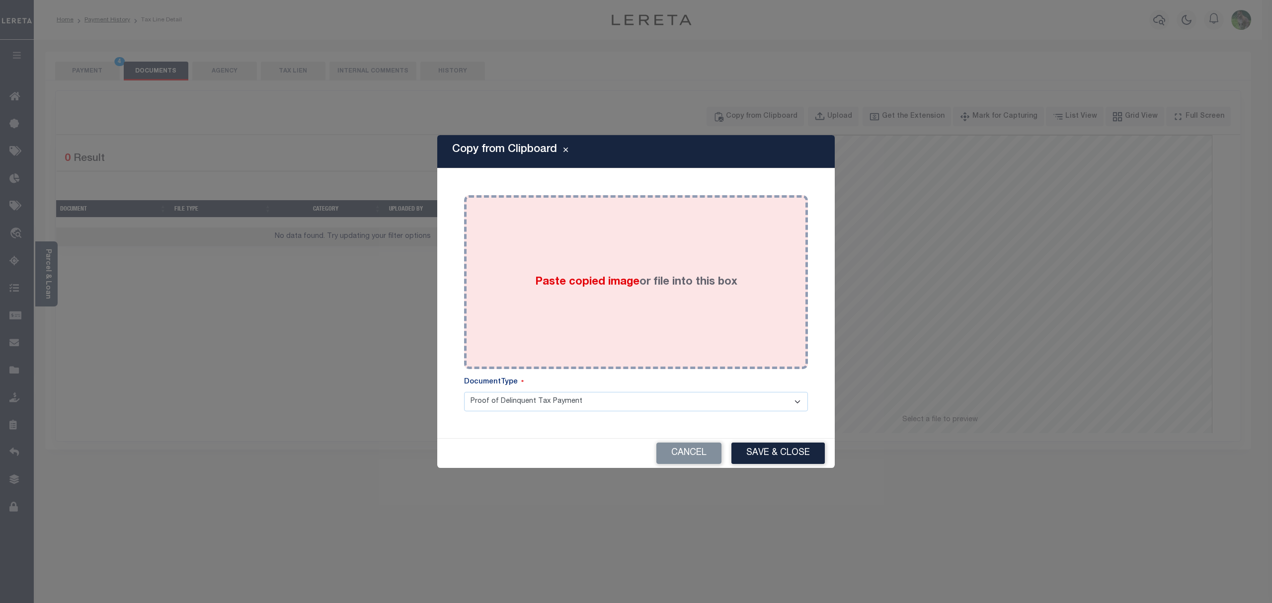
click at [545, 282] on span "Paste copied image" at bounding box center [587, 282] width 104 height 11
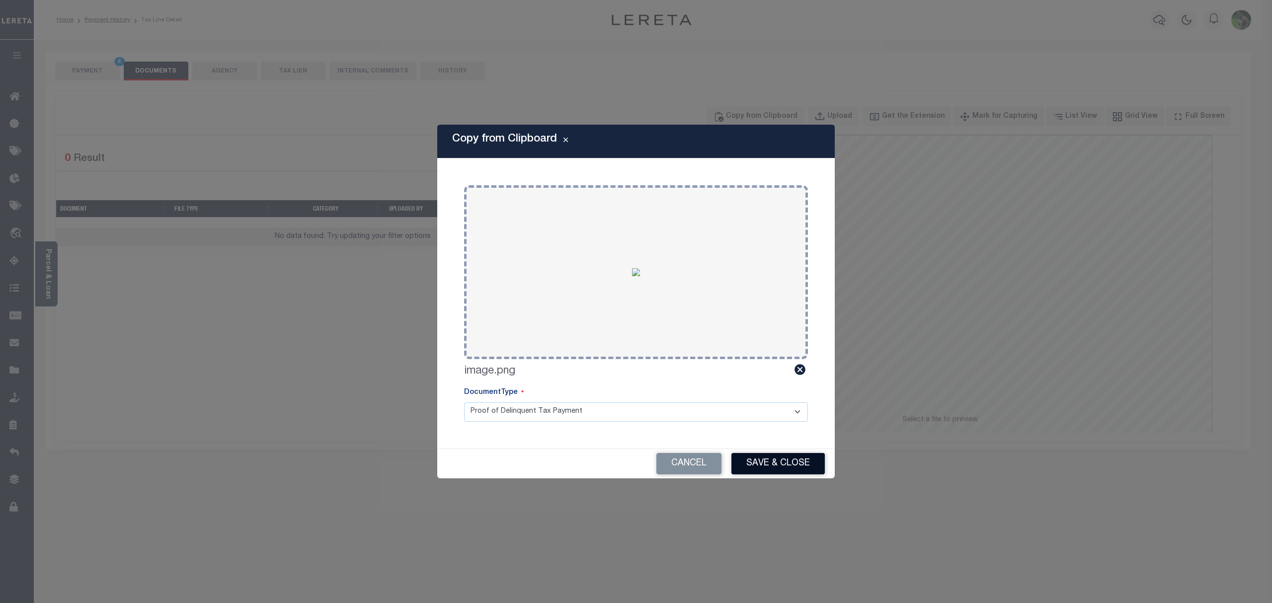
click at [776, 466] on button "Save & Close" at bounding box center [778, 463] width 93 height 21
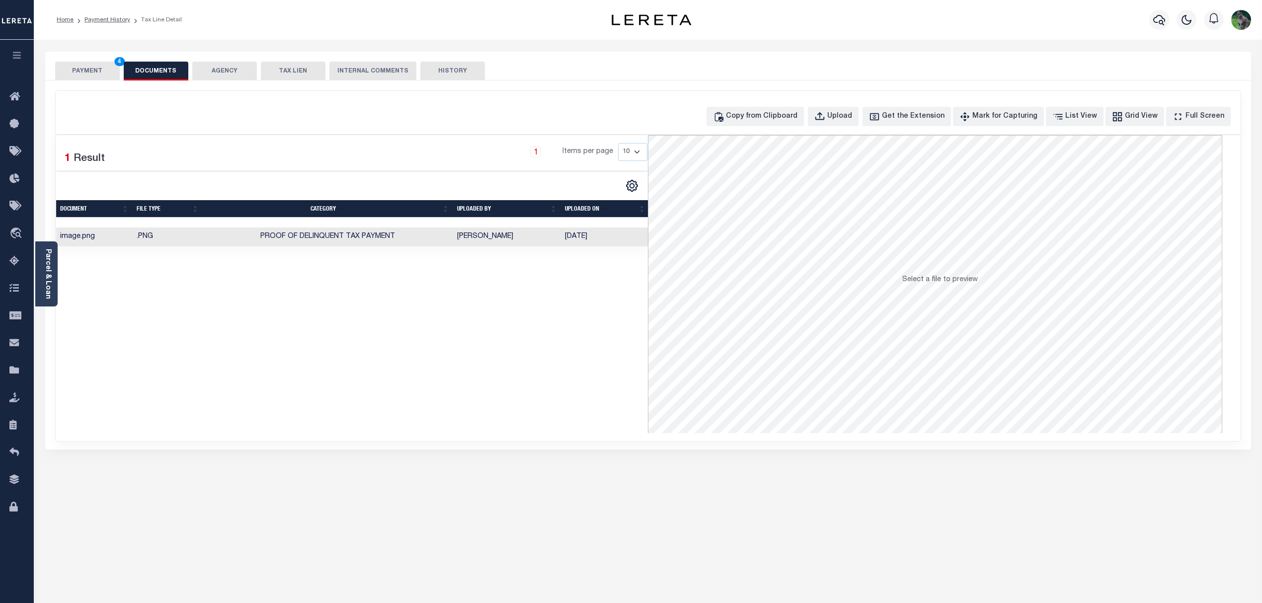
click at [94, 59] on div "PAYMENT 4 DOCUMENTS AGENCY DELINQUENT PAYEE TAX LIEN" at bounding box center [648, 66] width 1206 height 29
click at [89, 67] on button "PAYMENT 4" at bounding box center [87, 71] width 65 height 19
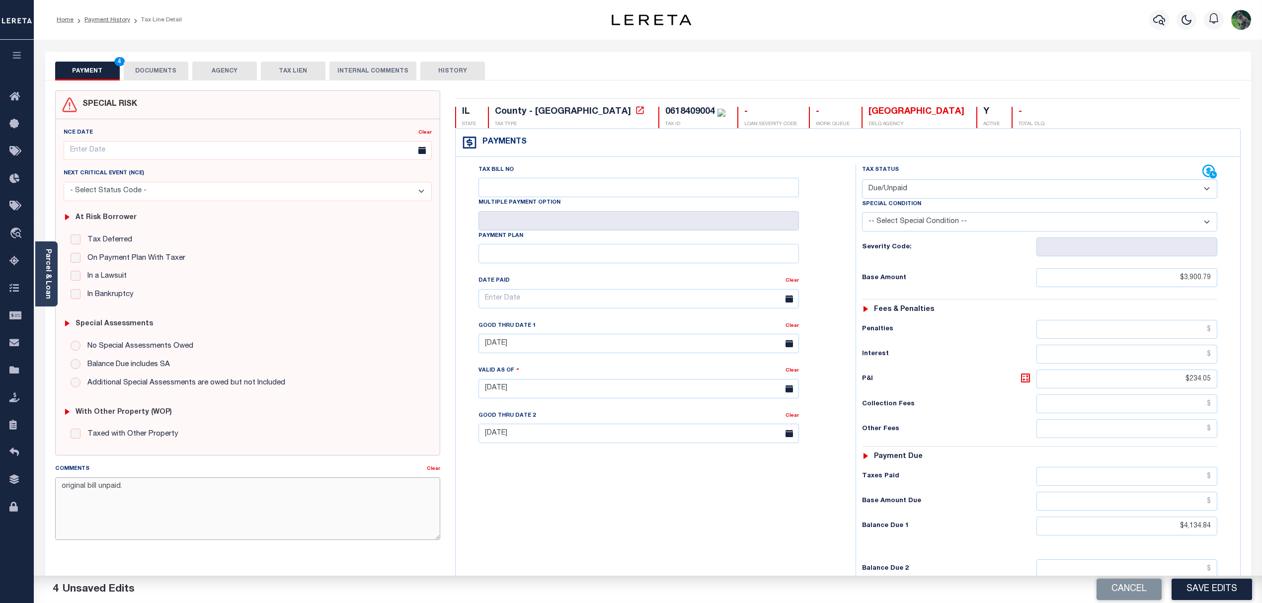
click at [147, 491] on textarea "original bill unpaid." at bounding box center [248, 509] width 386 height 63
drag, startPoint x: 163, startPoint y: 489, endPoint x: 4, endPoint y: 488, distance: 159.0
click at [4, 488] on div "Home Payment History Tax Line Detail Profile Sign out" at bounding box center [631, 363] width 1262 height 727
click at [158, 494] on textarea "Bill was unpaid prior to loan onboarding." at bounding box center [248, 509] width 386 height 63
type textarea "Bill was unpaid prior to loan boarding."
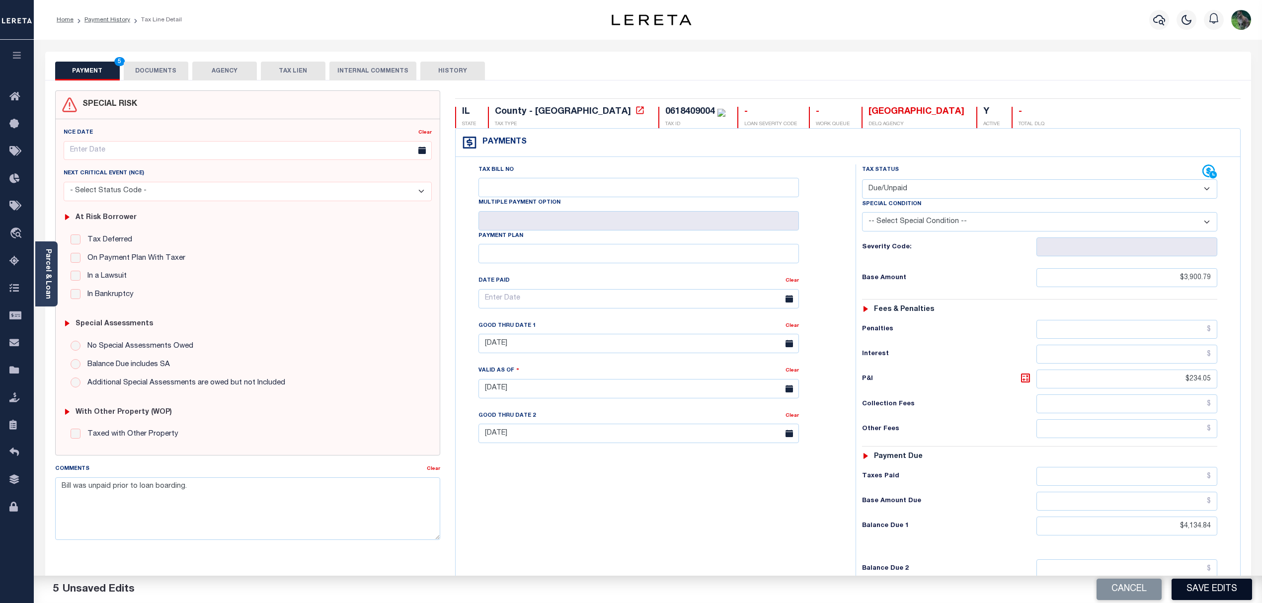
click at [1231, 597] on button "Save Edits" at bounding box center [1212, 589] width 81 height 21
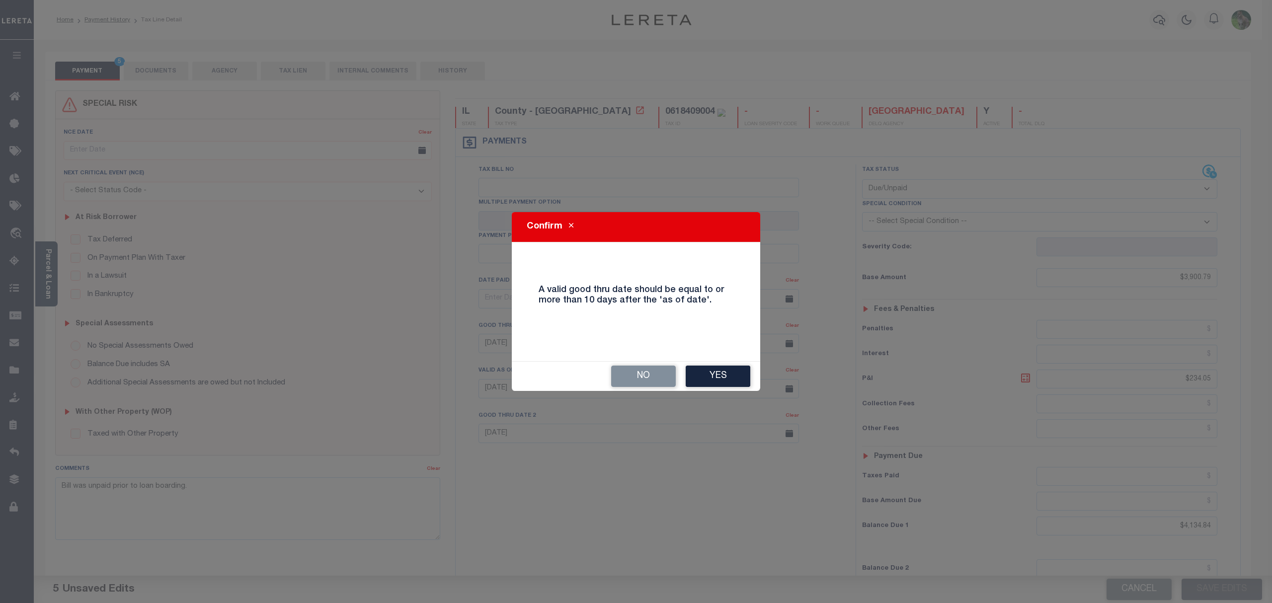
click at [720, 365] on div "No Yes" at bounding box center [636, 376] width 248 height 29
click at [717, 376] on button "Yes" at bounding box center [718, 376] width 65 height 21
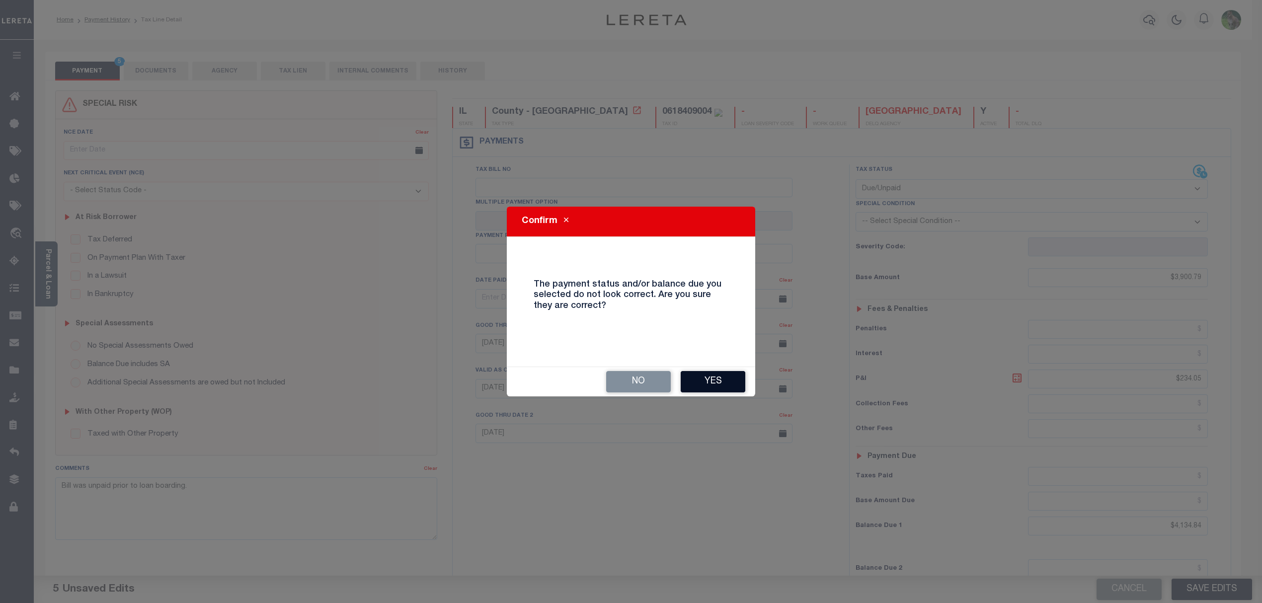
click at [725, 375] on button "Yes" at bounding box center [713, 381] width 65 height 21
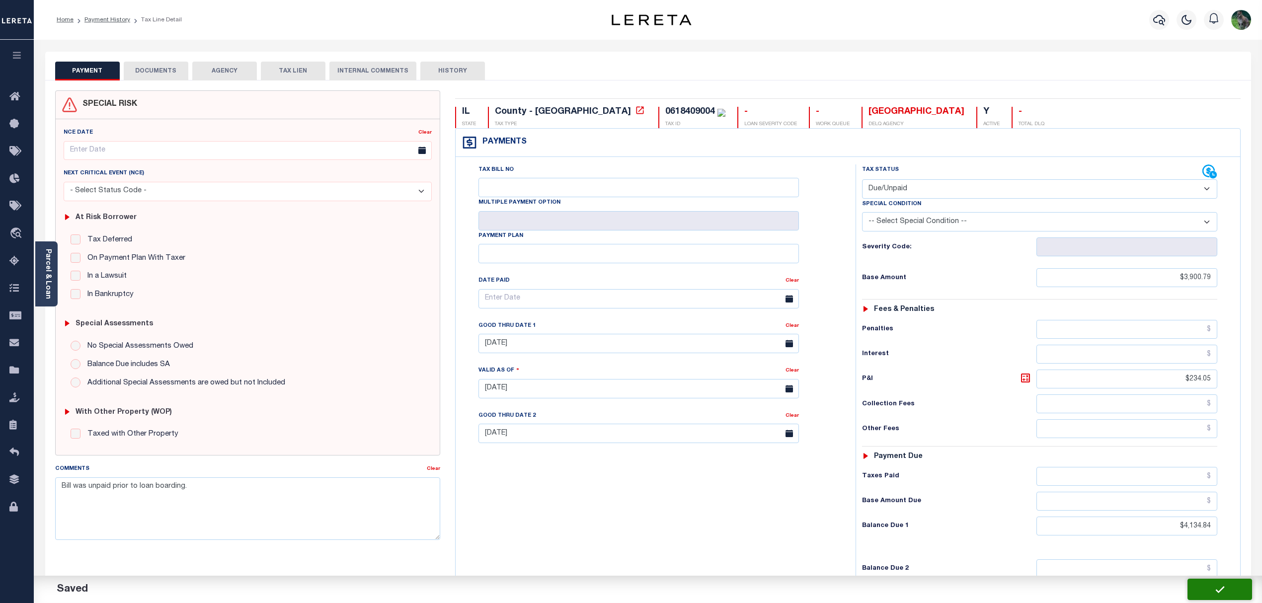
checkbox input "false"
type input "$3,900.79"
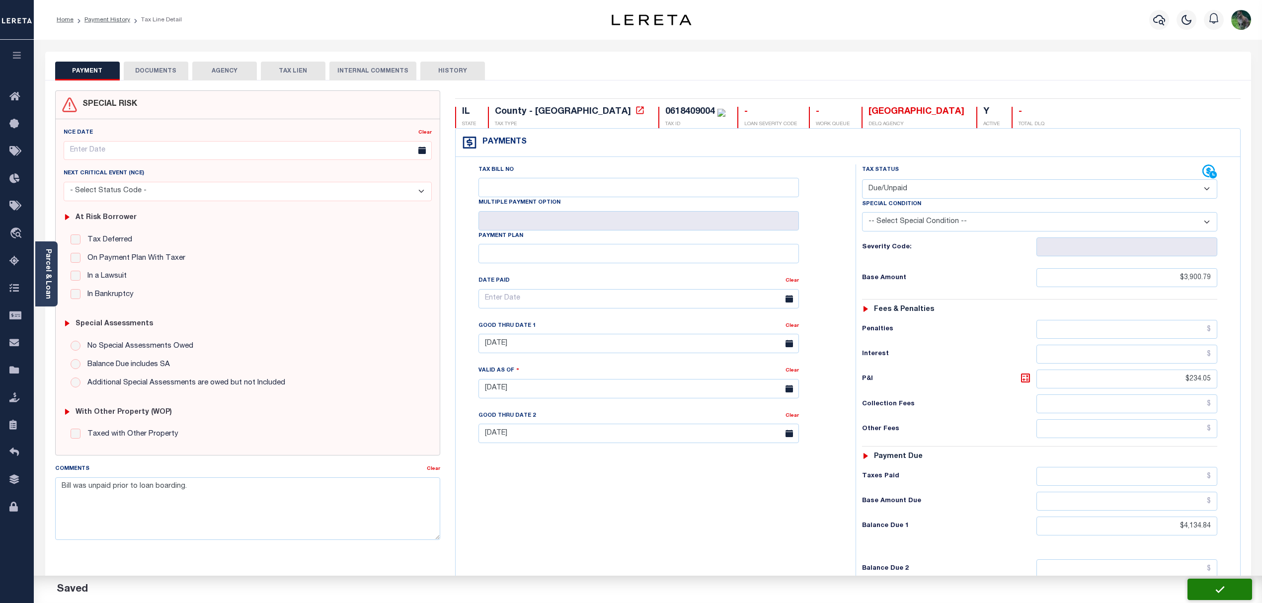
type input "$234.05"
type input "$4,134.84"
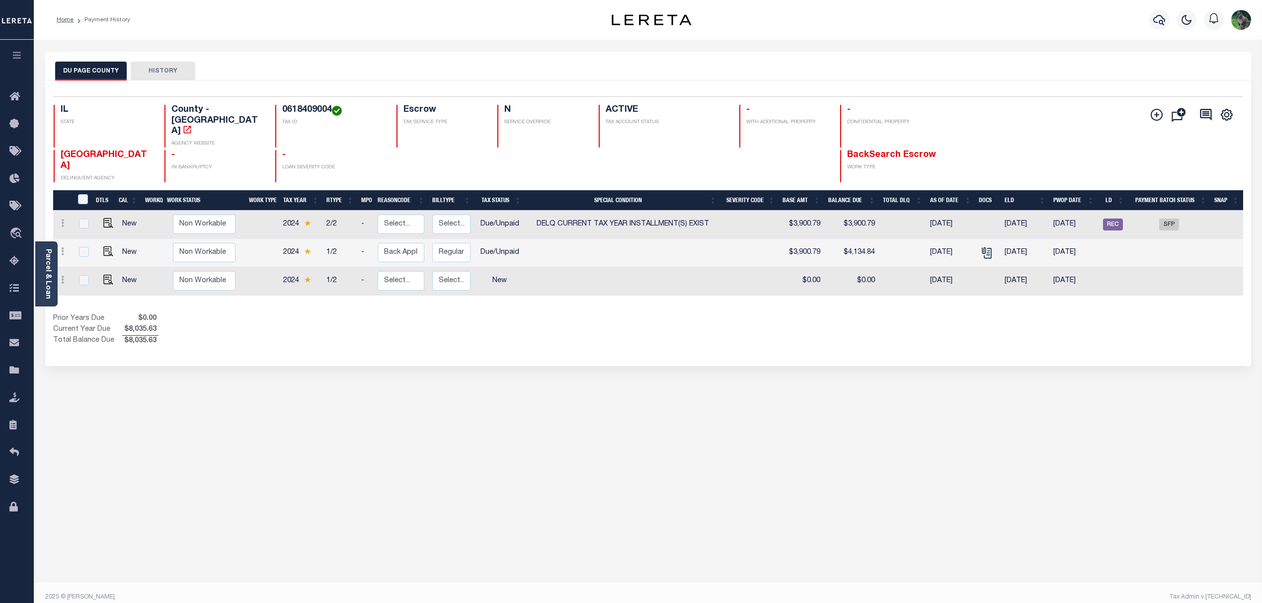
click at [486, 314] on div "Prior Years Due $0.00 Current Year Due $8,035.63 Total Balance Due $8,035.63" at bounding box center [350, 330] width 595 height 33
click at [80, 247] on input "checkbox" at bounding box center [84, 252] width 10 height 10
checkbox input "true"
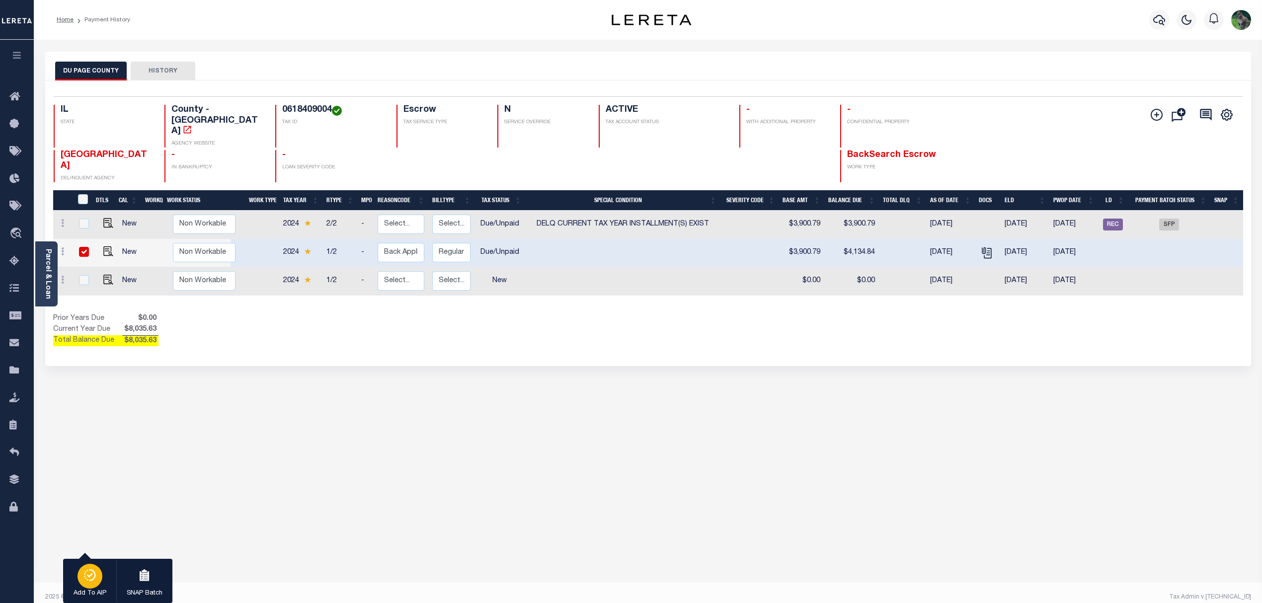
click at [78, 581] on button "Add To AIP" at bounding box center [89, 581] width 53 height 45
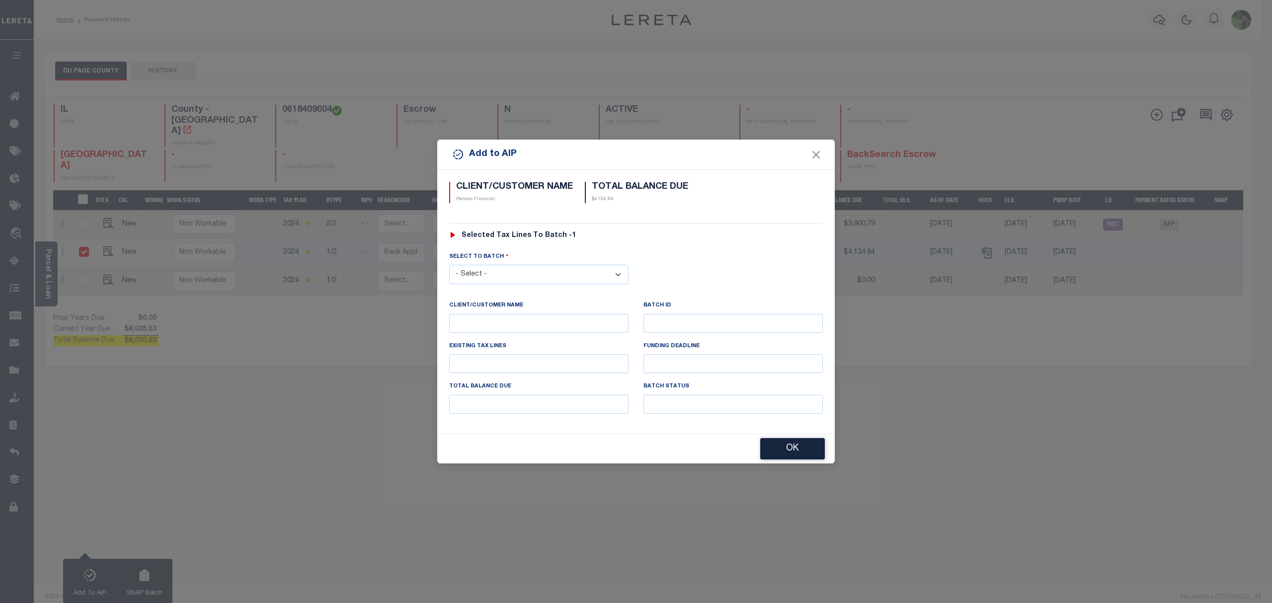
drag, startPoint x: 531, startPoint y: 274, endPoint x: 528, endPoint y: 282, distance: 8.7
click at [531, 275] on select "- Select - 42380 42965 43235 43299 43683 44436 44450 44938 45028 45180 45253 45…" at bounding box center [538, 274] width 179 height 19
select select "45924"
click at [449, 265] on select "- Select - 42380 42965 43235 43299 43683 44436 44450 44938 45028 45180 45253 45…" at bounding box center [538, 274] width 179 height 19
click at [795, 448] on button "OK" at bounding box center [792, 449] width 65 height 21
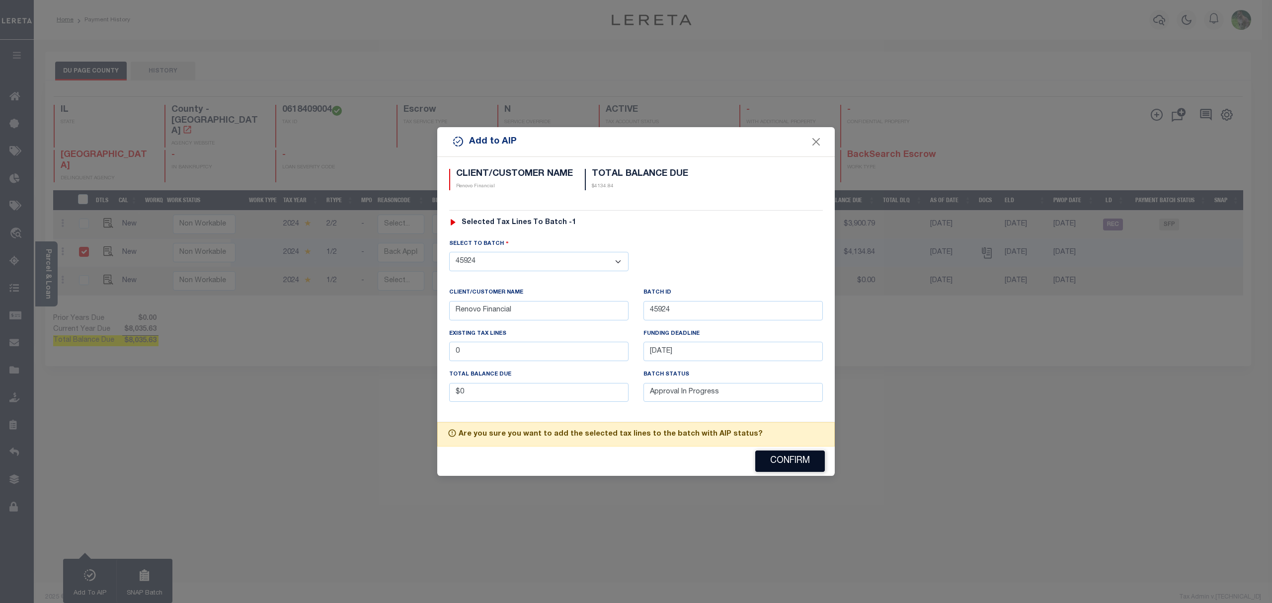
click at [783, 469] on button "Confirm" at bounding box center [790, 461] width 70 height 21
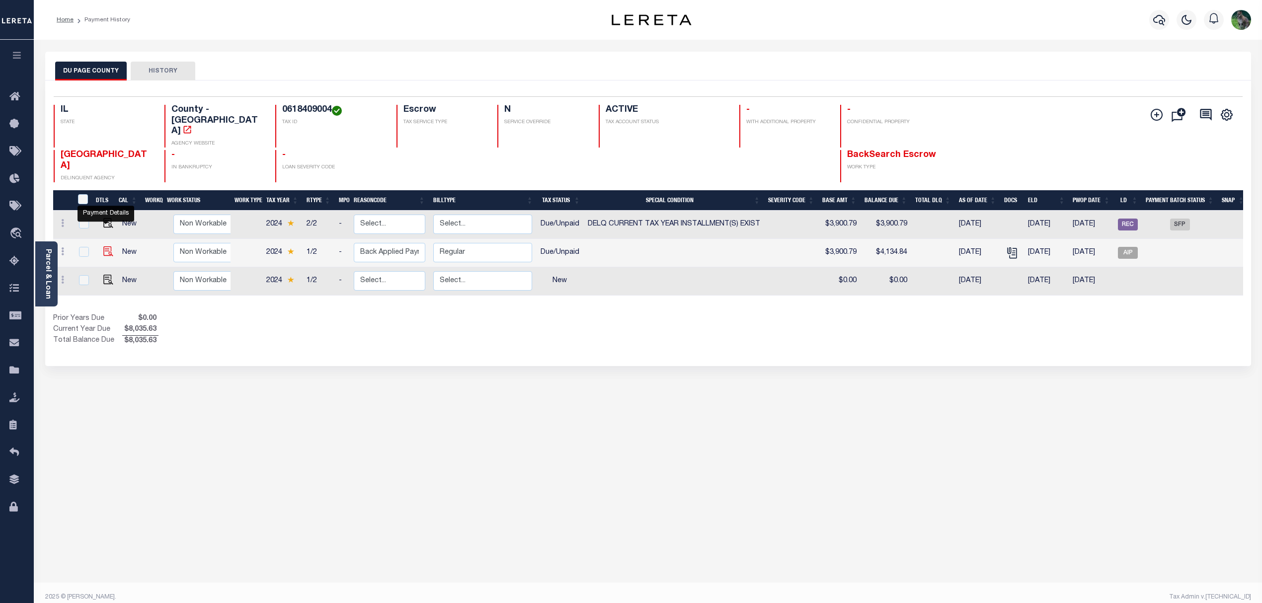
click at [103, 246] on img at bounding box center [108, 251] width 10 height 10
checkbox input "true"
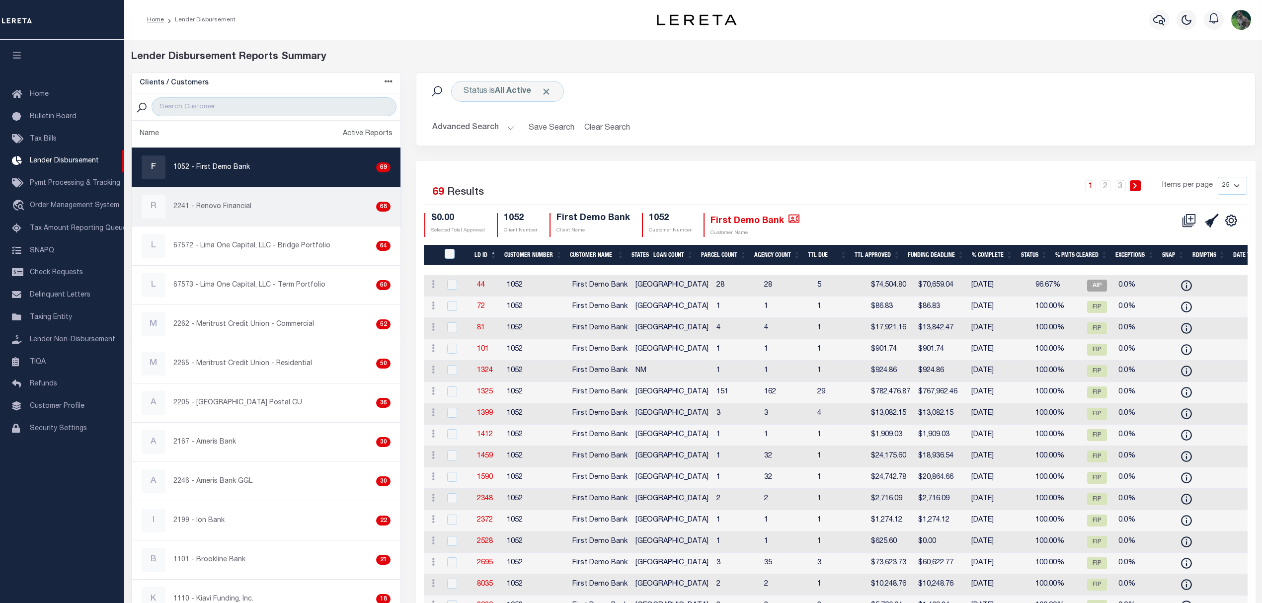
click at [258, 208] on div "R 2241 - Renovo Financial 68" at bounding box center [266, 207] width 249 height 24
checkbox input "true"
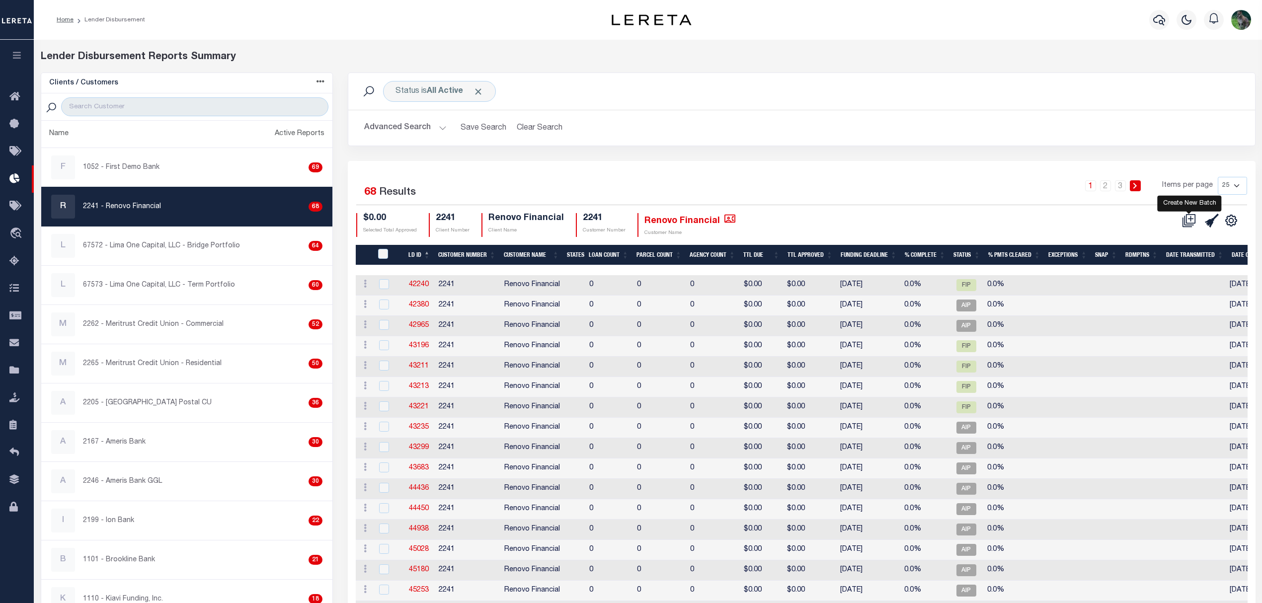
click at [1187, 221] on icon at bounding box center [1189, 221] width 14 height 14
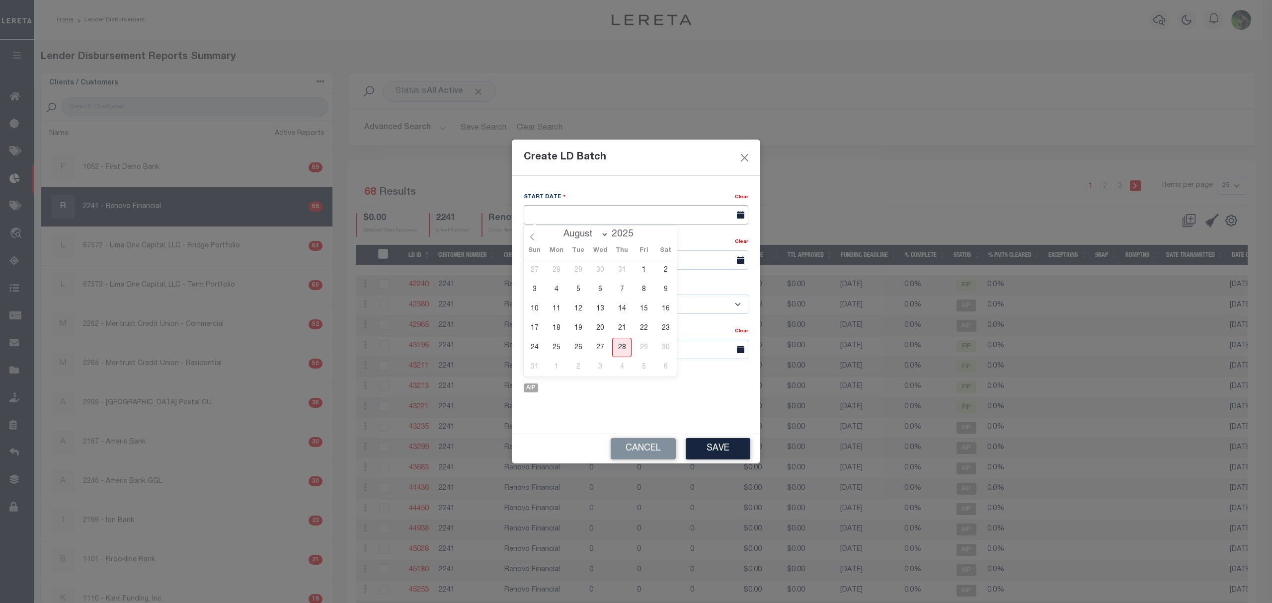
click at [604, 205] on input "text" at bounding box center [636, 214] width 225 height 19
click at [615, 345] on span "28" at bounding box center [621, 347] width 19 height 19
type input "[DATE]"
click at [629, 257] on input "text" at bounding box center [636, 259] width 225 height 19
click at [641, 395] on span "29" at bounding box center [643, 393] width 19 height 19
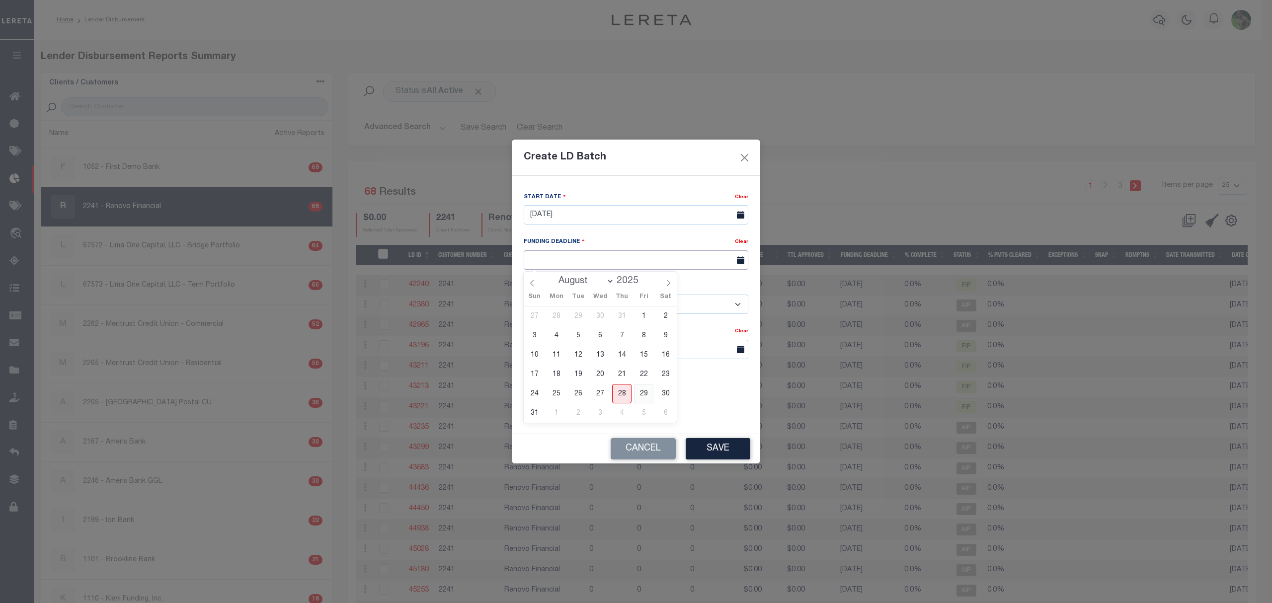
type input "08/29/25"
drag, startPoint x: 574, startPoint y: 302, endPoint x: 577, endPoint y: 307, distance: 5.4
click at [574, 302] on select "- Select Customer - Accumatch - Refunds All In Credit Union Amarillo National B…" at bounding box center [636, 304] width 225 height 19
select select "2241"
click at [524, 295] on select "- Select Customer - Accumatch - Refunds All In Credit Union Amarillo National B…" at bounding box center [636, 304] width 225 height 19
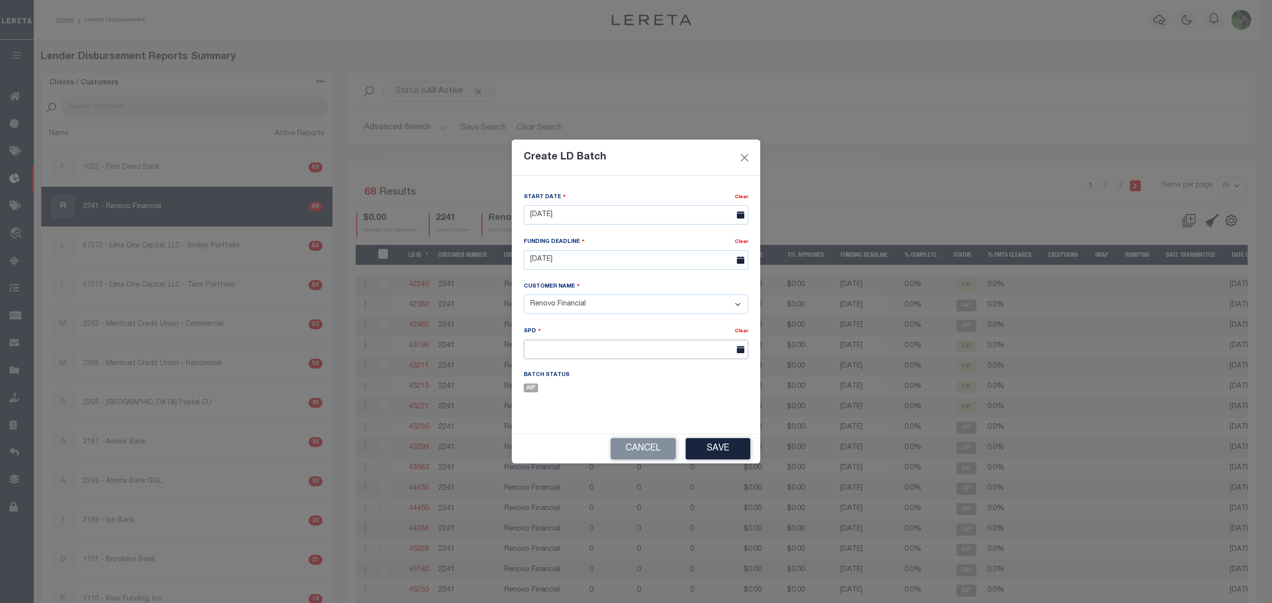
click at [582, 345] on input "text" at bounding box center [636, 349] width 225 height 19
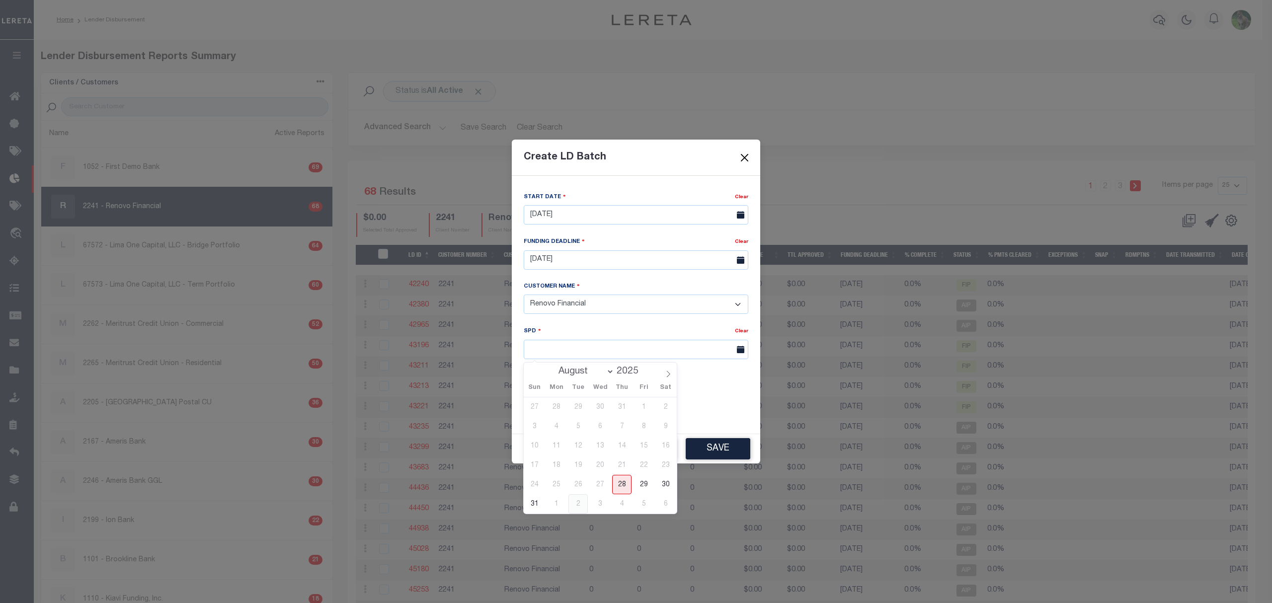
click at [577, 501] on span "2" at bounding box center [578, 503] width 19 height 19
type input "09/02/2025"
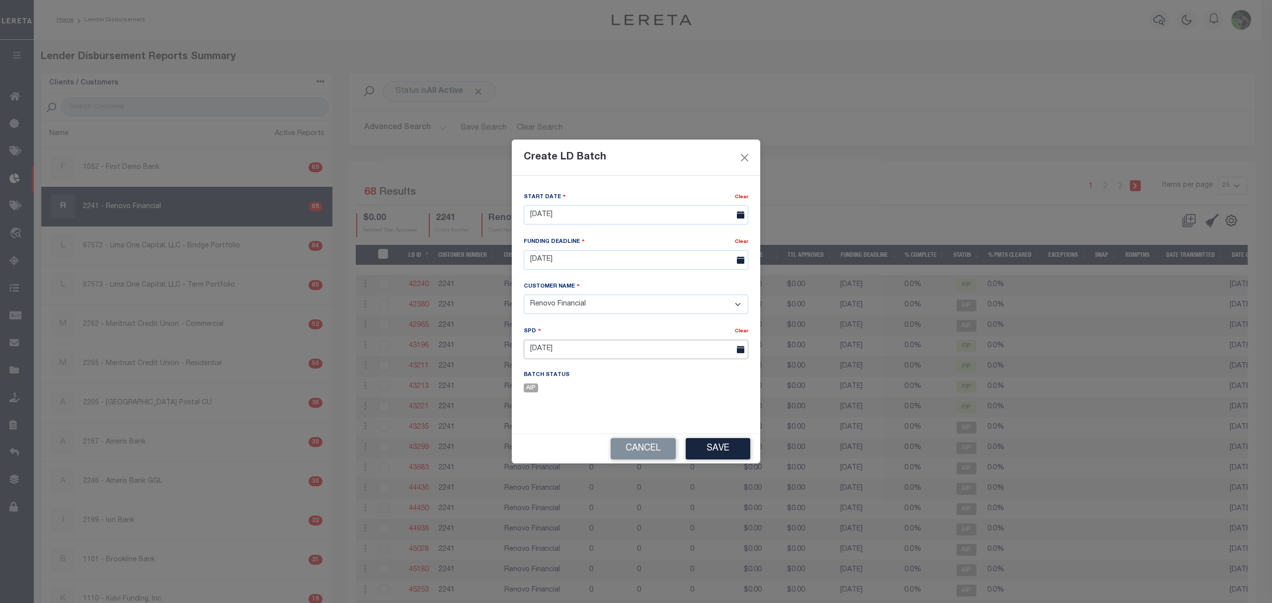
click at [625, 352] on input "09/02/2025" at bounding box center [636, 349] width 225 height 19
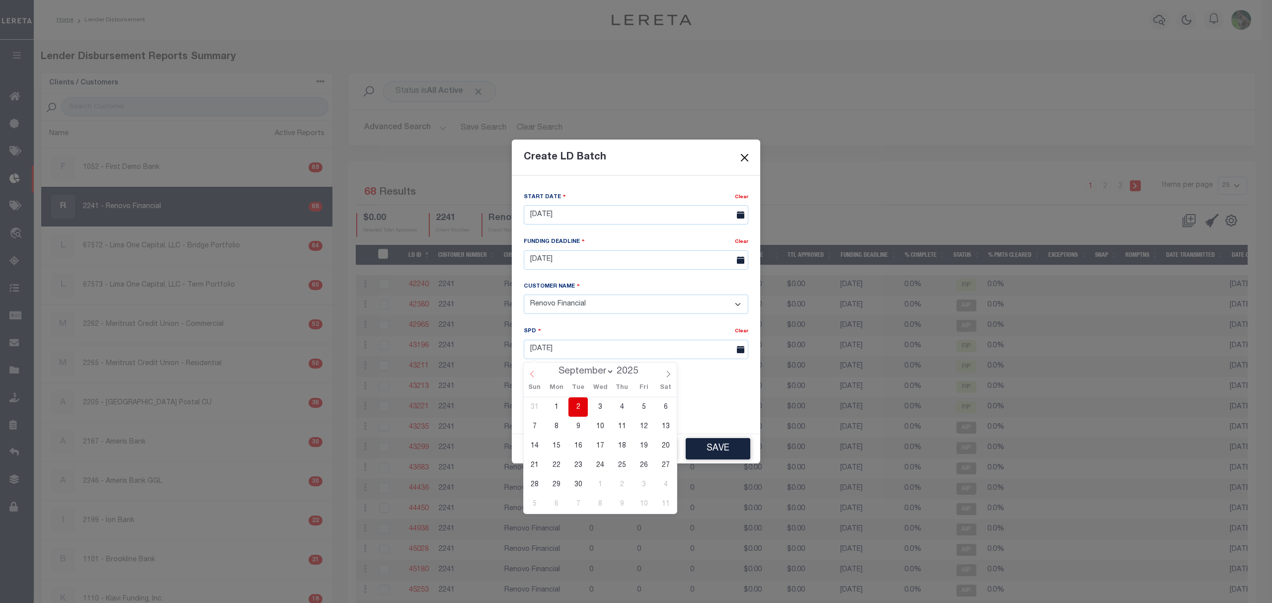
click at [530, 378] on icon at bounding box center [532, 374] width 7 height 7
select select "7"
click at [645, 490] on span "29" at bounding box center [643, 484] width 19 height 19
type input "[DATE]"
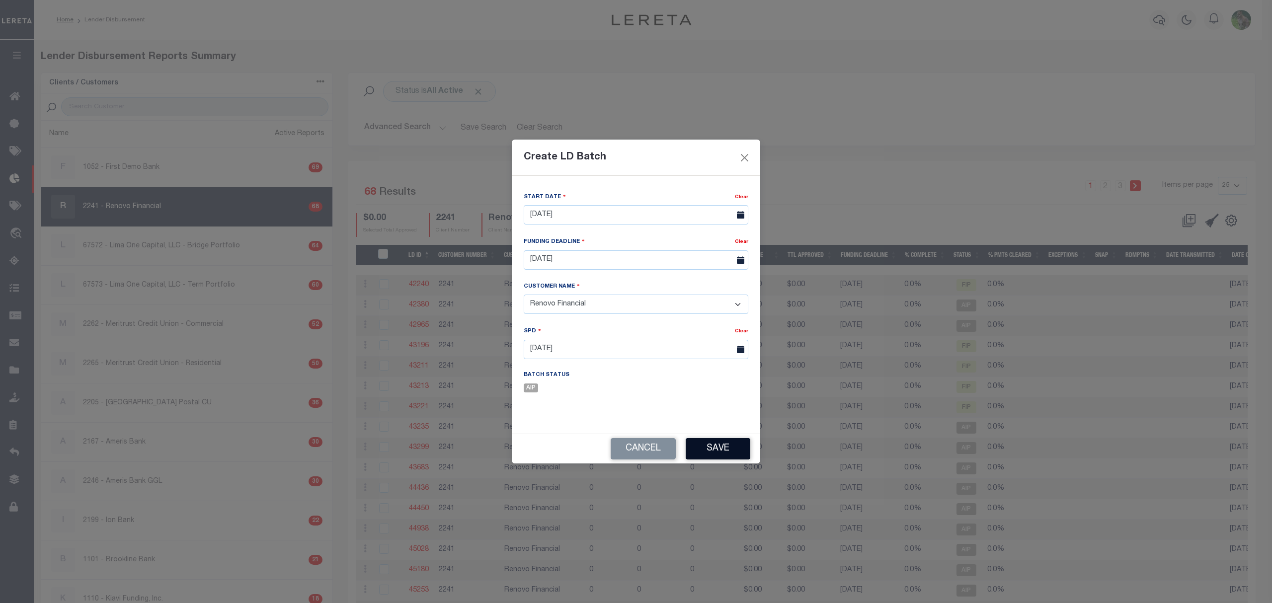
click at [720, 448] on button "Save" at bounding box center [718, 448] width 65 height 21
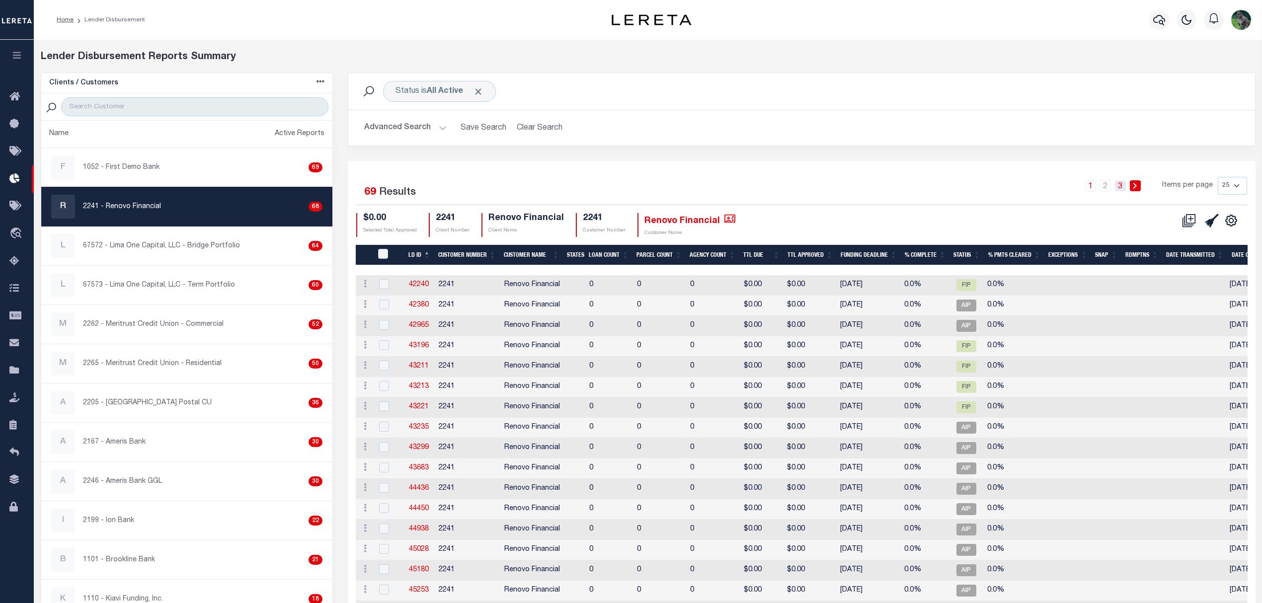
click at [1124, 187] on link "3" at bounding box center [1120, 185] width 11 height 11
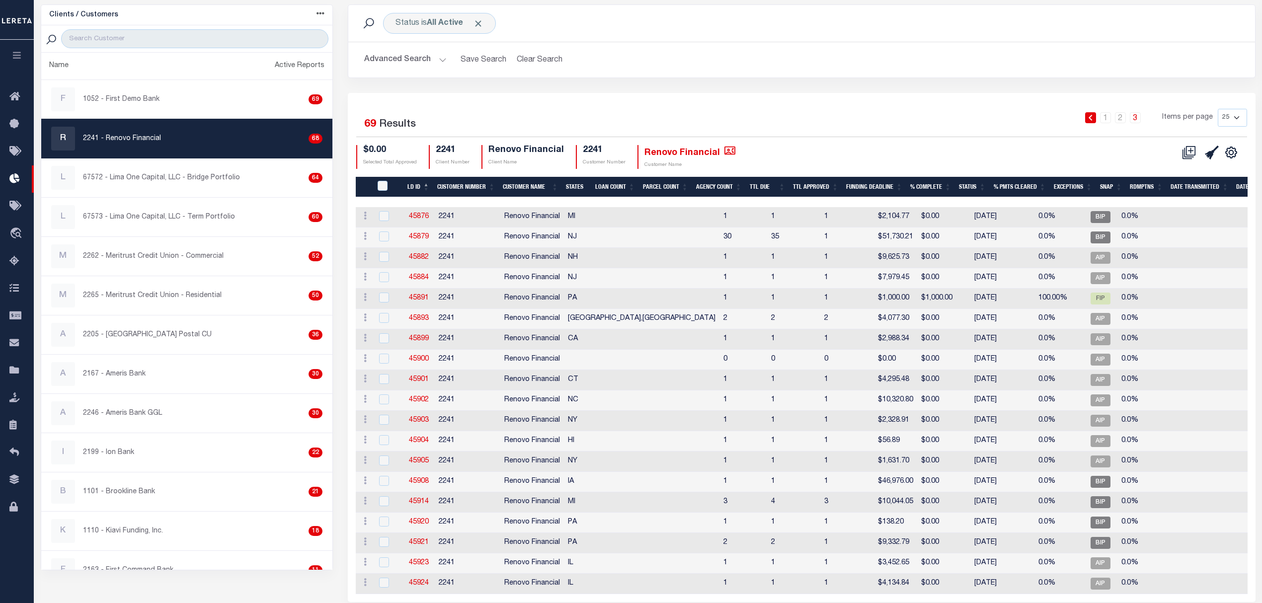
scroll to position [117, 0]
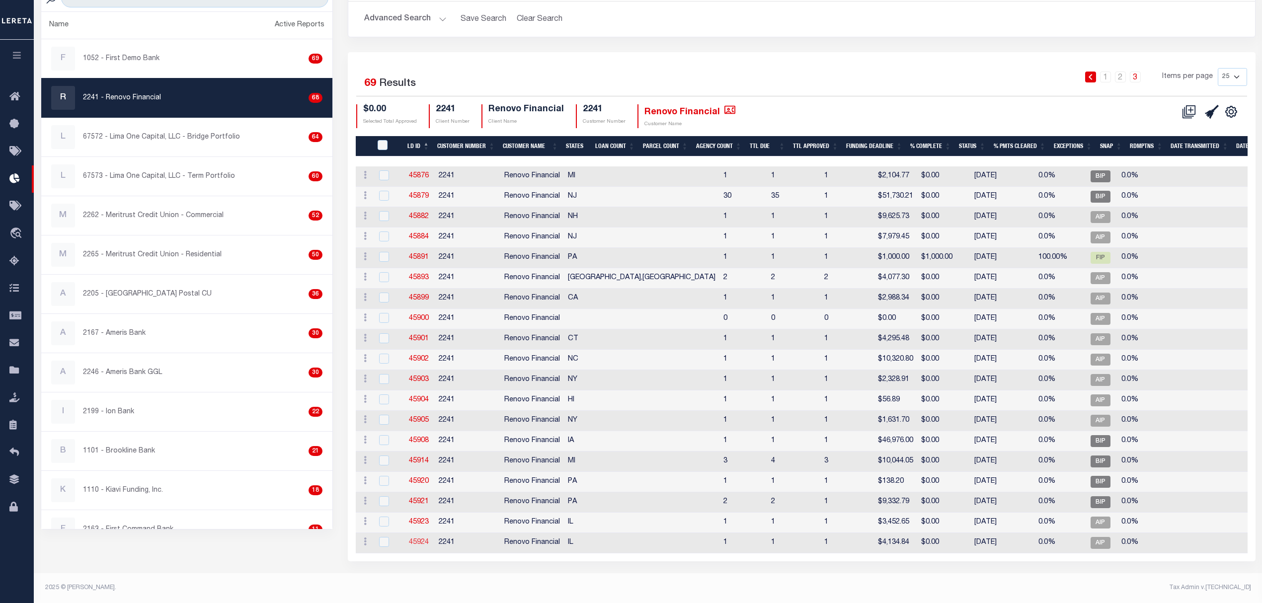
click at [425, 539] on link "45924" at bounding box center [419, 542] width 20 height 7
checkbox input "true"
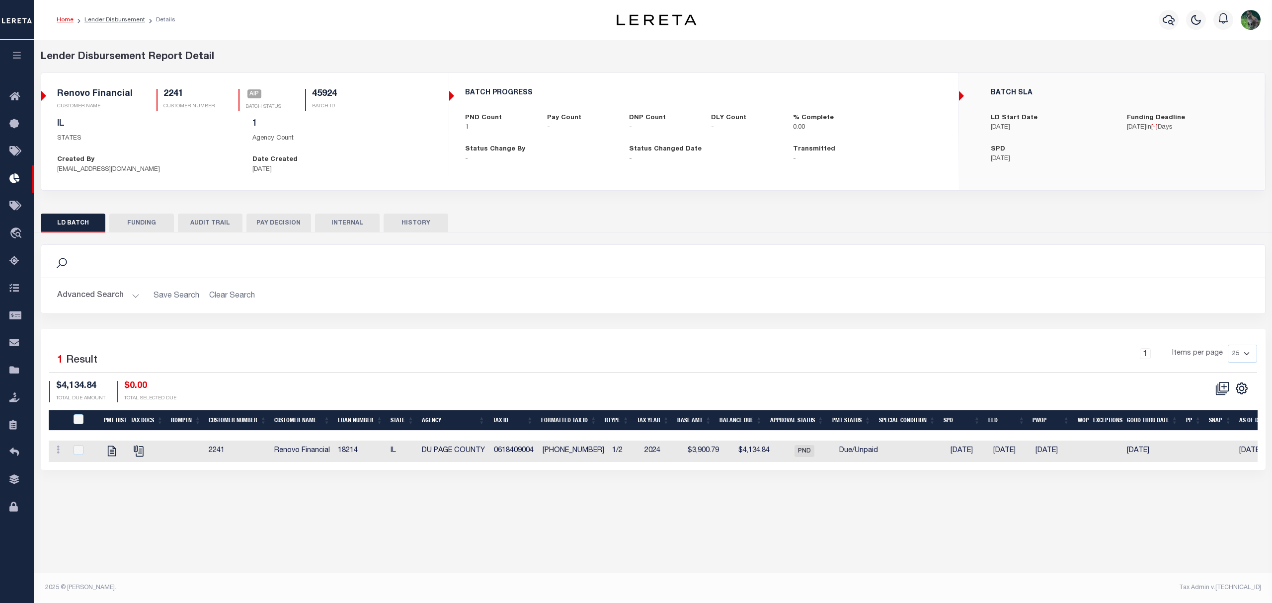
click at [667, 299] on h2 "Advanced Search Save Search Clear Search" at bounding box center [653, 295] width 1208 height 19
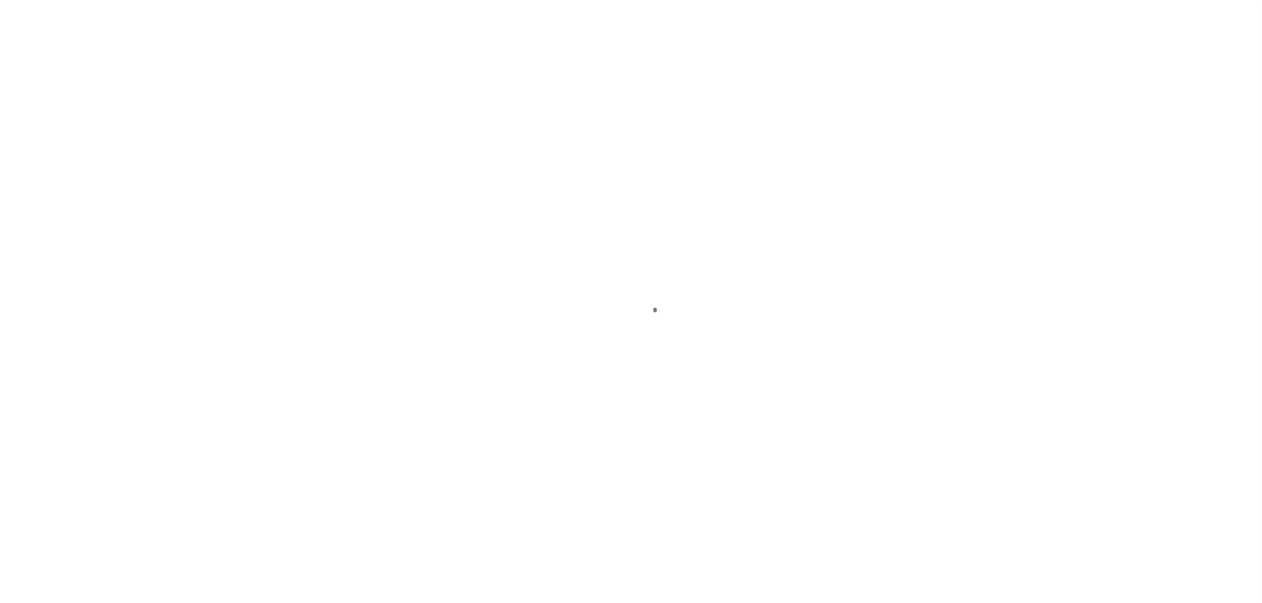
select select "DUE"
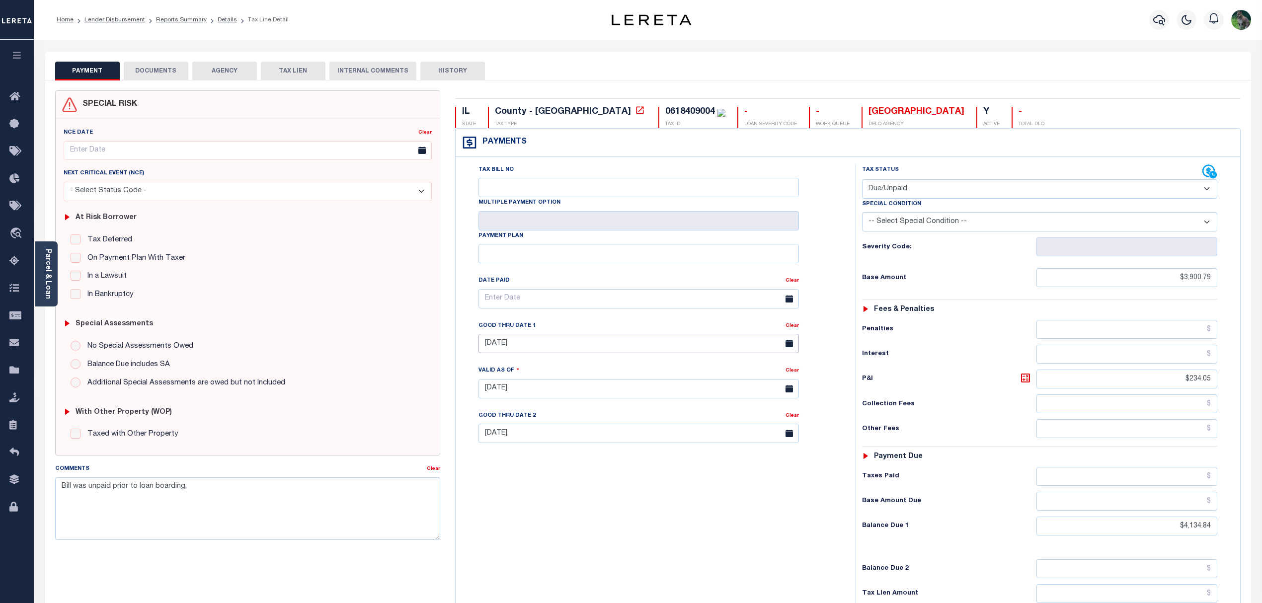
click at [597, 355] on body "Home Lender Disbursement Reports Summary Details Tax Line Detail Profile" at bounding box center [631, 365] width 1262 height 730
click at [525, 497] on span "2" at bounding box center [533, 500] width 19 height 19
type input "[DATE]"
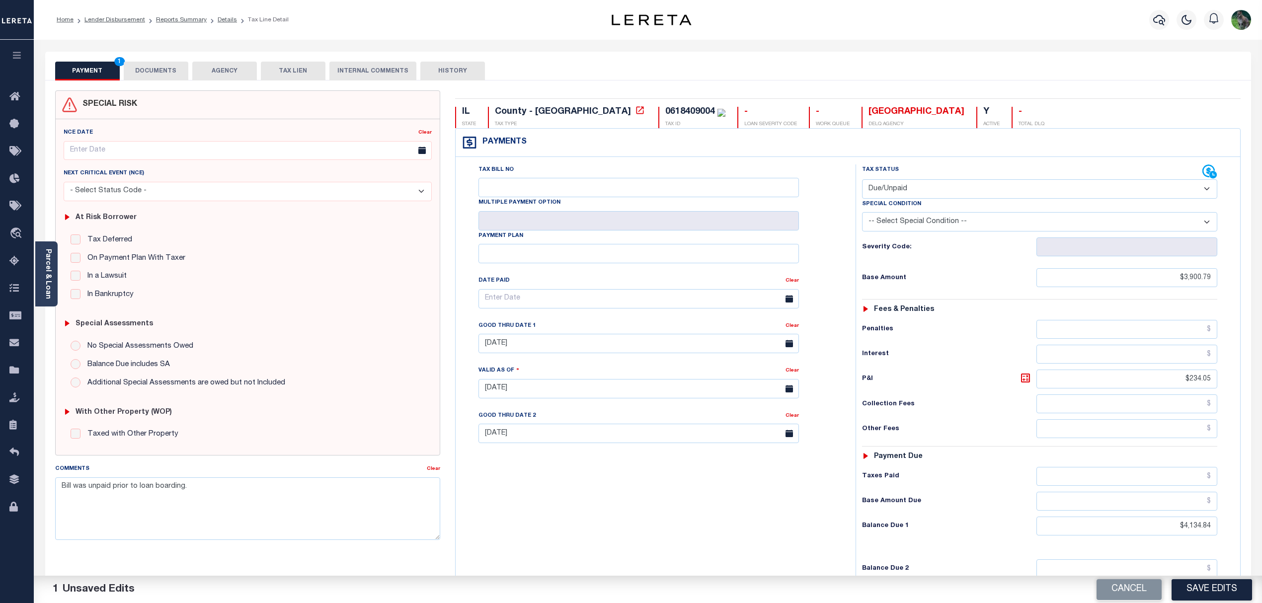
click at [851, 480] on div "Tax Status Status" at bounding box center [1043, 383] width 390 height 439
drag, startPoint x: 1214, startPoint y: 587, endPoint x: 762, endPoint y: 534, distance: 454.9
click at [762, 534] on div "Parcel & Loan Tax Bill Details 0618409004 TAX ID AGENCY 2024/2025 1/2" at bounding box center [648, 385] width 1228 height 690
click at [762, 534] on div "Tax Bill No Multiple Payment Option Payment Plan Clear" at bounding box center [653, 383] width 390 height 439
click at [1231, 593] on button "Save Edits" at bounding box center [1212, 589] width 81 height 21
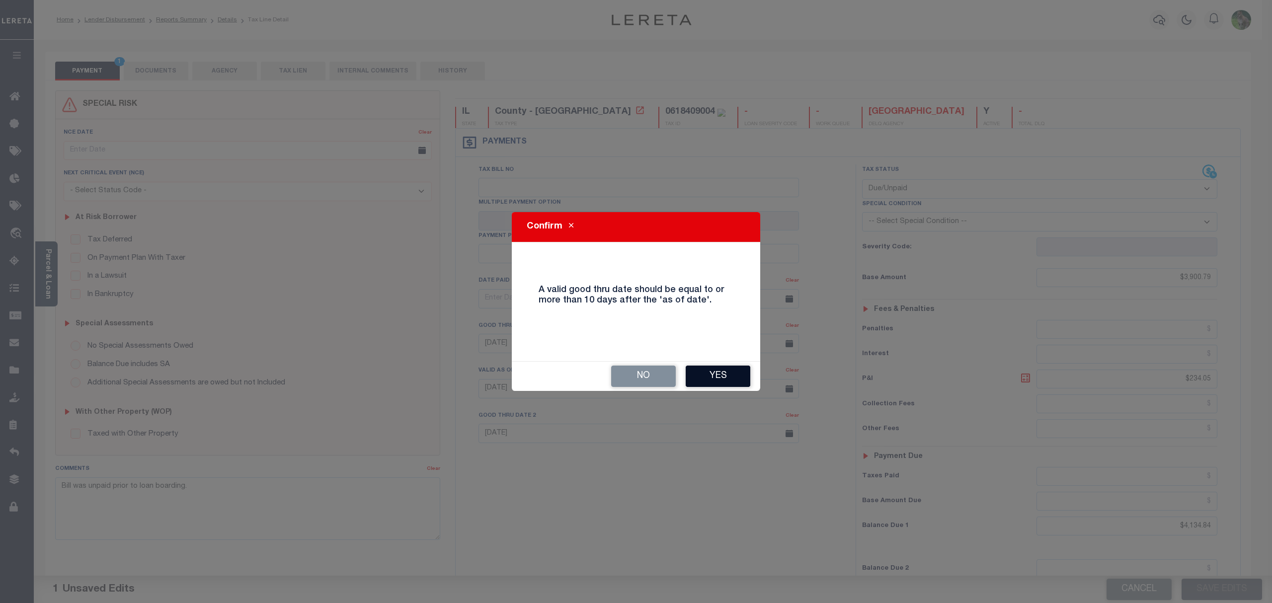
click at [722, 378] on button "Yes" at bounding box center [718, 376] width 65 height 21
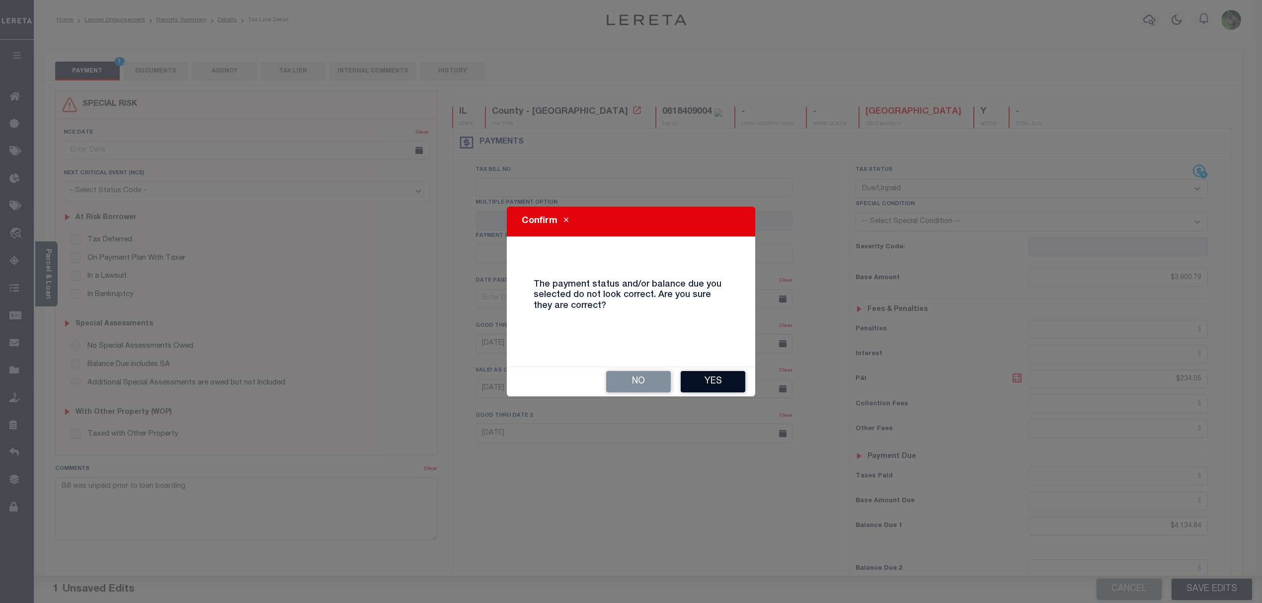
click at [704, 375] on button "Yes" at bounding box center [713, 381] width 65 height 21
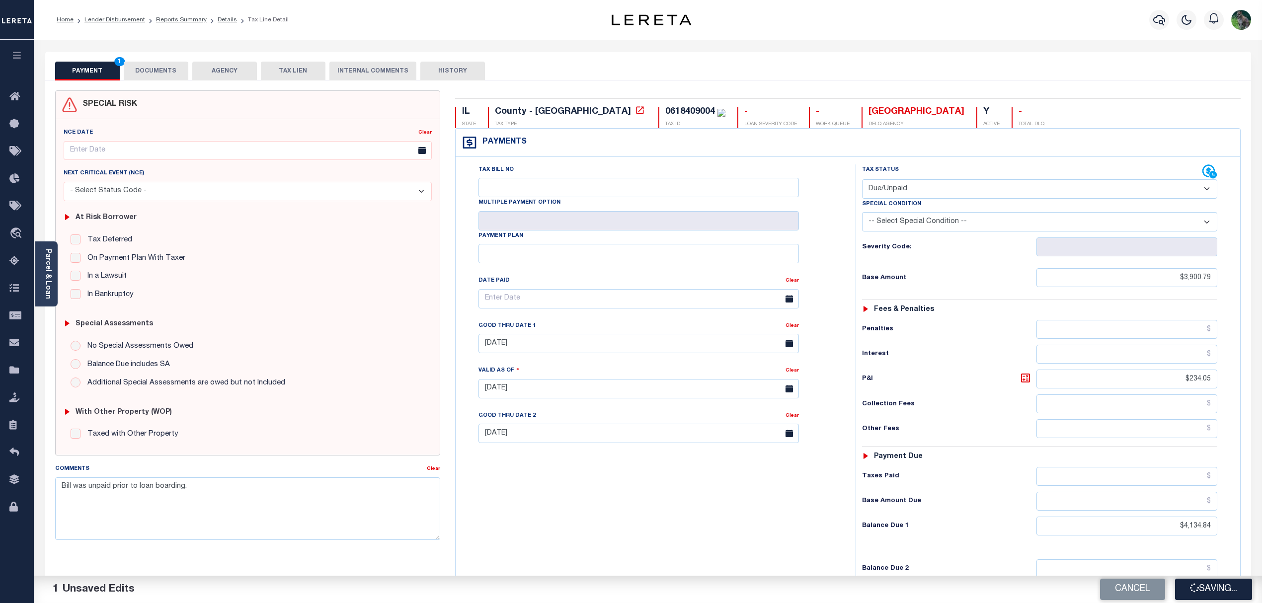
checkbox input "false"
type input "$3,900.79"
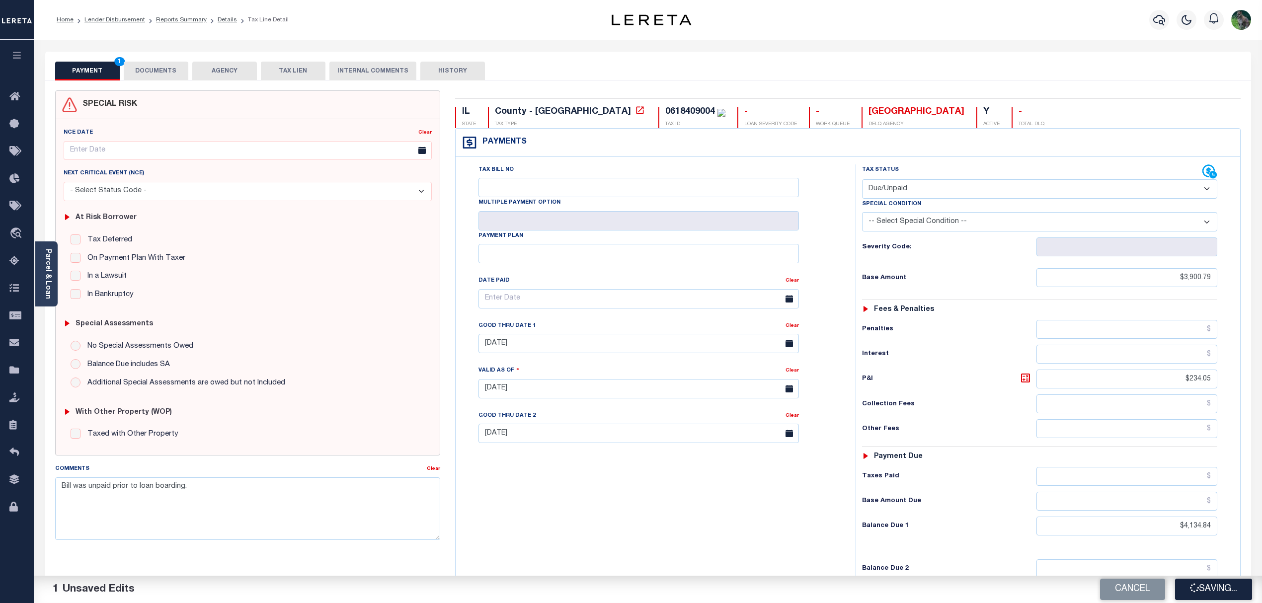
type input "$234.05"
type input "$4,134.84"
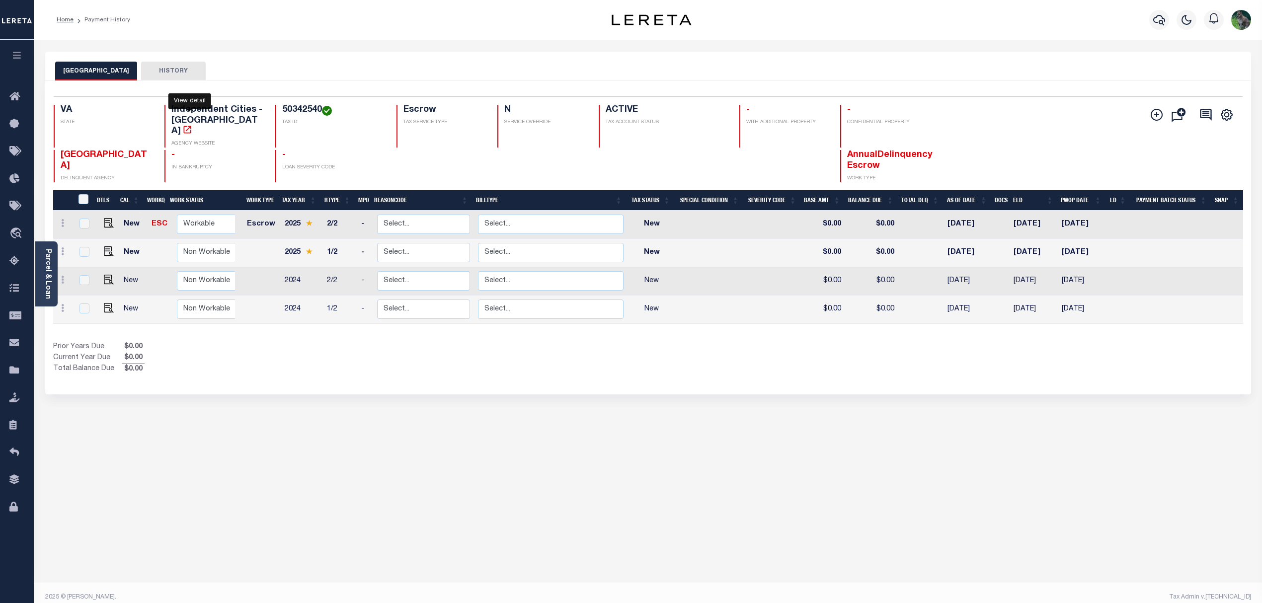
click at [191, 125] on icon "" at bounding box center [187, 130] width 10 height 10
click at [462, 376] on div "Selected 4 Results 1 Items per page 25 50 100 VA STATE 50342540" at bounding box center [648, 238] width 1206 height 314
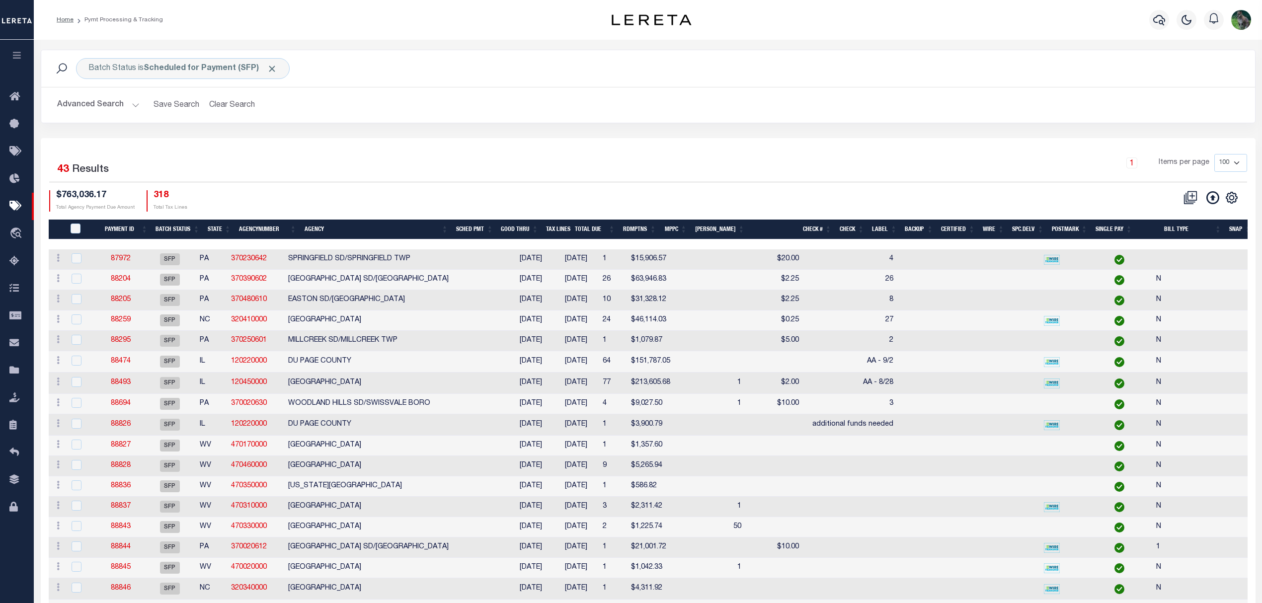
click at [305, 170] on div "1 Selected 43 Results" at bounding box center [193, 168] width 288 height 28
click at [233, 105] on button "Clear Search" at bounding box center [232, 104] width 54 height 19
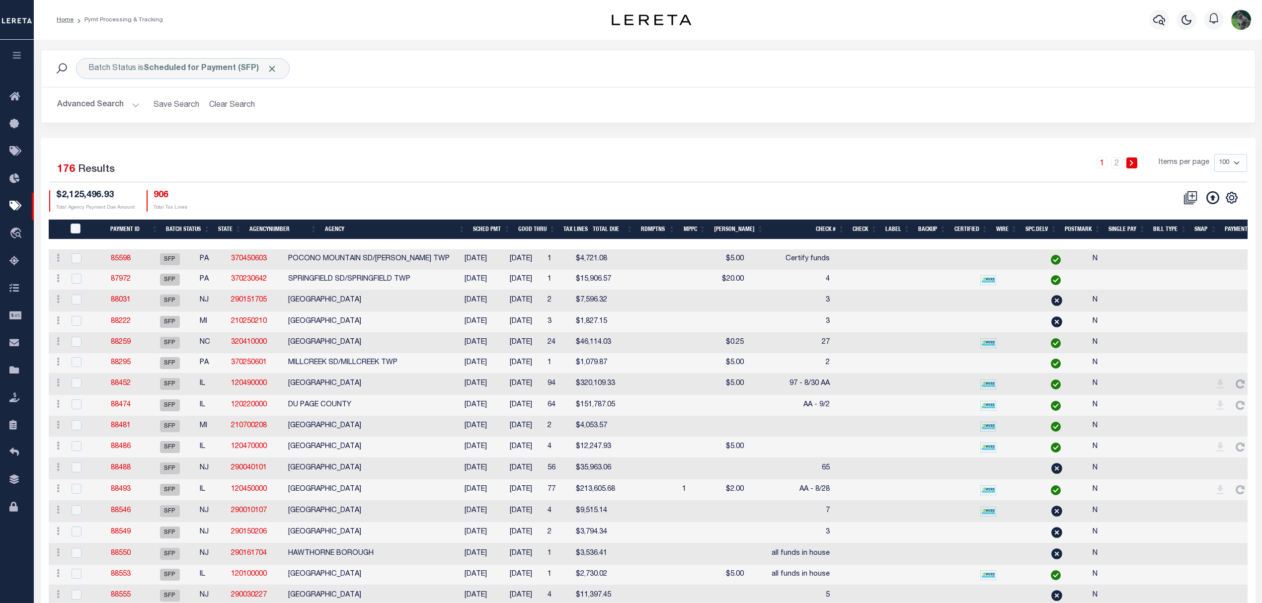
click at [104, 105] on button "Advanced Search" at bounding box center [98, 104] width 82 height 19
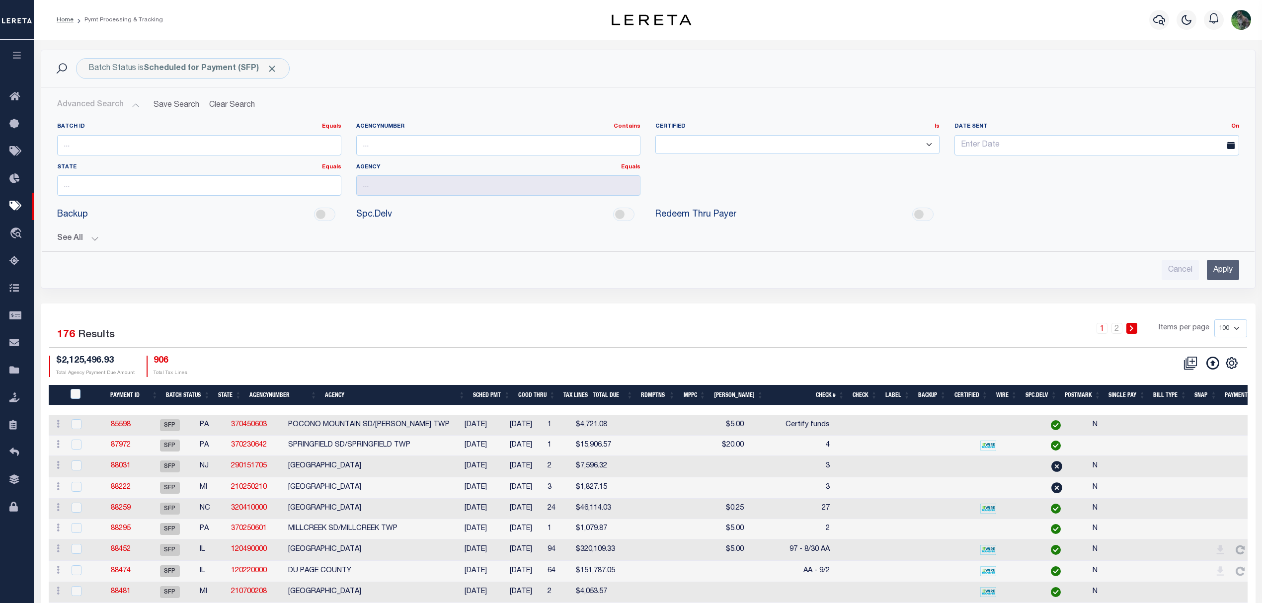
click at [92, 241] on button "See All" at bounding box center [648, 238] width 1182 height 9
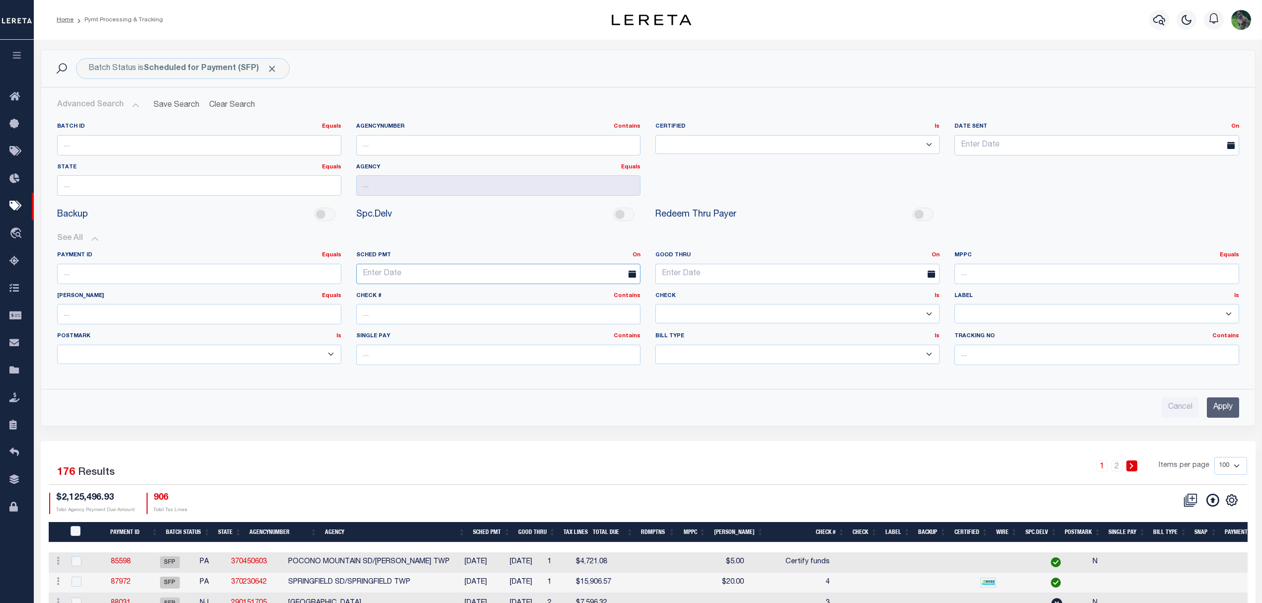
click at [446, 279] on input "text" at bounding box center [498, 274] width 284 height 20
click at [937, 260] on div "On On After Before Between" at bounding box center [936, 255] width 8 height 8
click at [938, 258] on link "On" at bounding box center [936, 254] width 8 height 5
click at [889, 309] on link "Between" at bounding box center [900, 310] width 79 height 14
click at [700, 276] on input "text" at bounding box center [722, 274] width 135 height 20
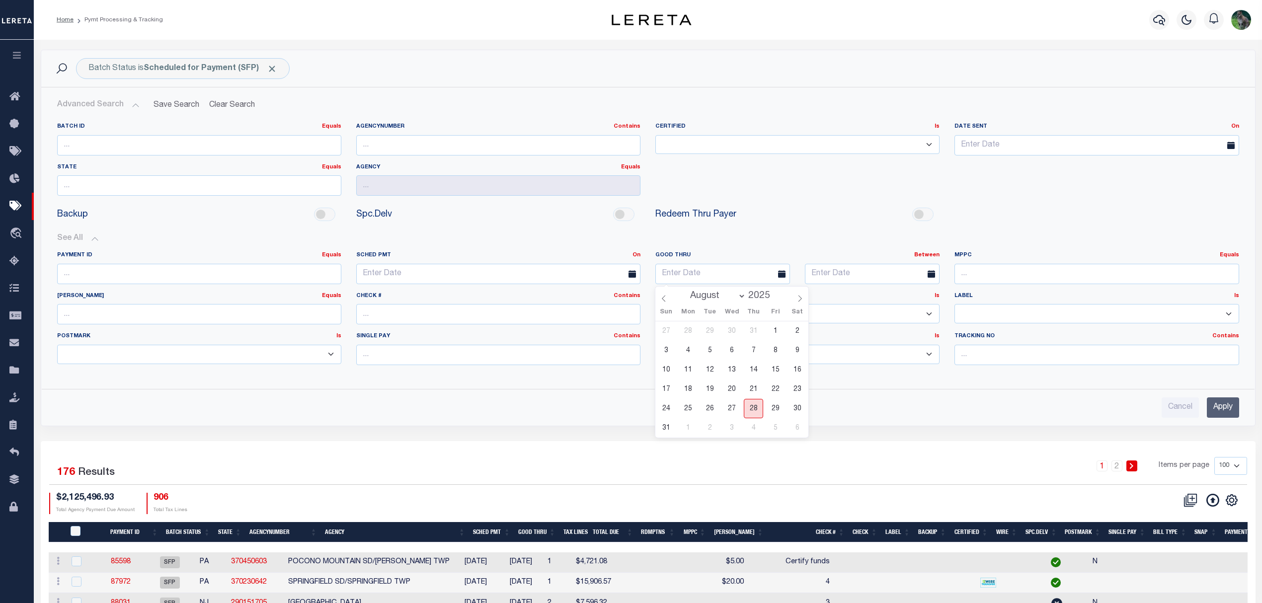
click at [753, 412] on span "28" at bounding box center [753, 408] width 19 height 19
type input "[DATE]"
click at [856, 277] on input "text" at bounding box center [872, 274] width 135 height 20
click at [853, 430] on span "2" at bounding box center [859, 427] width 19 height 19
type input "[DATE]"
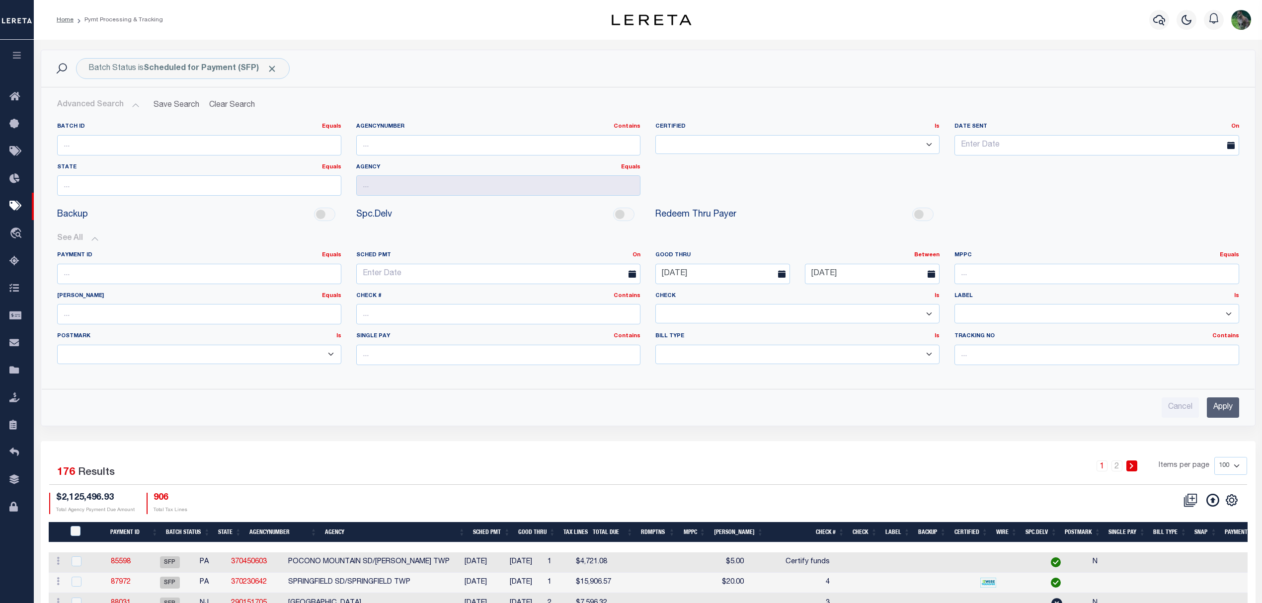
click at [1221, 410] on input "Apply" at bounding box center [1223, 408] width 32 height 20
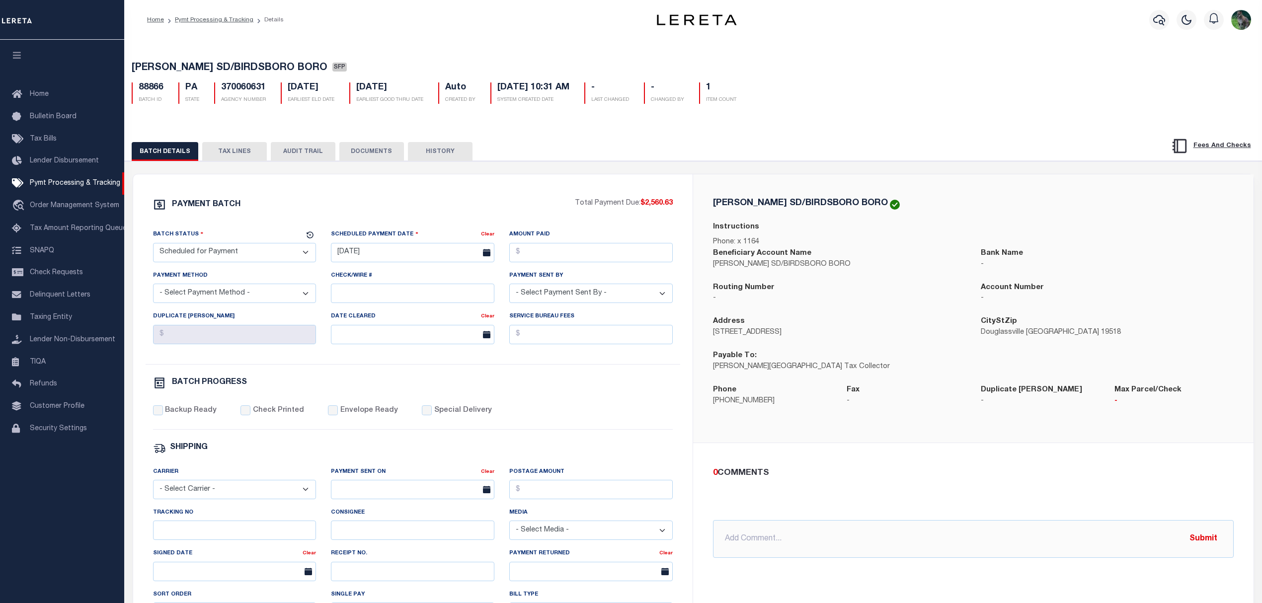
click at [148, 66] on span "[PERSON_NAME] SD/BIRDSBORO BORO" at bounding box center [230, 68] width 196 height 10
drag, startPoint x: 148, startPoint y: 66, endPoint x: 292, endPoint y: 67, distance: 144.1
click at [292, 67] on span "[PERSON_NAME] SD/BIRDSBORO BORO" at bounding box center [230, 68] width 196 height 10
copy span "[PERSON_NAME] SD/BIRDSBORO BORO"
click at [256, 261] on select "- Select Status - Scheduled for Payment Ready For Payment Payment Sent Cleared …" at bounding box center [234, 252] width 163 height 19
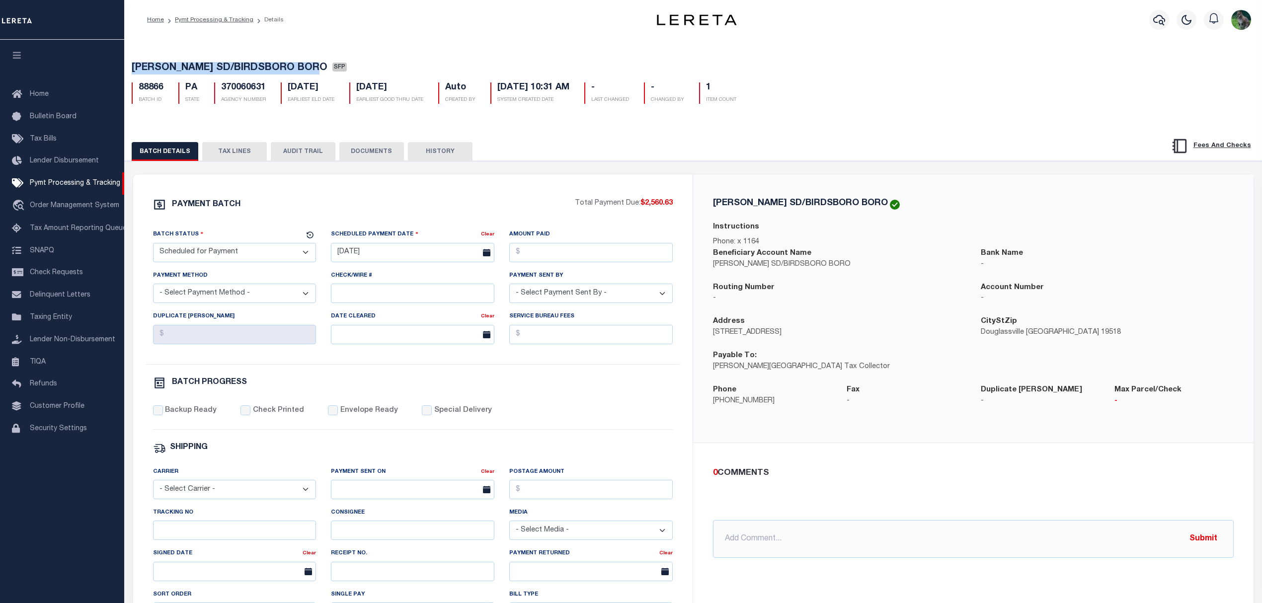
select select "RFP"
click at [153, 246] on select "- Select Status - Scheduled for Payment Ready For Payment Payment Sent Cleared …" at bounding box center [234, 252] width 163 height 19
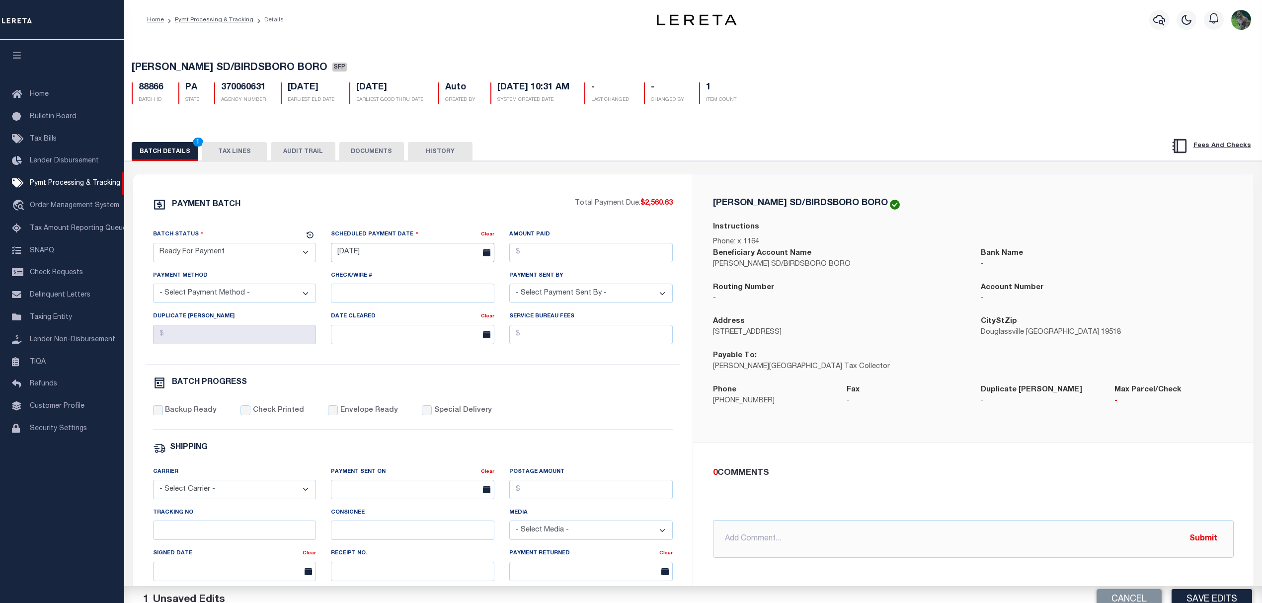
click at [408, 256] on input "[DATE]" at bounding box center [412, 252] width 163 height 19
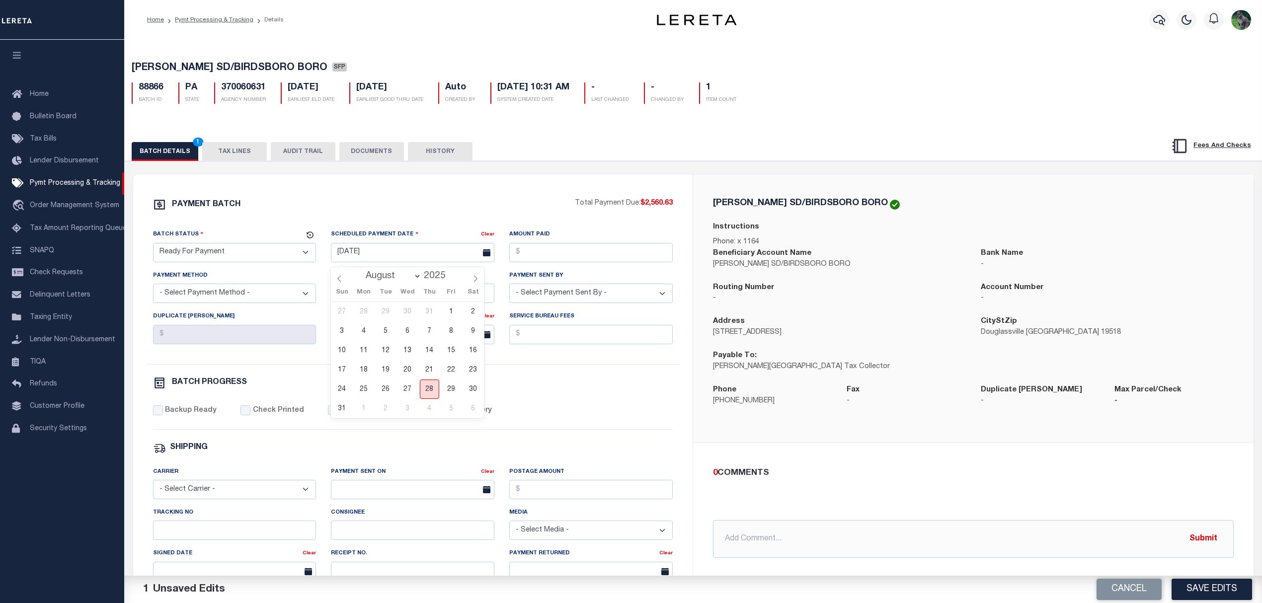
click at [431, 385] on span "28" at bounding box center [429, 389] width 19 height 19
type input "[DATE]"
drag, startPoint x: 599, startPoint y: 254, endPoint x: 633, endPoint y: 249, distance: 34.6
click at [599, 254] on input "Amount Paid" at bounding box center [590, 252] width 163 height 19
type input "$2,560.63"
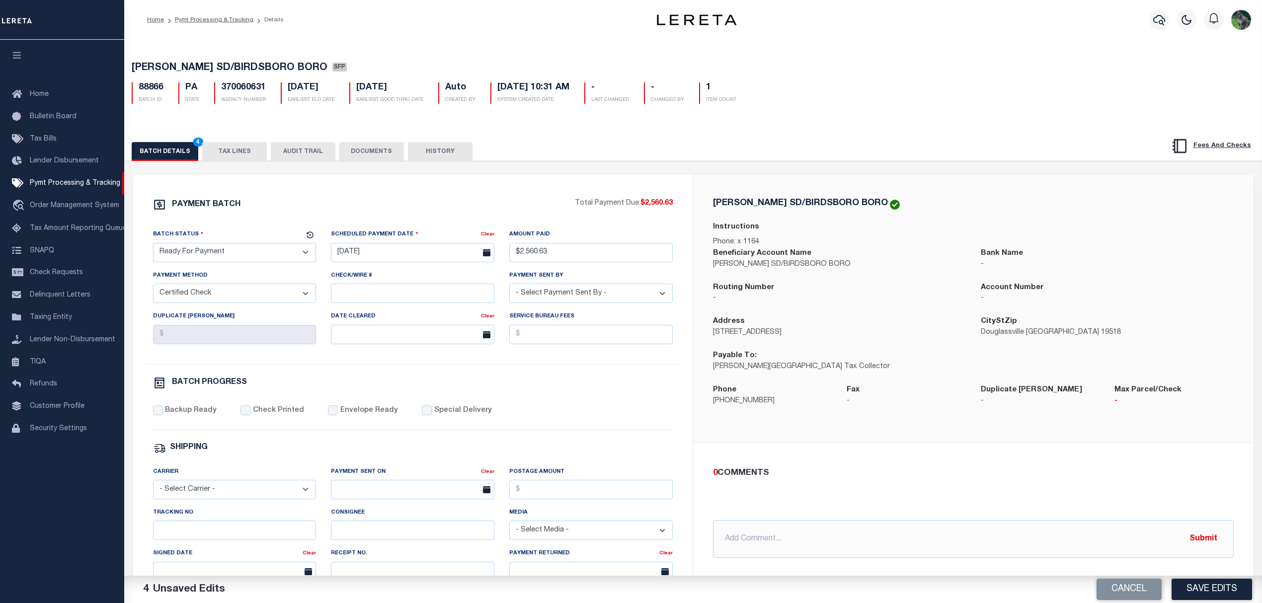
select select "CHK"
click at [200, 414] on label "Backup Ready" at bounding box center [191, 411] width 52 height 11
click at [163, 414] on input "Backup Ready" at bounding box center [158, 411] width 10 height 10
checkbox input "true"
click at [558, 291] on select "- Select Payment Sent By - [PERSON_NAME] [PERSON_NAME] [PERSON_NAME] [PERSON_NA…" at bounding box center [590, 293] width 163 height 19
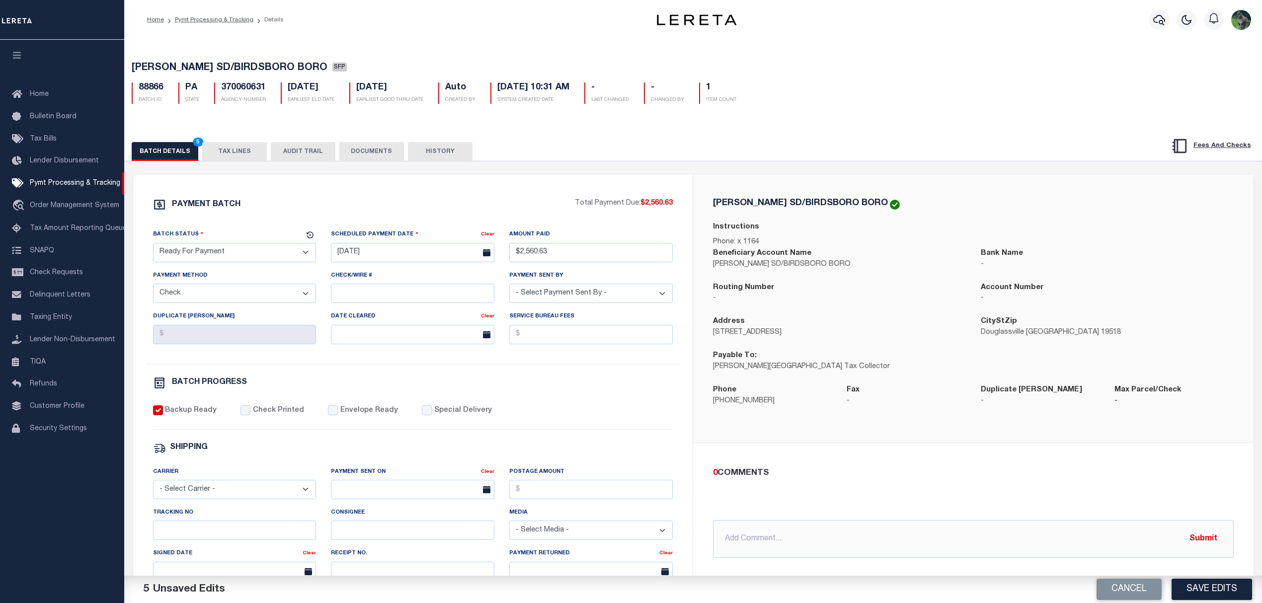
select select "[PERSON_NAME]"
click at [781, 301] on p "-" at bounding box center [839, 298] width 253 height 11
click at [1199, 589] on button "Save Edits" at bounding box center [1212, 589] width 81 height 21
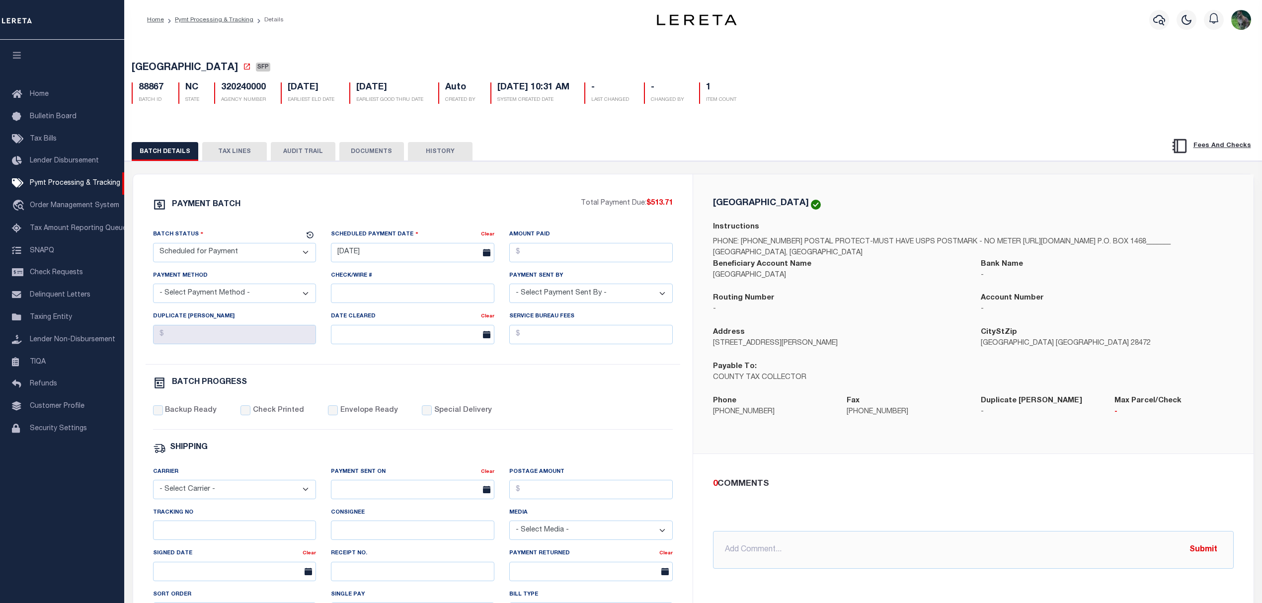
click at [170, 63] on span "[GEOGRAPHIC_DATA]" at bounding box center [185, 68] width 106 height 10
drag, startPoint x: 170, startPoint y: 62, endPoint x: 219, endPoint y: 67, distance: 49.4
click at [219, 67] on span "[GEOGRAPHIC_DATA]" at bounding box center [185, 68] width 106 height 10
drag, startPoint x: 266, startPoint y: 259, endPoint x: 249, endPoint y: 262, distance: 17.2
click at [266, 259] on select "- Select Status - Scheduled for Payment Ready For Payment Payment Sent Cleared …" at bounding box center [234, 252] width 163 height 19
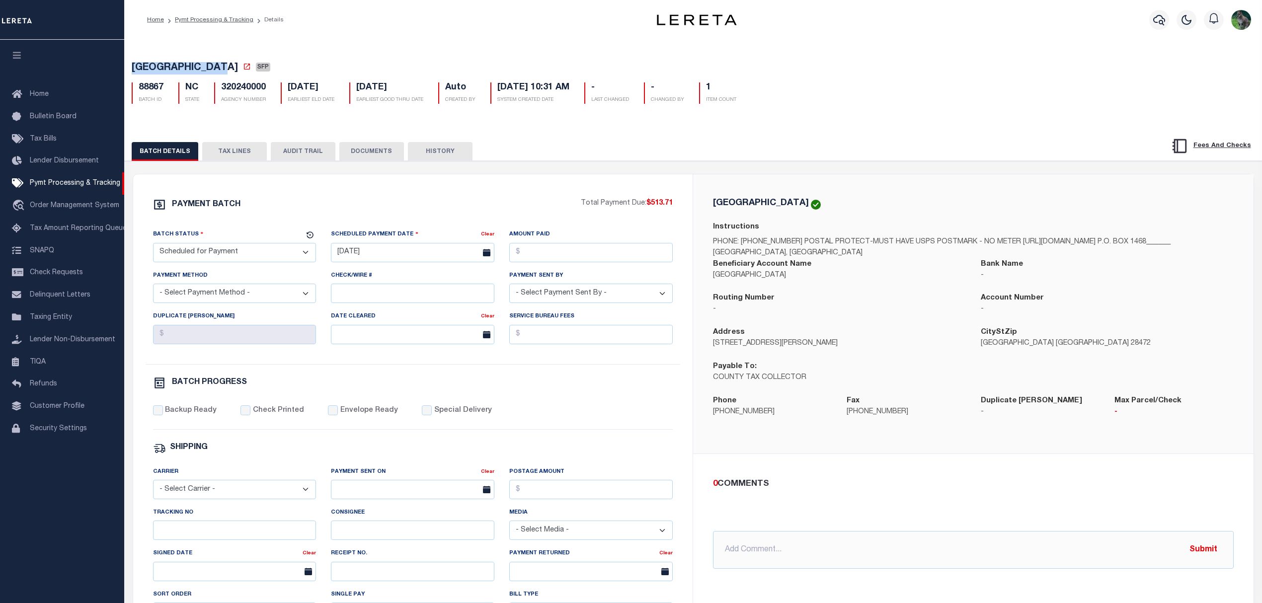
select select "RFP"
click at [153, 246] on select "- Select Status - Scheduled for Payment Ready For Payment Payment Sent Cleared …" at bounding box center [234, 252] width 163 height 19
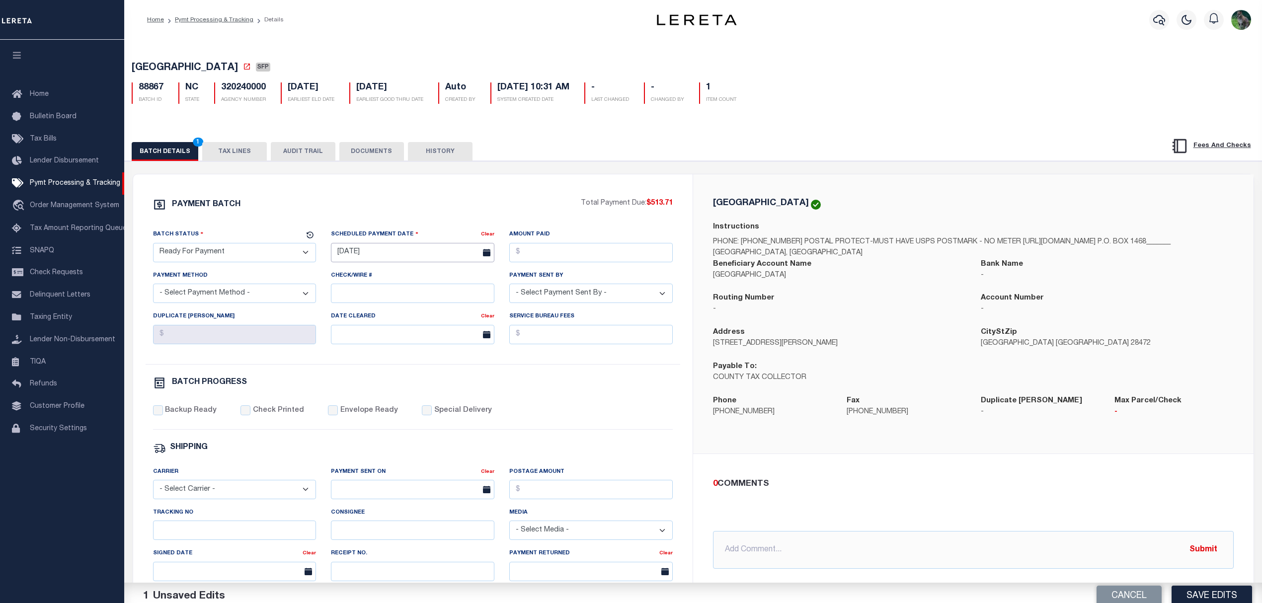
click at [388, 251] on input "[DATE]" at bounding box center [412, 252] width 163 height 19
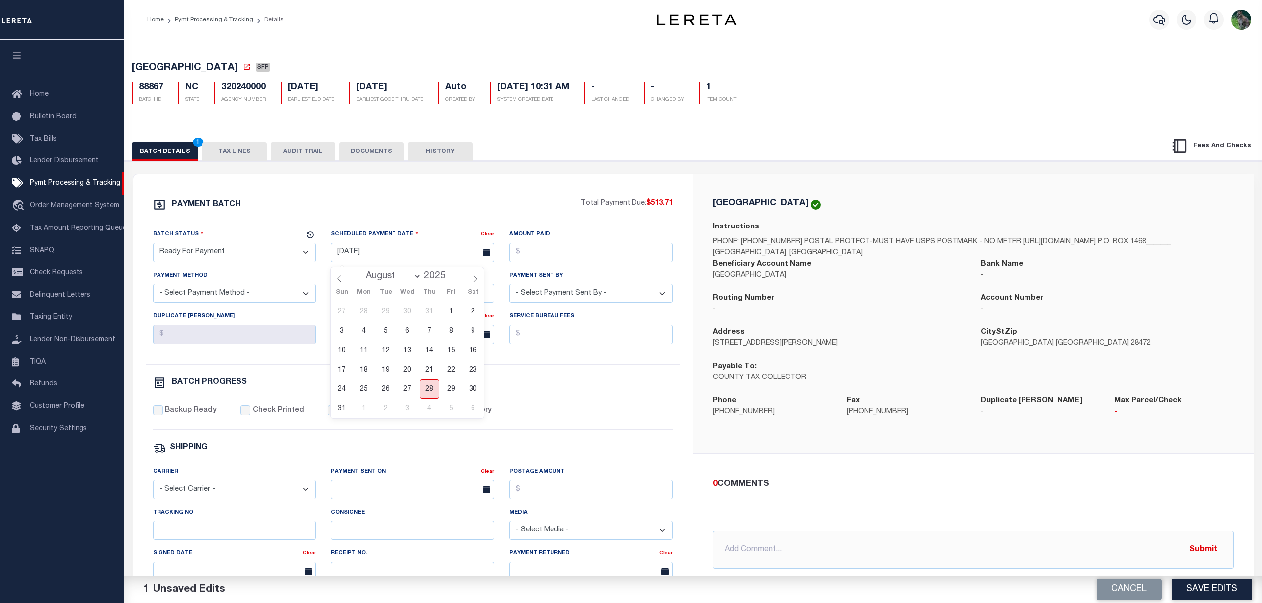
click at [426, 385] on span "28" at bounding box center [429, 389] width 19 height 19
type input "[DATE]"
drag, startPoint x: 561, startPoint y: 259, endPoint x: 595, endPoint y: 263, distance: 35.0
click at [561, 259] on input "Amount Paid" at bounding box center [590, 252] width 163 height 19
type input "$513.71"
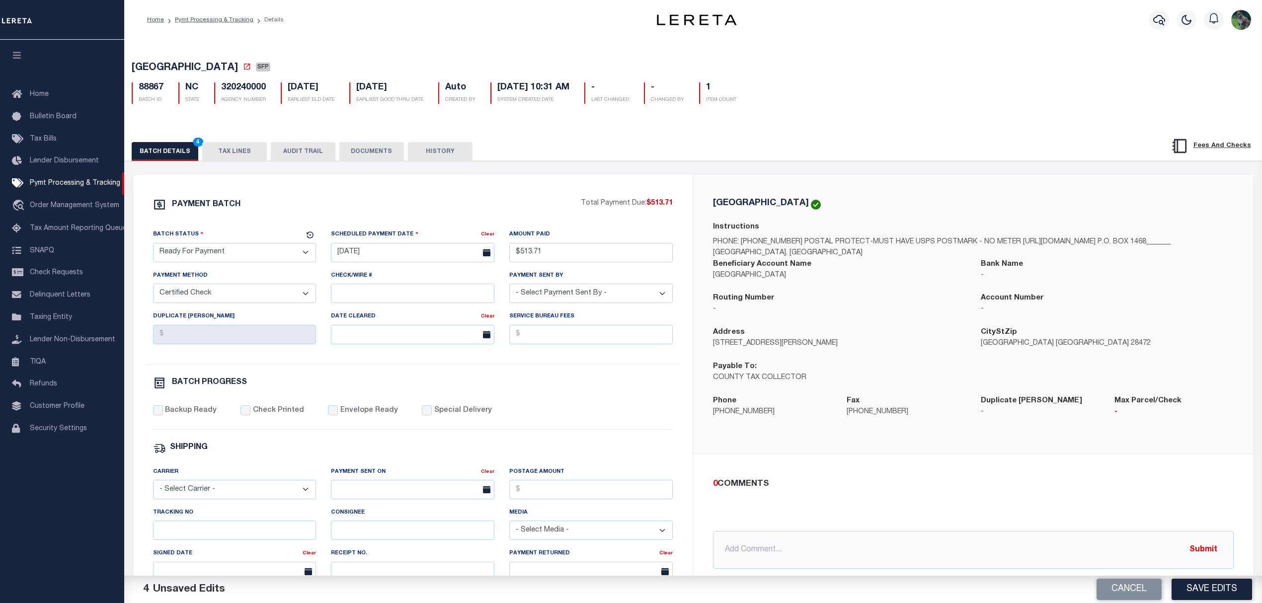
select select "CHK"
select select "[PERSON_NAME]"
click at [201, 416] on label "Backup Ready" at bounding box center [191, 411] width 52 height 11
click at [163, 415] on input "Backup Ready" at bounding box center [158, 411] width 10 height 10
checkbox input "true"
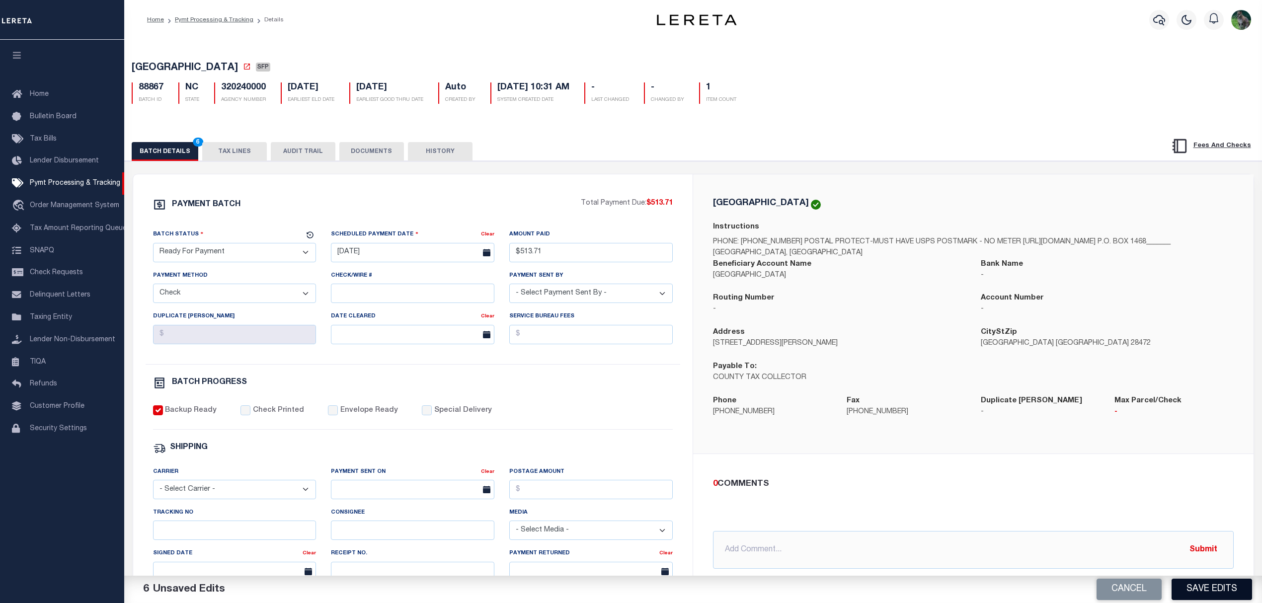
click at [1212, 592] on button "Save Edits" at bounding box center [1212, 589] width 81 height 21
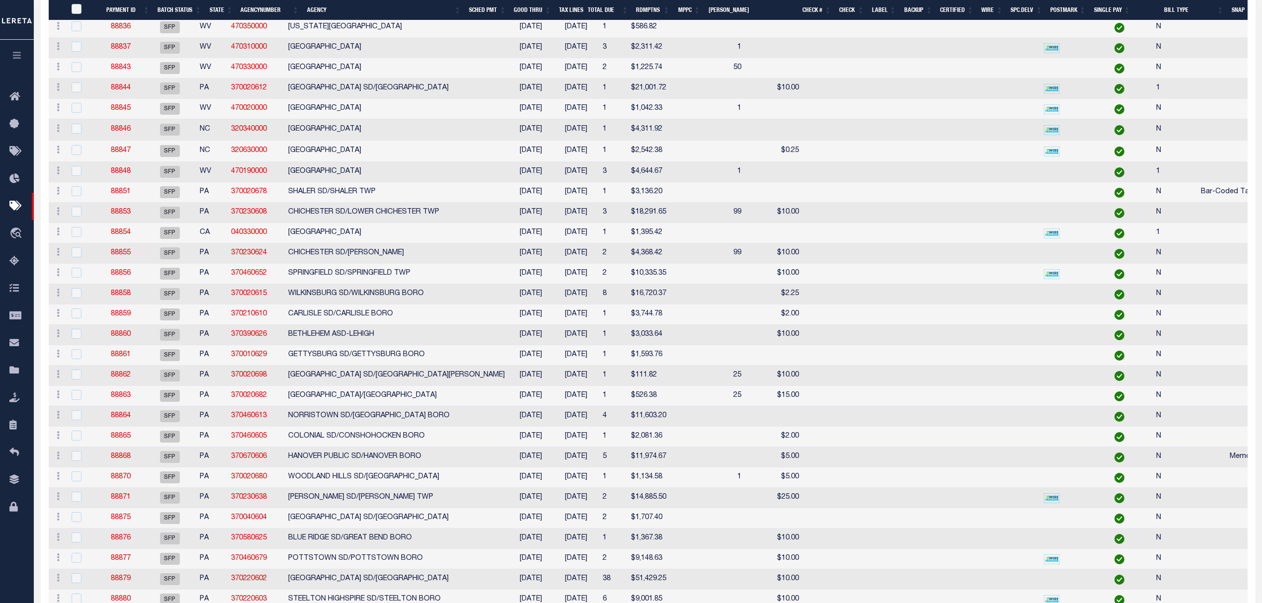
scroll to position [494, 0]
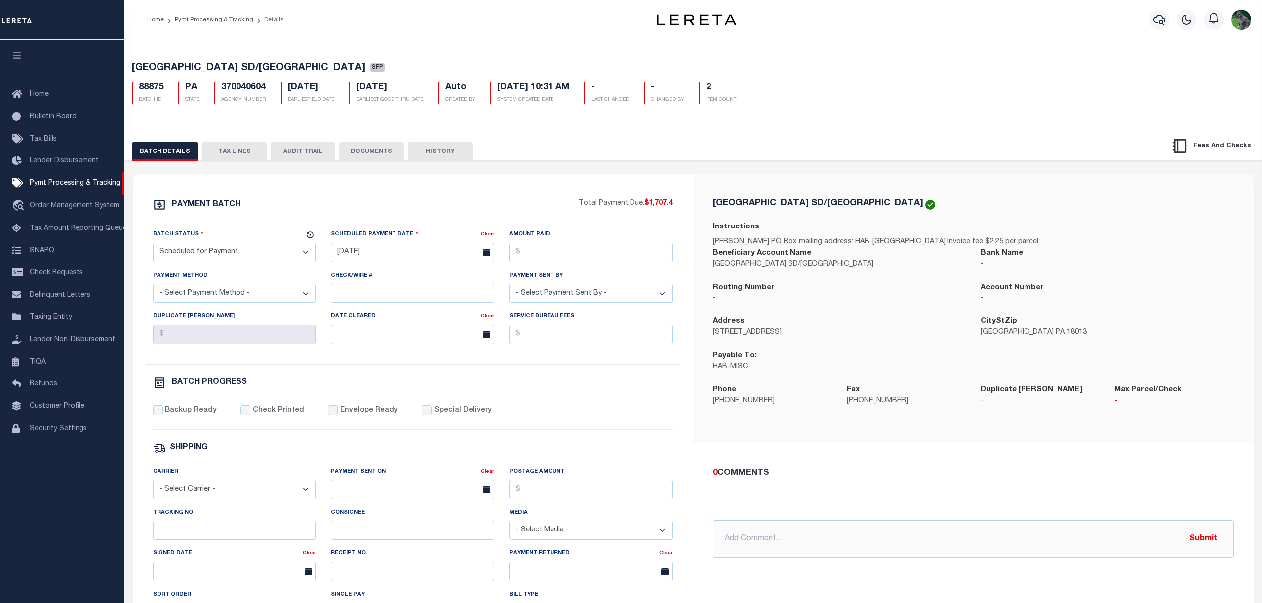
click at [138, 70] on span "[GEOGRAPHIC_DATA] SD/[GEOGRAPHIC_DATA]" at bounding box center [249, 68] width 234 height 10
drag, startPoint x: 138, startPoint y: 70, endPoint x: 307, endPoint y: 62, distance: 169.2
click at [307, 63] on span "[GEOGRAPHIC_DATA] SD/[GEOGRAPHIC_DATA]" at bounding box center [249, 68] width 234 height 10
copy span "[GEOGRAPHIC_DATA] SD/[GEOGRAPHIC_DATA]"
click at [267, 261] on select "- Select Status - Scheduled for Payment Ready For Payment Payment Sent Cleared …" at bounding box center [234, 252] width 163 height 19
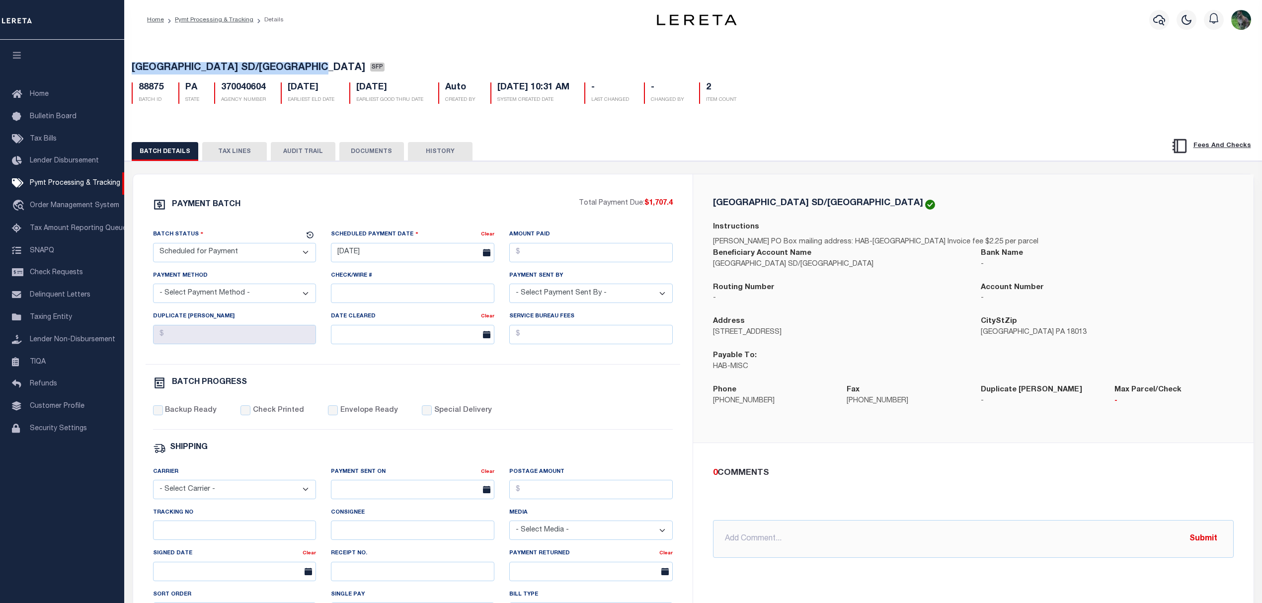
select select "RFP"
click at [153, 246] on select "- Select Status - Scheduled for Payment Ready For Payment Payment Sent Cleared …" at bounding box center [234, 252] width 163 height 19
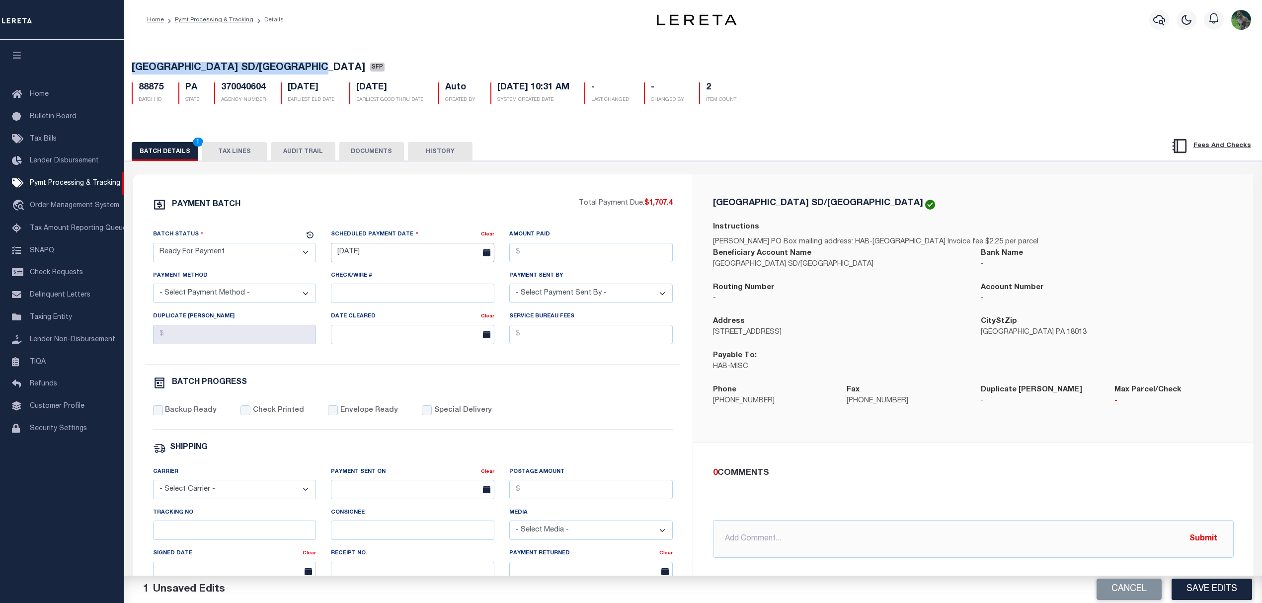
click at [364, 261] on input "[DATE]" at bounding box center [412, 252] width 163 height 19
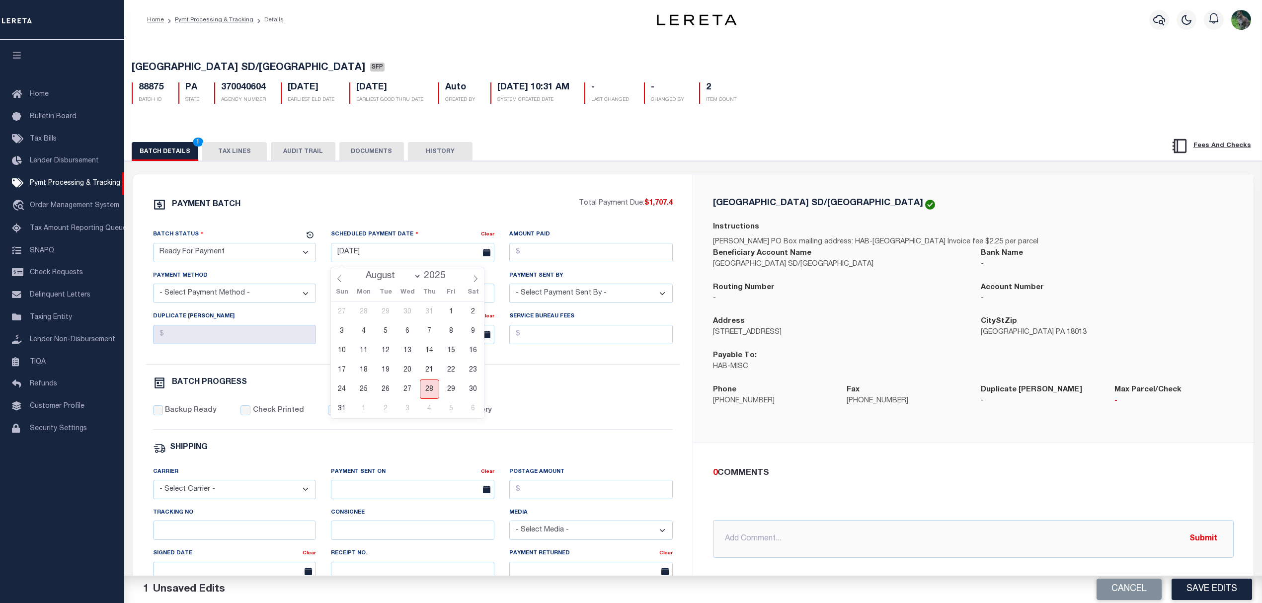
click at [423, 388] on span "28" at bounding box center [429, 389] width 19 height 19
type input "[DATE]"
click at [587, 246] on input "Amount Paid" at bounding box center [590, 252] width 163 height 19
type input "$1,707.40"
select select "CHK"
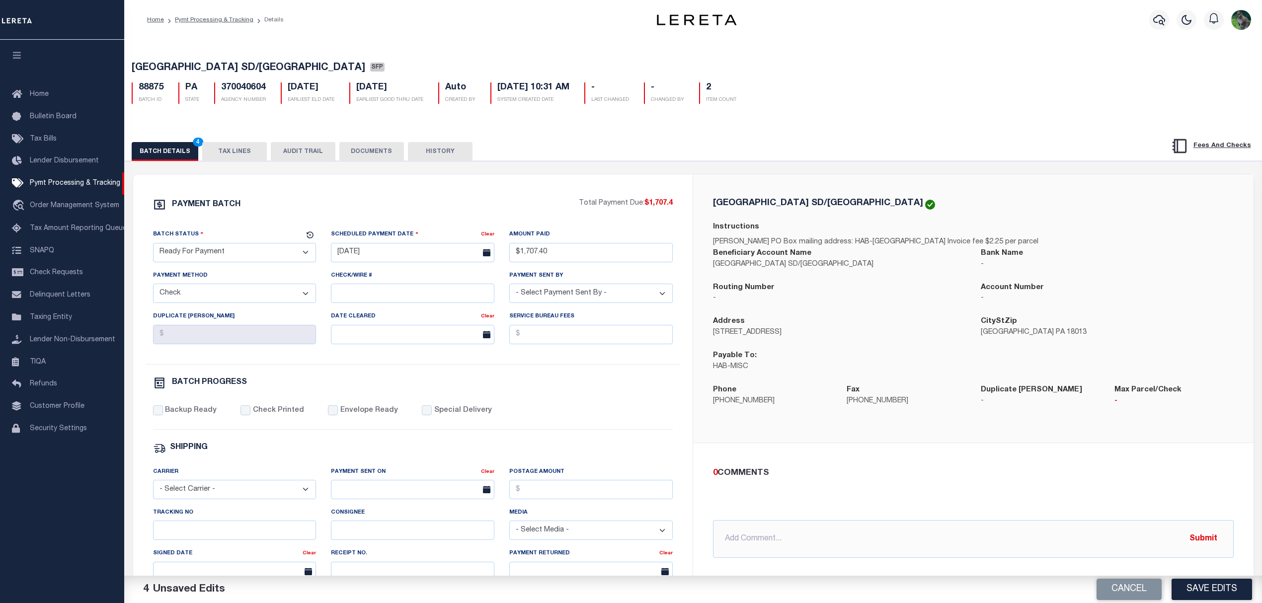
select select "[PERSON_NAME]"
click at [190, 410] on div "PAYMENT BATCH Total Payment Due: $1,707.4 Batch Status - Select Status -" at bounding box center [413, 465] width 536 height 534
click at [191, 414] on label "Backup Ready" at bounding box center [191, 411] width 52 height 11
click at [163, 414] on input "Backup Ready" at bounding box center [158, 411] width 10 height 10
checkbox input "true"
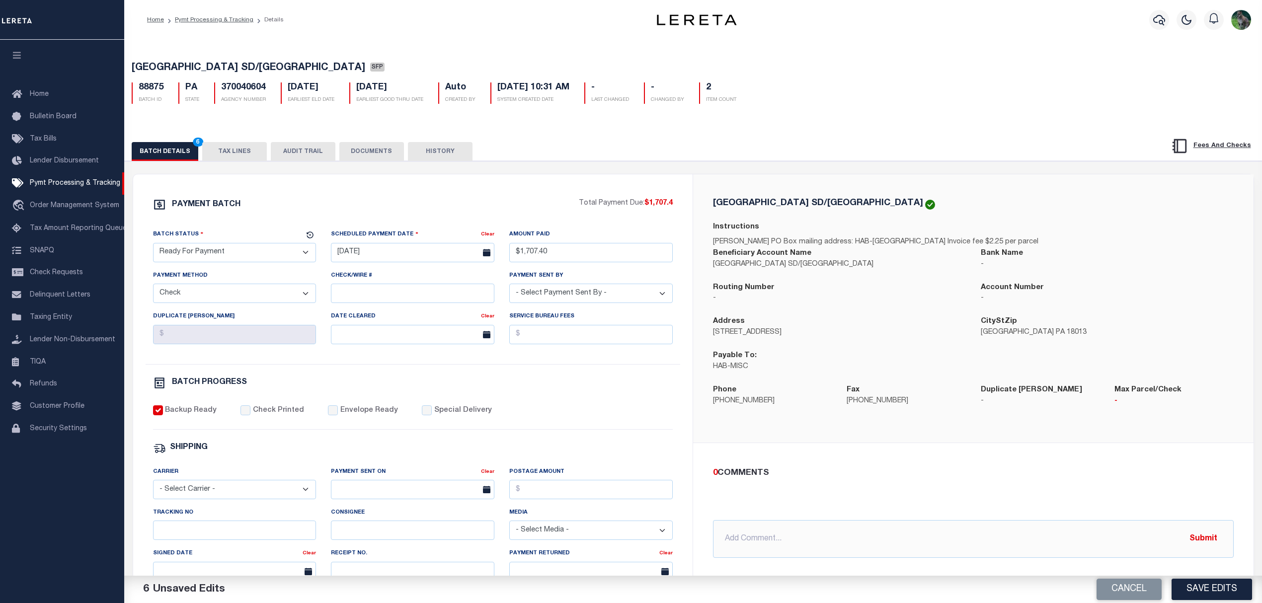
drag, startPoint x: 1202, startPoint y: 597, endPoint x: 1185, endPoint y: 592, distance: 17.0
click at [1202, 597] on button "Save Edits" at bounding box center [1212, 589] width 81 height 21
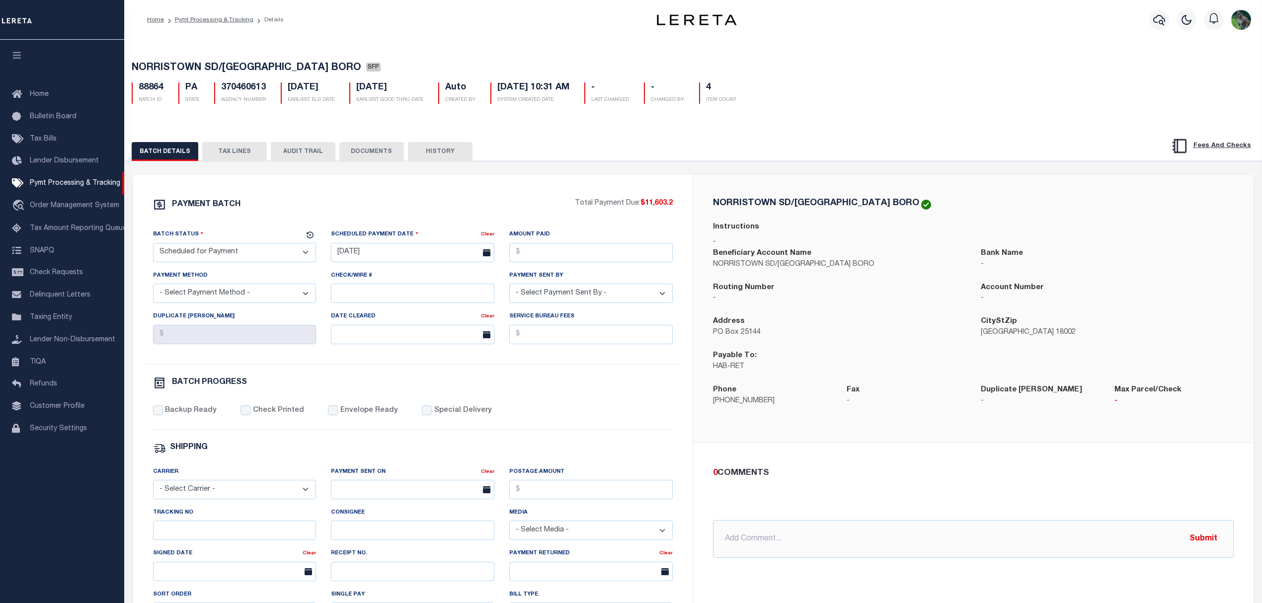
click at [183, 68] on span "NORRISTOWN SD/[GEOGRAPHIC_DATA] BORO" at bounding box center [247, 68] width 230 height 10
drag, startPoint x: 183, startPoint y: 68, endPoint x: 305, endPoint y: 67, distance: 121.8
click at [305, 67] on span "NORRISTOWN SD/[GEOGRAPHIC_DATA] BORO" at bounding box center [247, 68] width 230 height 10
copy span "NORRISTOWN SD/[GEOGRAPHIC_DATA] BORO"
click at [233, 252] on select "- Select Status - Scheduled for Payment Ready For Payment Payment Sent Cleared …" at bounding box center [234, 252] width 163 height 19
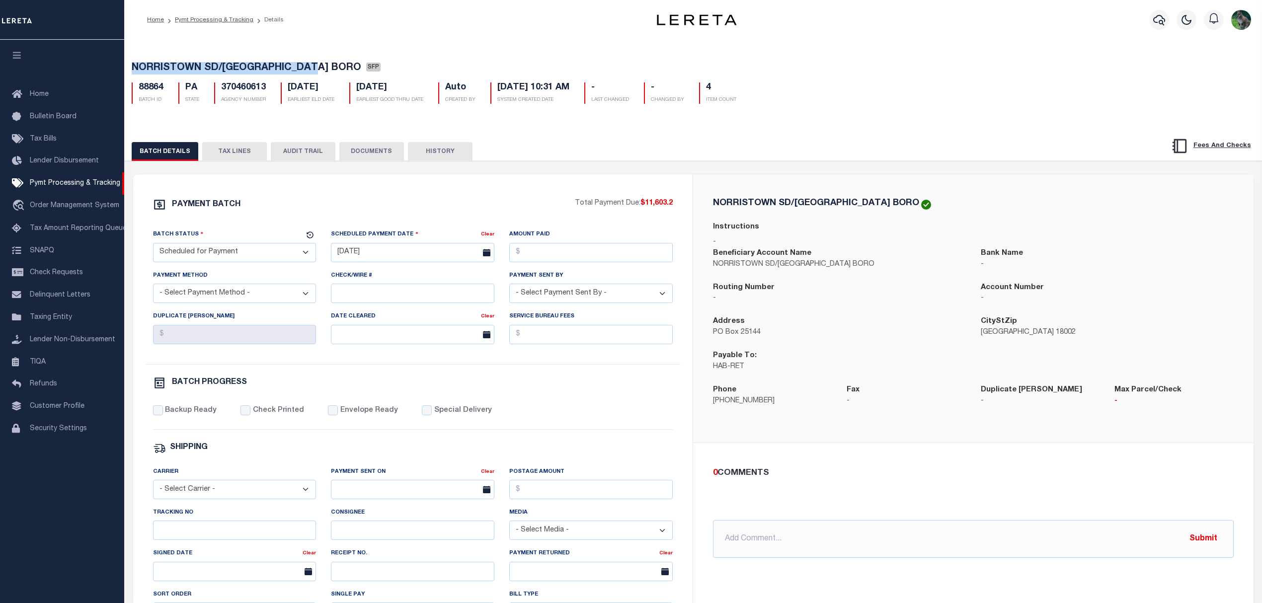
select select "RFP"
click at [153, 246] on select "- Select Status - Scheduled for Payment Ready For Payment Payment Sent Cleared …" at bounding box center [234, 252] width 163 height 19
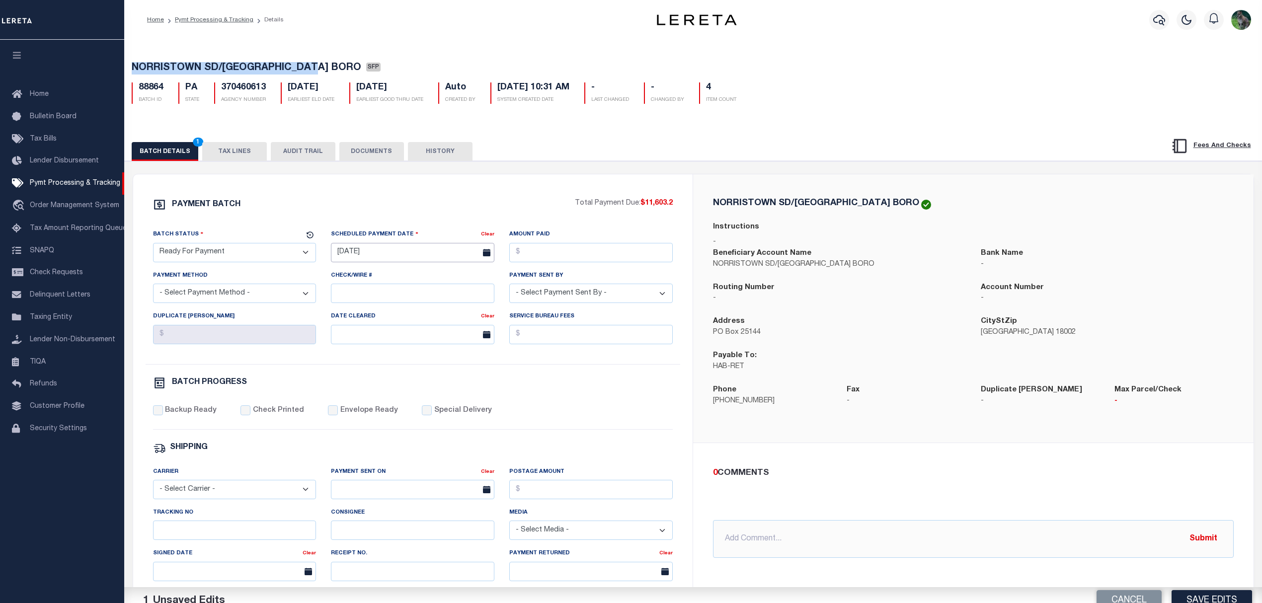
click at [377, 259] on input "[DATE]" at bounding box center [412, 252] width 163 height 19
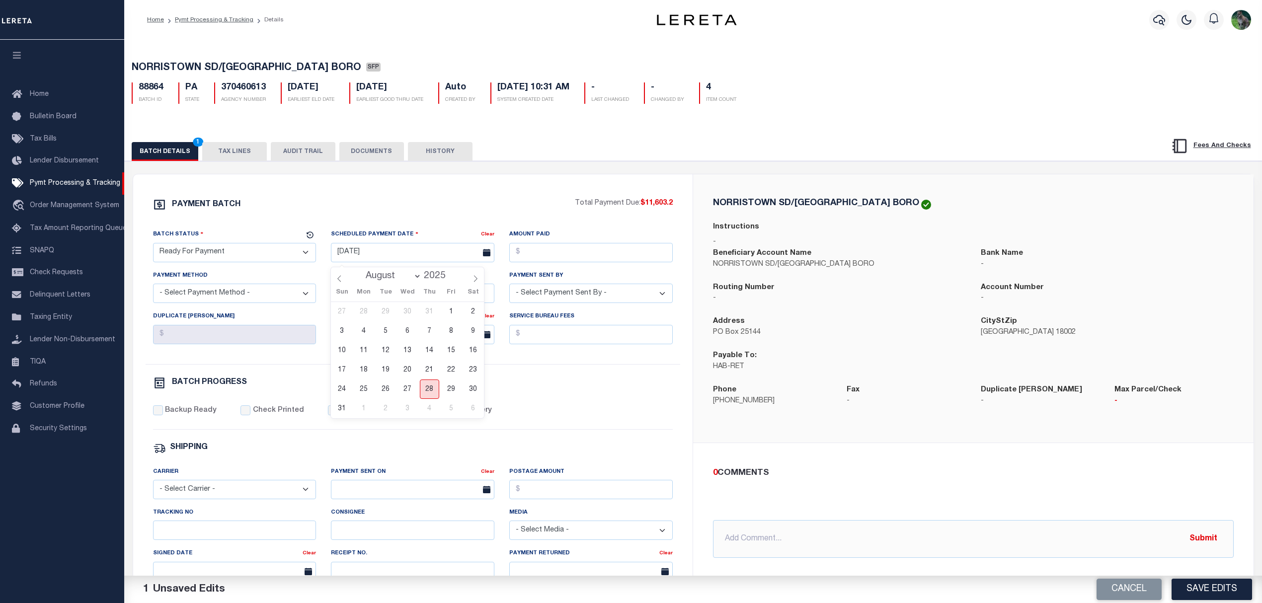
click at [430, 387] on span "28" at bounding box center [429, 389] width 19 height 19
type input "[DATE]"
click at [585, 261] on input "Amount Paid" at bounding box center [590, 252] width 163 height 19
type input "$11,603.20"
select select "CHK"
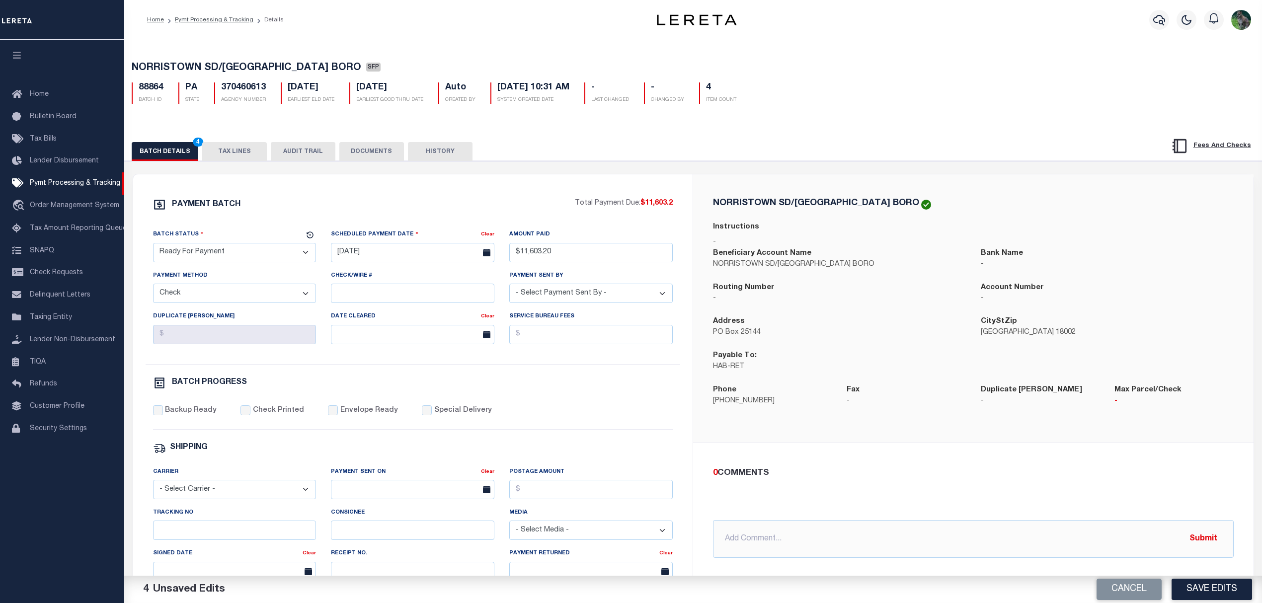
select select "[PERSON_NAME]"
click at [203, 416] on label "Backup Ready" at bounding box center [191, 411] width 52 height 11
click at [163, 415] on input "Backup Ready" at bounding box center [158, 411] width 10 height 10
checkbox input "true"
click at [1212, 592] on button "Save Edits" at bounding box center [1212, 589] width 81 height 21
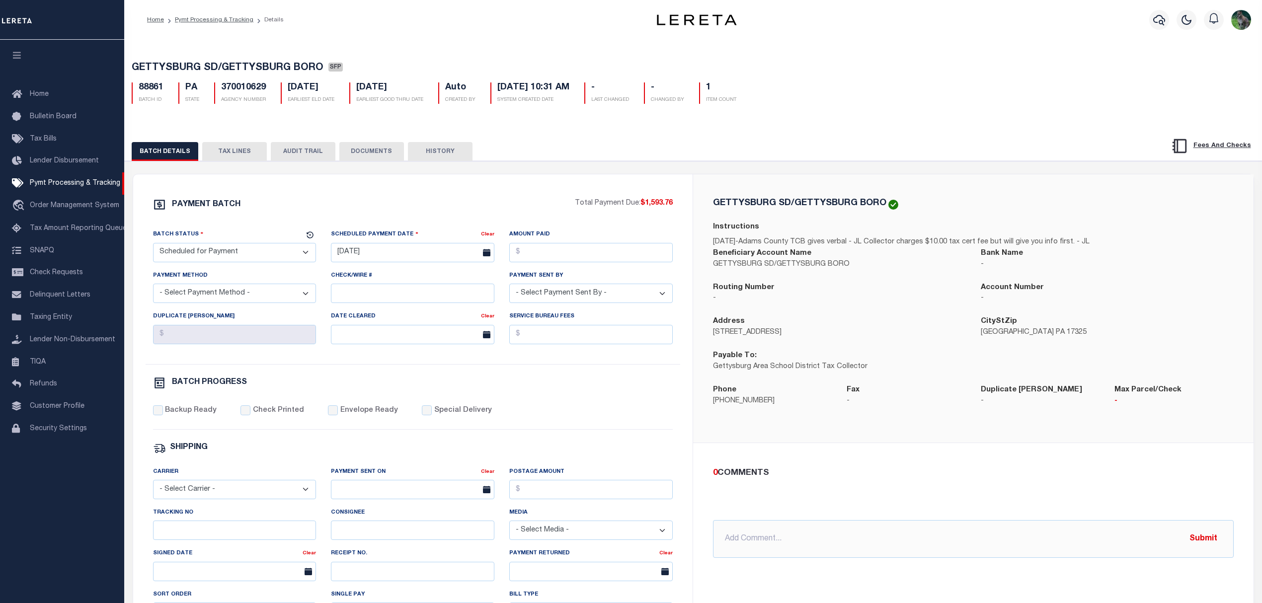
click at [170, 66] on span "GETTYSBURG SD/GETTYSBURG BORO" at bounding box center [228, 68] width 192 height 10
drag, startPoint x: 170, startPoint y: 66, endPoint x: 295, endPoint y: 68, distance: 125.3
click at [295, 68] on span "GETTYSBURG SD/GETTYSBURG BORO" at bounding box center [228, 68] width 192 height 10
copy span "GETTYSBURG SD/GETTYSBURG BORO"
click at [251, 250] on select "- Select Status - Scheduled for Payment Ready For Payment Payment Sent Cleared …" at bounding box center [234, 252] width 163 height 19
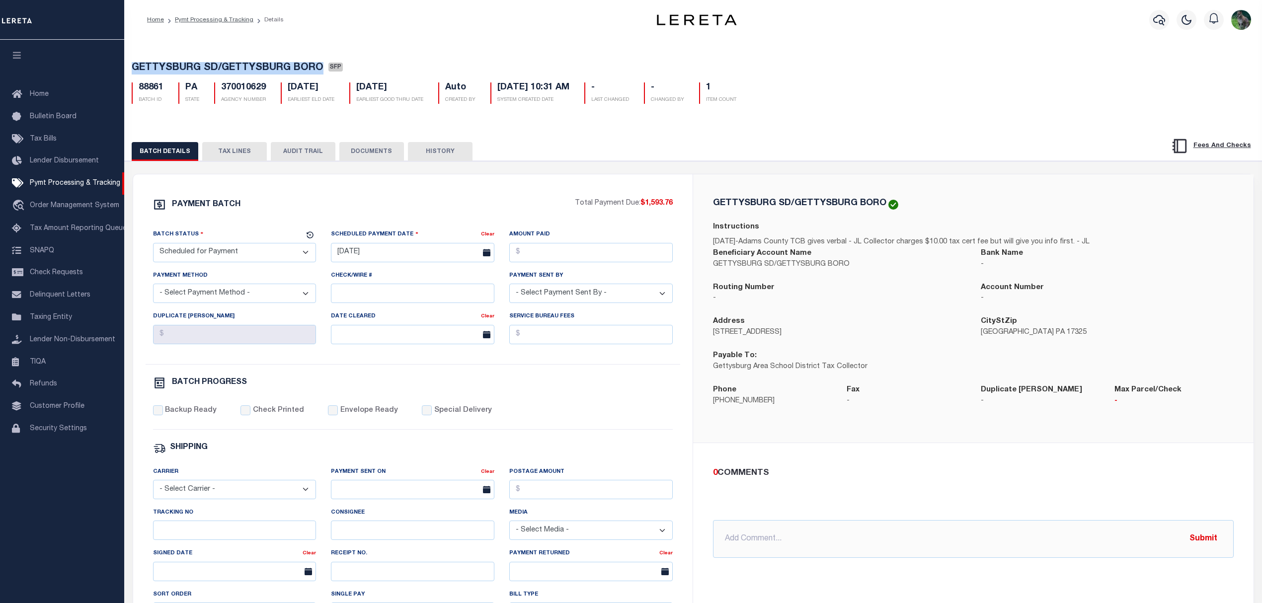
select select "RFP"
click at [153, 246] on select "- Select Status - Scheduled for Payment Ready For Payment Payment Sent Cleared …" at bounding box center [234, 252] width 163 height 19
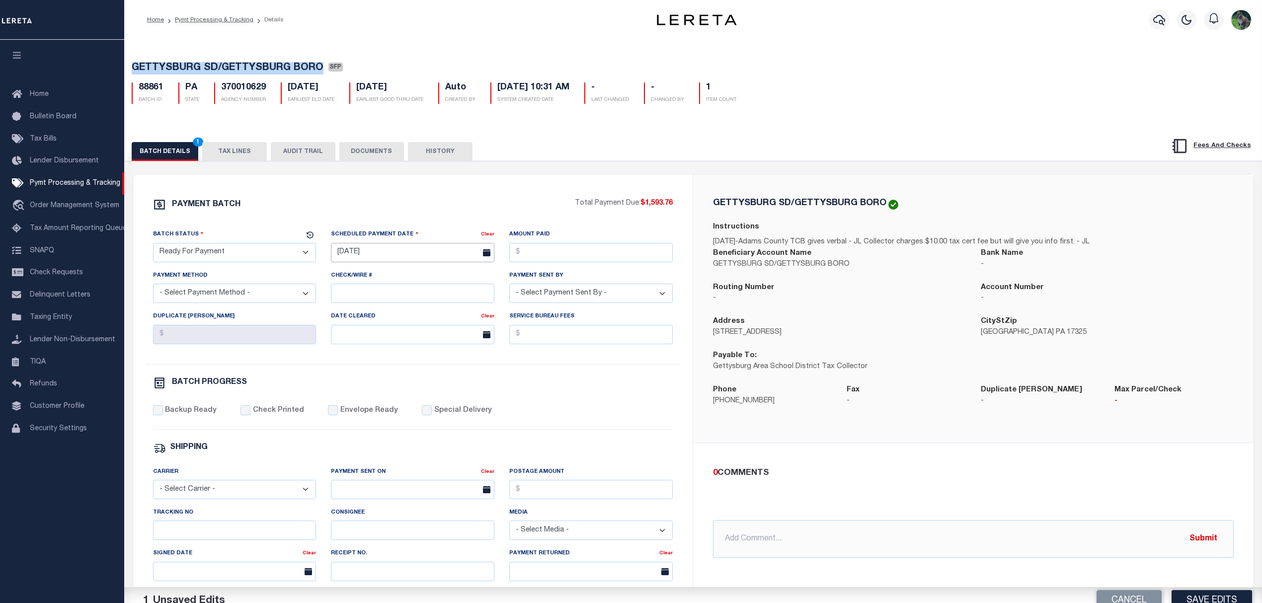
click at [385, 254] on input "[DATE]" at bounding box center [412, 252] width 163 height 19
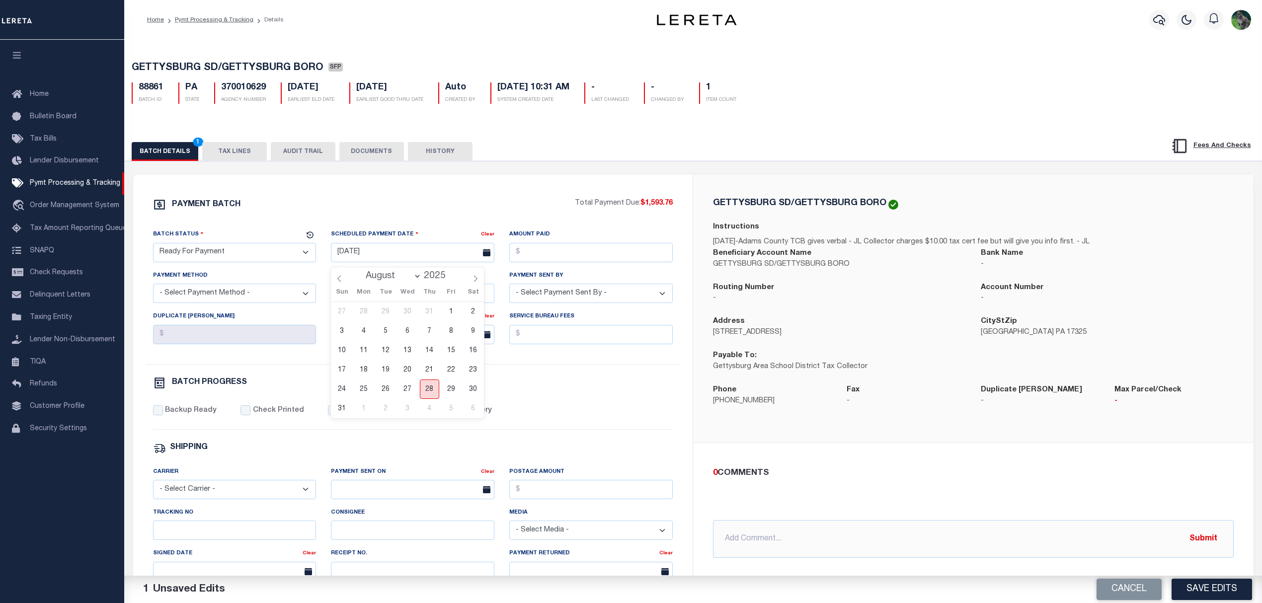
click at [426, 393] on span "28" at bounding box center [429, 389] width 19 height 19
type input "[DATE]"
drag, startPoint x: 569, startPoint y: 264, endPoint x: 613, endPoint y: 252, distance: 45.8
click at [569, 262] on input "Amount Paid" at bounding box center [590, 252] width 163 height 19
type input "$1,593.76"
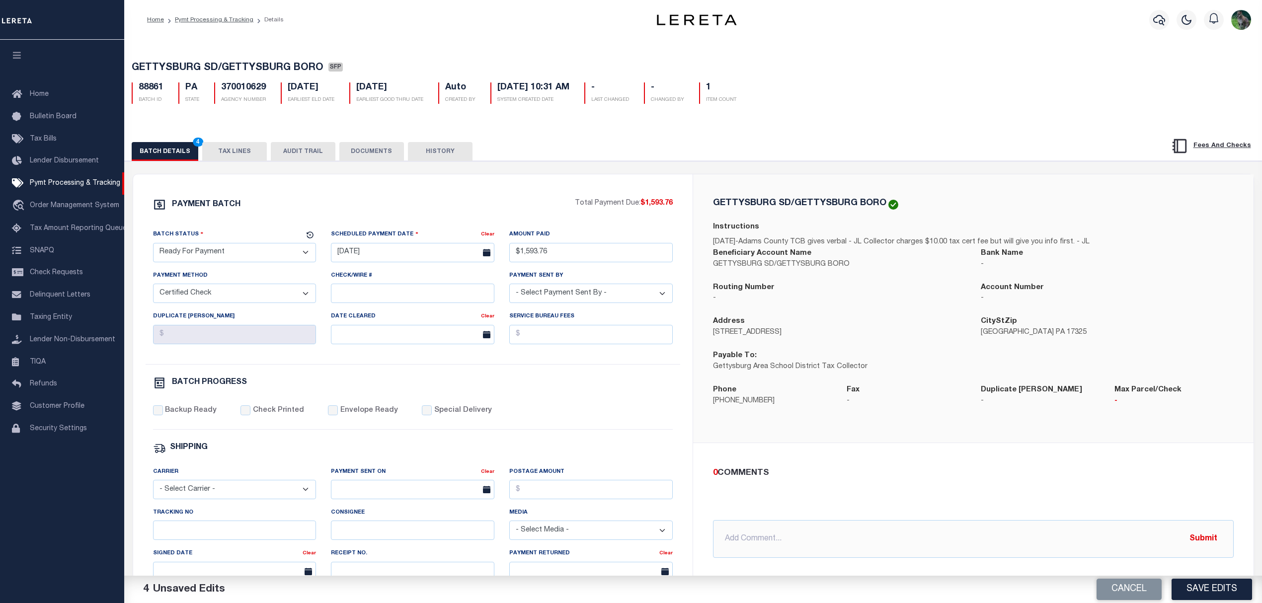
select select "CHK"
select select "[PERSON_NAME]"
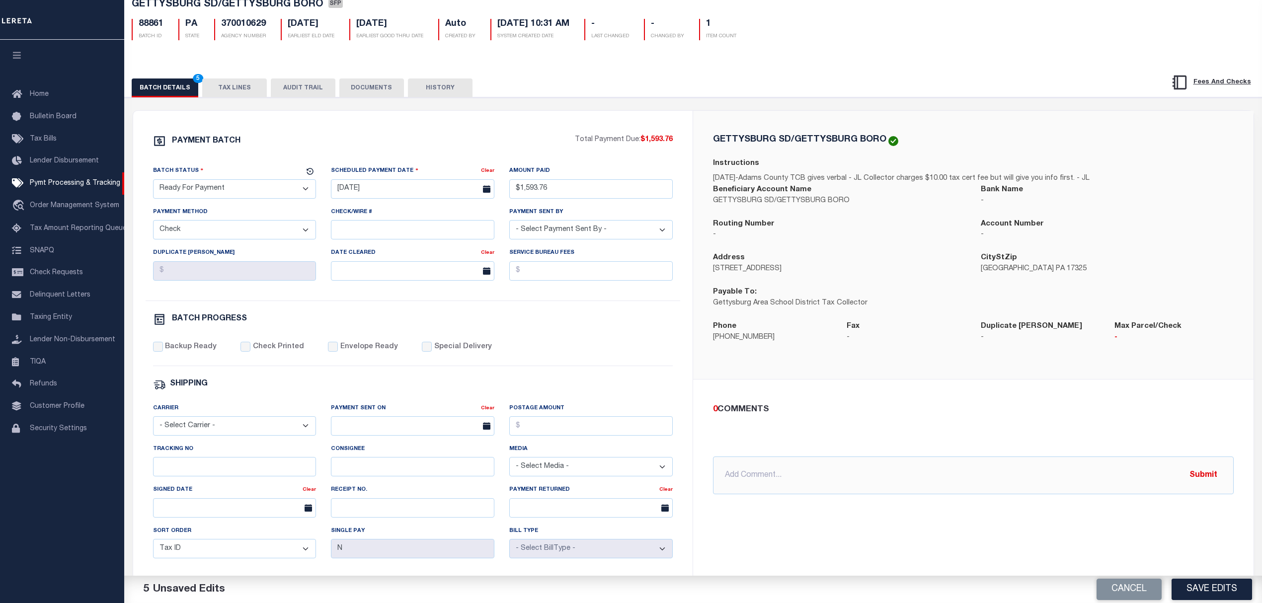
scroll to position [66, 0]
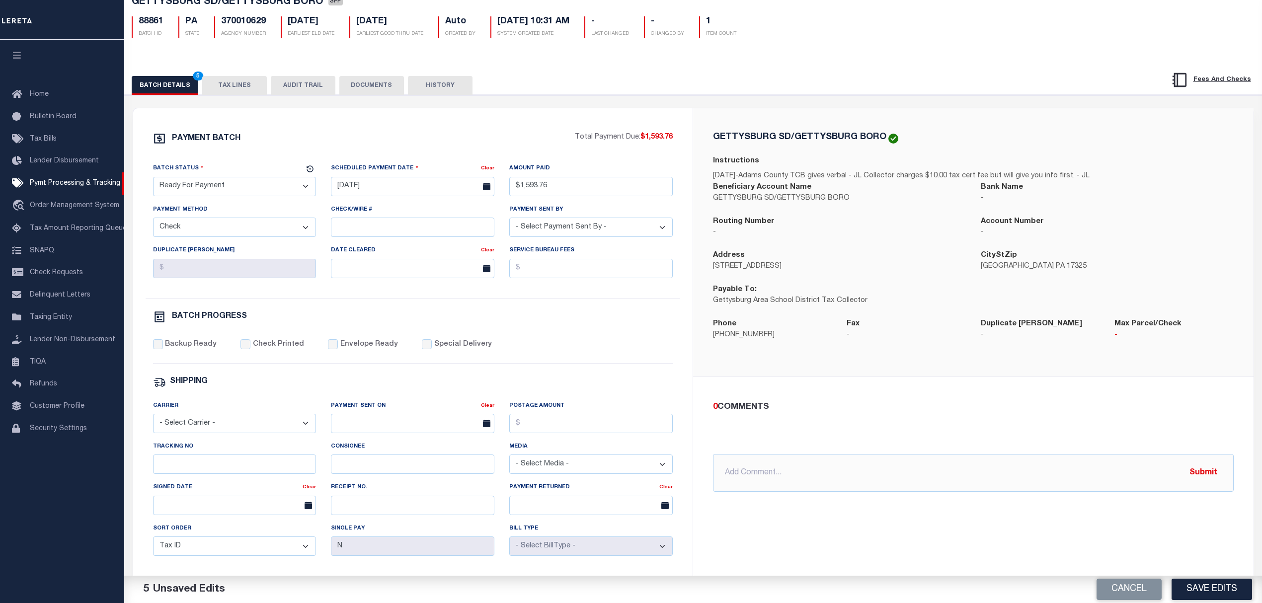
click at [201, 350] on label "Backup Ready" at bounding box center [191, 344] width 52 height 11
click at [163, 349] on input "Backup Ready" at bounding box center [158, 344] width 10 height 10
checkbox input "true"
click at [1199, 588] on button "Save Edits" at bounding box center [1212, 589] width 81 height 21
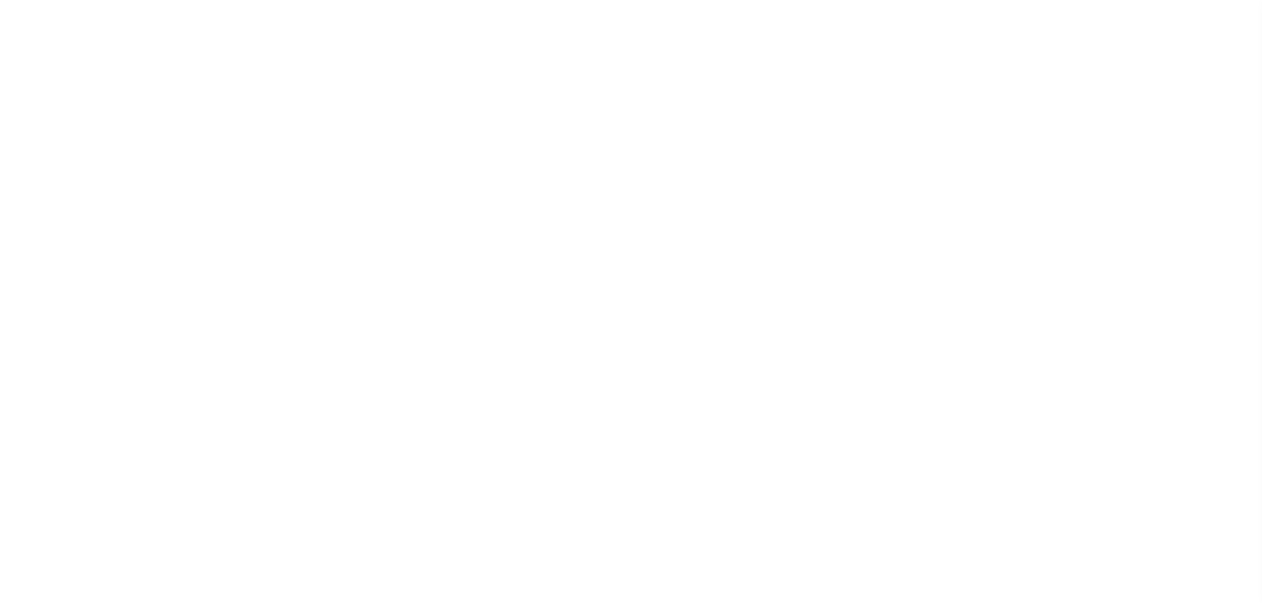
select select "SFP"
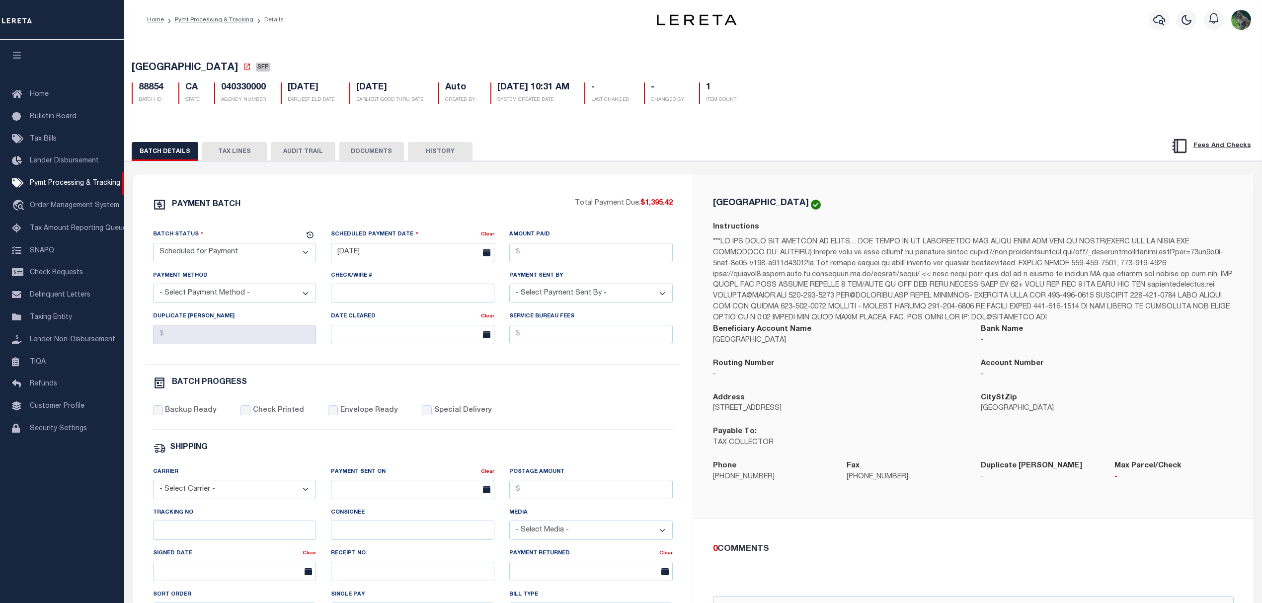
click at [163, 70] on span "[GEOGRAPHIC_DATA]" at bounding box center [185, 68] width 106 height 10
drag, startPoint x: 163, startPoint y: 70, endPoint x: 196, endPoint y: 66, distance: 32.6
click at [196, 66] on span "[GEOGRAPHIC_DATA]" at bounding box center [185, 68] width 106 height 10
copy span "[GEOGRAPHIC_DATA]"
click at [244, 67] on icon at bounding box center [247, 67] width 6 height 6
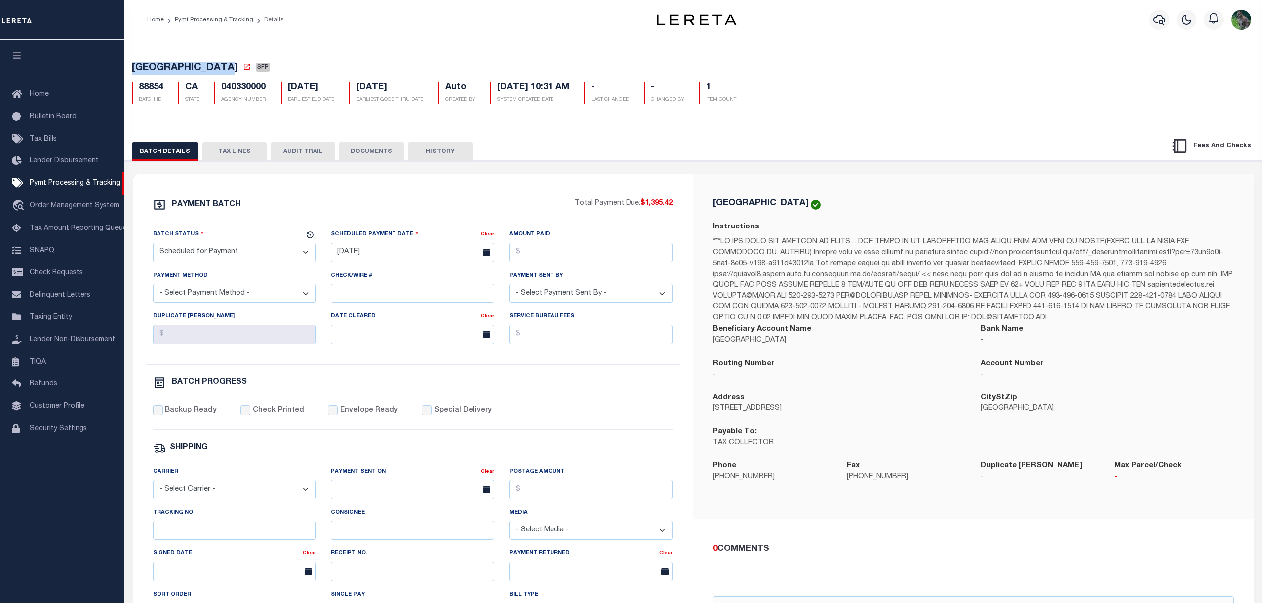
click at [218, 160] on button "TAX LINES" at bounding box center [234, 151] width 65 height 19
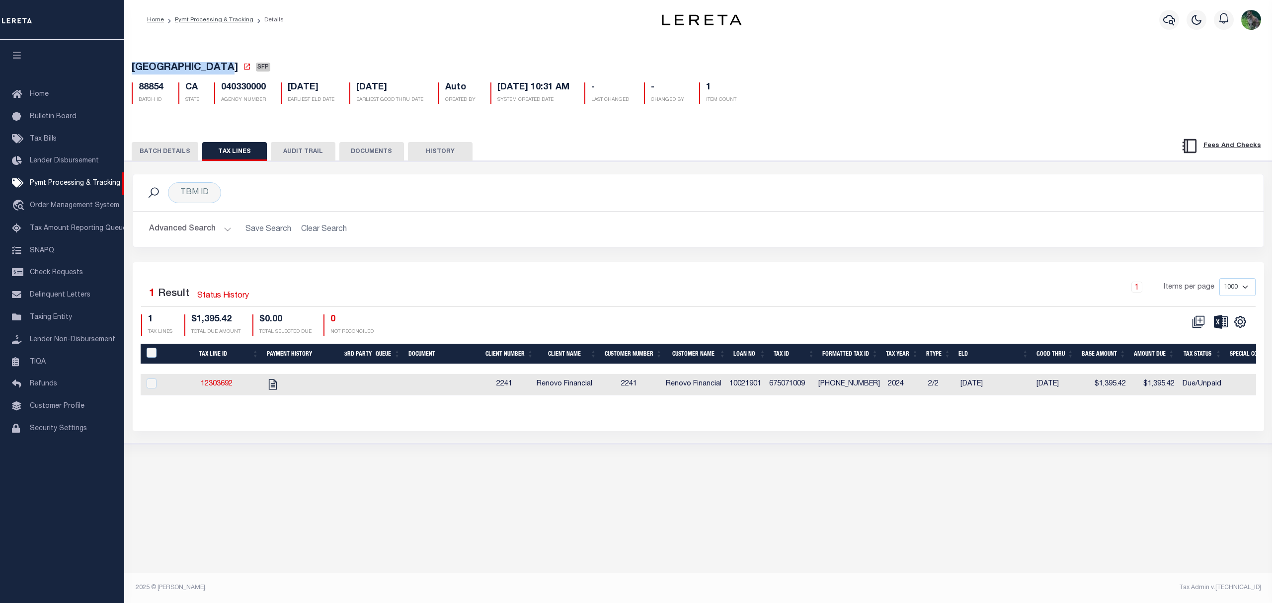
click at [801, 388] on td "675071009" at bounding box center [789, 384] width 49 height 21
checkbox input "true"
click at [801, 390] on tr "12303692 2241 Renovo Financial 2241 Renovo Financial 10021901 675071009 [PHONE_…" at bounding box center [962, 384] width 1642 height 21
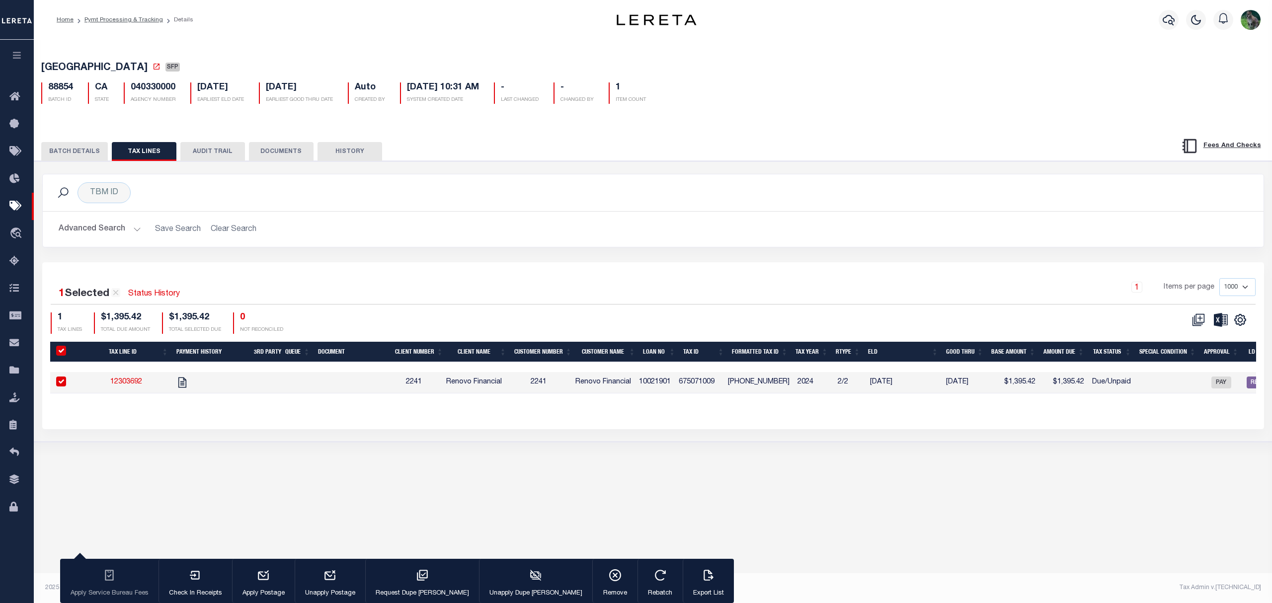
click at [712, 384] on td "675071009" at bounding box center [699, 382] width 49 height 21
checkbox input "false"
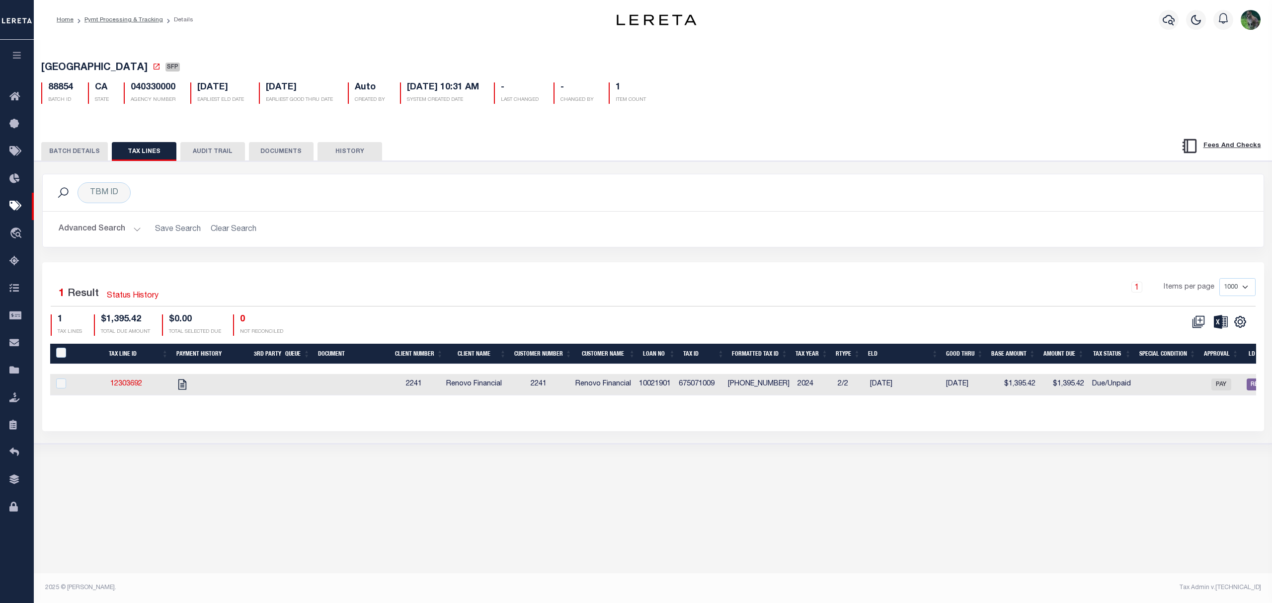
click at [712, 384] on td "675071009" at bounding box center [699, 384] width 49 height 21
checkbox input "true"
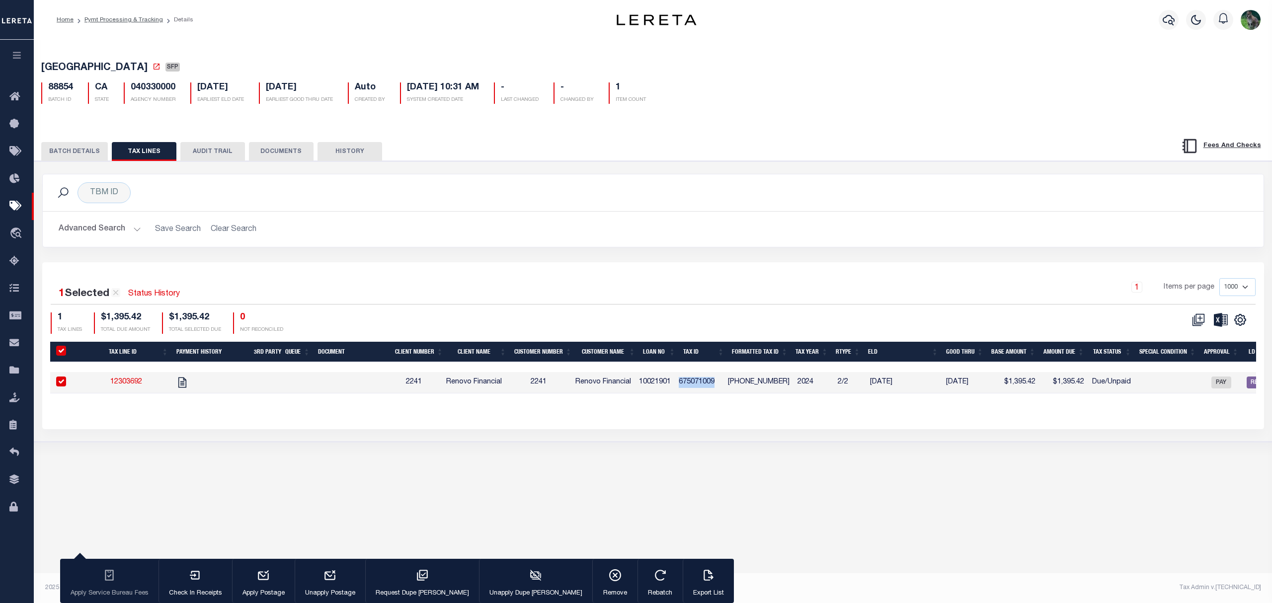
copy td "675071009"
click at [92, 158] on button "BATCH DETAILS" at bounding box center [74, 151] width 67 height 19
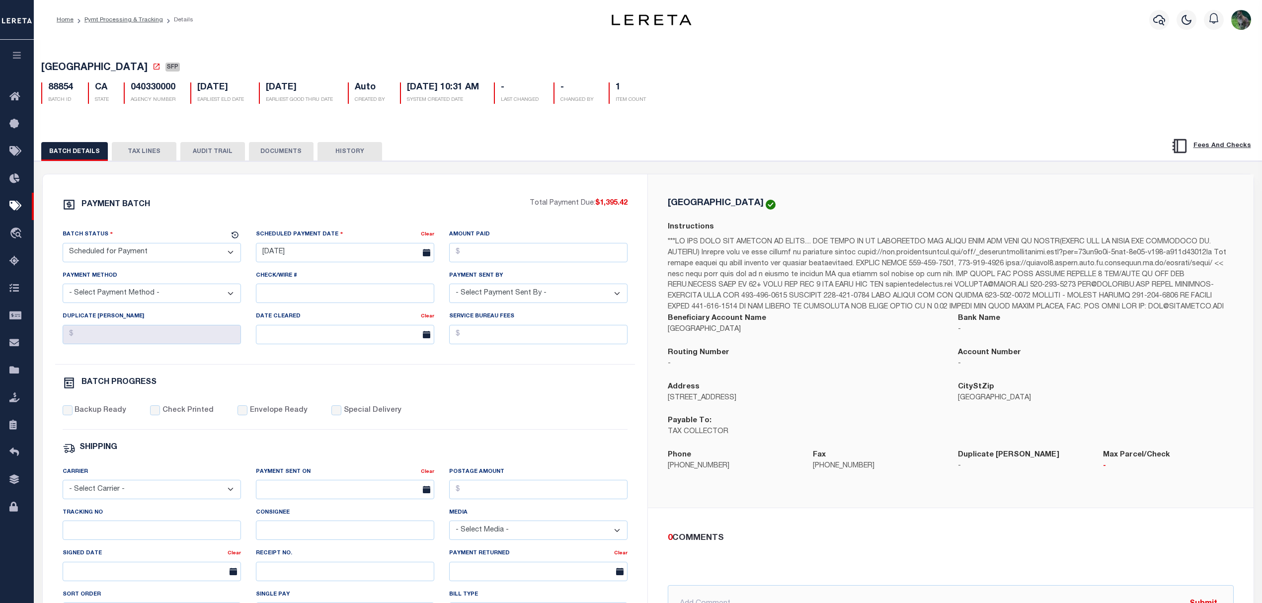
click at [152, 161] on button "TAX LINES" at bounding box center [144, 151] width 65 height 19
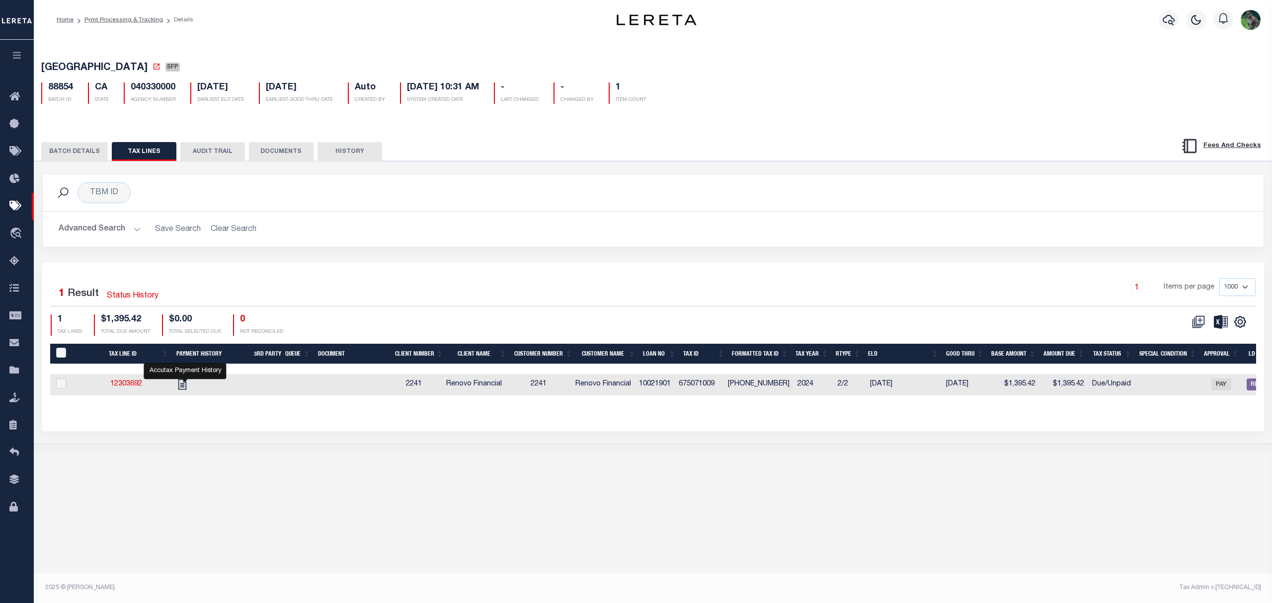
click at [101, 156] on button "BATCH DETAILS" at bounding box center [74, 151] width 67 height 19
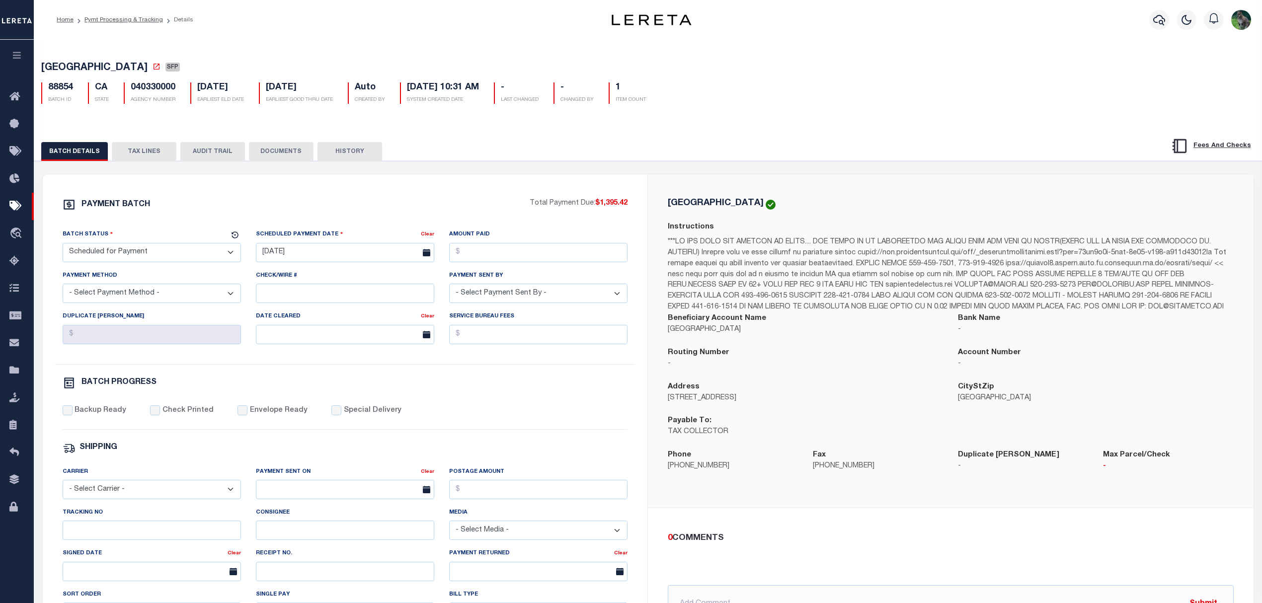
click at [344, 416] on label "Special Delivery" at bounding box center [373, 411] width 58 height 11
click at [336, 415] on input "Special Delivery" at bounding box center [336, 411] width 10 height 10
checkbox input "true"
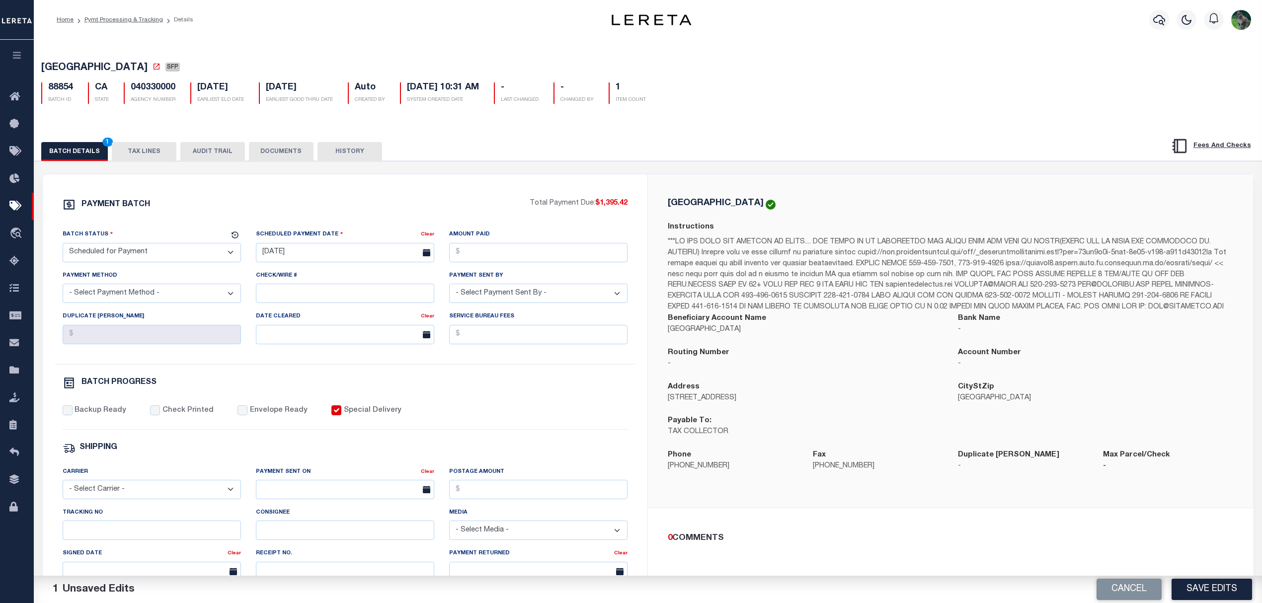
click at [111, 416] on label "Backup Ready" at bounding box center [101, 411] width 52 height 11
click at [73, 415] on input "Backup Ready" at bounding box center [68, 411] width 10 height 10
checkbox input "true"
click at [201, 262] on select "- Select Status - Scheduled for Payment Ready For Payment Payment Sent Cleared …" at bounding box center [152, 252] width 178 height 19
select select "RFP"
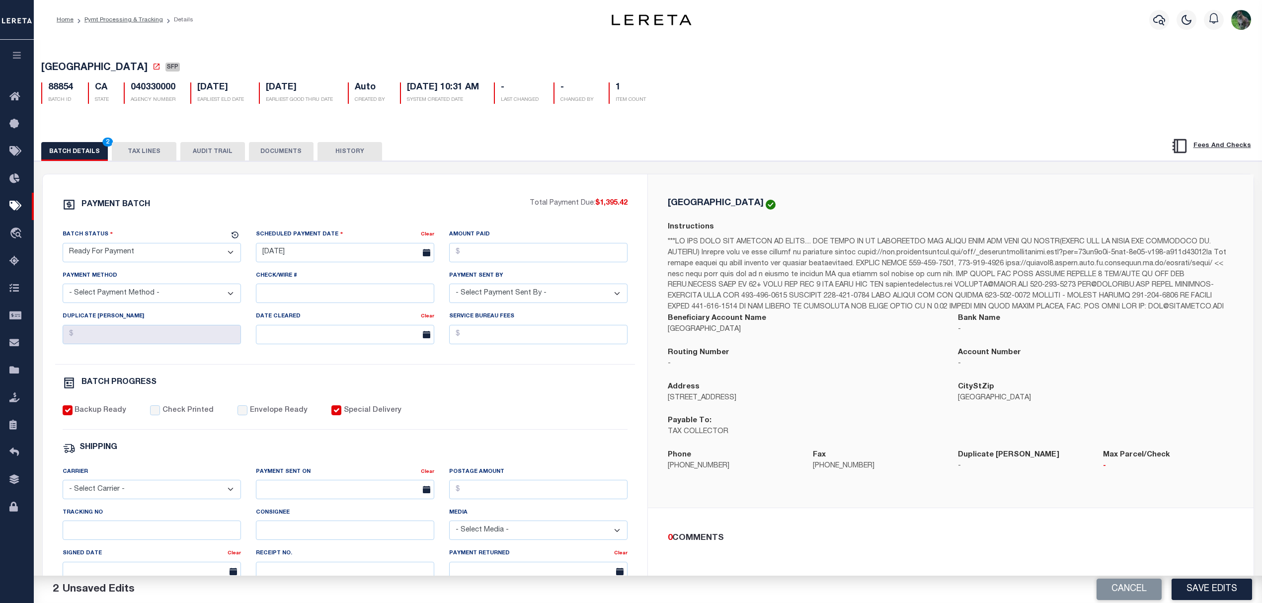
click at [63, 246] on select "- Select Status - Scheduled for Payment Ready For Payment Payment Sent Cleared …" at bounding box center [152, 252] width 178 height 19
click at [311, 253] on input "04/01/2025" at bounding box center [345, 252] width 178 height 19
click at [356, 388] on span "28" at bounding box center [353, 389] width 19 height 19
type input "[DATE]"
click at [513, 251] on input "Amount Paid" at bounding box center [538, 252] width 178 height 19
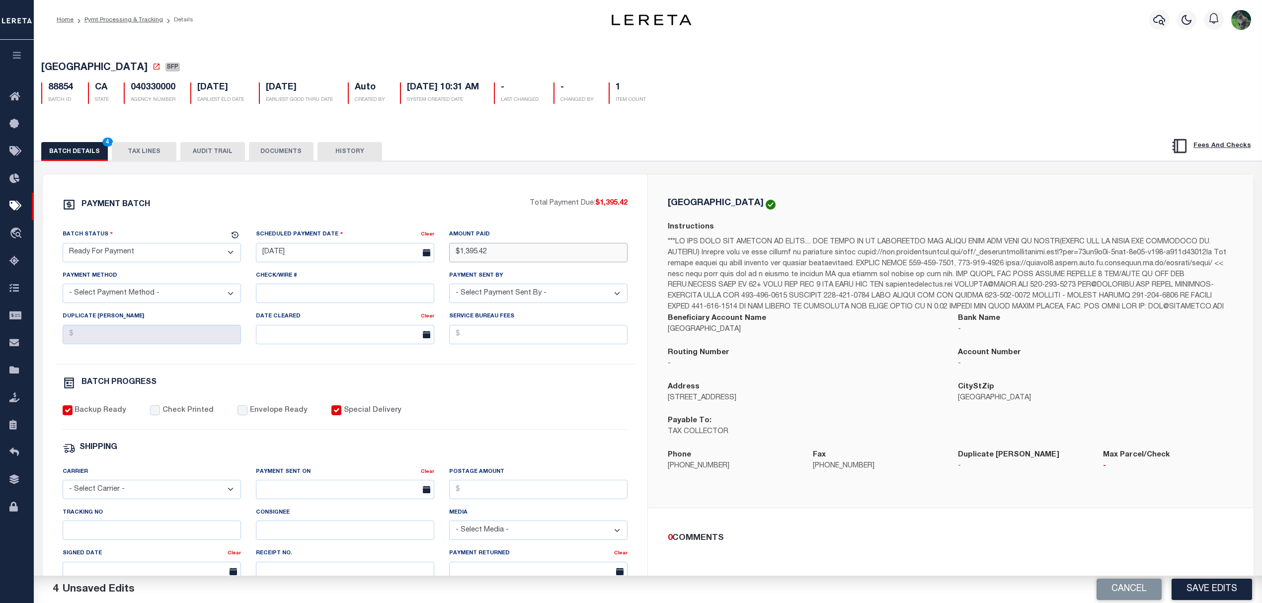
type input "$1,395.42"
select select "CHK"
select select "[PERSON_NAME]"
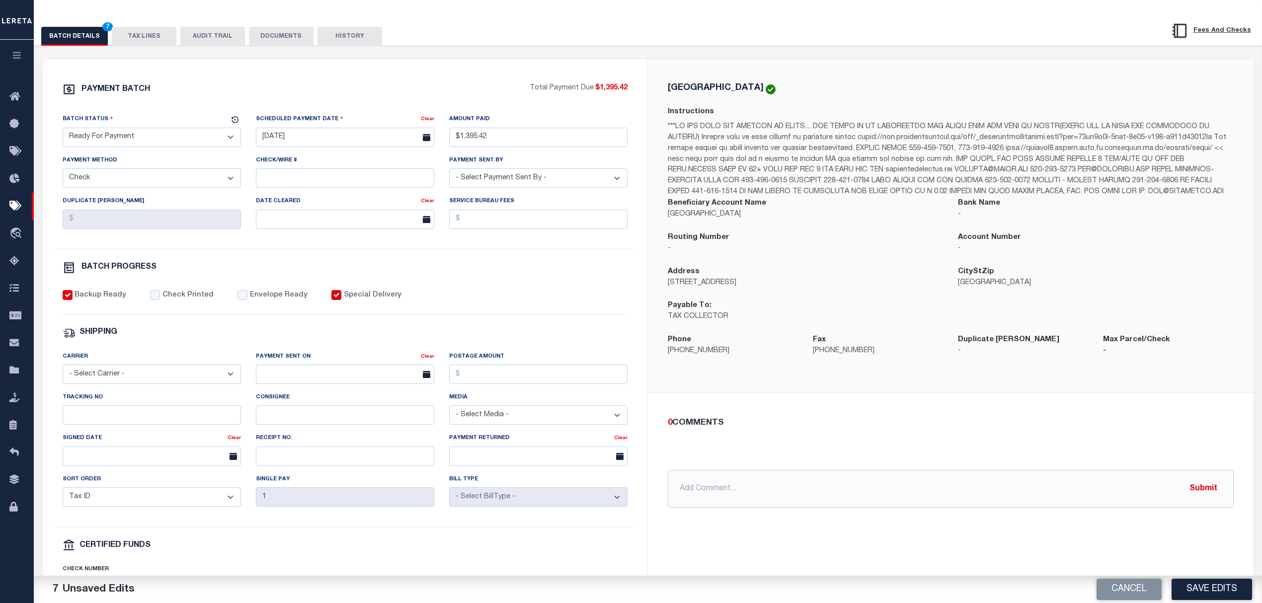
scroll to position [132, 0]
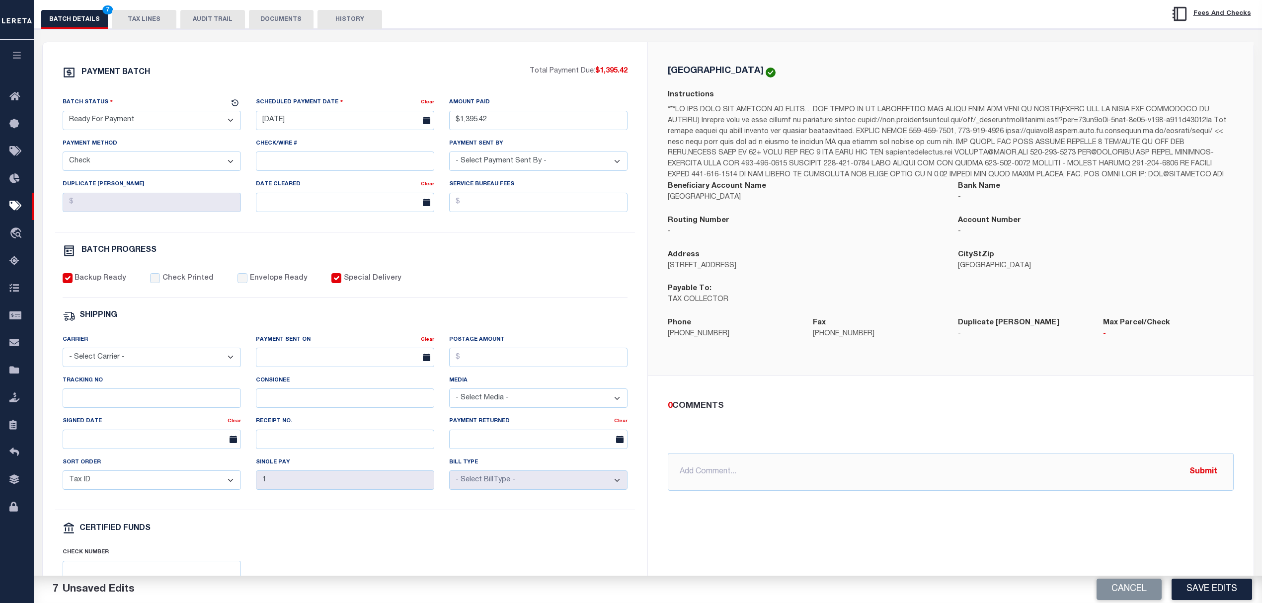
click at [767, 444] on div "0 COMMENTS @Aakash Patel @Abdul Muzain @Adams, Pamela S @Adhikary Rinki @Agusti…" at bounding box center [951, 445] width 582 height 91
click at [768, 489] on input "text" at bounding box center [951, 472] width 566 height 38
type input "Send Overnight"
click at [1211, 482] on button "Submit" at bounding box center [1203, 472] width 41 height 20
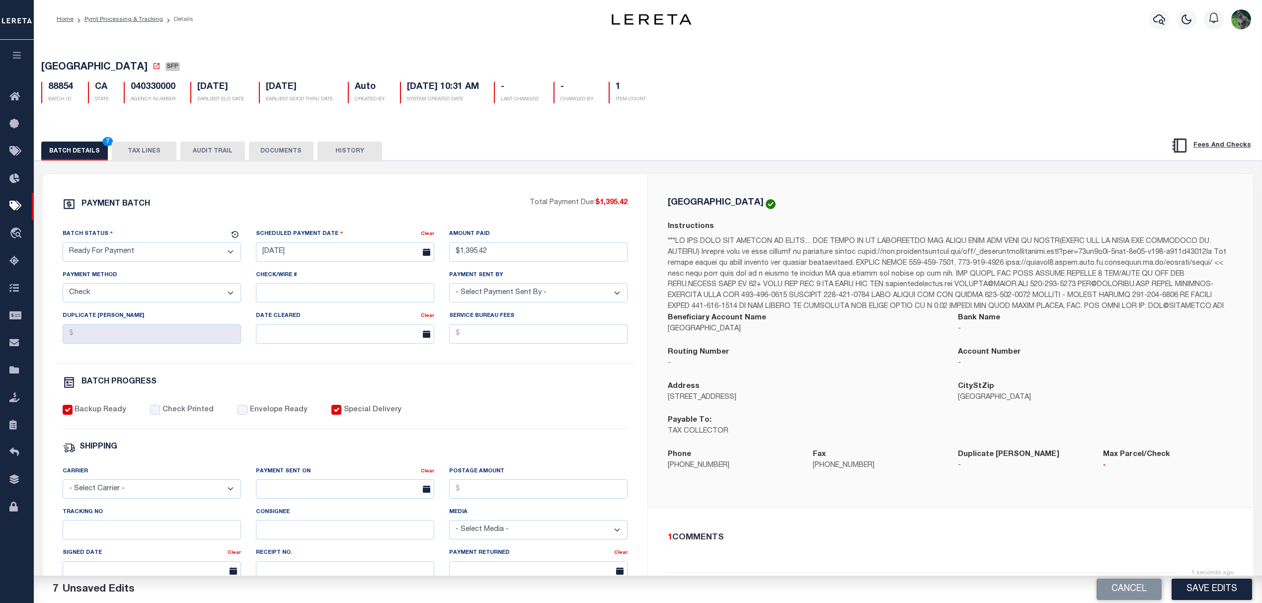
scroll to position [0, 0]
click at [66, 64] on span "RIVERSIDE COUNTY" at bounding box center [94, 68] width 106 height 10
drag, startPoint x: 66, startPoint y: 64, endPoint x: 110, endPoint y: 67, distance: 44.3
click at [110, 67] on span "RIVERSIDE COUNTY" at bounding box center [94, 68] width 106 height 10
copy span "RIVERSIDE COUNTY"
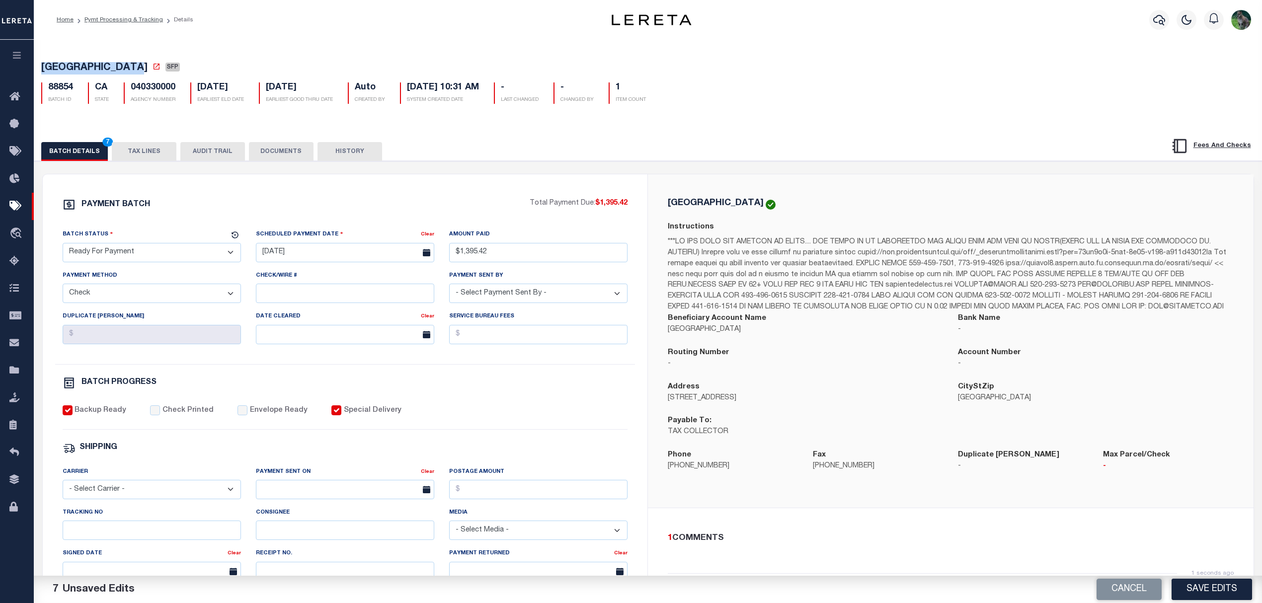
click at [1210, 592] on button "Save Edits" at bounding box center [1212, 589] width 81 height 21
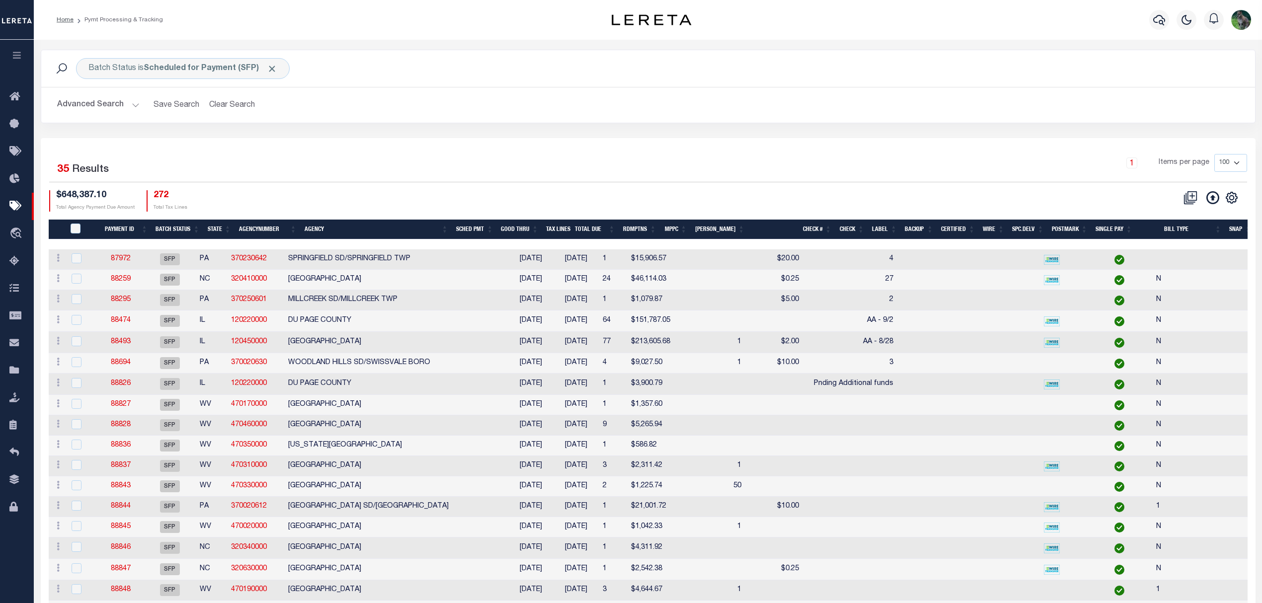
click at [377, 132] on div "Batch Status is Scheduled for Payment (SFP) Search Advanced Search Save Search …" at bounding box center [648, 94] width 1230 height 88
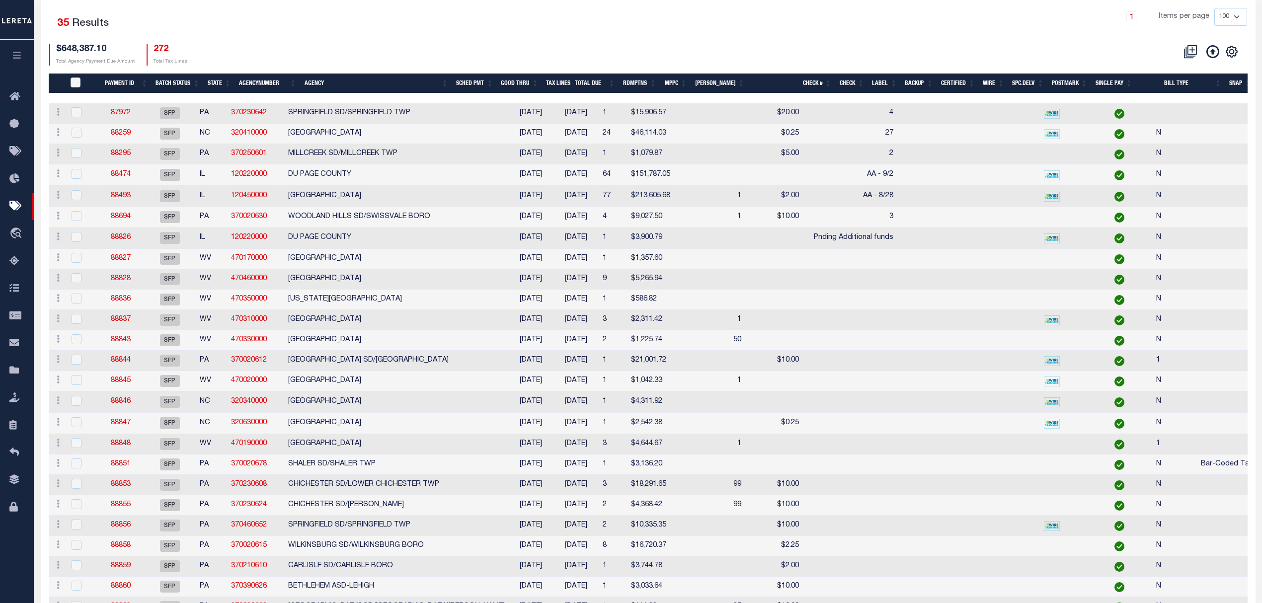
click at [132, 412] on td "88846" at bounding box center [121, 402] width 46 height 21
checkbox input "true"
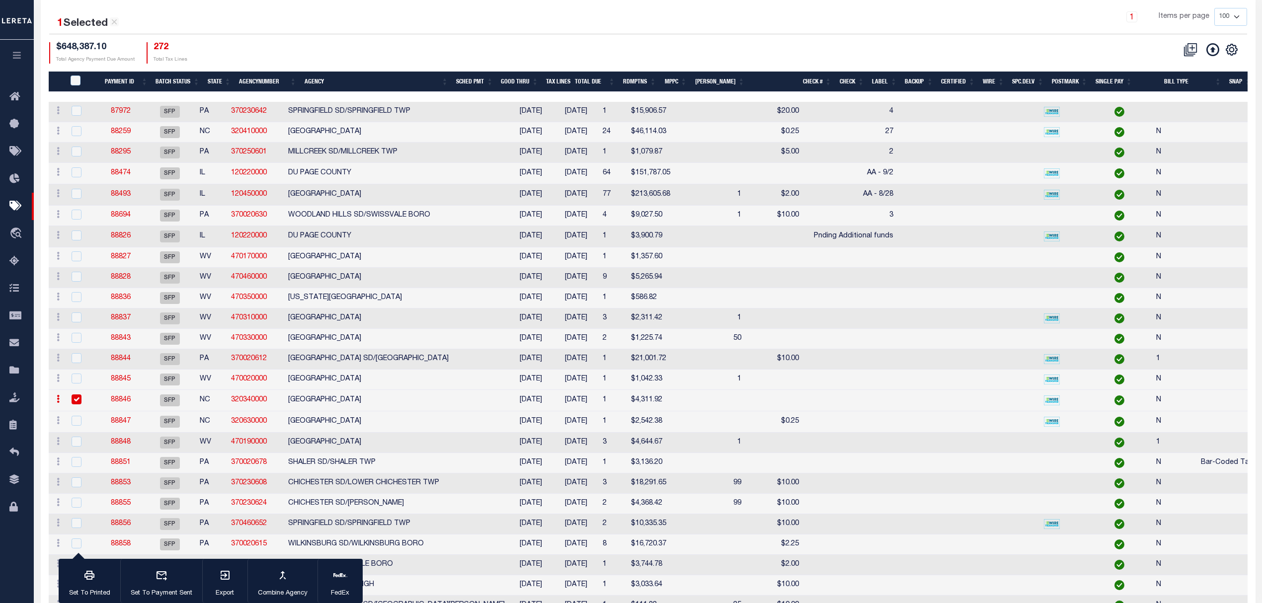
click at [131, 404] on link "88846" at bounding box center [121, 400] width 20 height 7
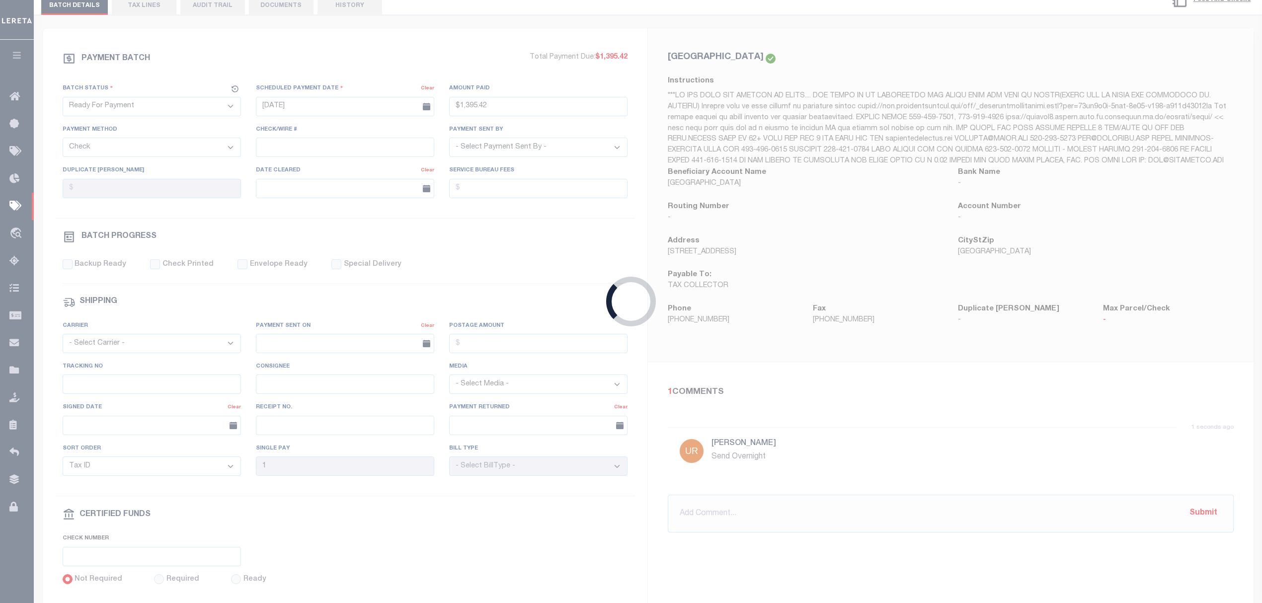
select select "SFP"
type input "[DATE]"
select select
checkbox input "false"
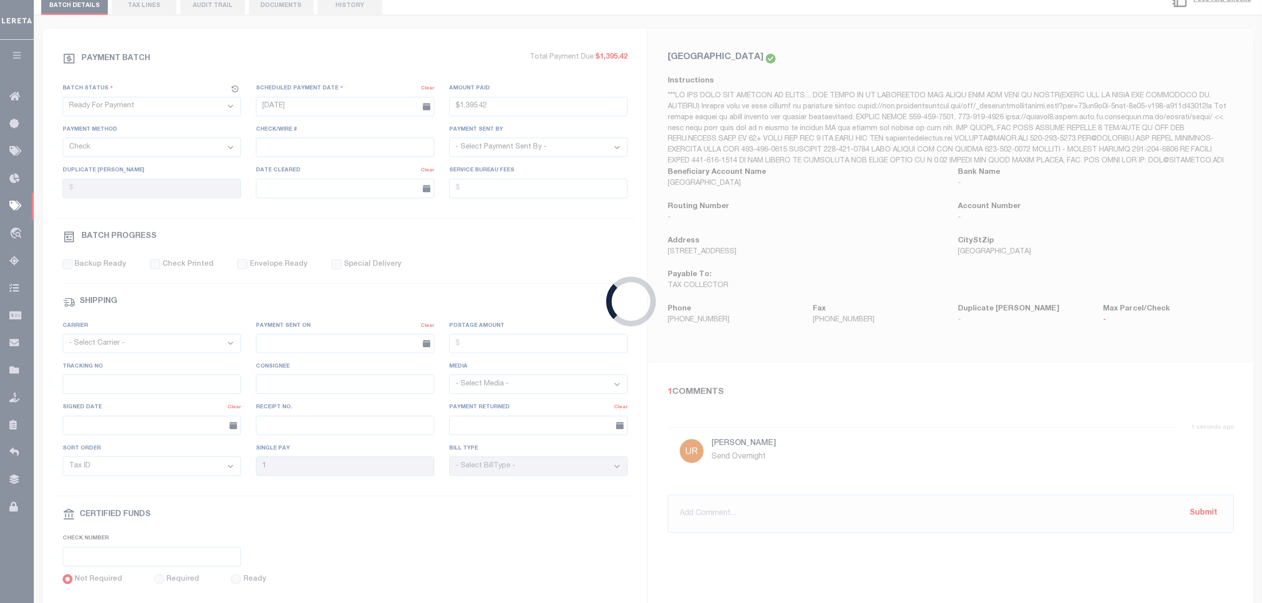
checkbox input "false"
type input "N"
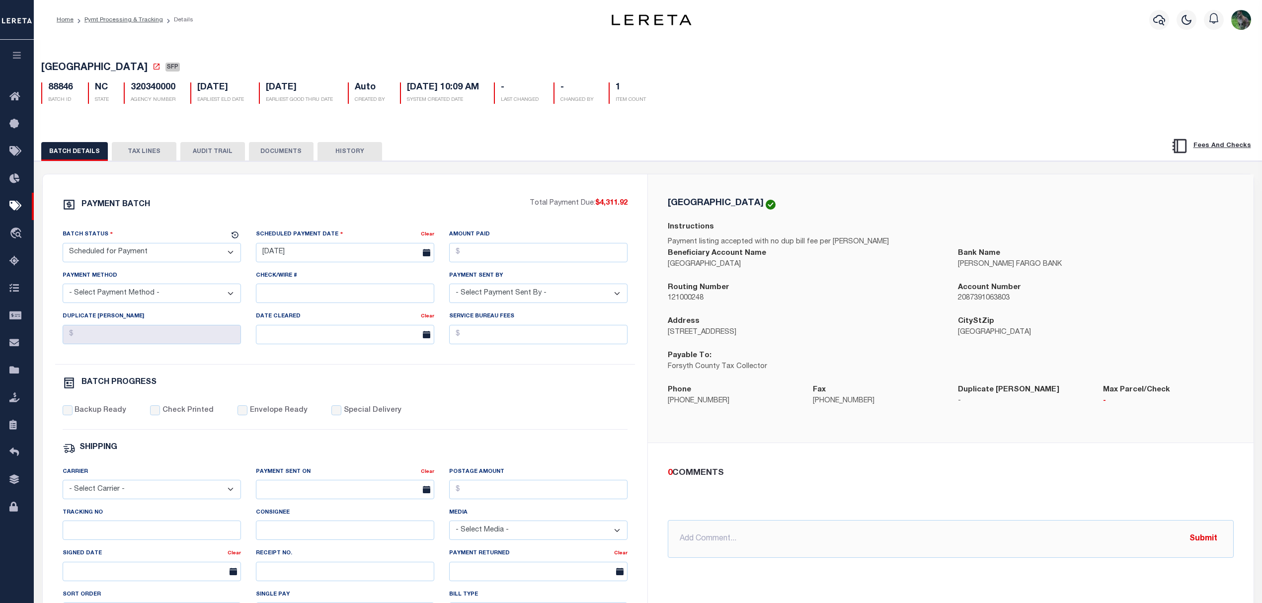
click at [69, 70] on span "FORSYTH COUNTY" at bounding box center [94, 68] width 106 height 10
drag, startPoint x: 69, startPoint y: 70, endPoint x: 110, endPoint y: 69, distance: 41.3
click at [110, 69] on span "FORSYTH COUNTY" at bounding box center [94, 68] width 106 height 10
copy span "FORSYTH COUNTY"
drag, startPoint x: 162, startPoint y: 254, endPoint x: 148, endPoint y: 264, distance: 16.7
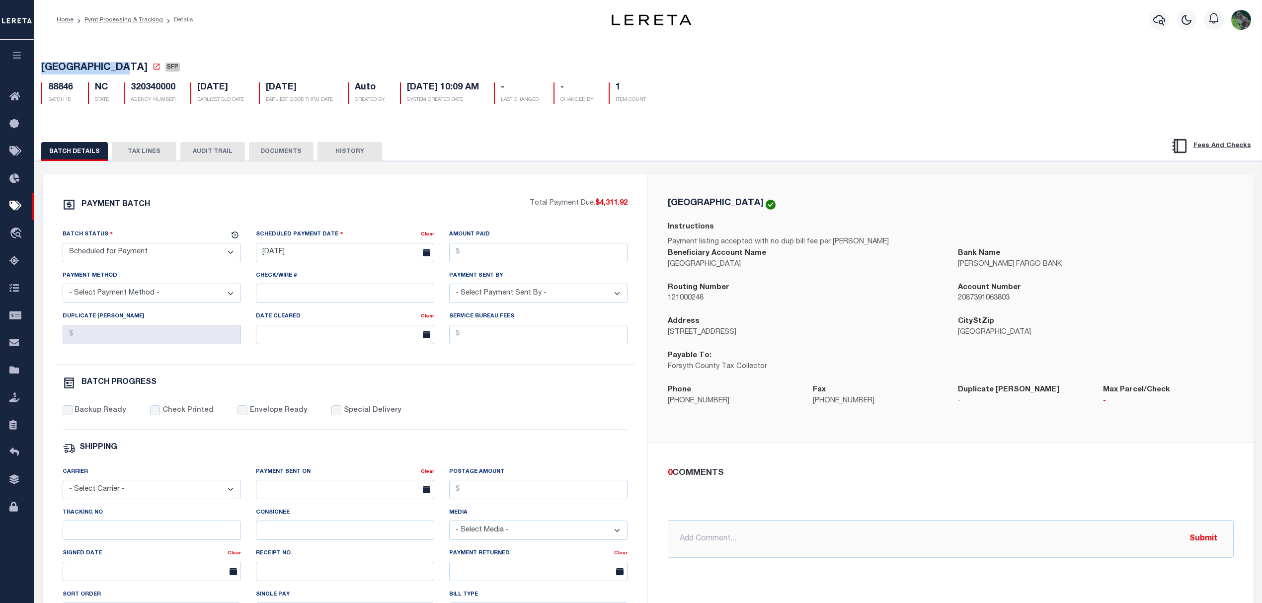
click at [162, 255] on select "- Select Status - Scheduled for Payment Ready For Payment Payment Sent Cleared …" at bounding box center [152, 252] width 178 height 19
select select "RFP"
click at [63, 246] on select "- Select Status - Scheduled for Payment Ready For Payment Payment Sent Cleared …" at bounding box center [152, 252] width 178 height 19
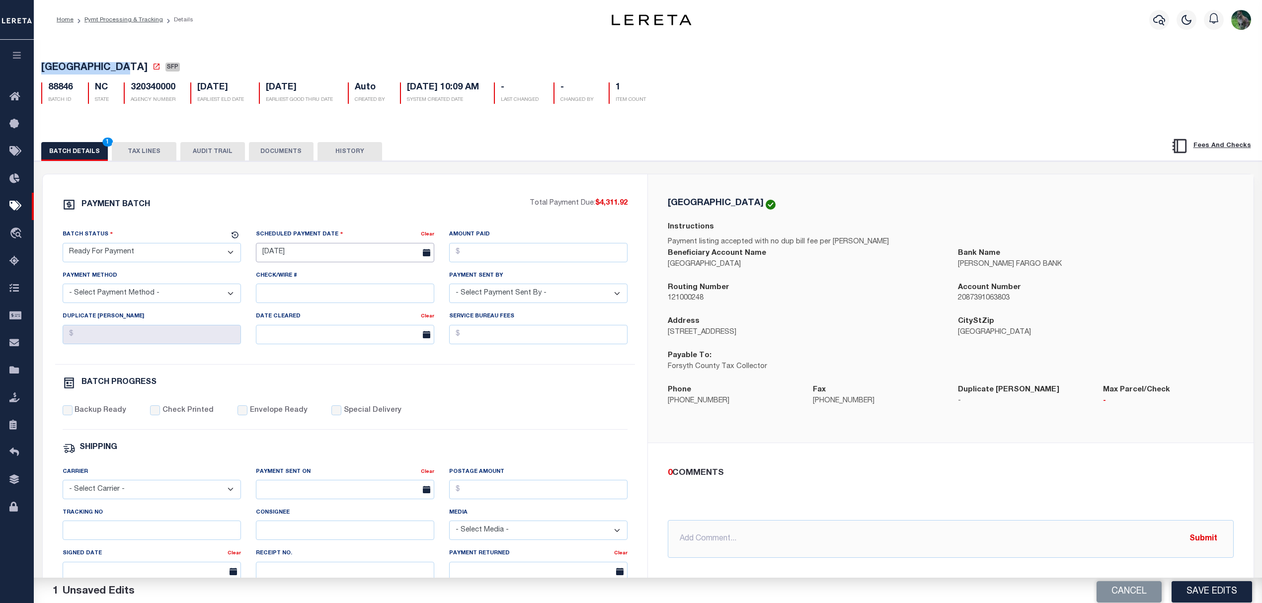
click at [337, 256] on input "[DATE]" at bounding box center [345, 252] width 178 height 19
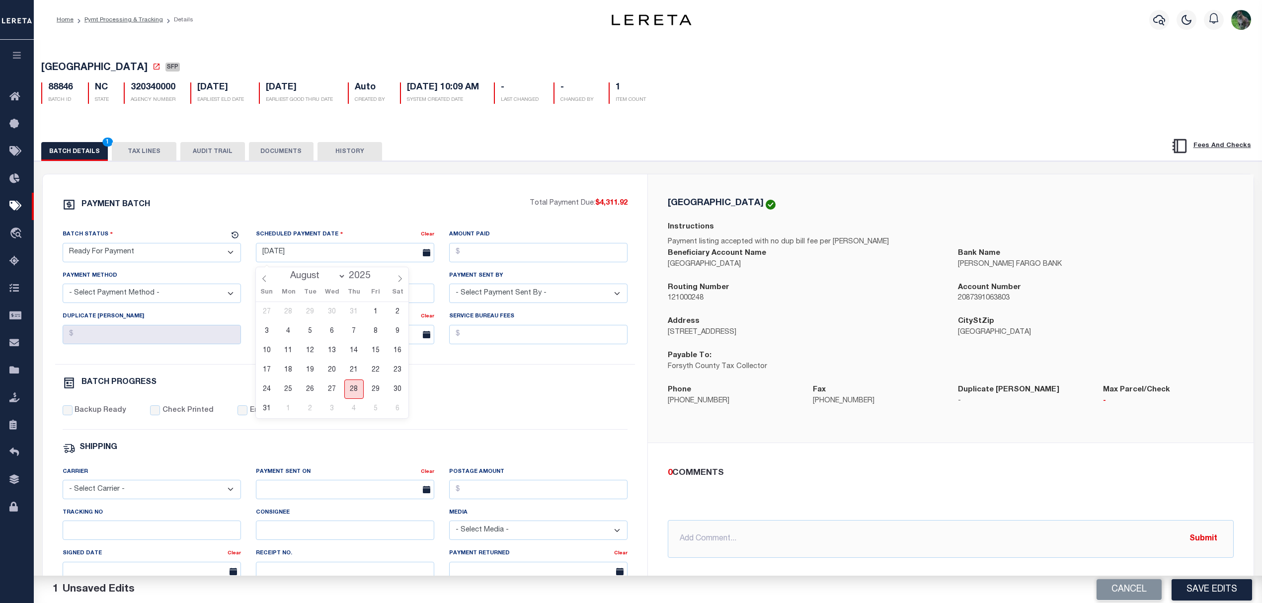
click at [350, 388] on span "28" at bounding box center [353, 389] width 19 height 19
type input "[DATE]"
click at [526, 247] on input "Amount Paid" at bounding box center [538, 252] width 178 height 19
type input "$4,311.92"
select select "CHK"
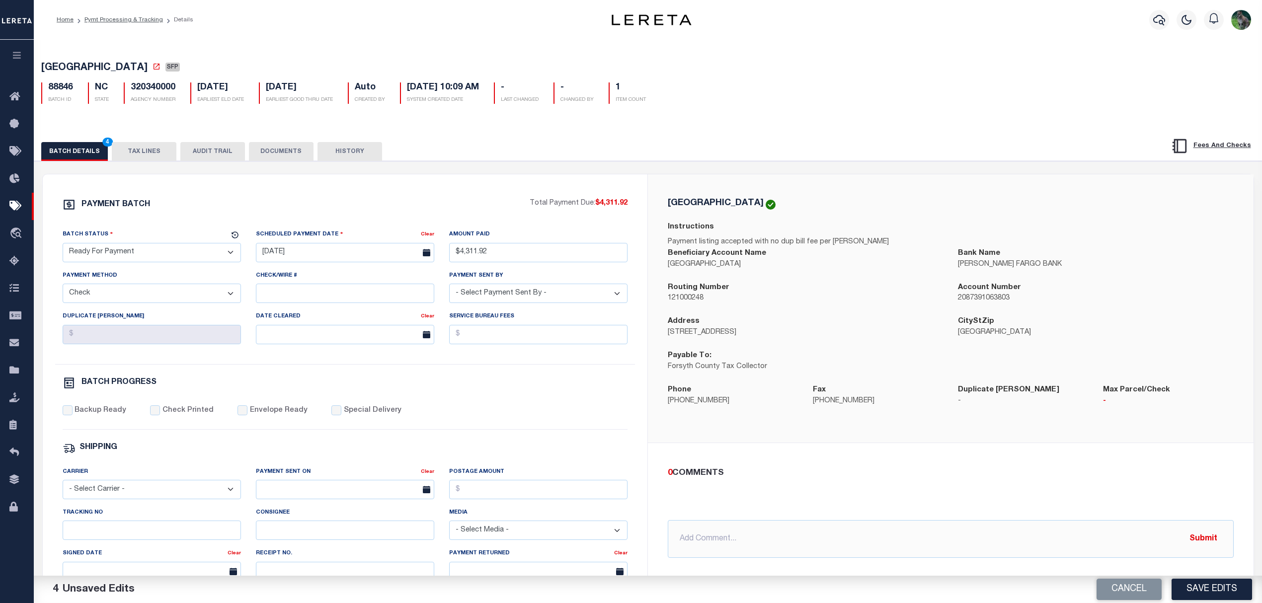
select select "[PERSON_NAME]"
click at [110, 416] on label "Backup Ready" at bounding box center [101, 411] width 52 height 11
click at [73, 415] on input "Backup Ready" at bounding box center [68, 411] width 10 height 10
checkbox input "true"
click at [1200, 593] on button "Save Edits" at bounding box center [1212, 589] width 81 height 21
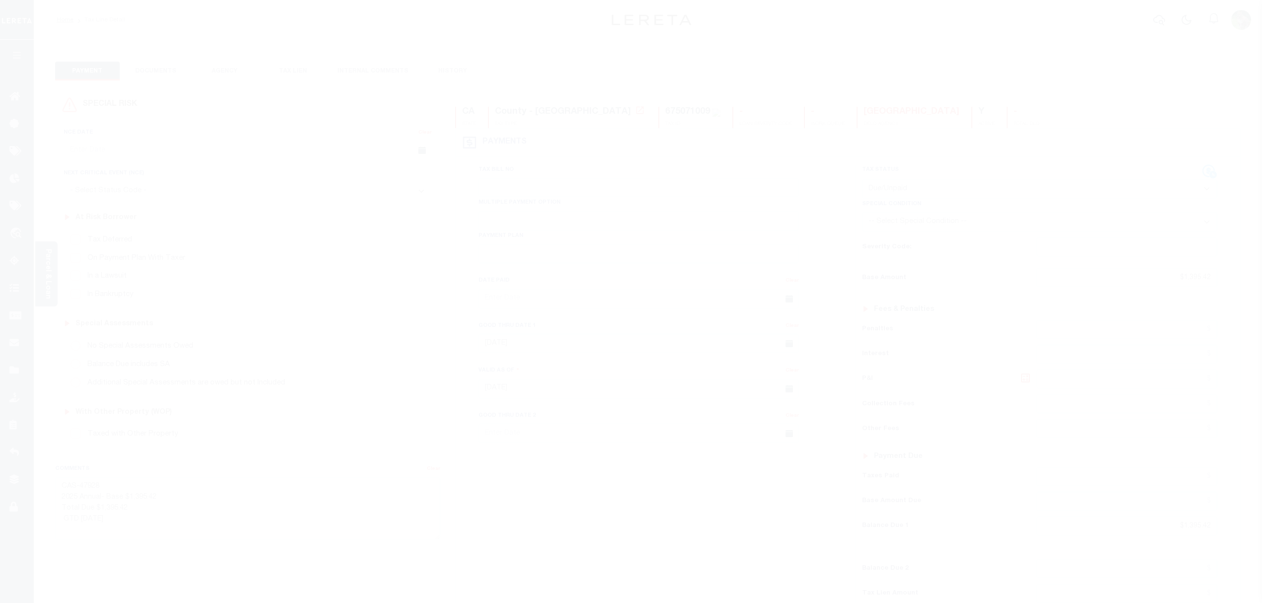
select select "DUE"
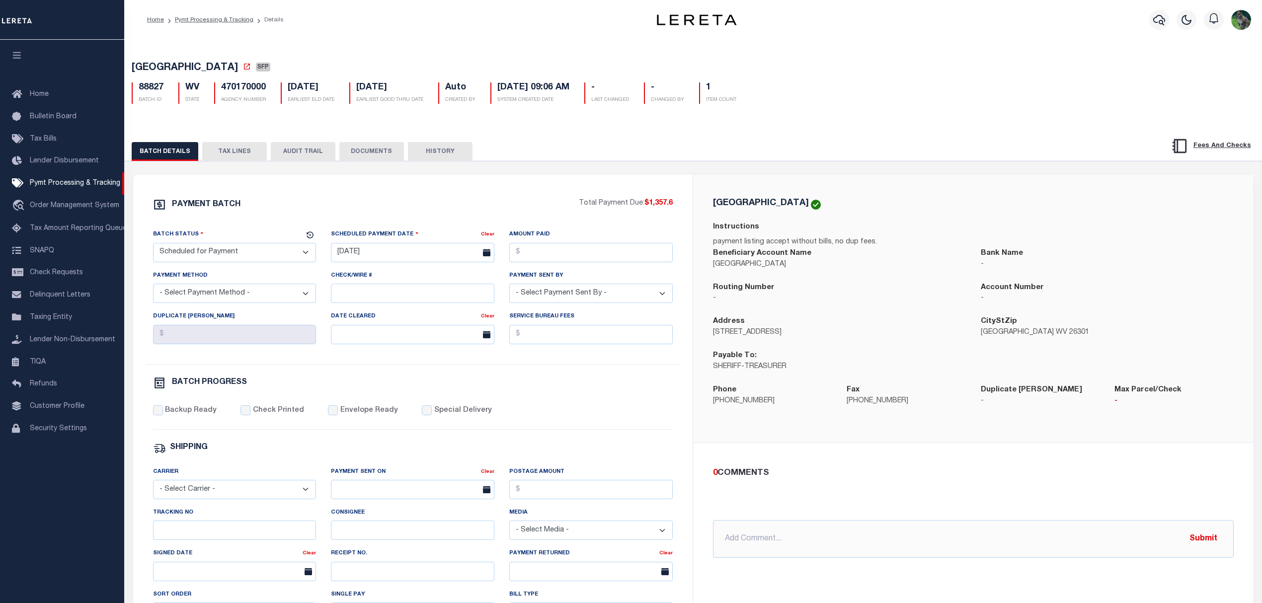
click at [165, 64] on span "[GEOGRAPHIC_DATA]" at bounding box center [185, 68] width 106 height 10
drag, startPoint x: 165, startPoint y: 64, endPoint x: 205, endPoint y: 69, distance: 40.0
click at [205, 69] on span "[GEOGRAPHIC_DATA]" at bounding box center [185, 68] width 106 height 10
copy span "[GEOGRAPHIC_DATA]"
click at [261, 254] on select "- Select Status - Scheduled for Payment Ready For Payment Payment Sent Cleared …" at bounding box center [234, 252] width 163 height 19
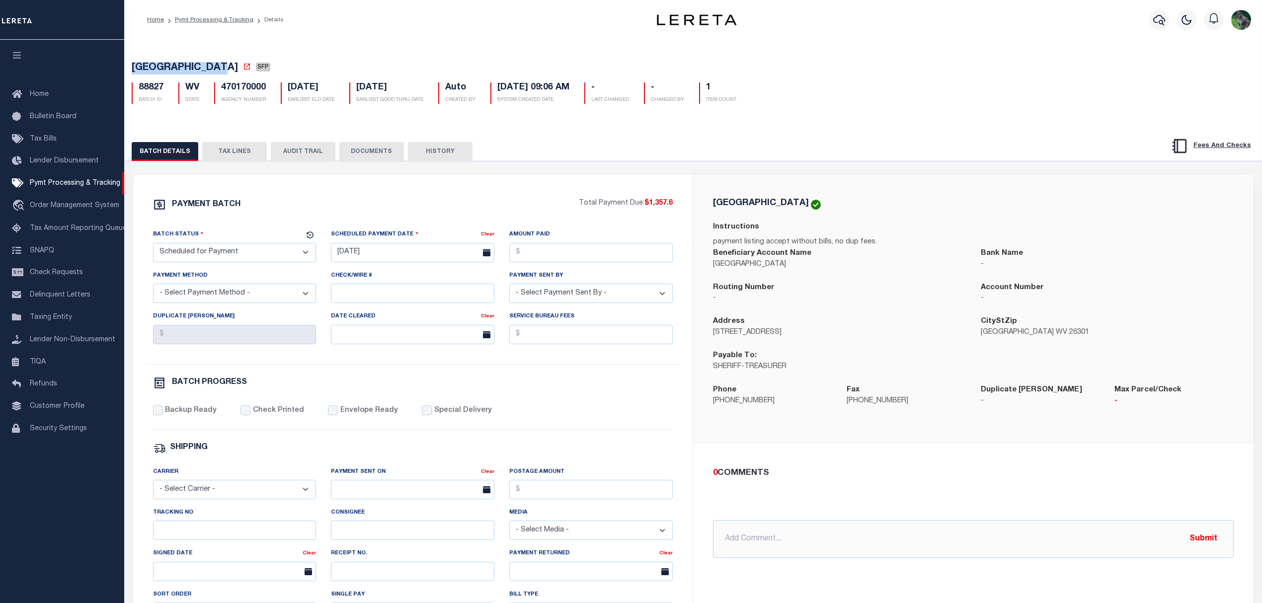
select select "RFP"
click at [153, 246] on select "- Select Status - Scheduled for Payment Ready For Payment Payment Sent Cleared …" at bounding box center [234, 252] width 163 height 19
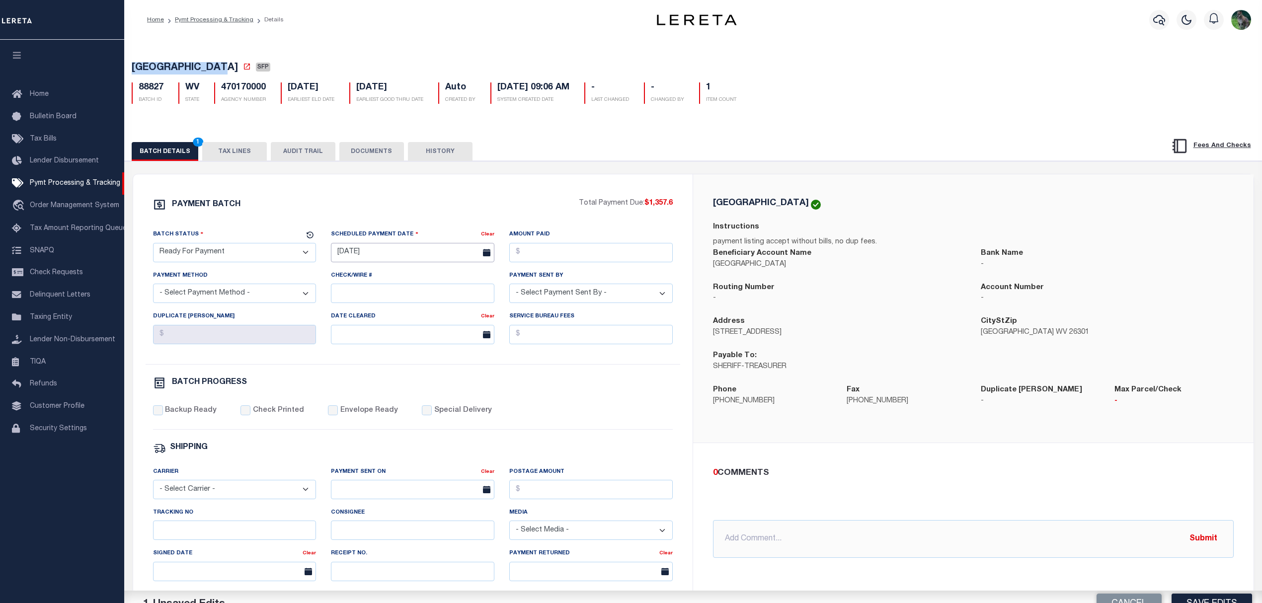
click at [388, 257] on input "[DATE]" at bounding box center [412, 252] width 163 height 19
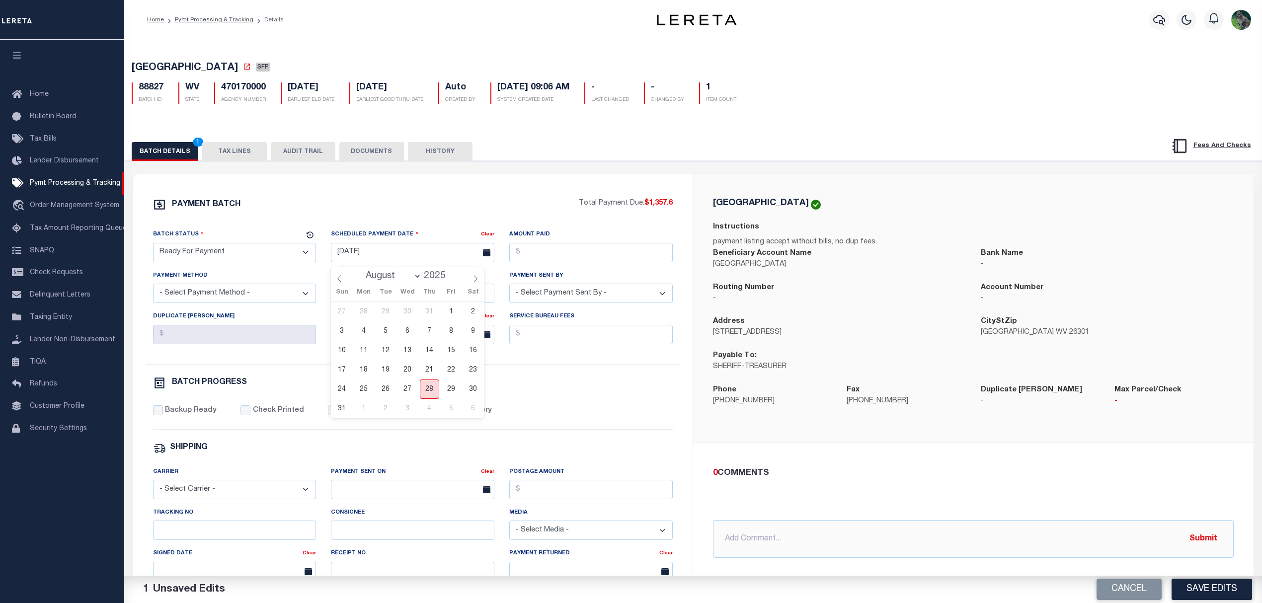
click at [430, 389] on span "28" at bounding box center [429, 389] width 19 height 19
type input "[DATE]"
click at [592, 251] on input "Amount Paid" at bounding box center [590, 252] width 163 height 19
type input "$1,357.60"
select select "CHK"
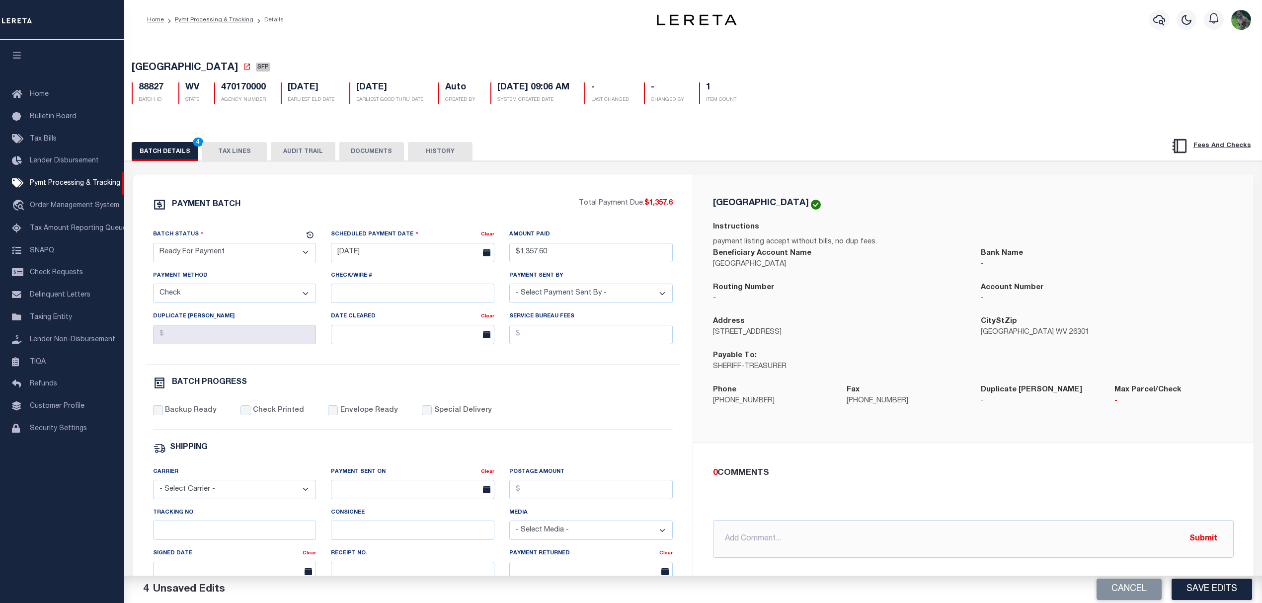
select select "[PERSON_NAME]"
click at [210, 416] on label "Backup Ready" at bounding box center [191, 411] width 52 height 11
click at [163, 415] on input "Backup Ready" at bounding box center [158, 411] width 10 height 10
checkbox input "true"
click at [1202, 597] on button "Save Edits" at bounding box center [1212, 589] width 81 height 21
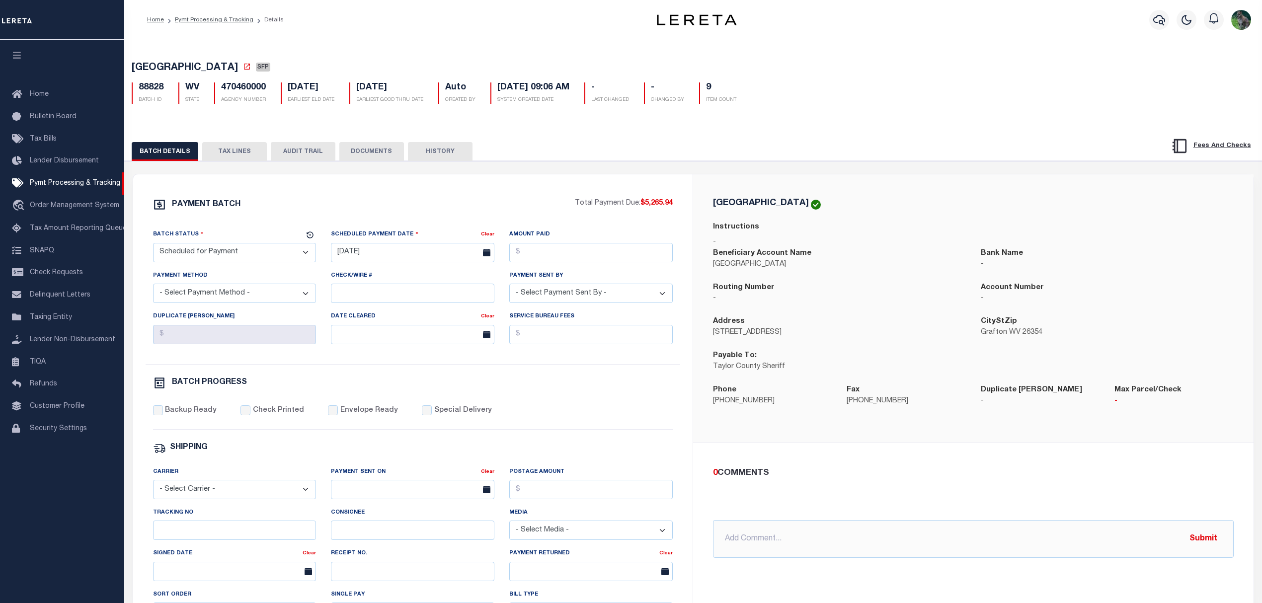
click at [154, 61] on div "[GEOGRAPHIC_DATA] SFP 88828 BATCH ID WV STATE 470460000 - -" at bounding box center [693, 81] width 1147 height 62
drag, startPoint x: 154, startPoint y: 61, endPoint x: 183, endPoint y: 64, distance: 29.5
click at [183, 64] on div "[GEOGRAPHIC_DATA] SFP 88828 BATCH ID WV STATE 470460000 - -" at bounding box center [693, 81] width 1147 height 62
copy span "[GEOGRAPHIC_DATA]"
click at [264, 262] on select "- Select Status - Scheduled for Payment Ready For Payment Payment Sent Cleared …" at bounding box center [234, 252] width 163 height 19
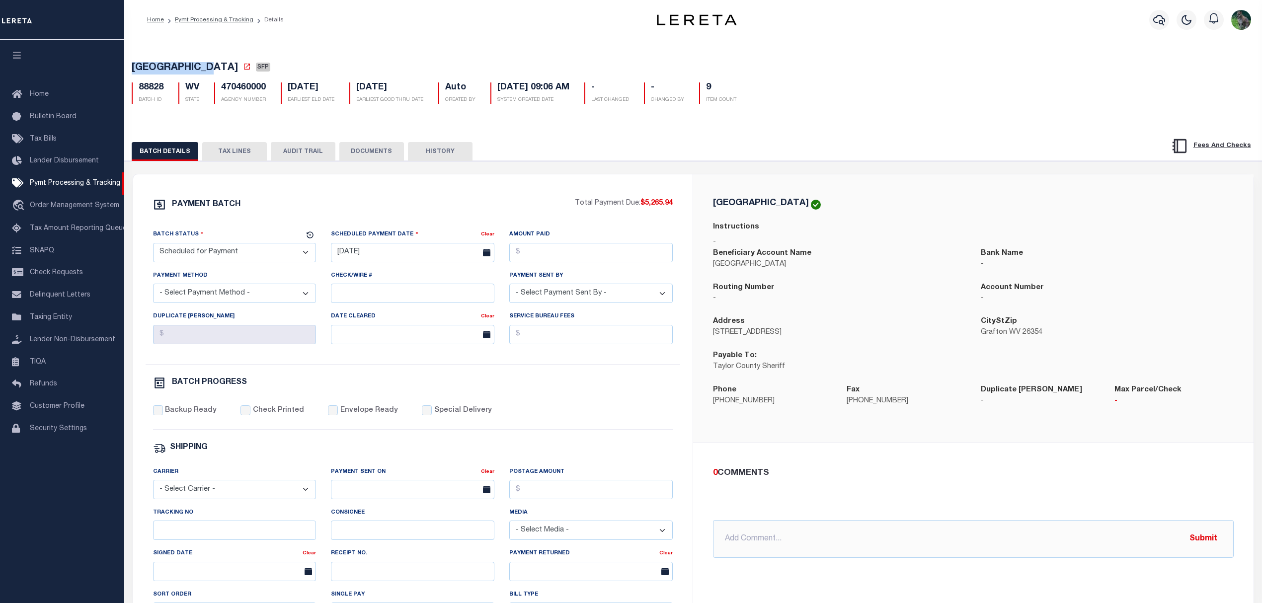
select select "RFP"
click at [153, 246] on select "- Select Status - Scheduled for Payment Ready For Payment Payment Sent Cleared …" at bounding box center [234, 252] width 163 height 19
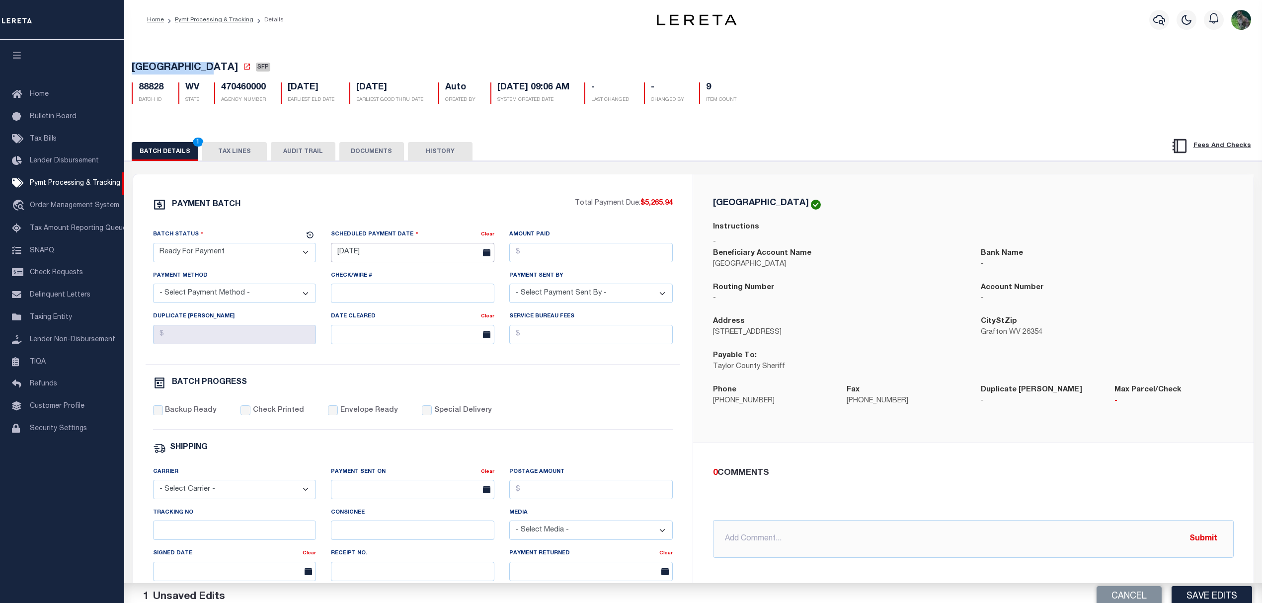
click at [372, 259] on body "Home Pymt Processing & Tracking Details" at bounding box center [631, 417] width 1262 height 834
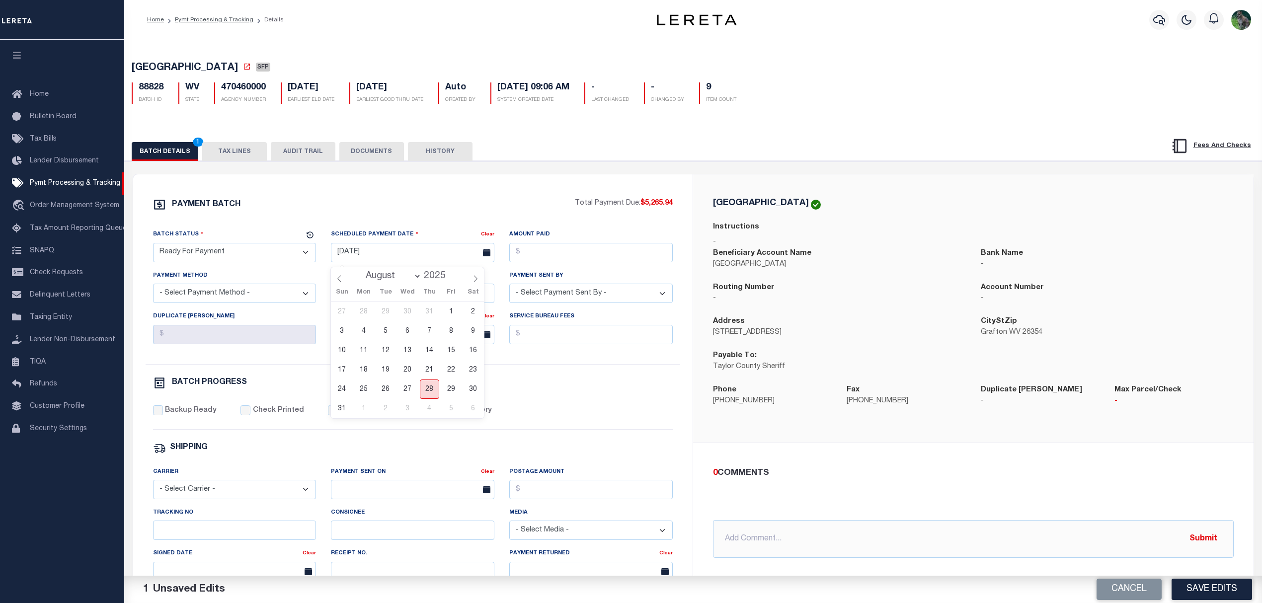
click at [432, 395] on span "28" at bounding box center [429, 389] width 19 height 19
type input "[DATE]"
click at [577, 262] on input "Amount Paid" at bounding box center [590, 252] width 163 height 19
type input "$5,265.94"
select select "CHK"
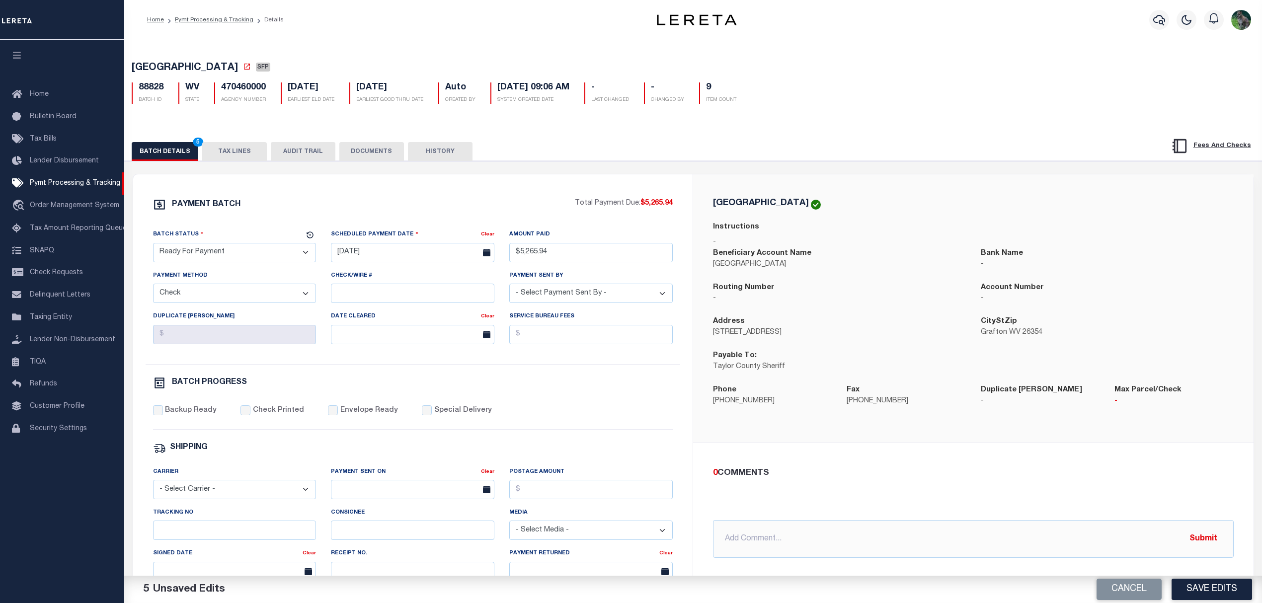
select select "[PERSON_NAME]"
click at [210, 414] on label "Backup Ready" at bounding box center [191, 411] width 52 height 11
click at [163, 414] on input "Backup Ready" at bounding box center [158, 411] width 10 height 10
checkbox input "true"
click at [837, 321] on div "Address [STREET_ADDRESS]" at bounding box center [839, 327] width 253 height 22
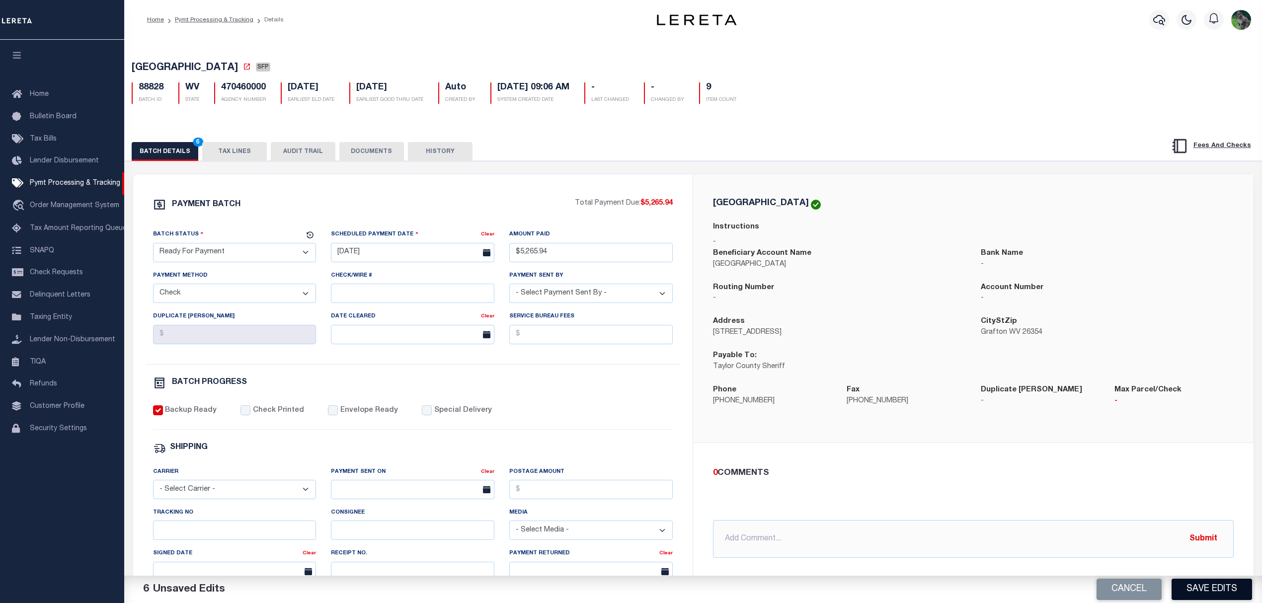
click at [1183, 589] on button "Save Edits" at bounding box center [1212, 589] width 81 height 21
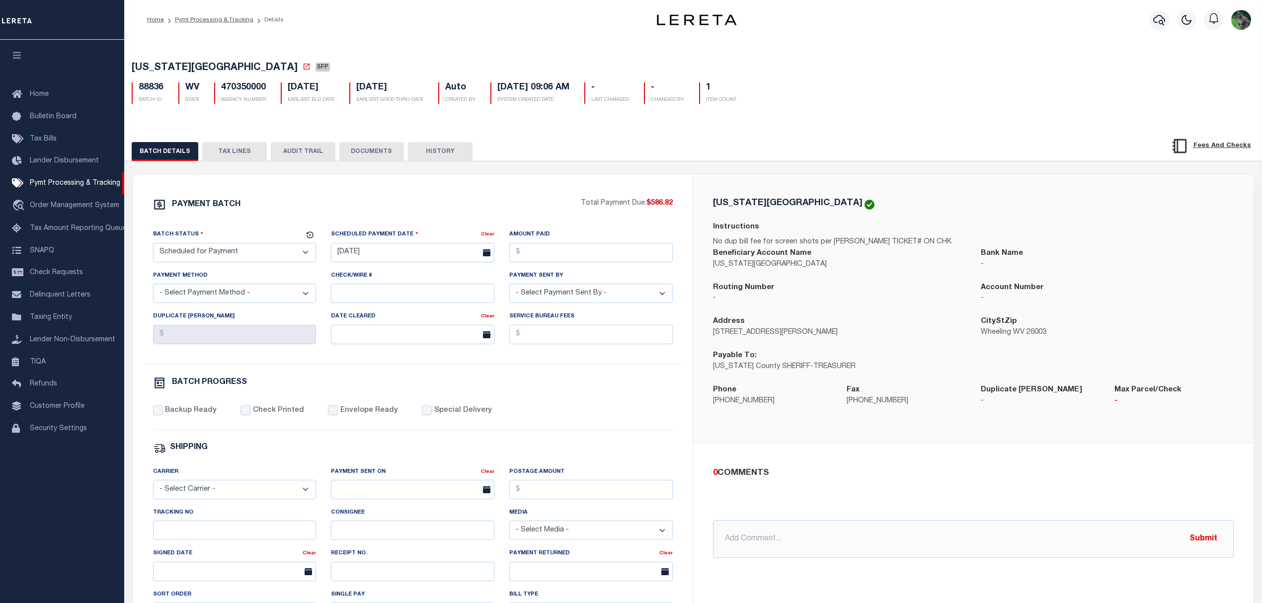
click at [152, 68] on span "[US_STATE][GEOGRAPHIC_DATA]" at bounding box center [215, 68] width 166 height 10
drag, startPoint x: 152, startPoint y: 68, endPoint x: 175, endPoint y: 68, distance: 23.4
click at [175, 68] on span "[US_STATE][GEOGRAPHIC_DATA]" at bounding box center [215, 68] width 166 height 10
copy span "[US_STATE][GEOGRAPHIC_DATA]"
click at [233, 257] on select "- Select Status - Scheduled for Payment Ready For Payment Payment Sent Cleared …" at bounding box center [234, 252] width 163 height 19
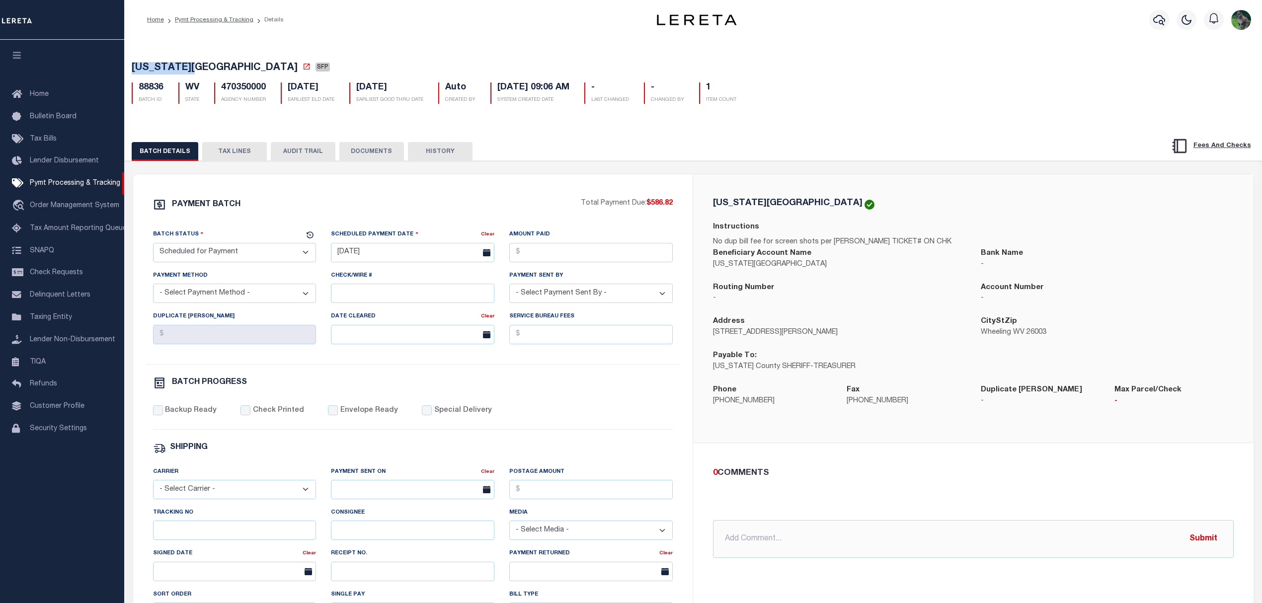
select select "RFP"
click at [153, 246] on select "- Select Status - Scheduled for Payment Ready For Payment Payment Sent Cleared …" at bounding box center [234, 252] width 163 height 19
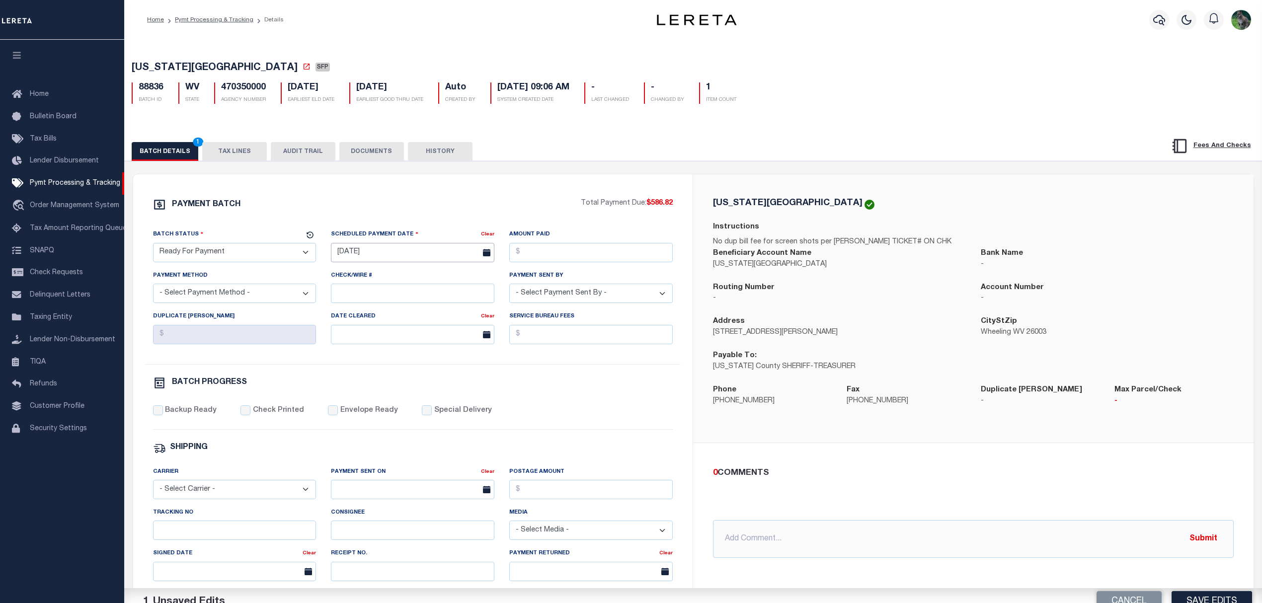
click at [350, 257] on input "[DATE]" at bounding box center [412, 252] width 163 height 19
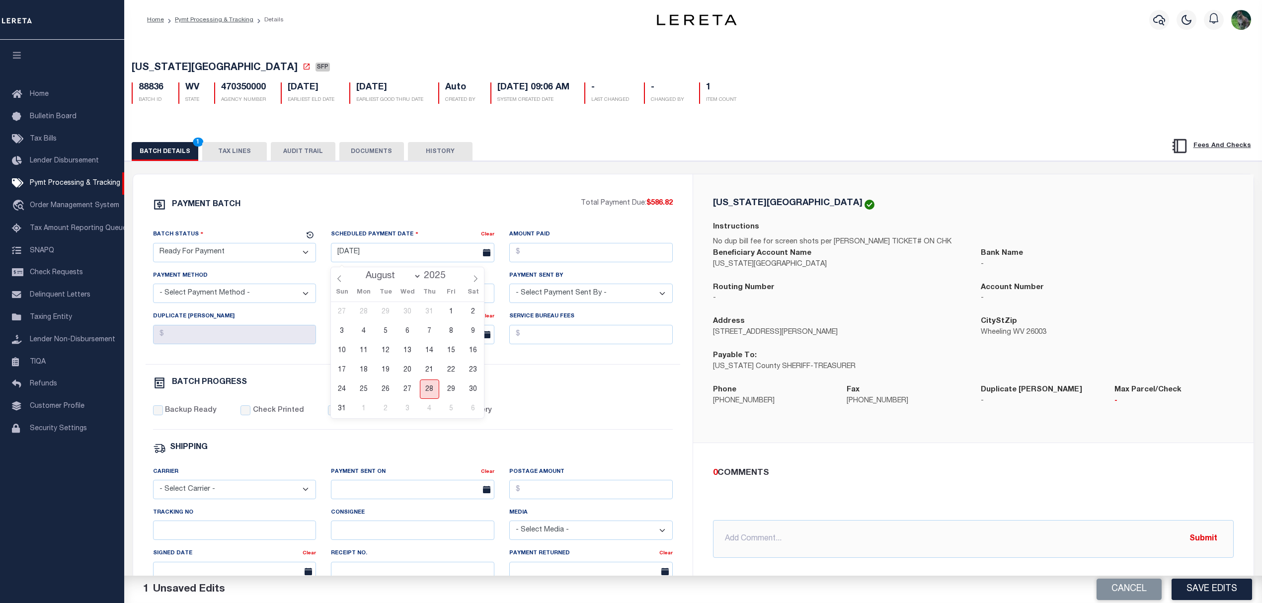
click at [428, 390] on span "28" at bounding box center [429, 389] width 19 height 19
type input "[DATE]"
click at [551, 262] on input "Amount Paid" at bounding box center [590, 252] width 163 height 19
type input "$586.82"
select select "CHK"
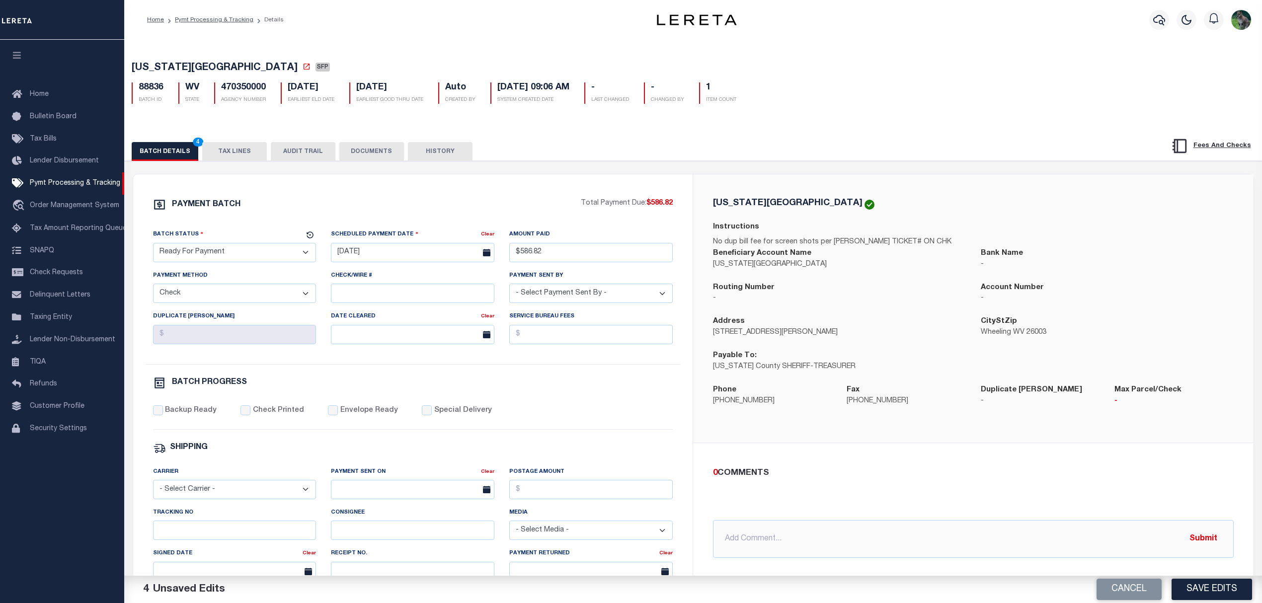
select select "[PERSON_NAME]"
click at [195, 413] on label "Backup Ready" at bounding box center [191, 411] width 52 height 11
click at [163, 413] on input "Backup Ready" at bounding box center [158, 411] width 10 height 10
checkbox input "true"
click at [253, 153] on button "TAX LINES" at bounding box center [234, 151] width 65 height 19
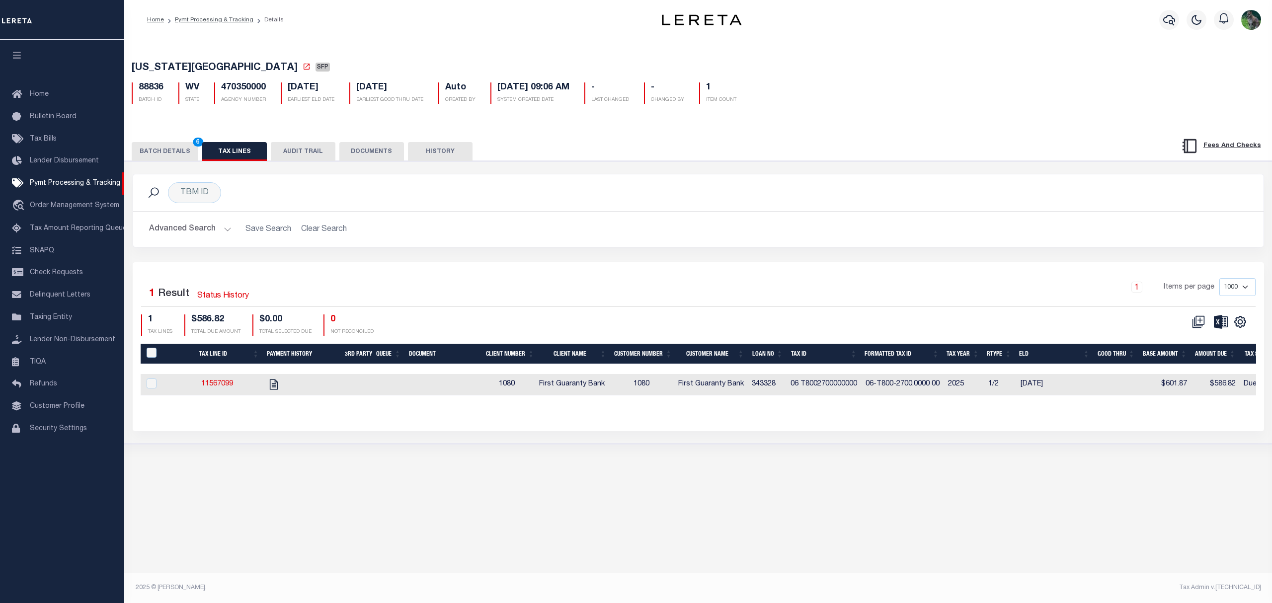
click at [243, 88] on h5 "470350000" at bounding box center [243, 87] width 45 height 11
copy h5 "470350000"
click at [157, 150] on button "BATCH DETAILS 6" at bounding box center [165, 151] width 67 height 19
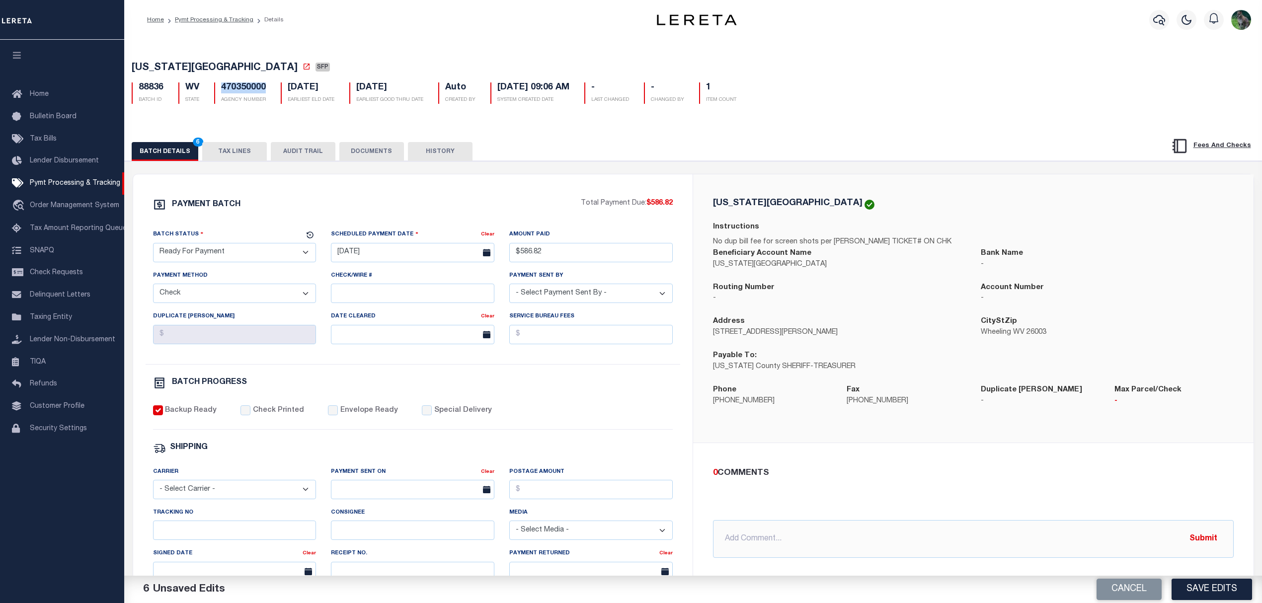
click at [152, 67] on span "[US_STATE][GEOGRAPHIC_DATA]" at bounding box center [215, 68] width 166 height 10
drag, startPoint x: 152, startPoint y: 67, endPoint x: 191, endPoint y: 76, distance: 40.8
click at [191, 75] on h5 "[US_STATE][GEOGRAPHIC_DATA] SFP" at bounding box center [694, 68] width 1124 height 12
copy span "[US_STATE][GEOGRAPHIC_DATA]"
click at [1215, 590] on button "Save Edits" at bounding box center [1212, 589] width 81 height 21
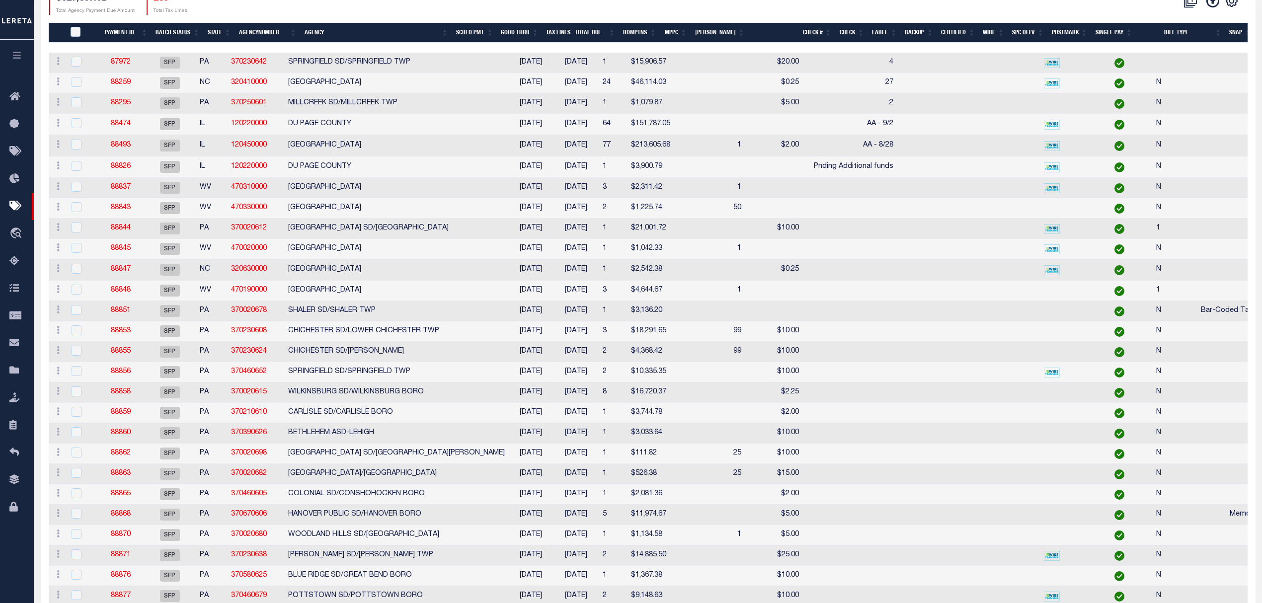
scroll to position [199, 0]
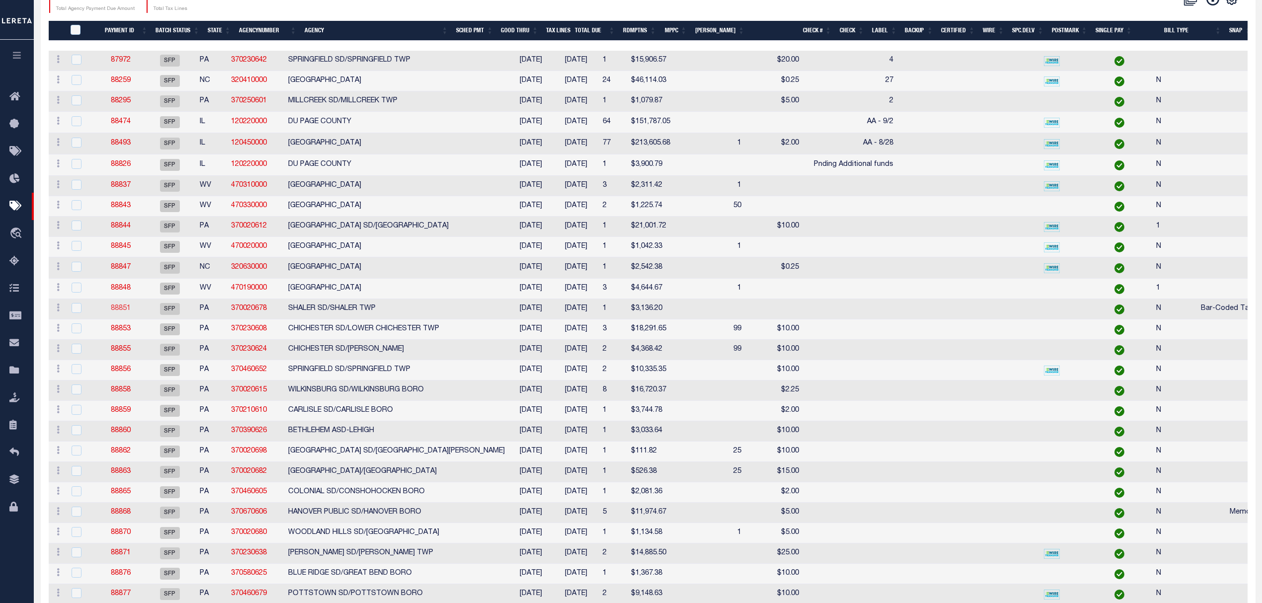
click at [130, 312] on link "88851" at bounding box center [121, 308] width 20 height 7
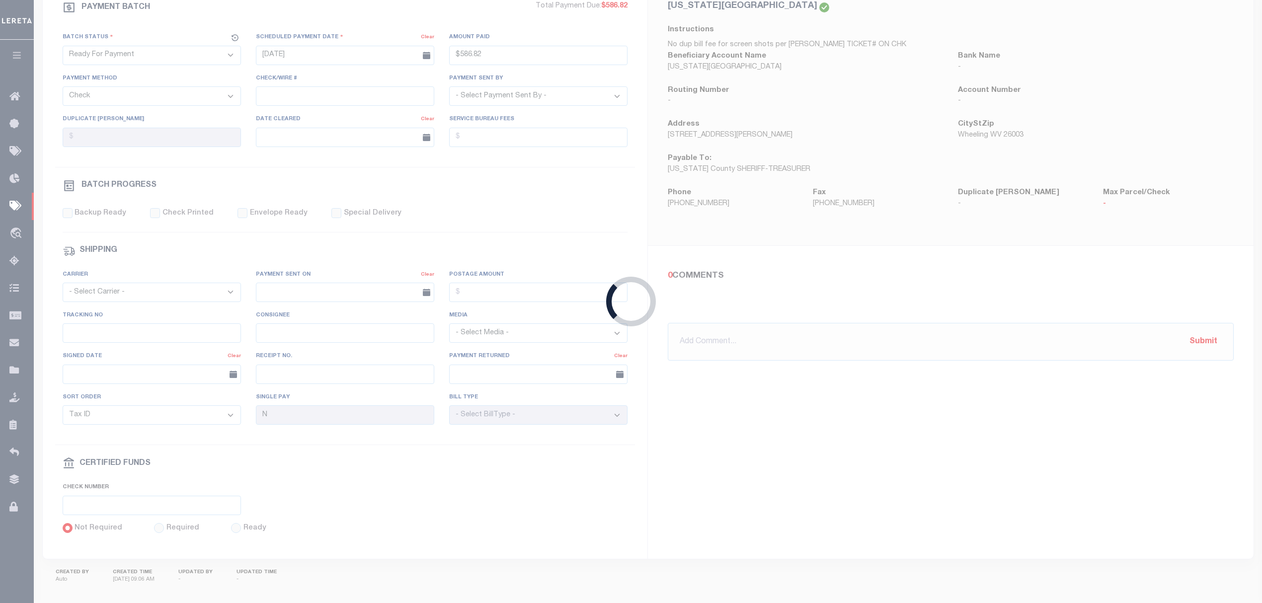
select select "SFP"
type input "[DATE]"
select select
checkbox input "false"
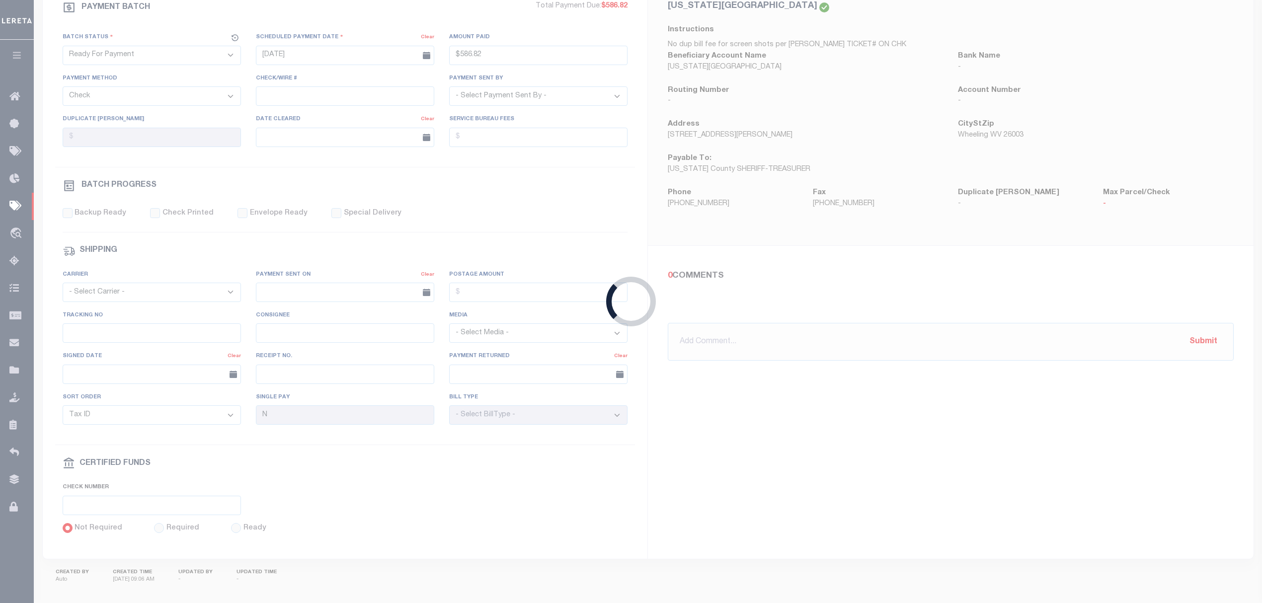
select select "35"
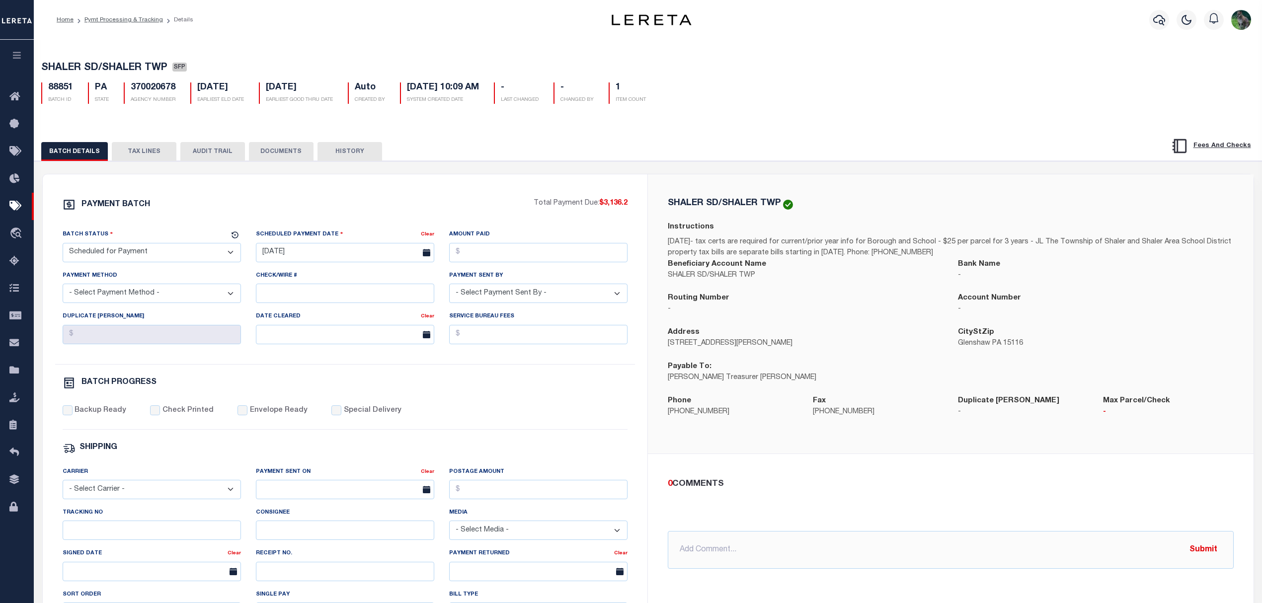
click at [67, 73] on span "SHALER SD/SHALER TWP" at bounding box center [104, 68] width 126 height 10
drag, startPoint x: 67, startPoint y: 74, endPoint x: 158, endPoint y: 75, distance: 91.4
click at [158, 75] on h5 "SHALER SD/SHALER TWP SFP" at bounding box center [648, 68] width 1214 height 12
copy span "SHALER SD/SHALER TWP"
click at [177, 262] on select "- Select Status - Scheduled for Payment Ready For Payment Payment Sent Cleared …" at bounding box center [152, 252] width 178 height 19
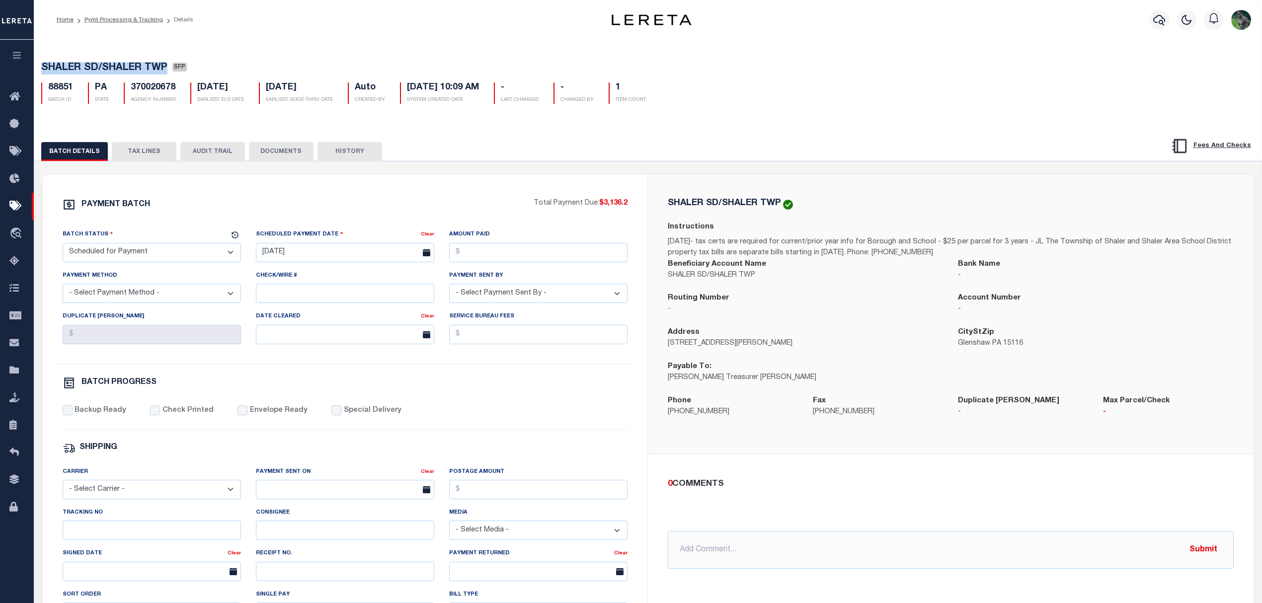
select select "RFP"
click at [63, 246] on select "- Select Status - Scheduled for Payment Ready For Payment Payment Sent Cleared …" at bounding box center [152, 252] width 178 height 19
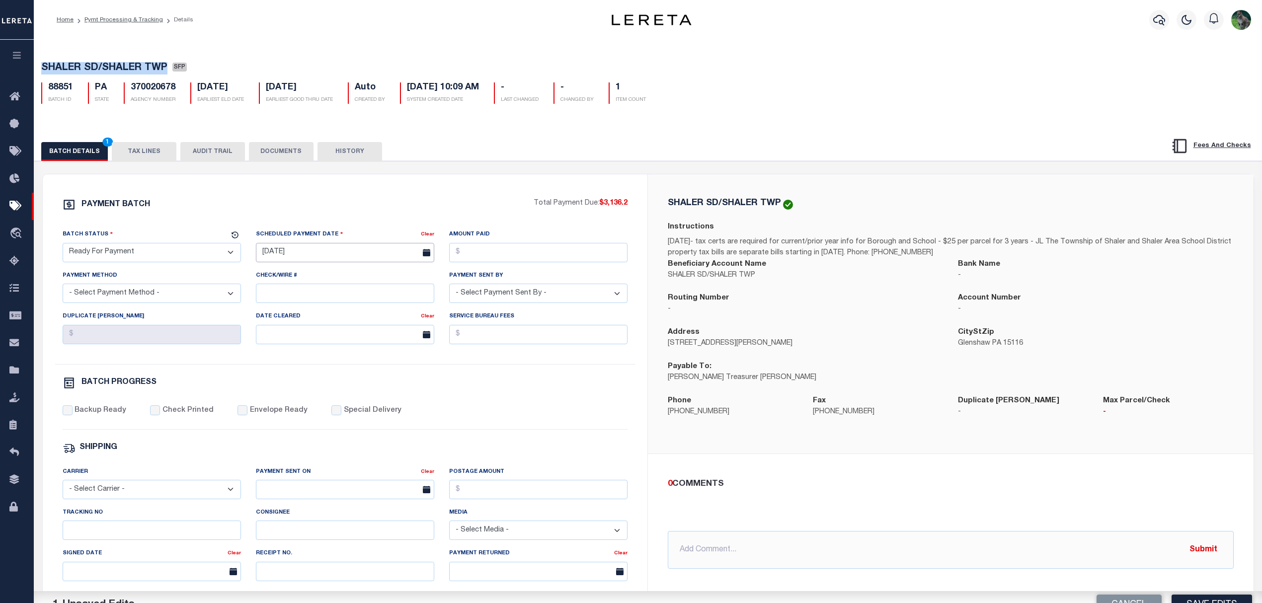
click at [305, 264] on body "Home Pymt Processing & Tracking Details" at bounding box center [631, 417] width 1262 height 834
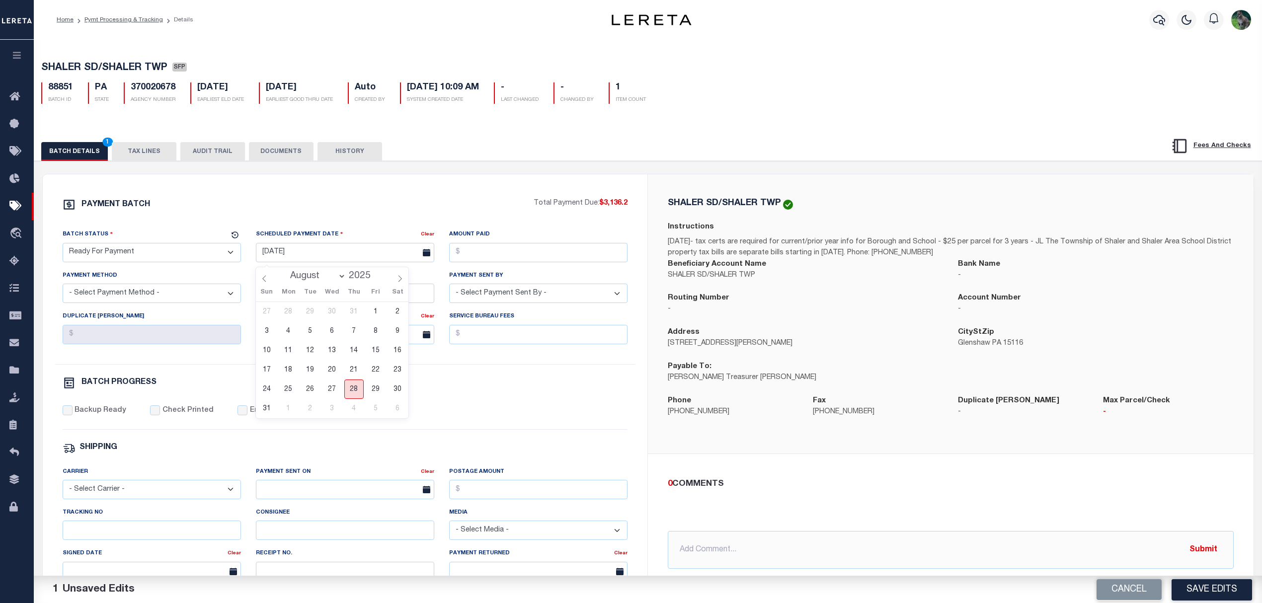
click at [360, 386] on span "28" at bounding box center [353, 389] width 19 height 19
type input "[DATE]"
click at [513, 254] on input "Amount Paid" at bounding box center [538, 252] width 178 height 19
type input "$3,136.20"
select select "CHK"
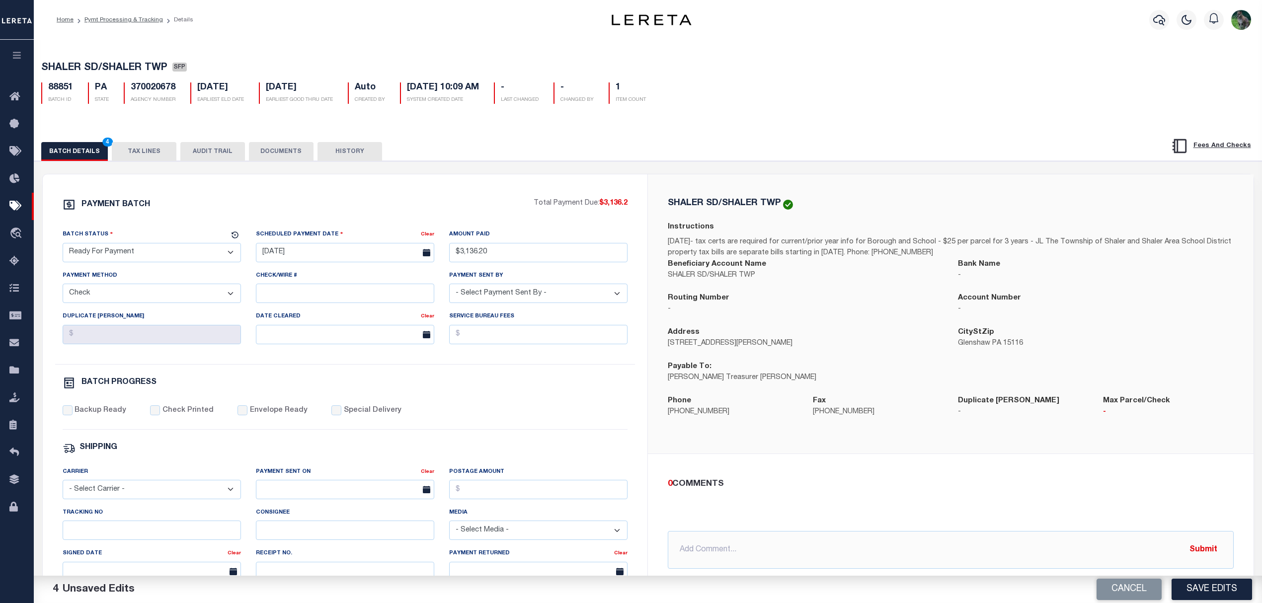
select select "[PERSON_NAME]"
click at [110, 416] on label "Backup Ready" at bounding box center [101, 411] width 52 height 11
click at [73, 415] on input "Backup Ready" at bounding box center [68, 411] width 10 height 10
checkbox input "true"
click at [1187, 587] on button "Save Edits" at bounding box center [1212, 589] width 81 height 21
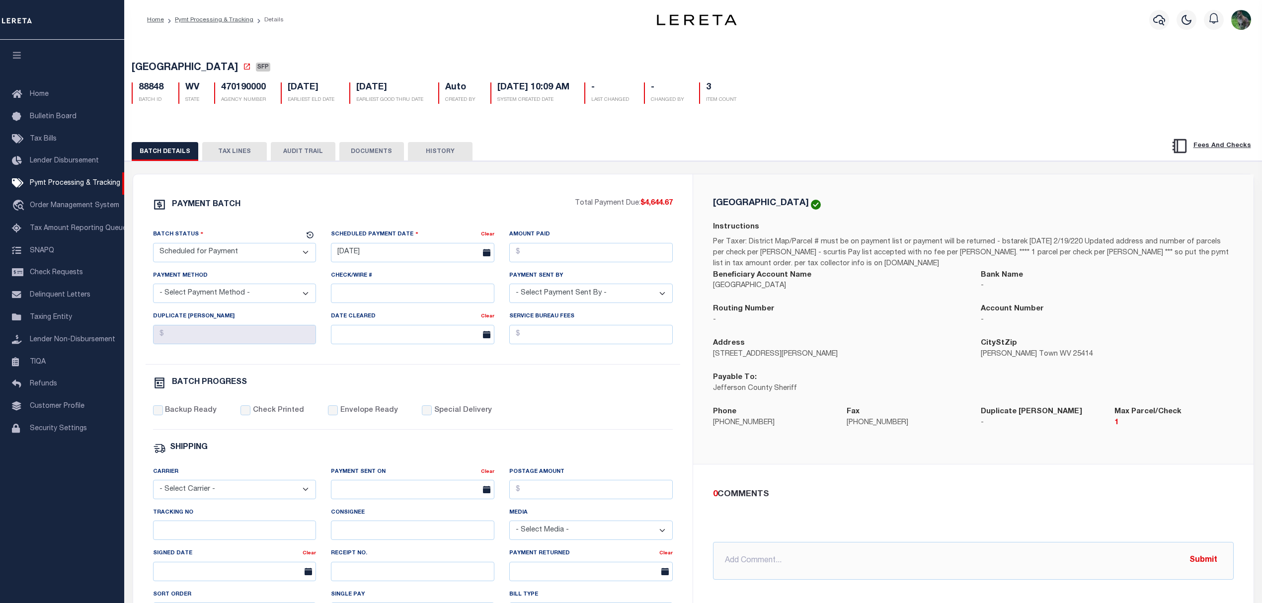
click at [152, 64] on span "[GEOGRAPHIC_DATA]" at bounding box center [185, 68] width 106 height 10
drag, startPoint x: 152, startPoint y: 64, endPoint x: 213, endPoint y: 67, distance: 61.2
click at [213, 67] on span "[GEOGRAPHIC_DATA]" at bounding box center [185, 68] width 106 height 10
copy span "[GEOGRAPHIC_DATA]"
click at [247, 255] on select "- Select Status - Scheduled for Payment Ready For Payment Payment Sent Cleared …" at bounding box center [234, 252] width 163 height 19
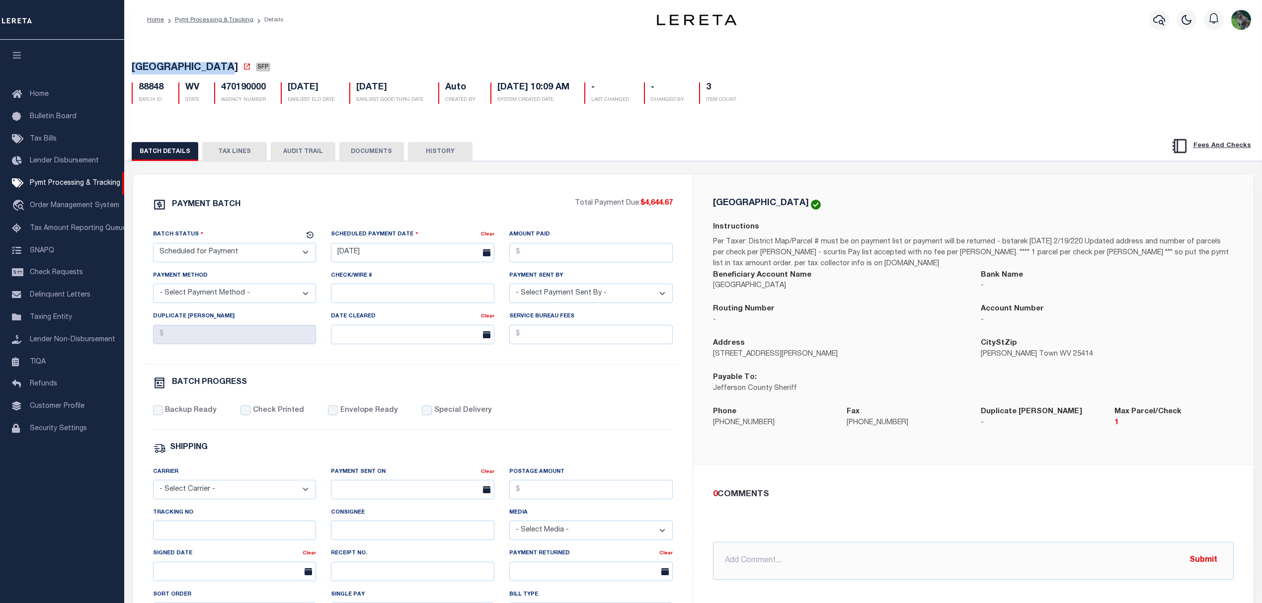
select select "RFP"
click at [153, 246] on select "- Select Status - Scheduled for Payment Ready For Payment Payment Sent Cleared …" at bounding box center [234, 252] width 163 height 19
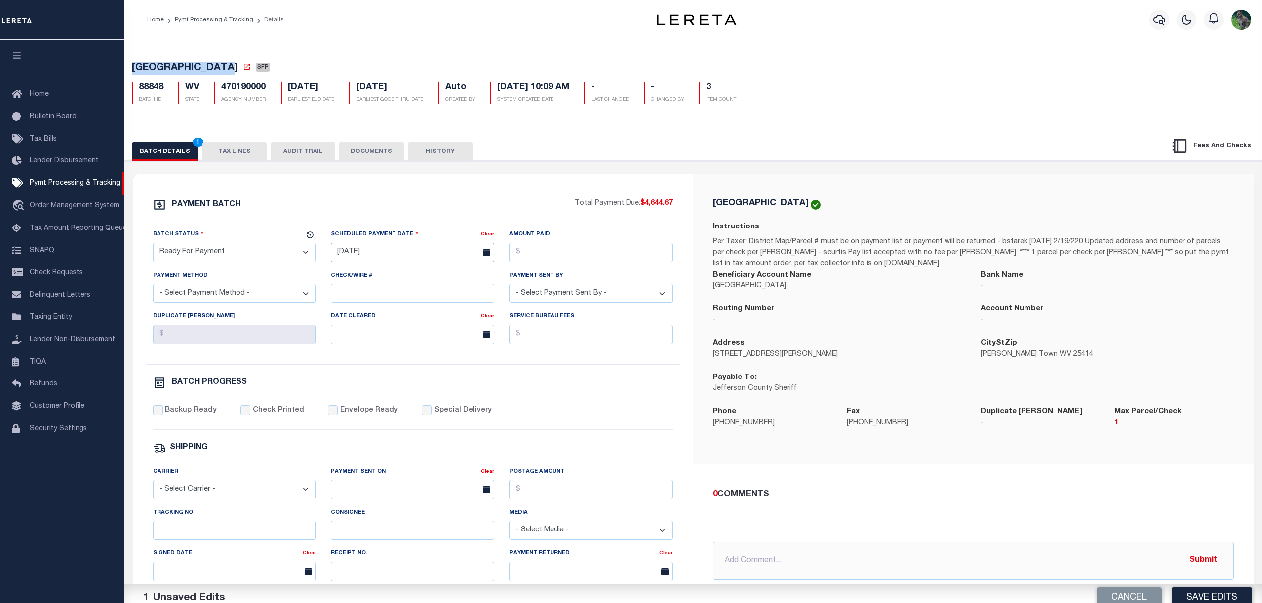
click at [372, 259] on input "[DATE]" at bounding box center [412, 252] width 163 height 19
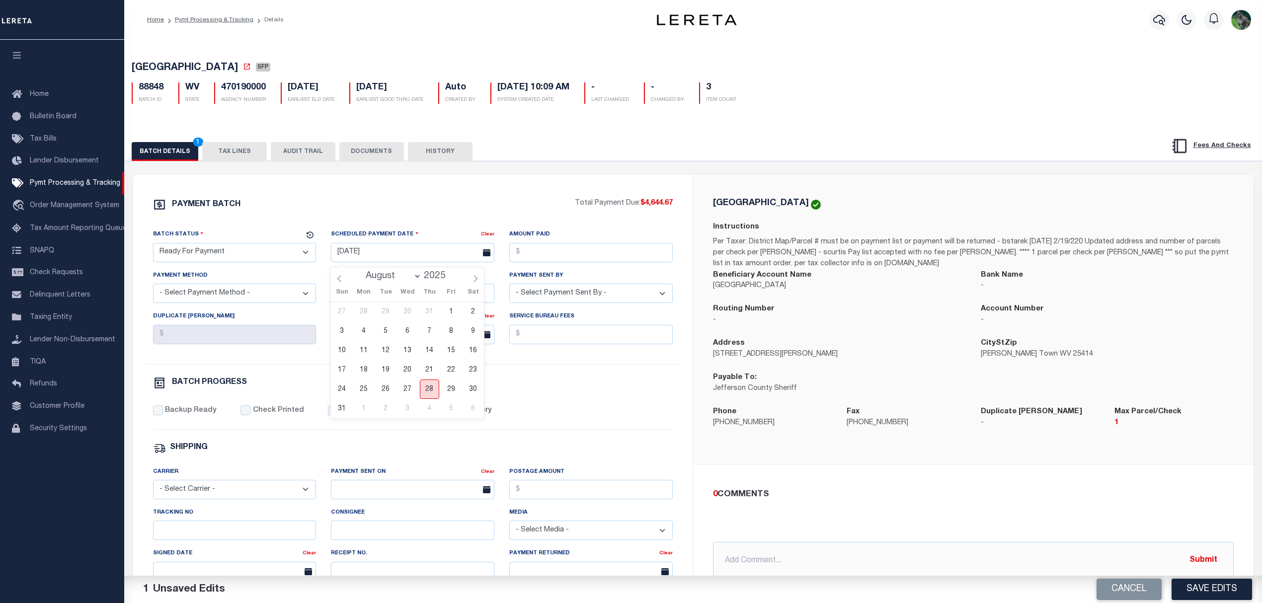
click at [426, 383] on span "28" at bounding box center [429, 389] width 19 height 19
type input "[DATE]"
click at [245, 255] on select "- Select Status - Scheduled for Payment Ready For Payment Payment Sent Cleared …" at bounding box center [234, 252] width 163 height 19
click at [153, 246] on select "- Select Status - Scheduled for Payment Ready For Payment Payment Sent Cleared …" at bounding box center [234, 252] width 163 height 19
click at [414, 255] on input "[DATE]" at bounding box center [412, 252] width 163 height 19
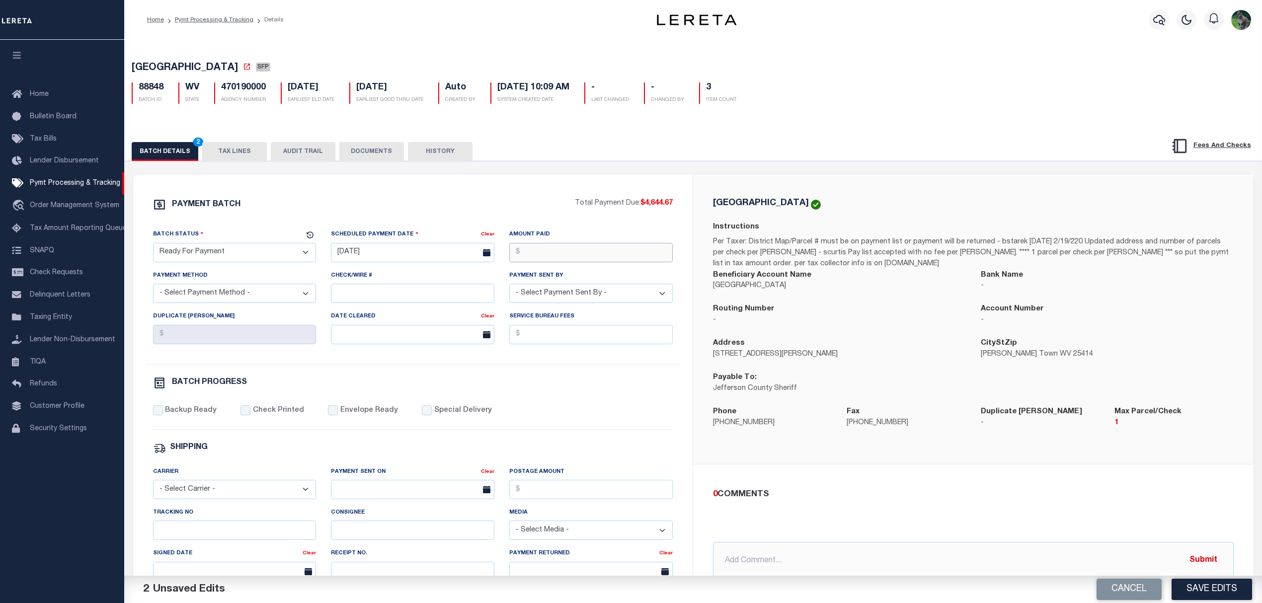
click at [575, 252] on input "Amount Paid" at bounding box center [590, 252] width 163 height 19
type input "$4,644.67"
select select "CHK"
select select "[PERSON_NAME]"
click at [472, 416] on label "Special Delivery" at bounding box center [463, 411] width 58 height 11
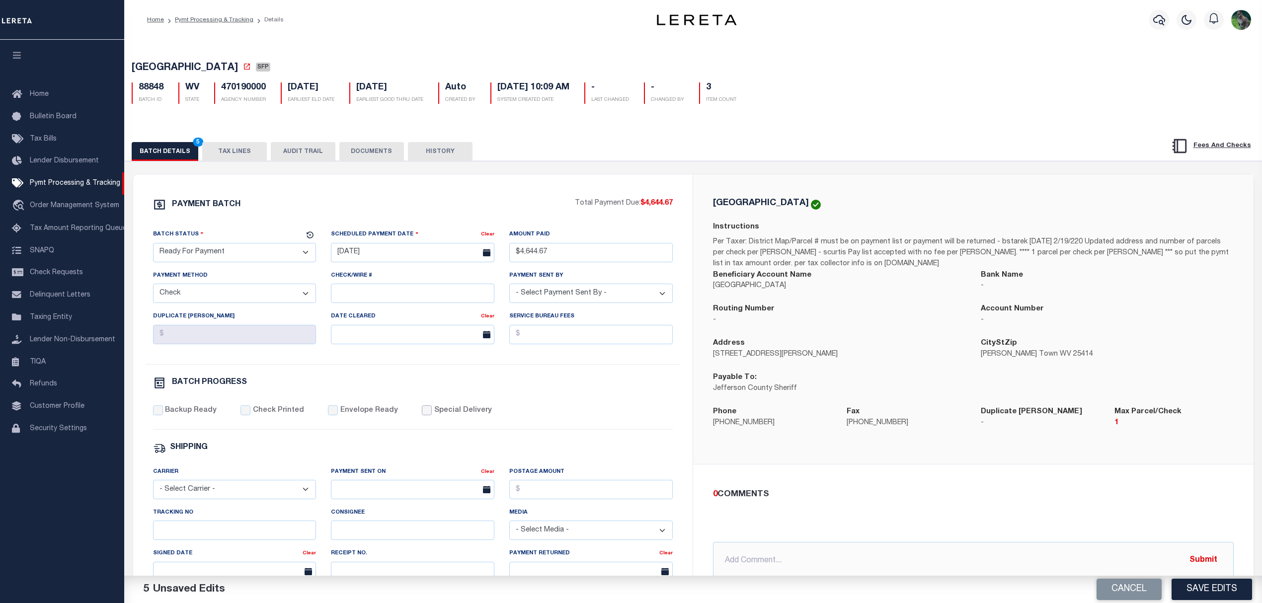
click at [432, 415] on input "Special Delivery" at bounding box center [427, 411] width 10 height 10
checkbox input "true"
click at [203, 416] on label "Backup Ready" at bounding box center [191, 411] width 52 height 11
click at [163, 415] on input "Backup Ready" at bounding box center [158, 411] width 10 height 10
checkbox input "true"
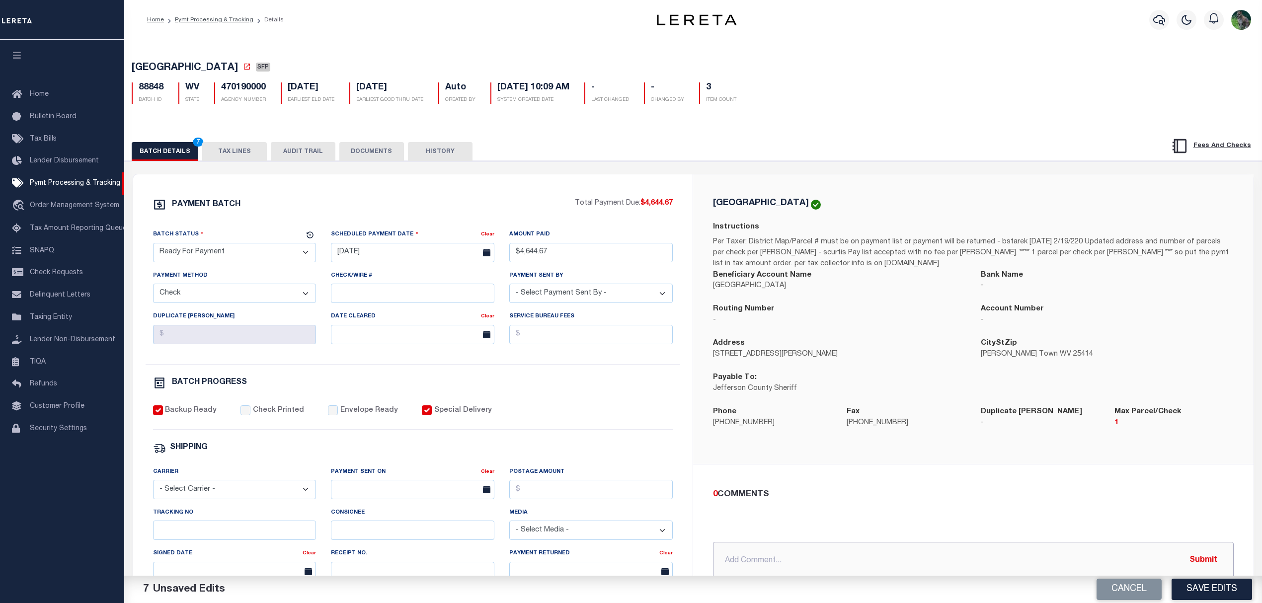
click at [806, 561] on input "text" at bounding box center [973, 561] width 521 height 38
type input "8.28.25 - 1 parcel per checks"
click at [256, 91] on h5 "470190000" at bounding box center [243, 87] width 45 height 11
click at [256, 90] on h5 "470190000" at bounding box center [243, 87] width 45 height 11
copy h5 "470190000"
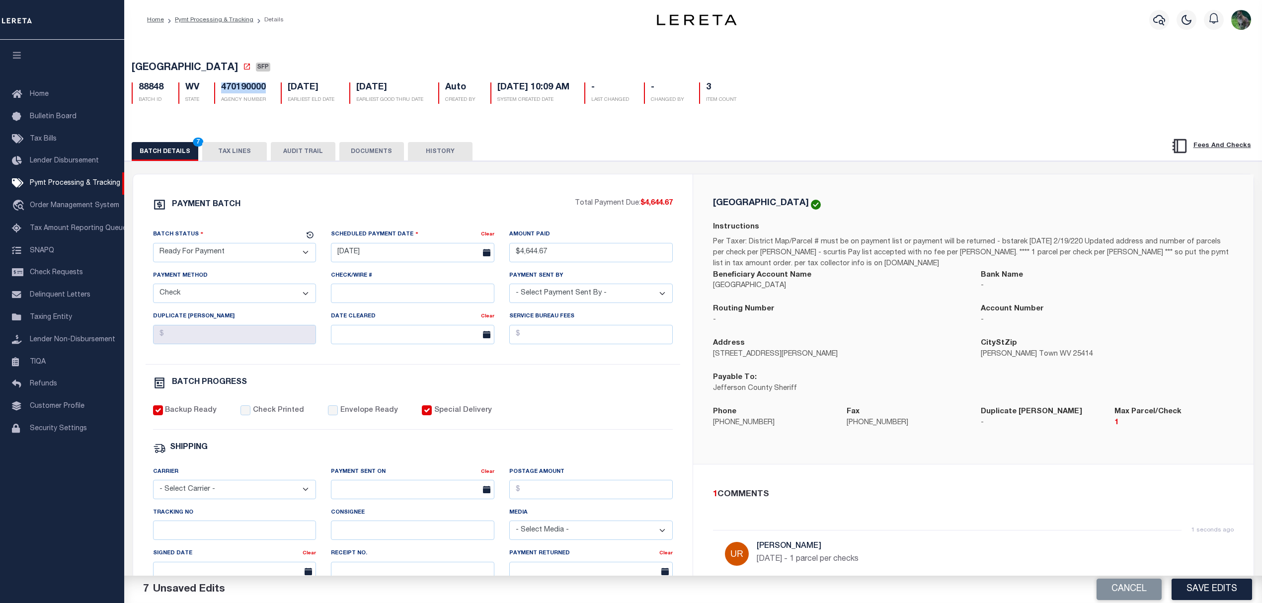
click at [167, 73] on span "[GEOGRAPHIC_DATA]" at bounding box center [185, 68] width 106 height 10
drag, startPoint x: 168, startPoint y: 74, endPoint x: 201, endPoint y: 72, distance: 33.3
click at [201, 72] on span "[GEOGRAPHIC_DATA]" at bounding box center [185, 68] width 106 height 10
copy span "[GEOGRAPHIC_DATA]"
click at [1044, 262] on p "Per Taxer: District Map/Parcel # must be on payment list or payment will be ret…" at bounding box center [973, 253] width 521 height 33
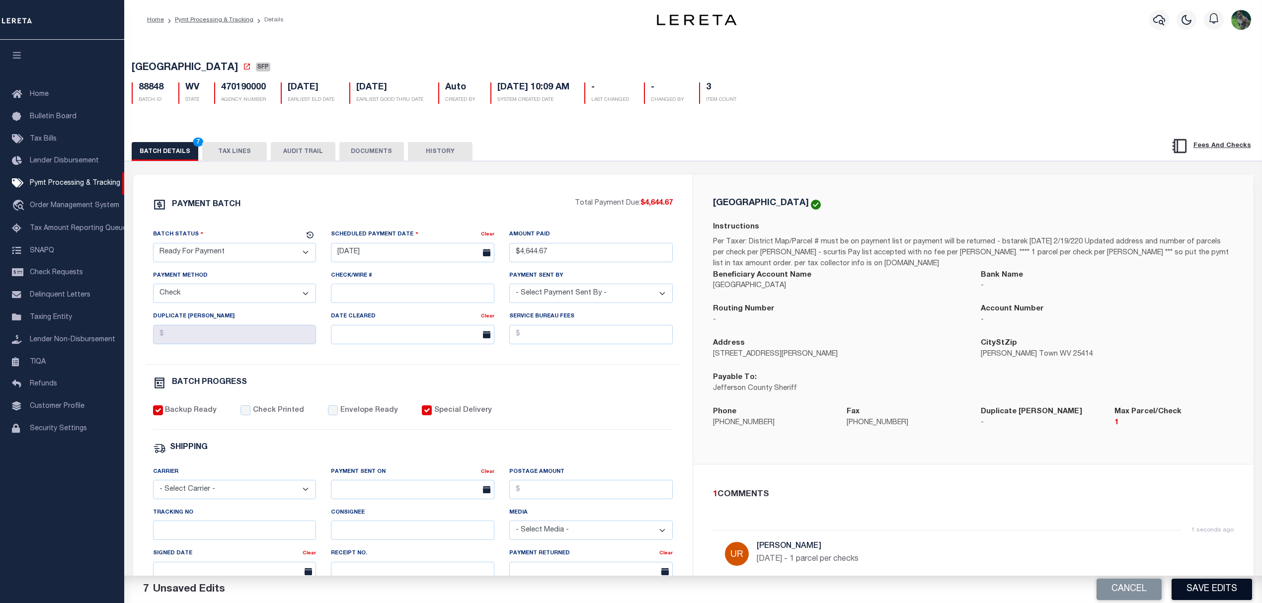
click at [1199, 585] on button "Save Edits" at bounding box center [1212, 589] width 81 height 21
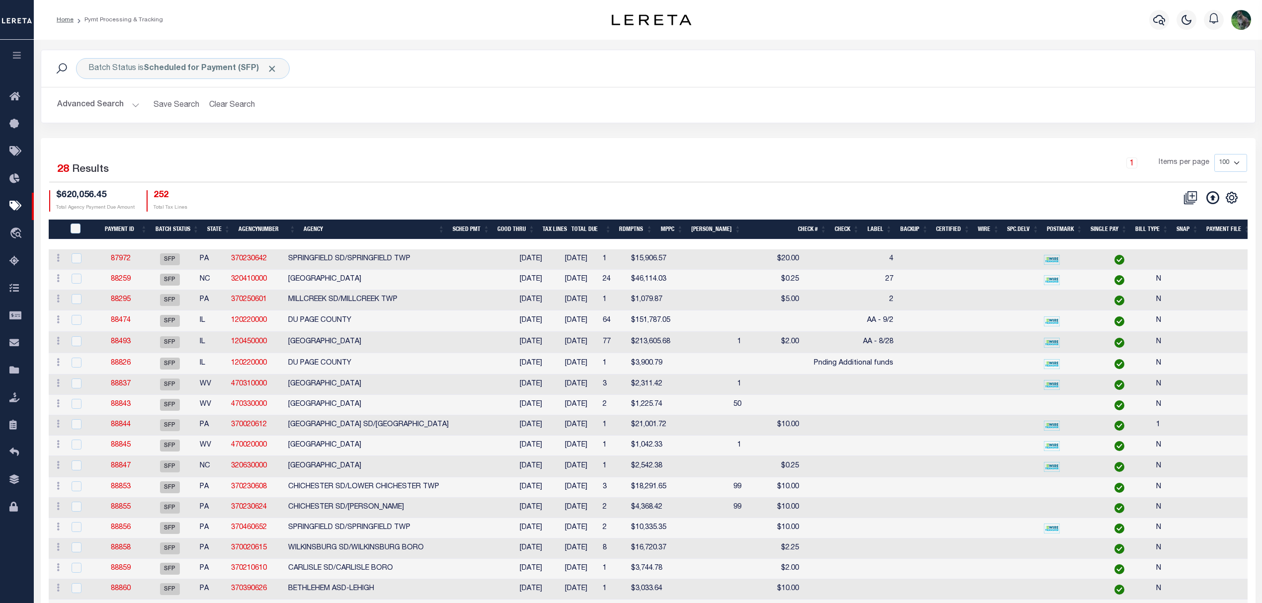
click at [349, 176] on div "1 Items per page 100 200 500 1000" at bounding box center [800, 168] width 910 height 28
click at [533, 182] on div "Selected 28 Results 1 Items per page 100 200 500 1000" at bounding box center [648, 168] width 1198 height 28
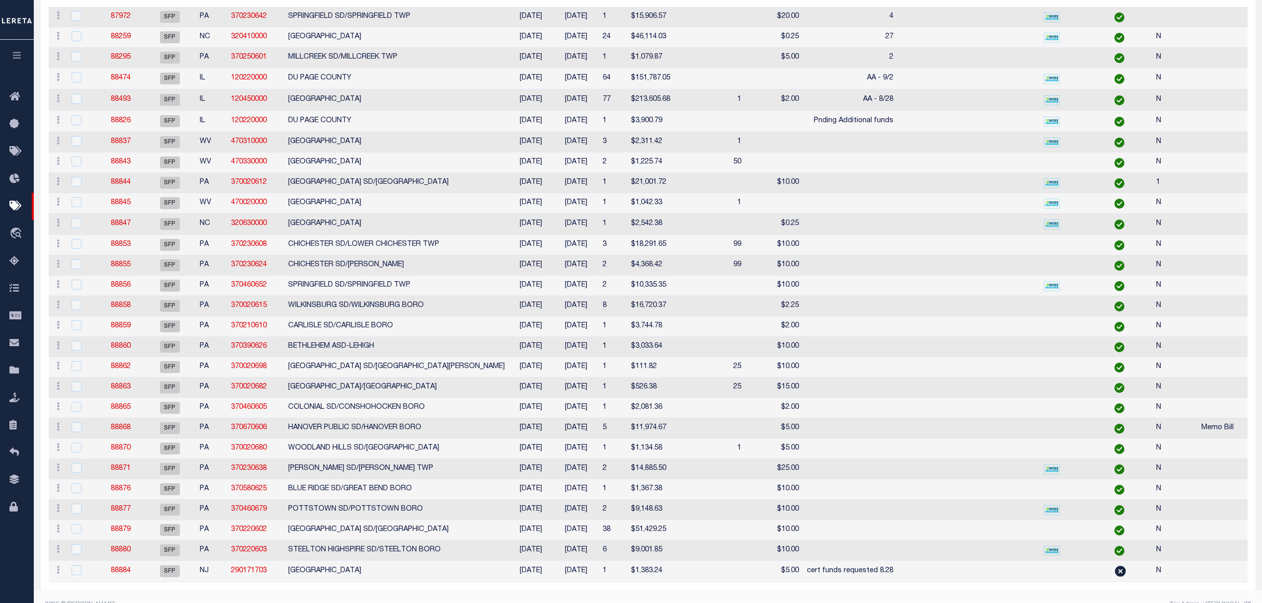
scroll to position [265, 0]
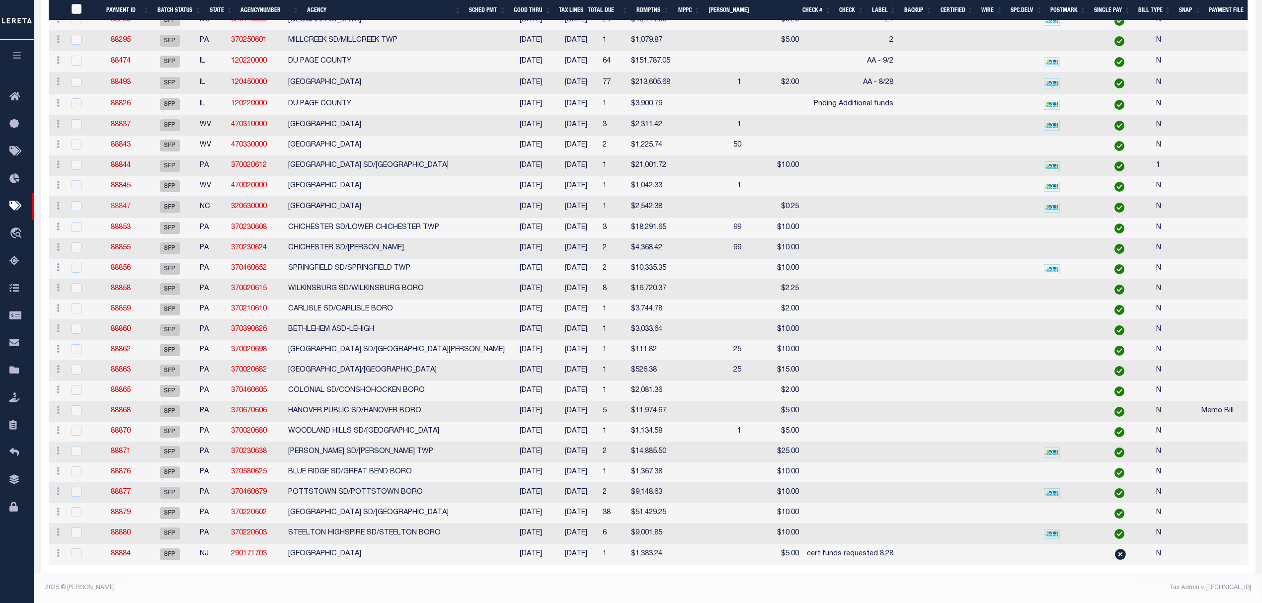
click at [127, 203] on link "88847" at bounding box center [121, 206] width 20 height 7
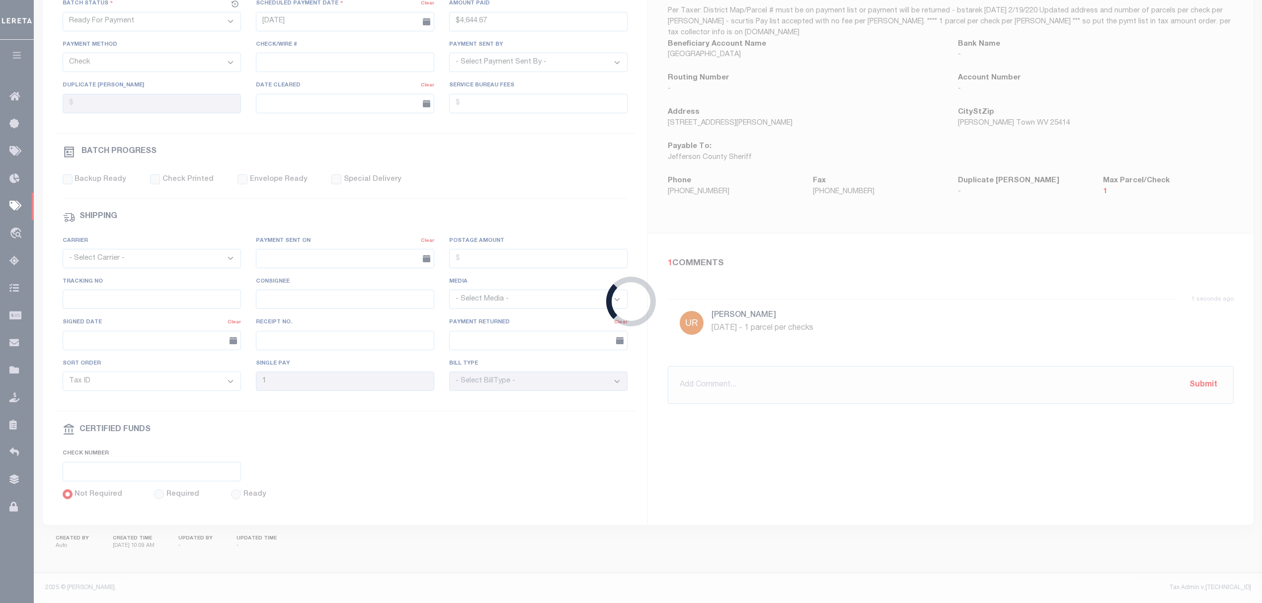
select select "SFP"
type input "[DATE]"
select select
checkbox input "false"
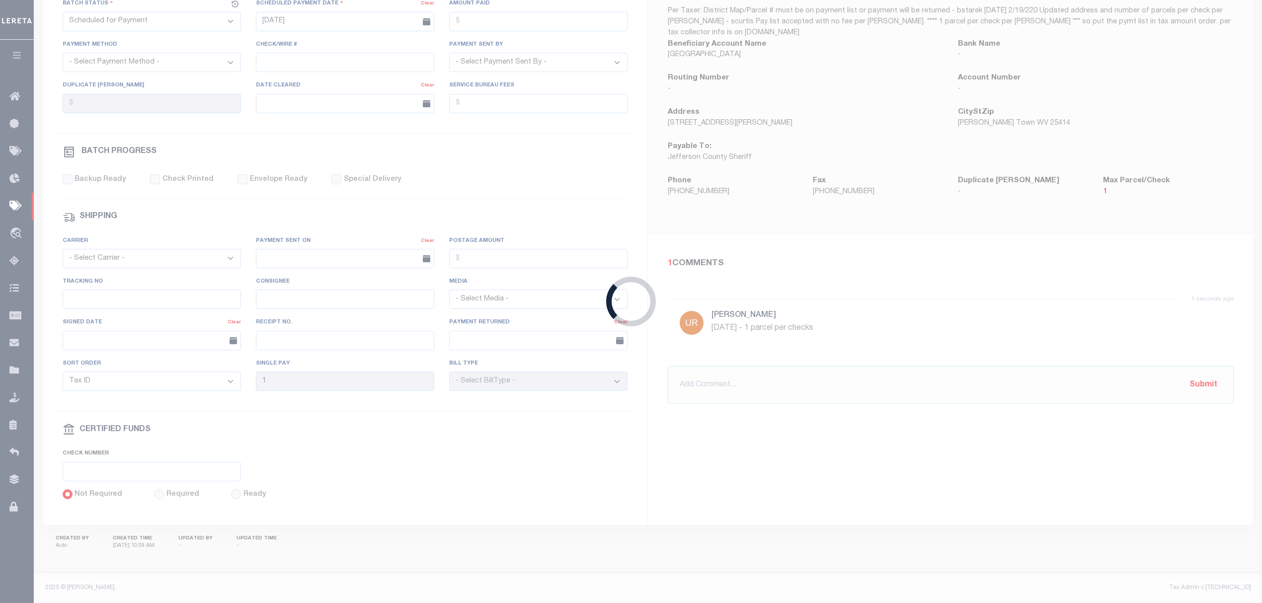
checkbox input "false"
type input "N"
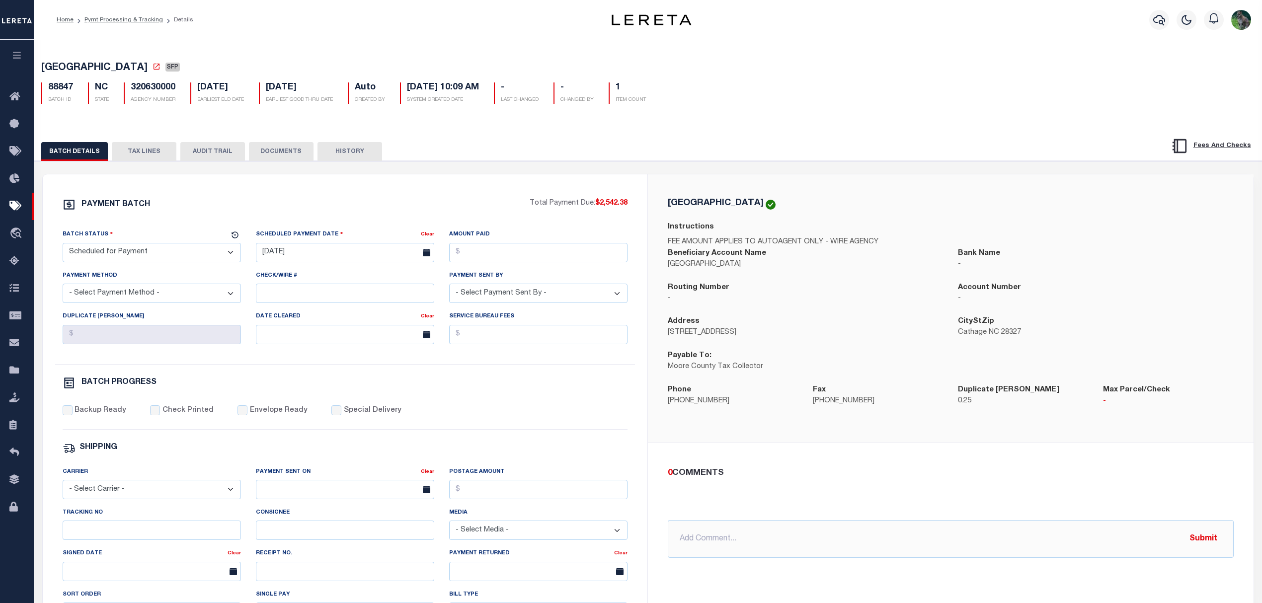
click at [165, 92] on h5 "320630000" at bounding box center [153, 87] width 45 height 11
copy h5 "320630000"
click at [153, 68] on icon at bounding box center [157, 67] width 8 height 8
drag, startPoint x: 157, startPoint y: 151, endPoint x: 712, endPoint y: 164, distance: 554.8
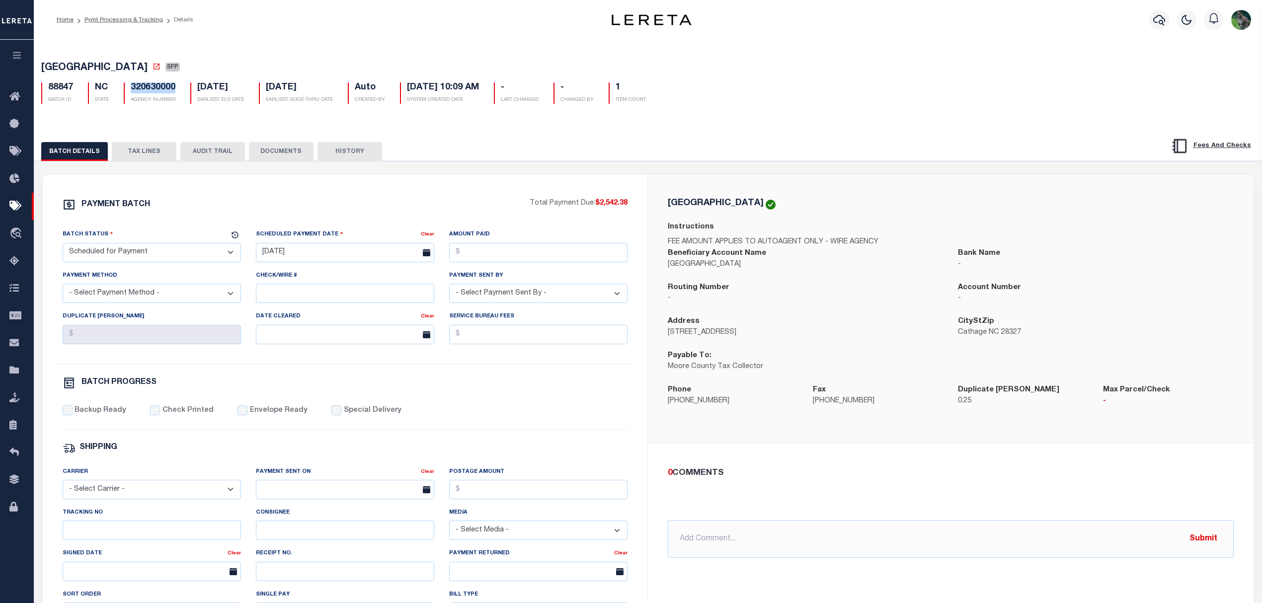
click at [157, 151] on button "TAX LINES" at bounding box center [144, 151] width 65 height 19
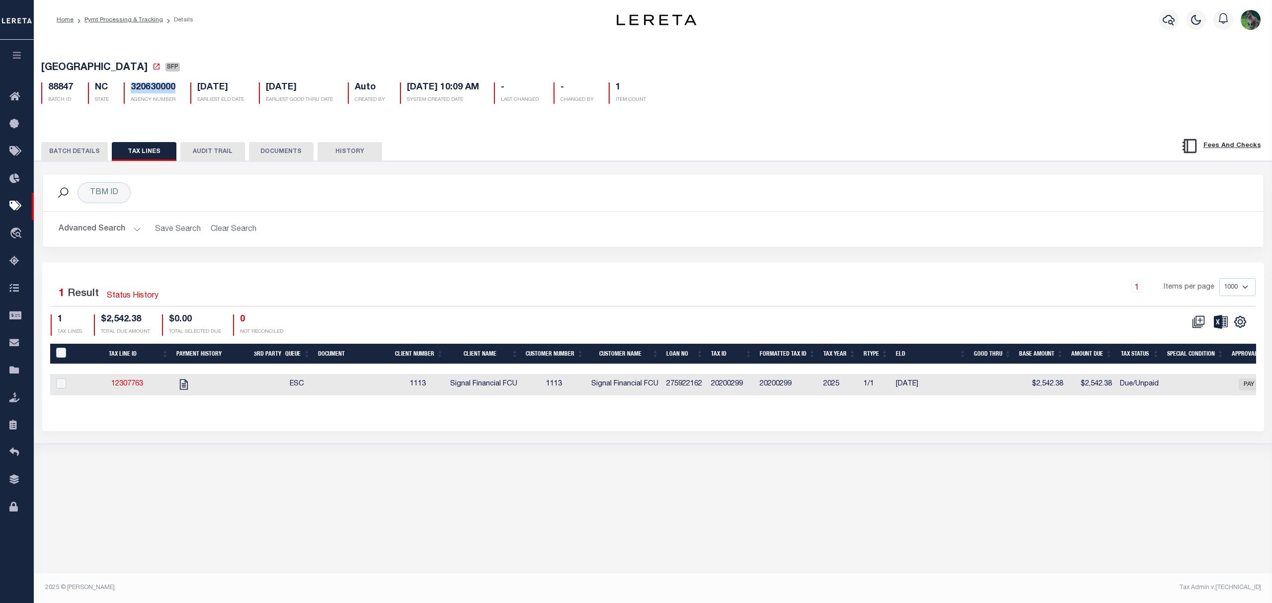
click at [788, 10] on div "Profile Sign out" at bounding box center [1011, 19] width 507 height 35
click at [90, 156] on button "BATCH DETAILS" at bounding box center [74, 151] width 67 height 19
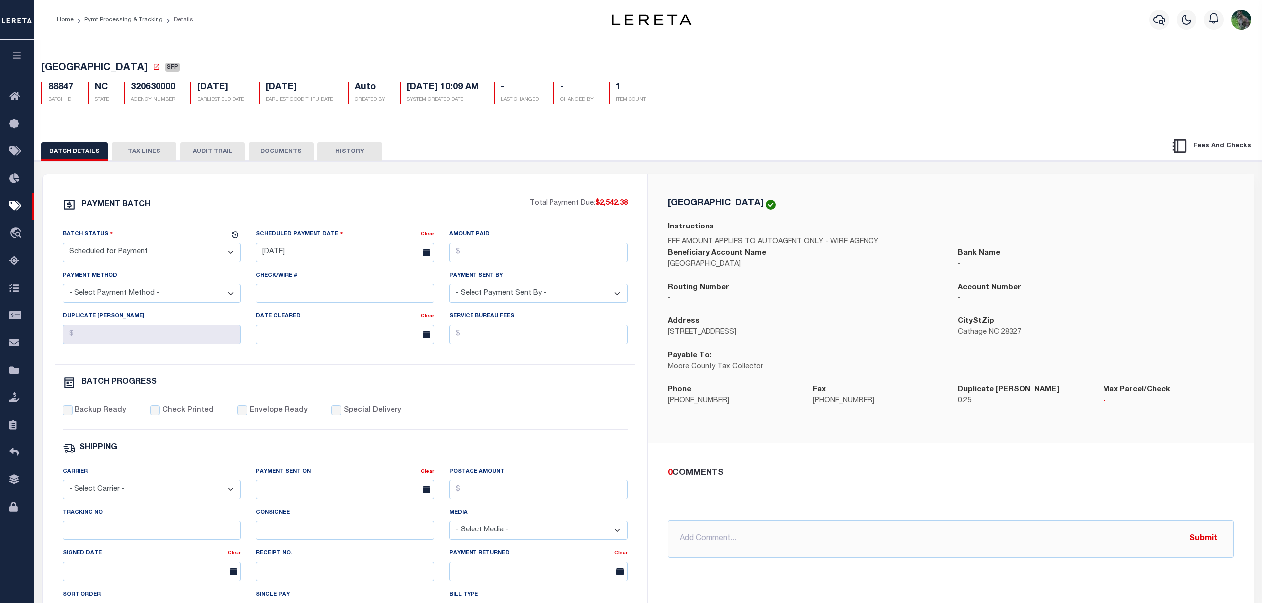
click at [64, 72] on span "[GEOGRAPHIC_DATA]" at bounding box center [94, 68] width 106 height 10
drag, startPoint x: 64, startPoint y: 72, endPoint x: 103, endPoint y: 72, distance: 39.3
click at [103, 72] on span "[GEOGRAPHIC_DATA]" at bounding box center [94, 68] width 106 height 10
copy span "[GEOGRAPHIC_DATA]"
click at [171, 255] on select "- Select Status - Scheduled for Payment Ready For Payment Payment Sent Cleared …" at bounding box center [152, 252] width 178 height 19
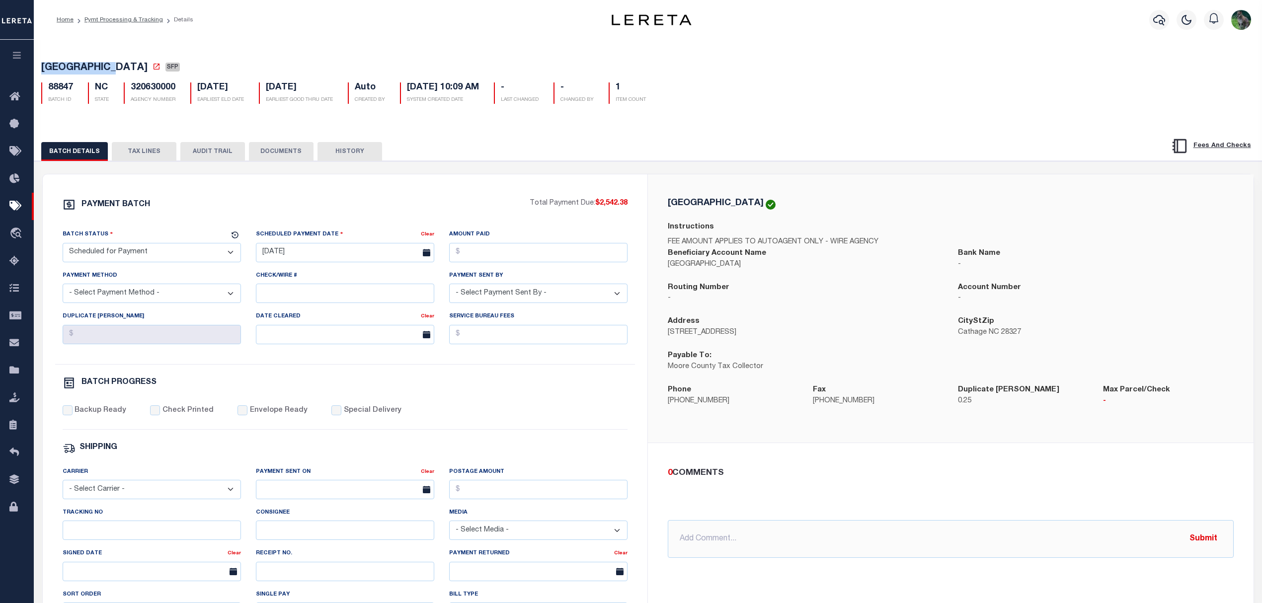
select select "RFP"
click at [63, 246] on select "- Select Status - Scheduled for Payment Ready For Payment Payment Sent Cleared …" at bounding box center [152, 252] width 178 height 19
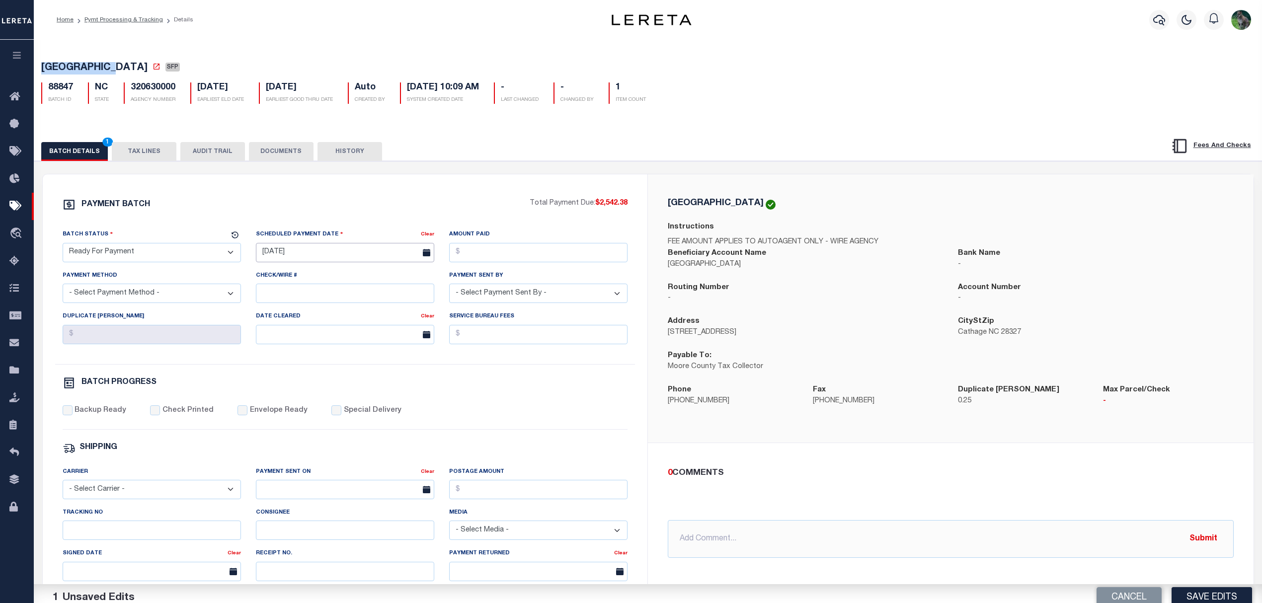
click at [326, 254] on input "[DATE]" at bounding box center [345, 252] width 178 height 19
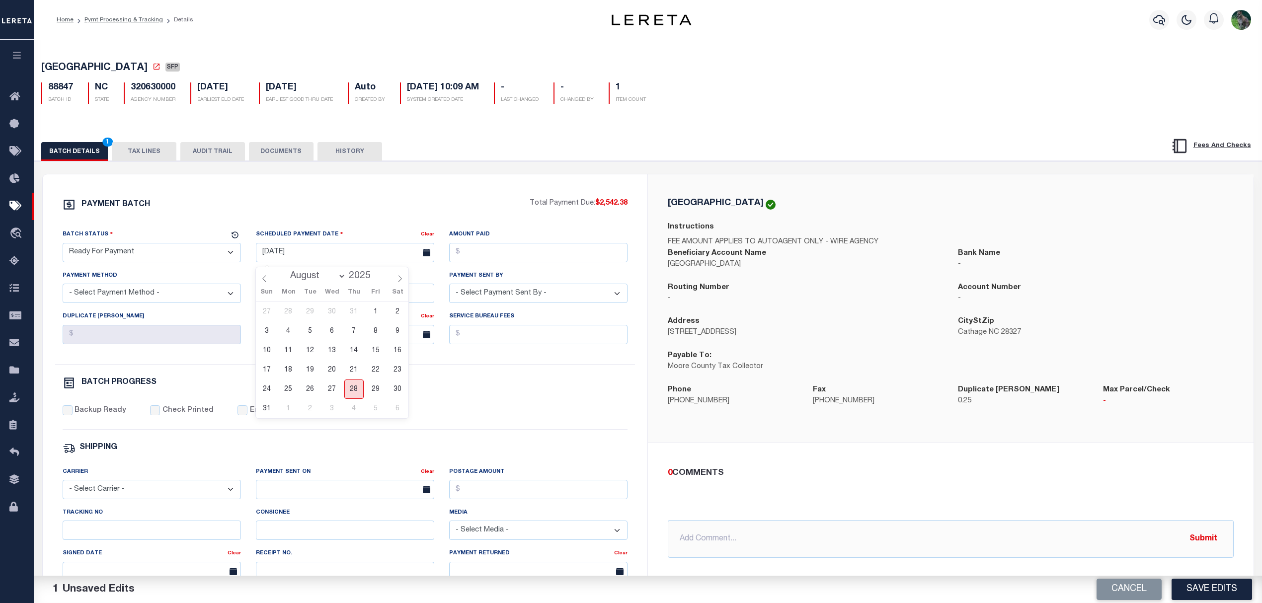
click at [354, 392] on span "28" at bounding box center [353, 389] width 19 height 19
type input "[DATE]"
click at [490, 266] on div "Amount Paid" at bounding box center [538, 249] width 193 height 41
click at [508, 259] on input "Amount Paid" at bounding box center [538, 252] width 178 height 19
type input "$2,542.38"
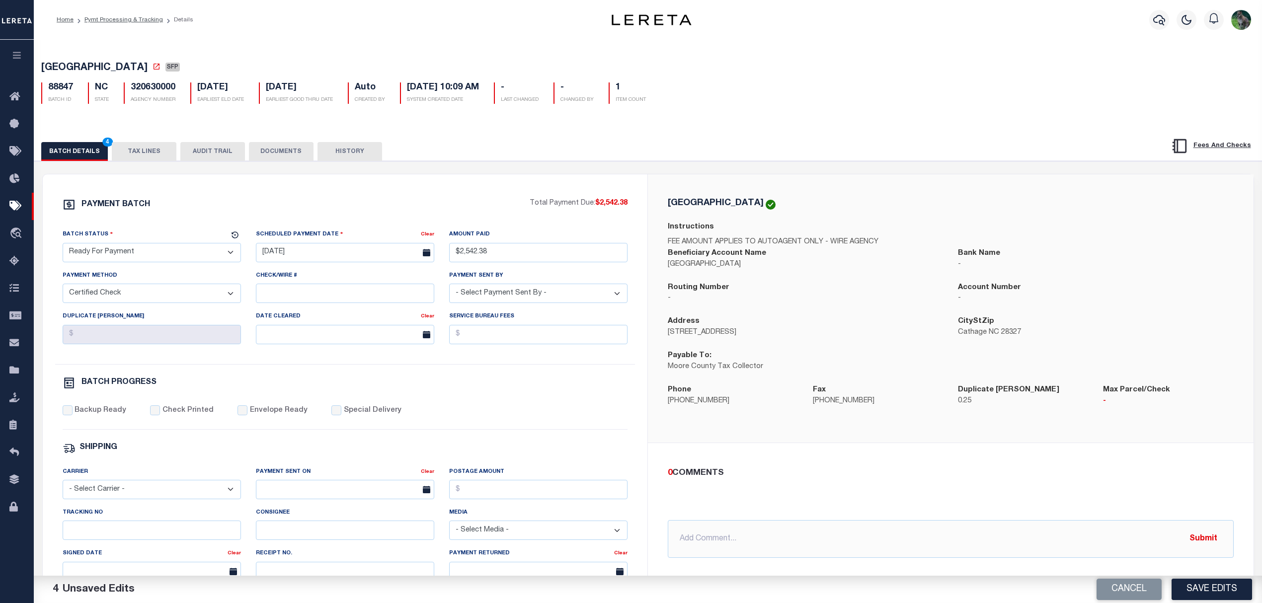
select select "CHK"
type input "urb"
select select "[PERSON_NAME]"
click at [110, 414] on label "Backup Ready" at bounding box center [101, 411] width 52 height 11
click at [73, 414] on input "Backup Ready" at bounding box center [68, 411] width 10 height 10
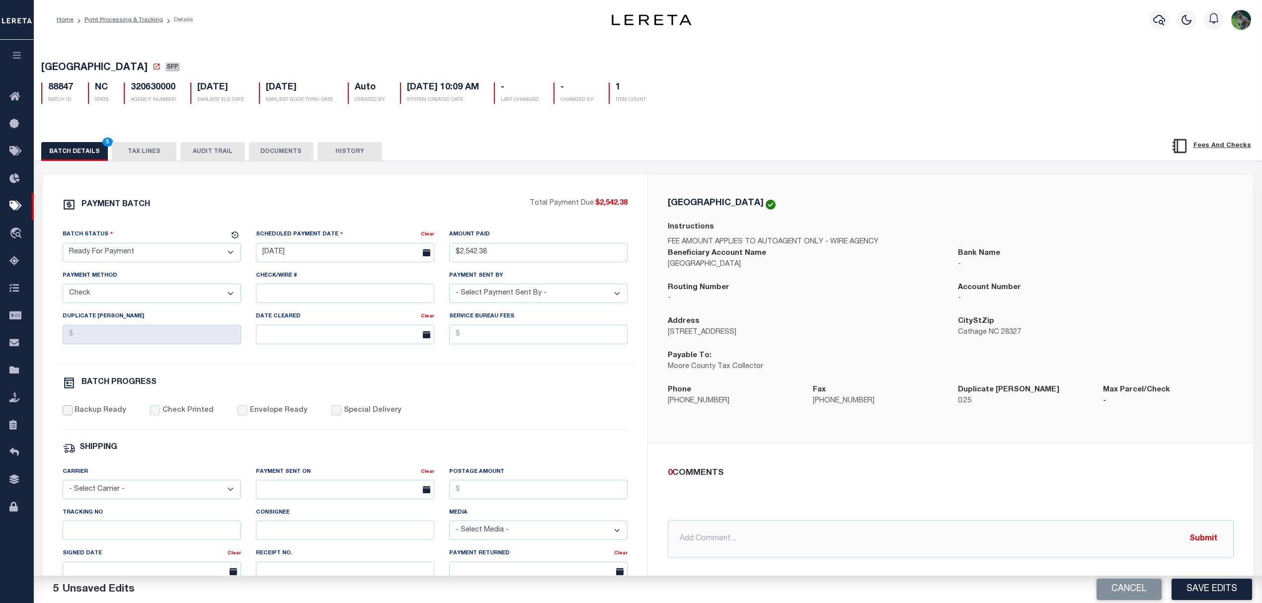
checkbox input "true"
click at [1061, 304] on p "-" at bounding box center [1095, 298] width 275 height 11
click at [1231, 582] on button "Save Edits" at bounding box center [1212, 589] width 81 height 21
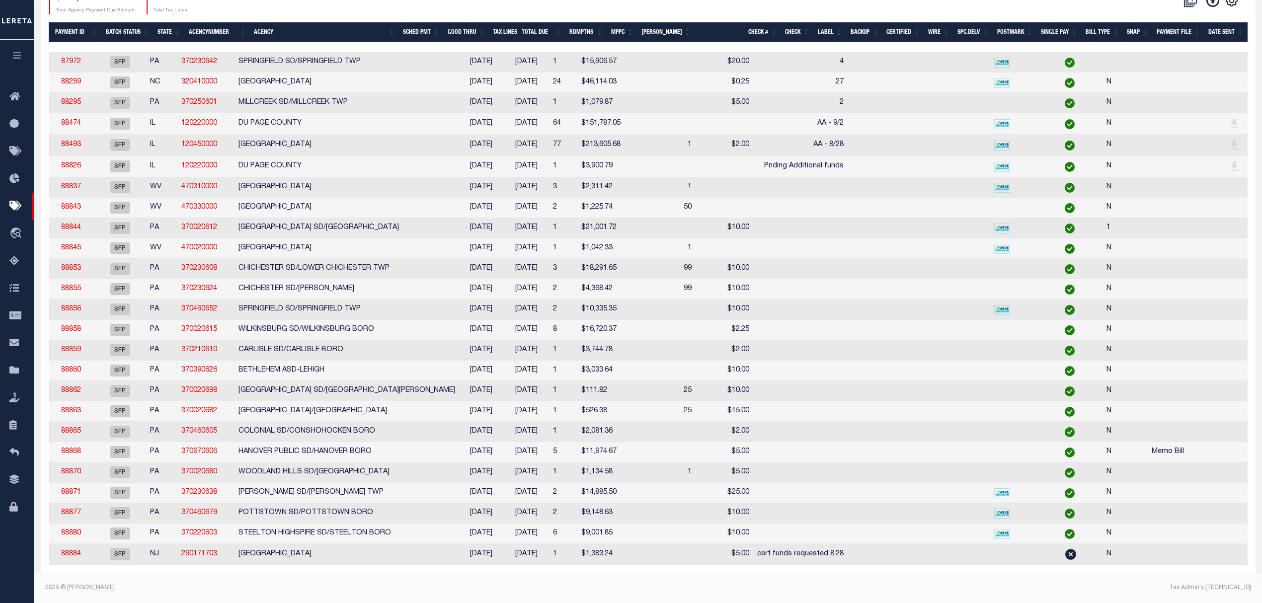
drag, startPoint x: 813, startPoint y: 566, endPoint x: 619, endPoint y: 566, distance: 193.8
click at [626, 566] on div "1 Selected 25 Results 1 Items per page 100 200 500 1000 $564,717.44" at bounding box center [648, 257] width 1215 height 633
click at [625, 361] on td at bounding box center [645, 371] width 41 height 20
checkbox input "true"
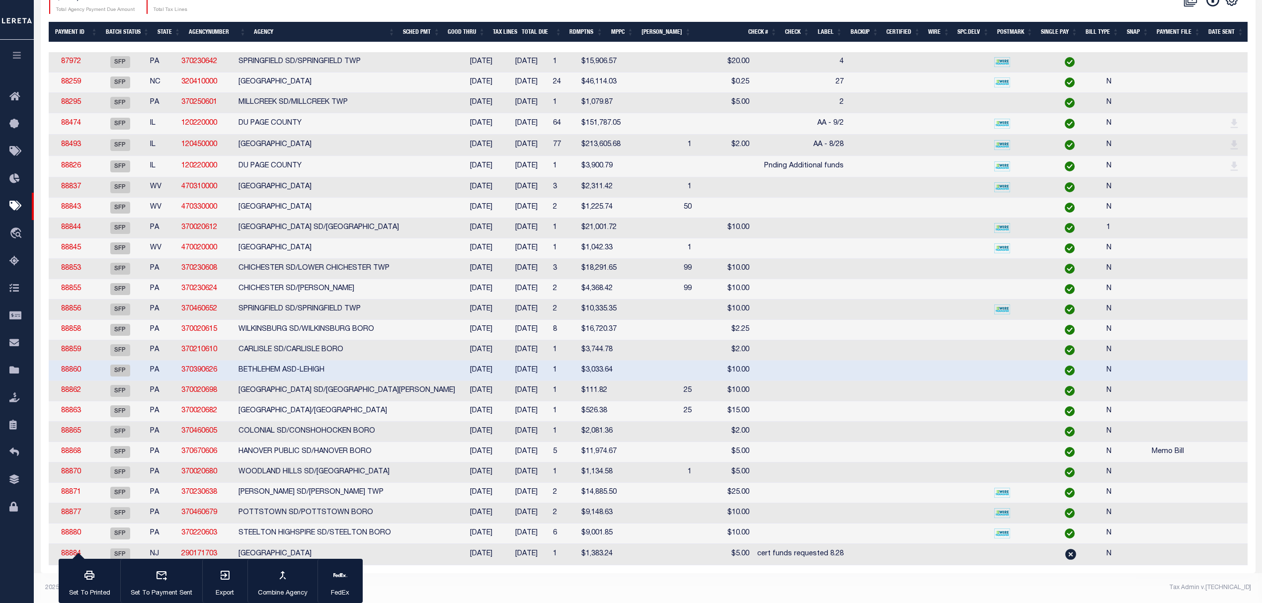
scroll to position [211, 0]
click at [625, 324] on td at bounding box center [645, 330] width 41 height 20
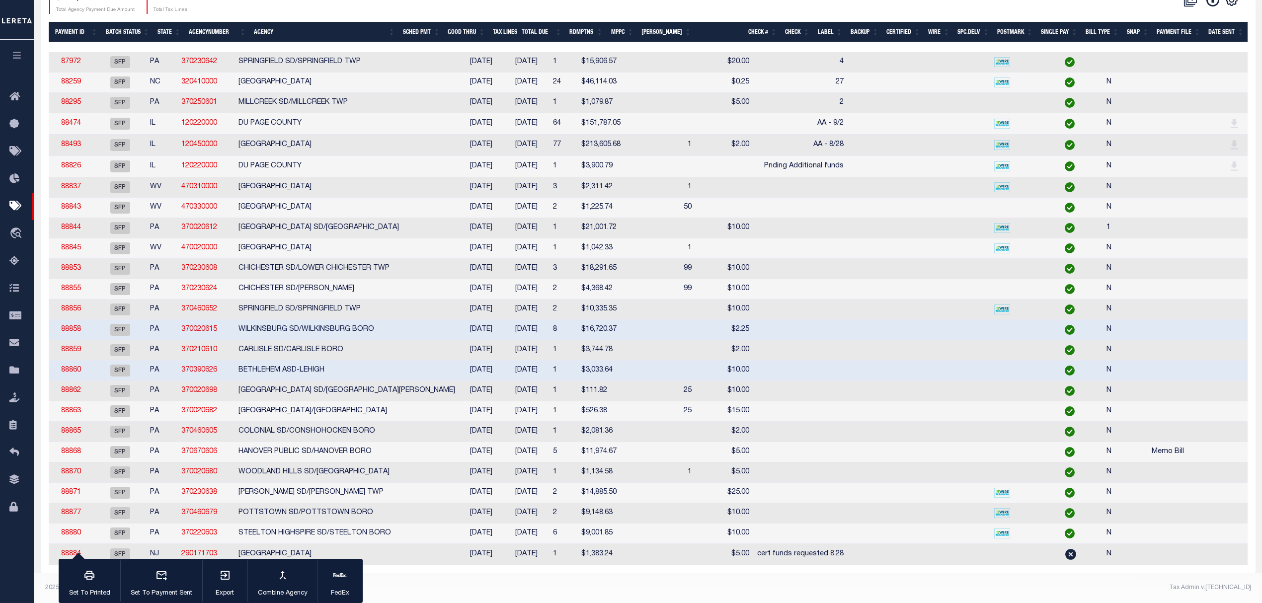
click at [567, 567] on div "2 Selected 25 Results 1 Items per page 100 200 500 1000 $564,717.44" at bounding box center [648, 257] width 1215 height 631
click at [568, 601] on footer "2025 © LERETA. Tax Admin v.1.0.0.1" at bounding box center [648, 588] width 1228 height 30
click at [558, 592] on div "2025 © [PERSON_NAME]." at bounding box center [343, 587] width 611 height 9
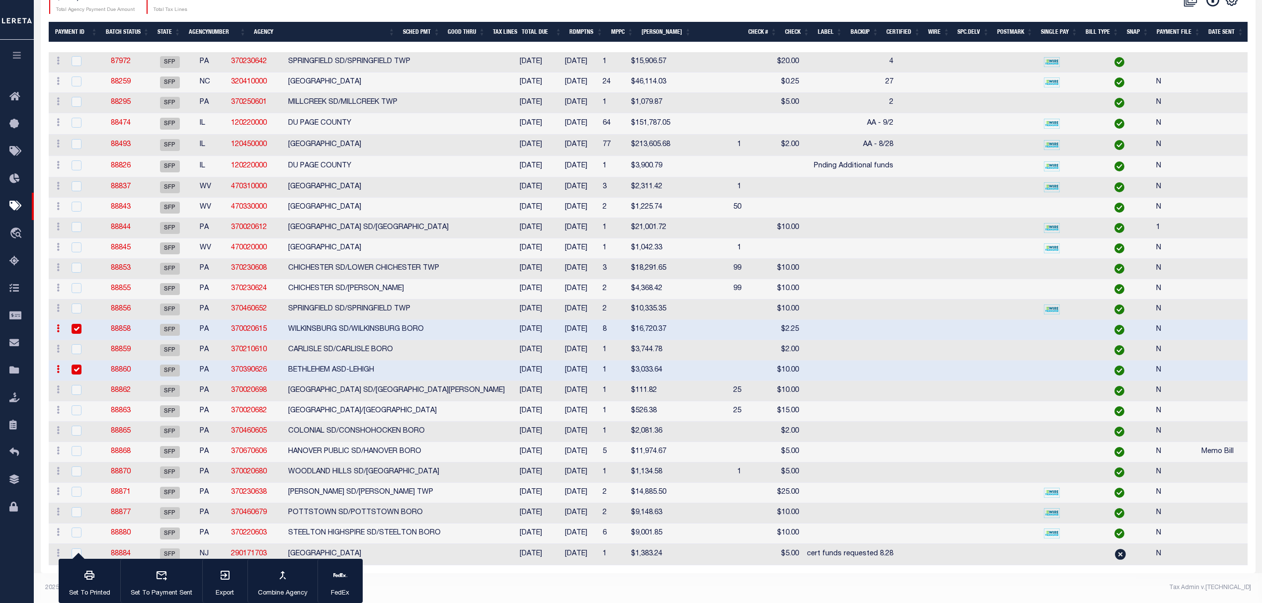
scroll to position [0, 0]
click at [144, 332] on td "88858" at bounding box center [121, 330] width 46 height 20
checkbox input "false"
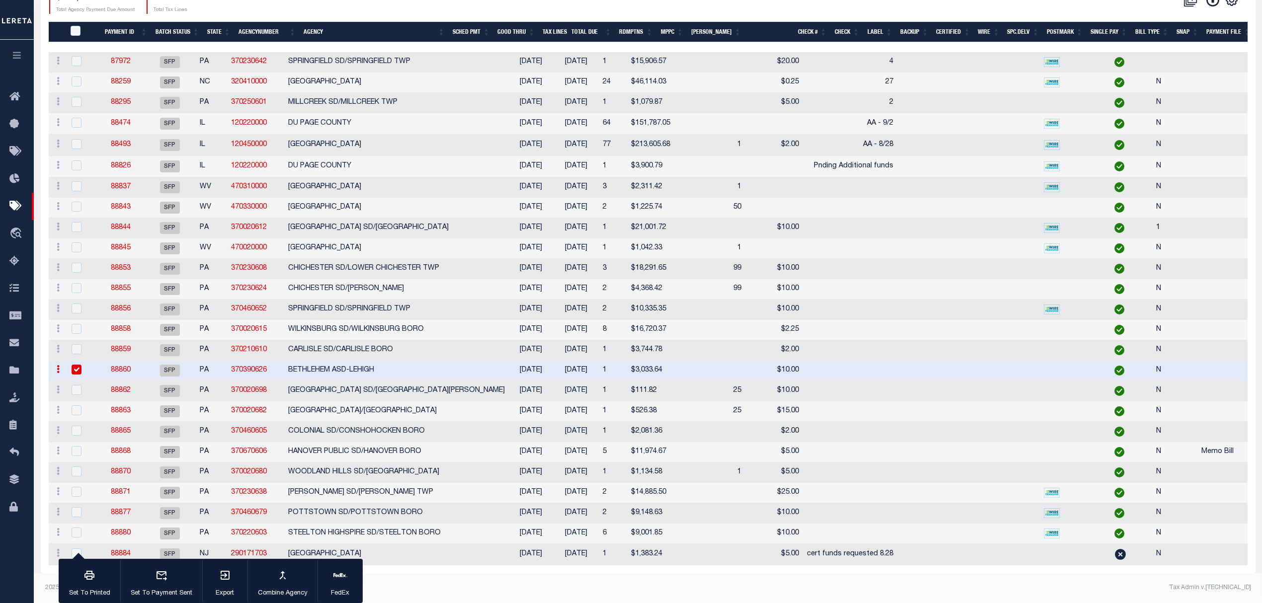
click at [142, 372] on td "88860" at bounding box center [121, 371] width 46 height 20
checkbox input "false"
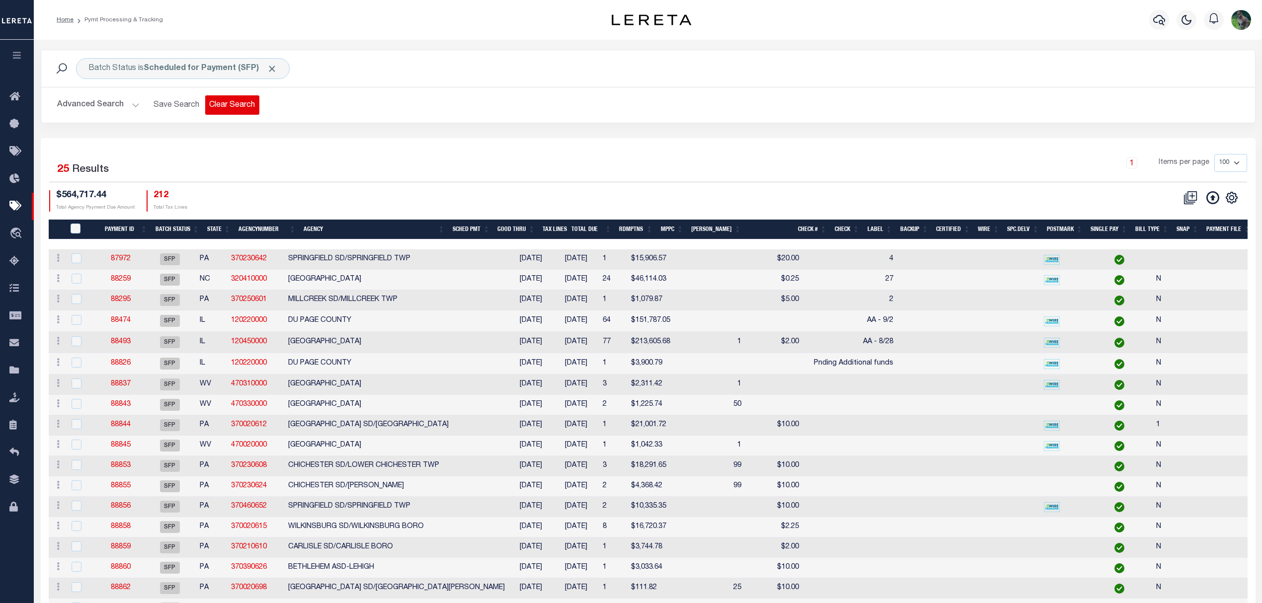
click at [248, 105] on button "Clear Search" at bounding box center [232, 104] width 54 height 19
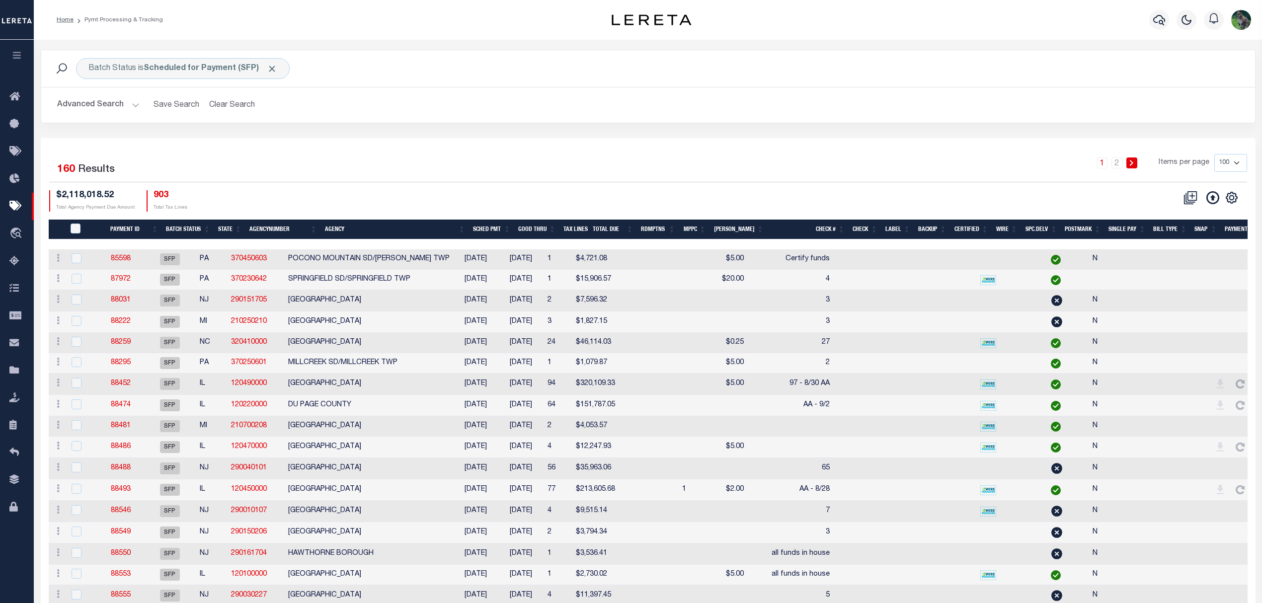
click at [501, 191] on div "$2,118,018.52 Total Agency Payment Due Amount 903 Total Tax Lines" at bounding box center [348, 200] width 599 height 21
click at [857, 160] on div "1 2 Items per page 100 200 500 1000" at bounding box center [799, 167] width 895 height 26
click at [503, 173] on div "1 2 Items per page 100 200 500 1000" at bounding box center [799, 167] width 895 height 26
